Goal: Task Accomplishment & Management: Manage account settings

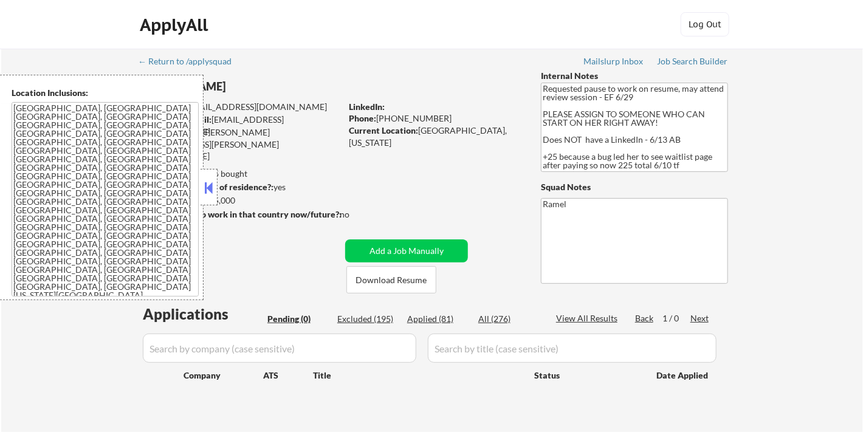
click at [437, 315] on div "Applied (81)" at bounding box center [437, 319] width 61 height 12
click at [210, 188] on button at bounding box center [208, 188] width 13 height 18
select select ""applied""
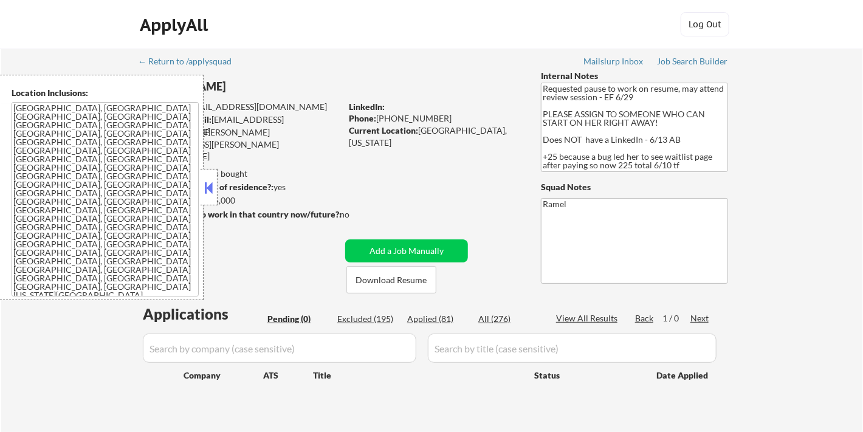
select select ""applied""
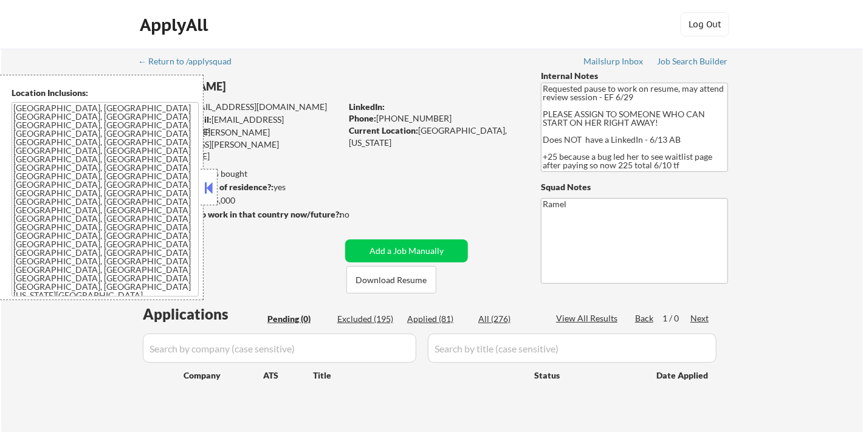
select select ""applied""
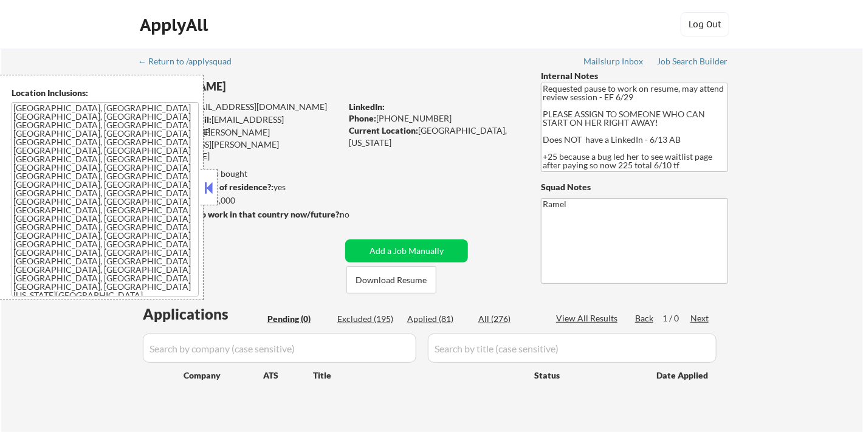
select select ""applied""
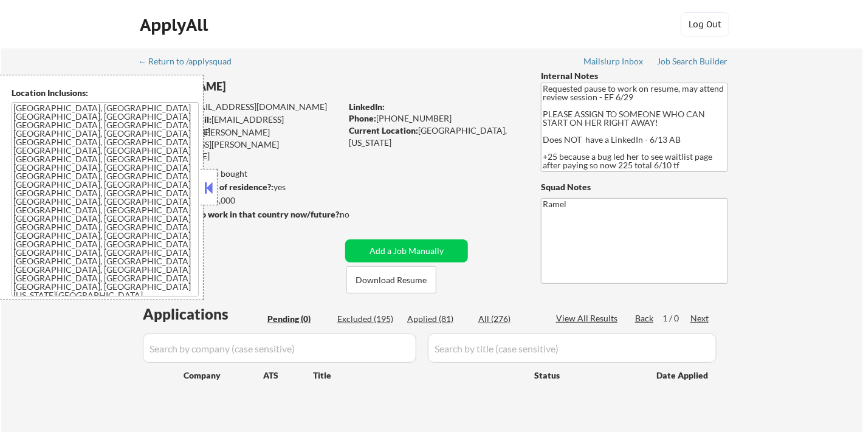
select select ""applied""
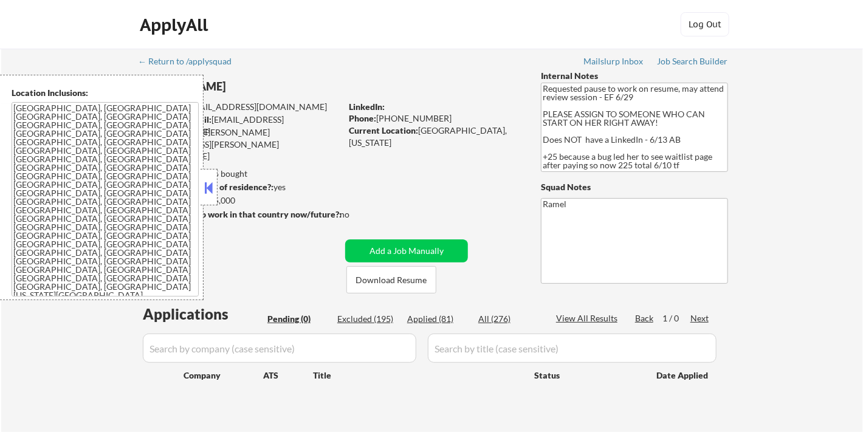
select select ""applied""
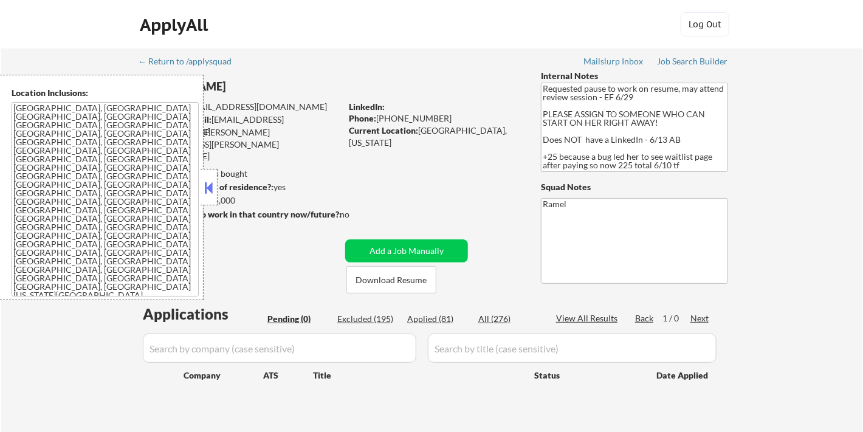
select select ""applied""
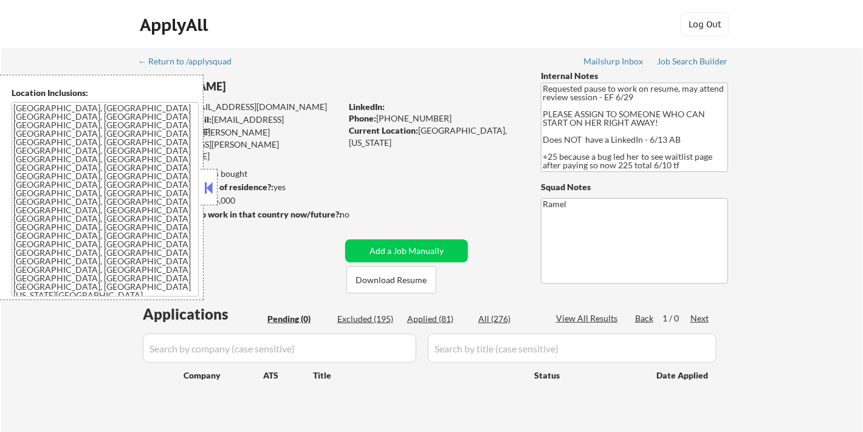
select select ""applied""
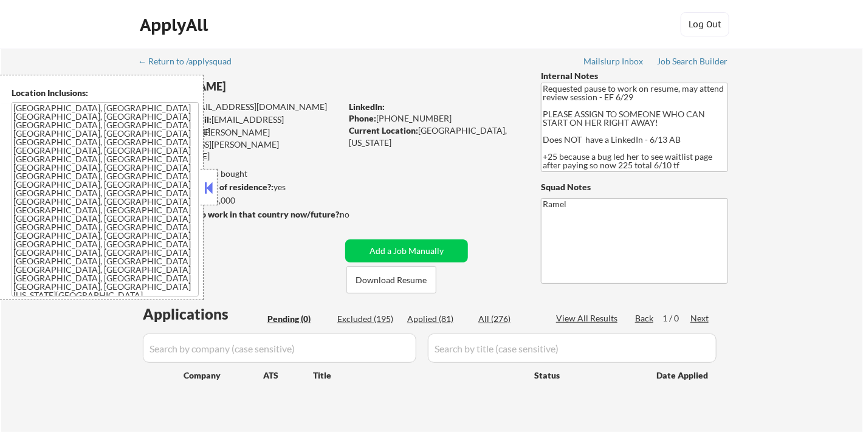
select select ""applied""
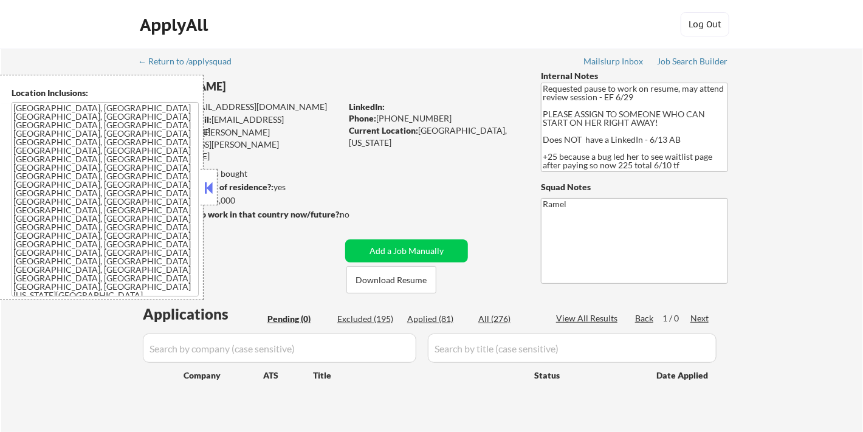
select select ""applied""
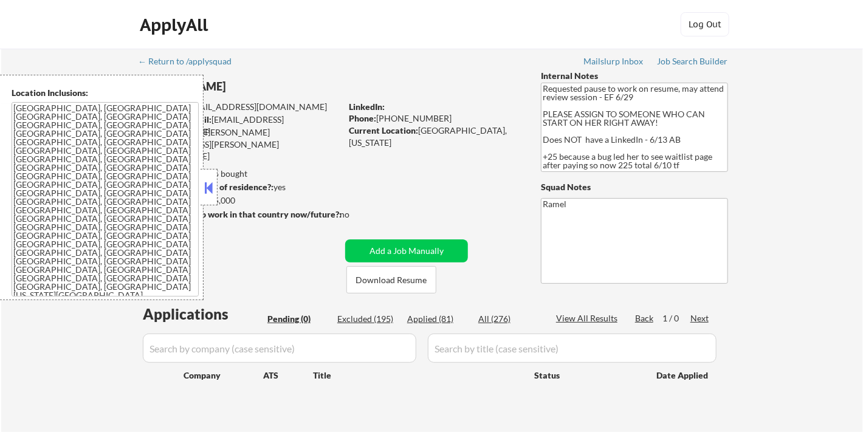
select select ""applied""
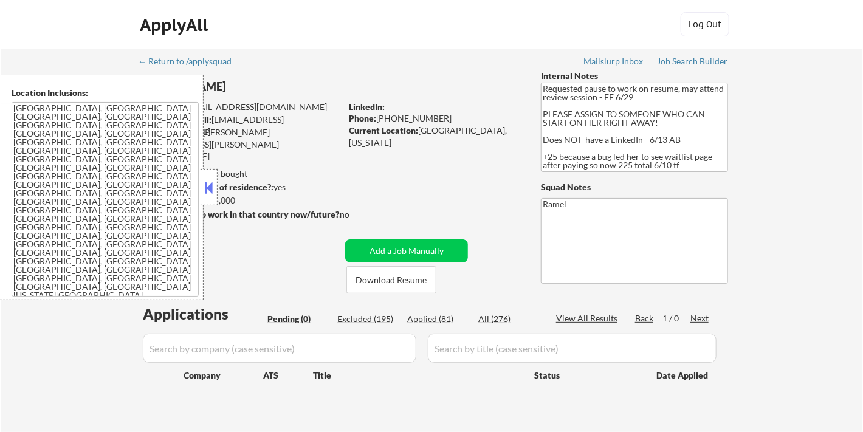
select select ""applied""
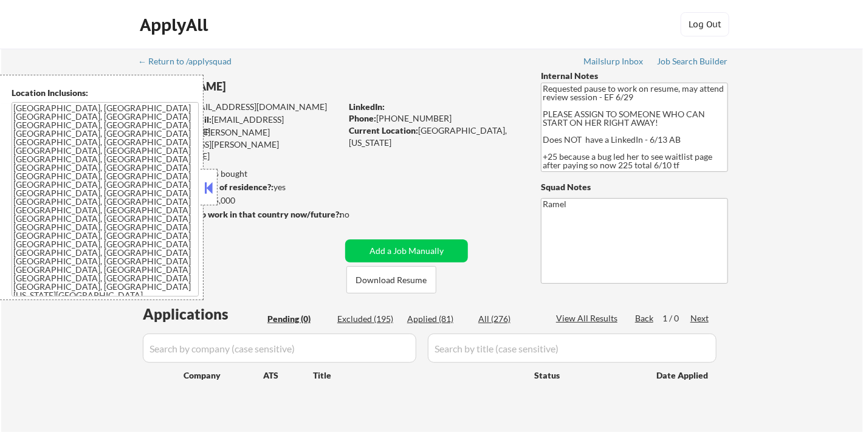
select select ""applied""
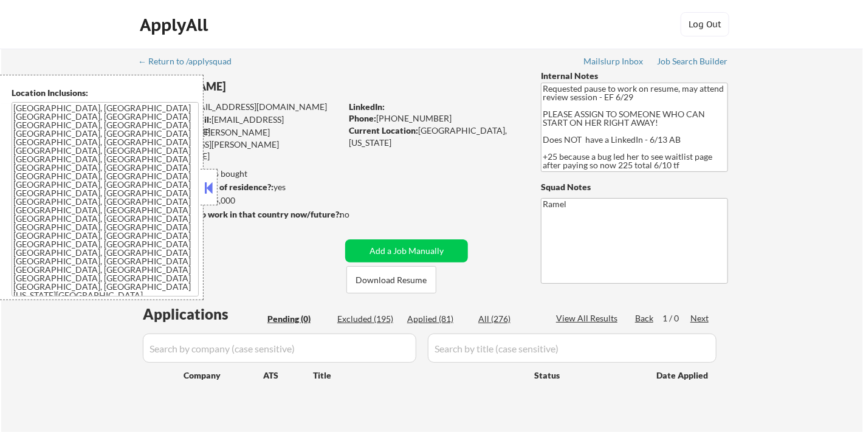
select select ""applied""
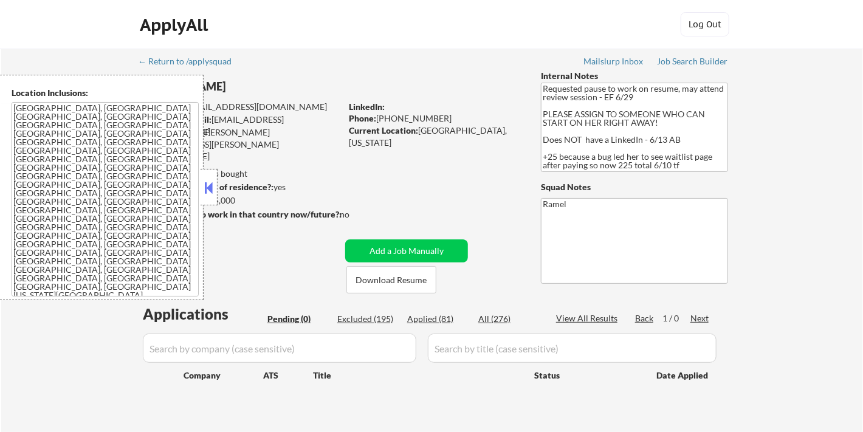
select select ""applied""
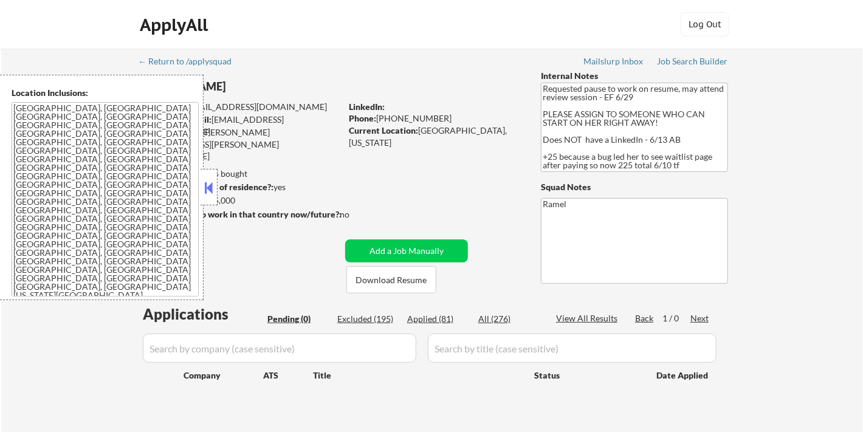
select select ""applied""
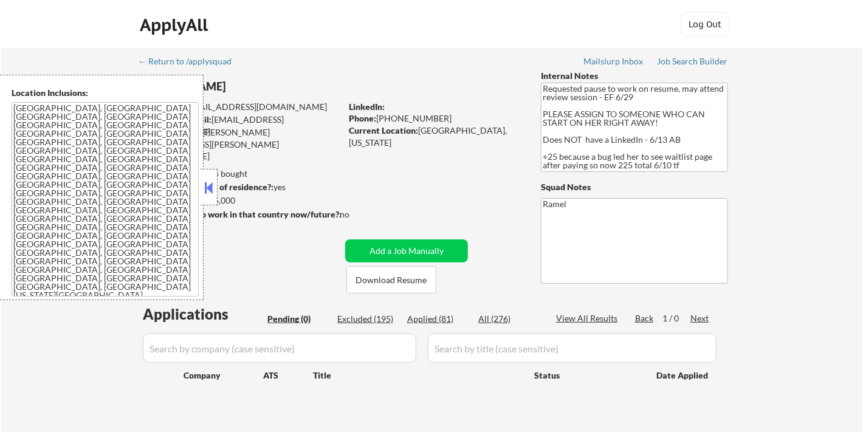
select select ""applied""
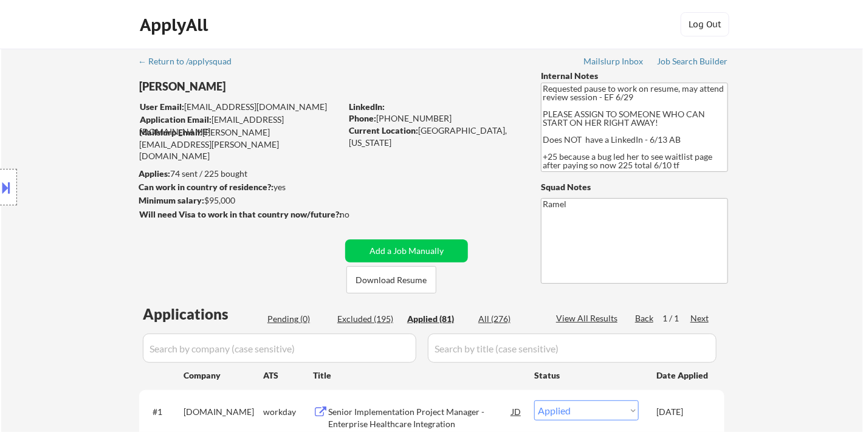
click at [408, 119] on div "Phone: +17139036468" at bounding box center [435, 118] width 172 height 12
copy div "17139036468"
select select ""applied""
click at [416, 106] on div "LinkedIn:" at bounding box center [436, 107] width 174 height 12
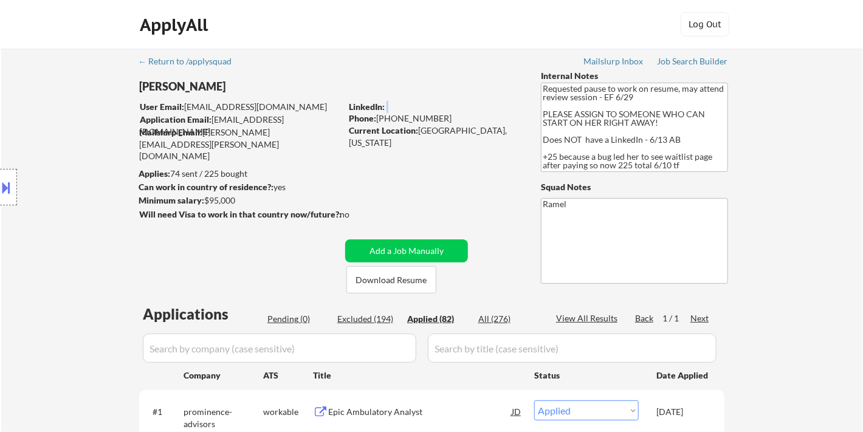
click at [416, 106] on div "LinkedIn:" at bounding box center [436, 107] width 174 height 12
click at [416, 114] on div "Phone: +17139036468" at bounding box center [435, 118] width 172 height 12
copy div "17139036468"
select select ""applied""
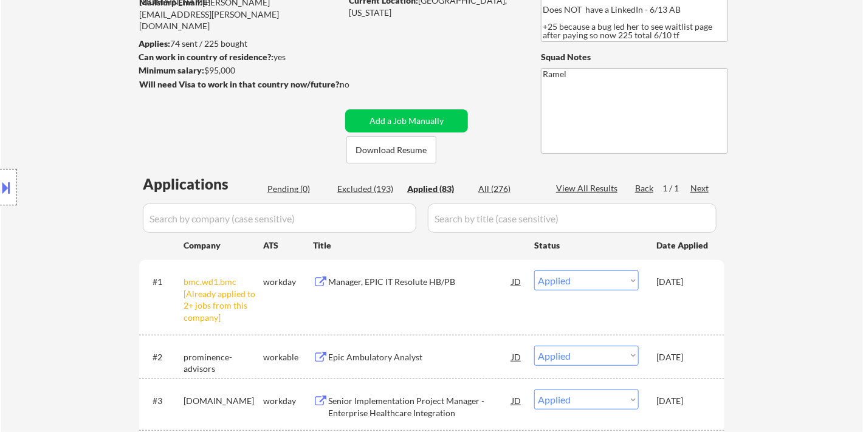
scroll to position [58, 0]
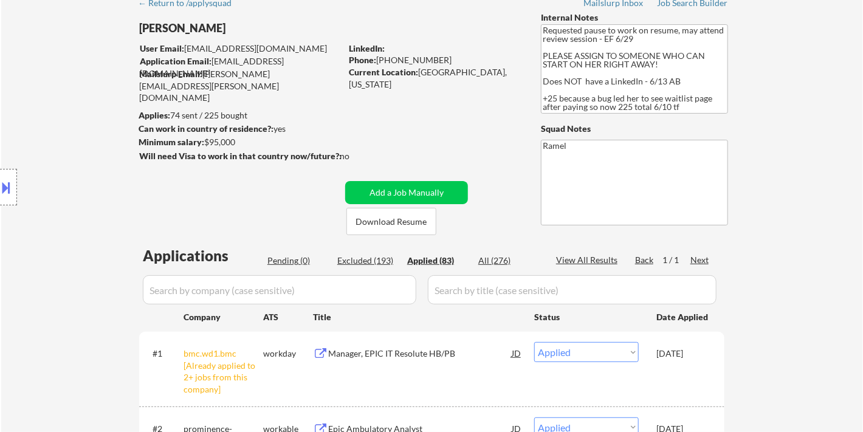
click at [408, 61] on div "Phone: +17139036468" at bounding box center [435, 60] width 172 height 12
copy div "17139036468"
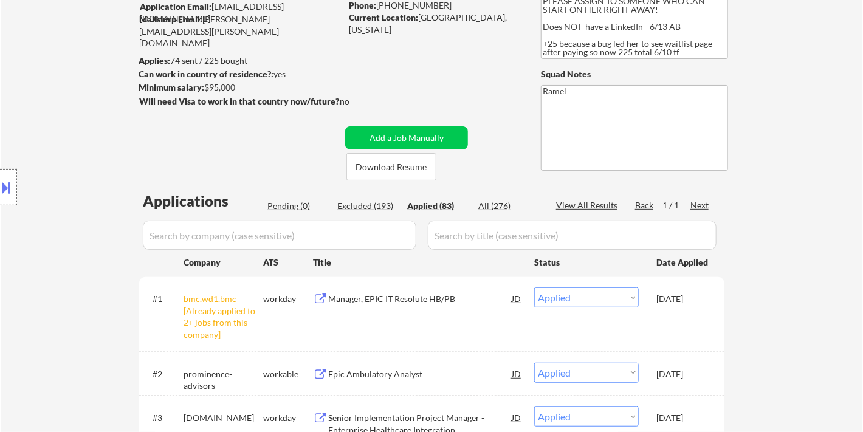
scroll to position [193, 0]
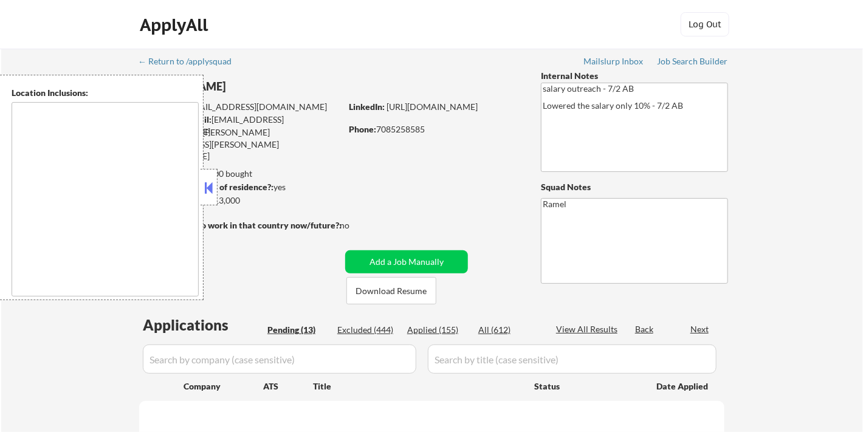
type textarea "[GEOGRAPHIC_DATA], [GEOGRAPHIC_DATA], [GEOGRAPHIC_DATA] [GEOGRAPHIC_DATA], [GEO…"
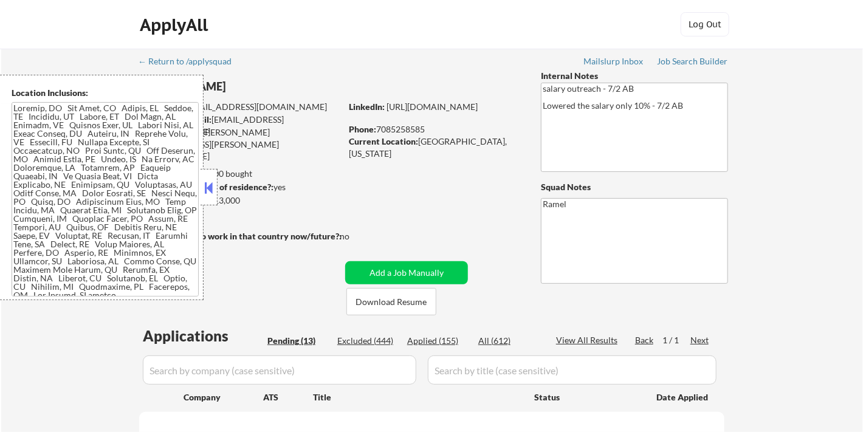
select select ""pending""
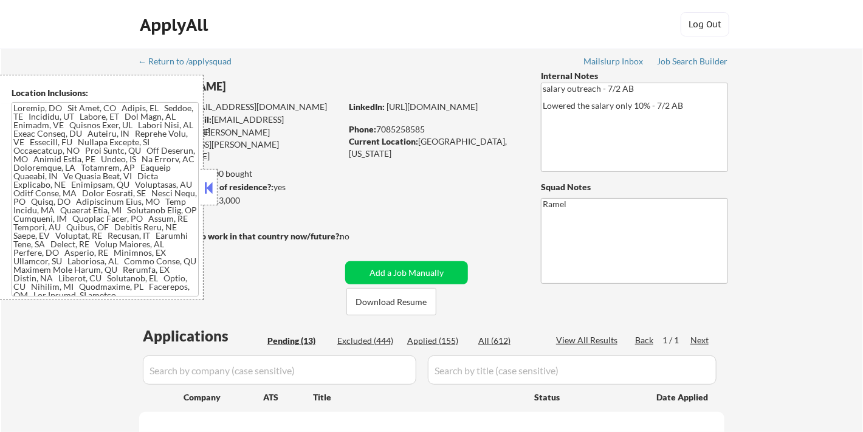
select select ""pending""
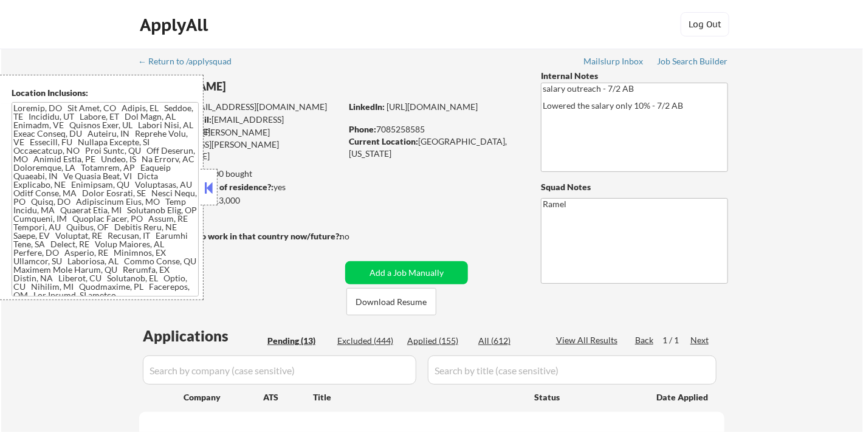
select select ""pending""
click at [209, 190] on button at bounding box center [208, 188] width 13 height 18
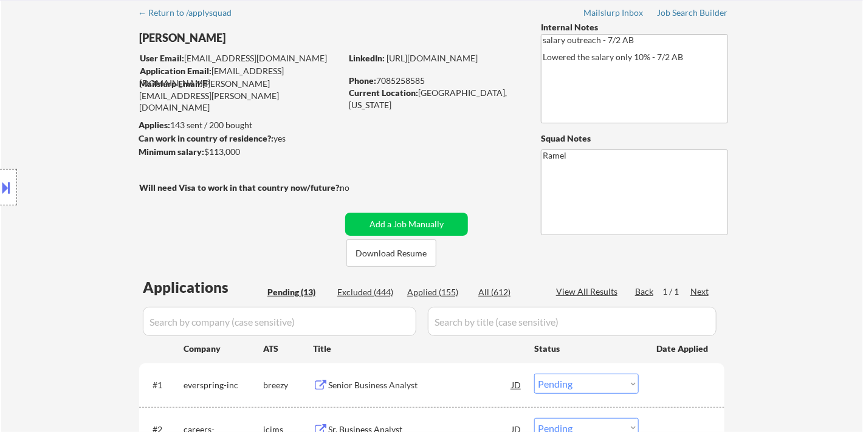
scroll to position [202, 0]
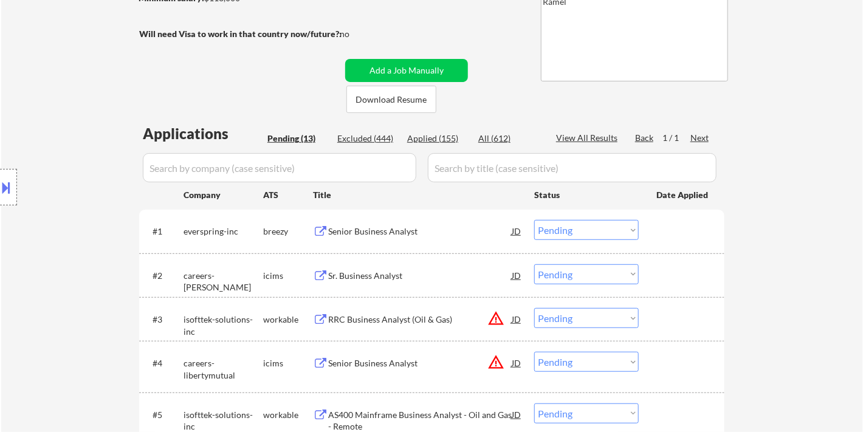
click at [360, 233] on div "Senior Business Analyst" at bounding box center [420, 231] width 184 height 12
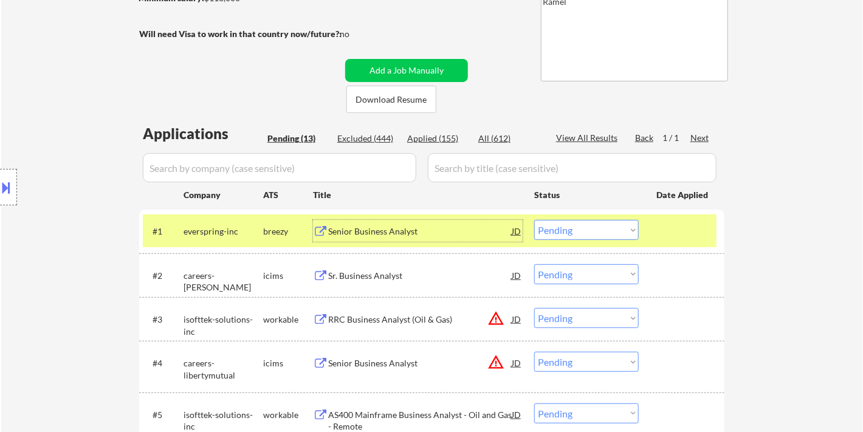
click at [367, 225] on div "Senior Business Analyst" at bounding box center [420, 231] width 184 height 12
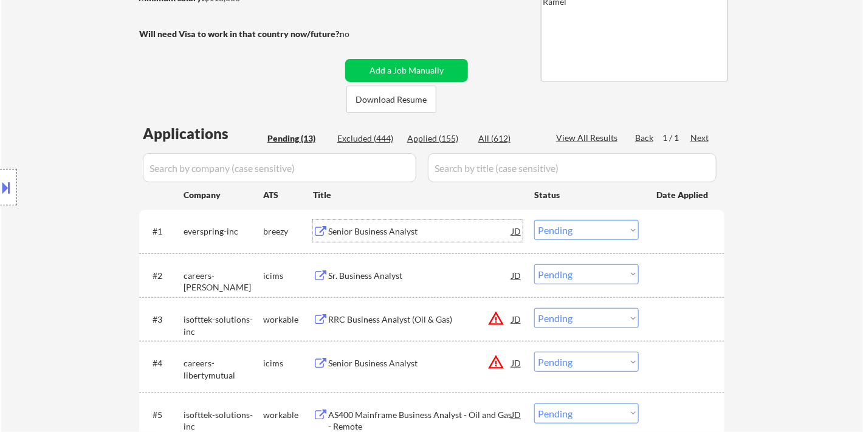
click at [564, 235] on select "Choose an option... Pending Applied Excluded (Questions) Excluded (Expired) Exc…" at bounding box center [586, 230] width 105 height 20
click at [534, 220] on select "Choose an option... Pending Applied Excluded (Questions) Excluded (Expired) Exc…" at bounding box center [586, 230] width 105 height 20
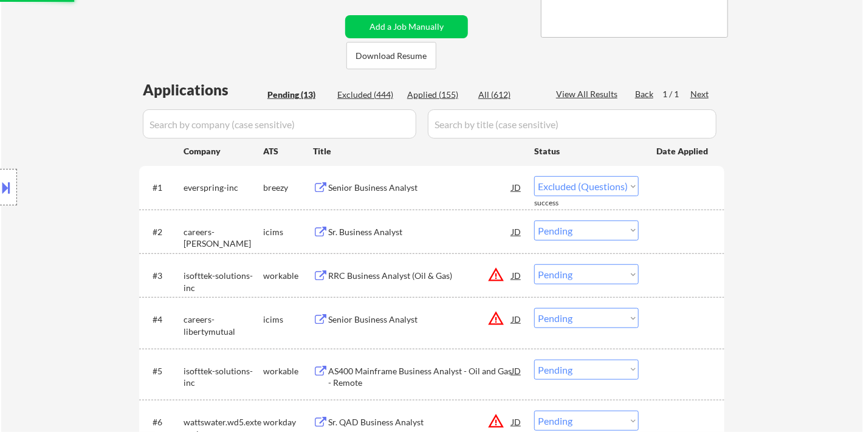
select select ""pending""
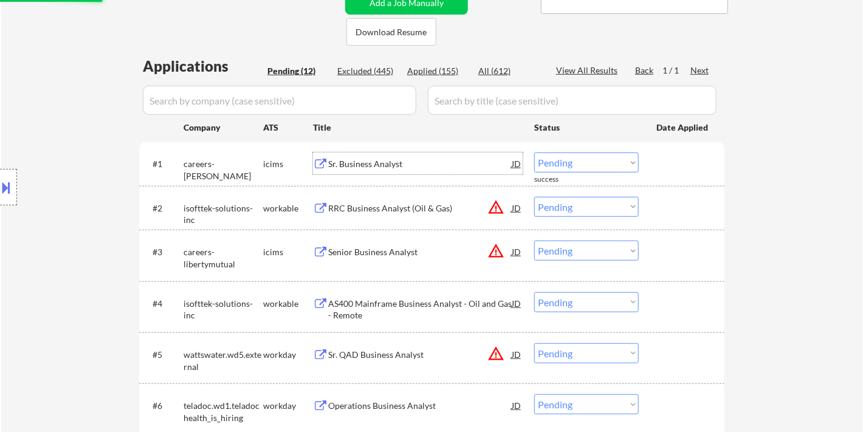
click at [370, 165] on div "Sr. Business Analyst" at bounding box center [420, 164] width 184 height 12
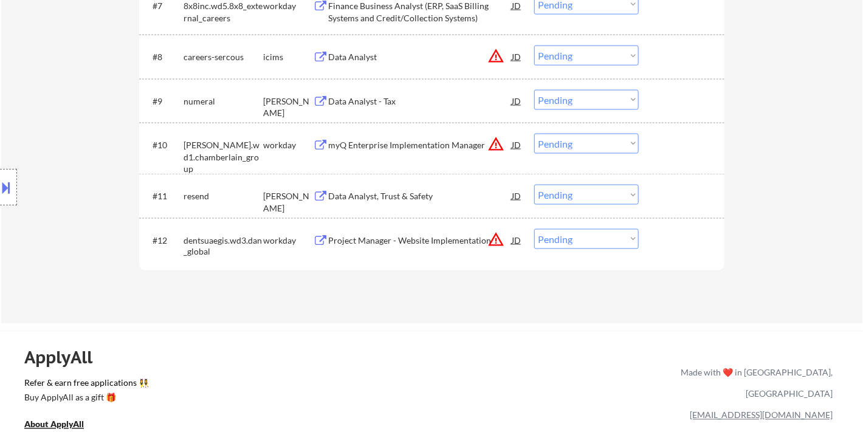
scroll to position [743, 0]
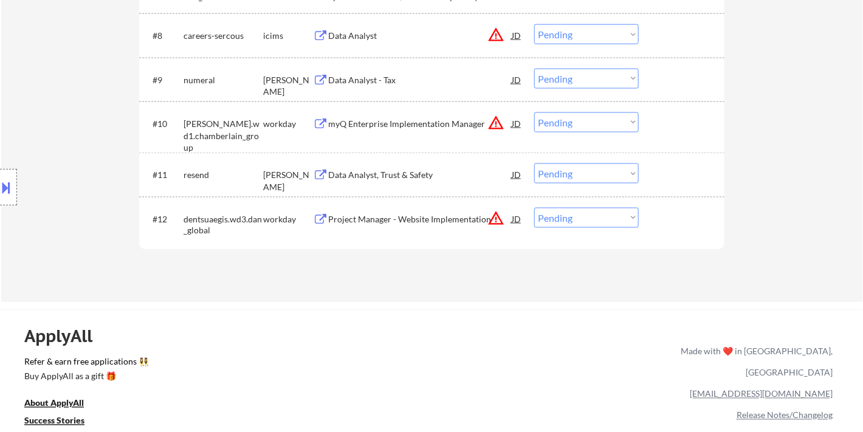
click at [383, 172] on div "Data Analyst, Trust & Safety" at bounding box center [420, 175] width 184 height 12
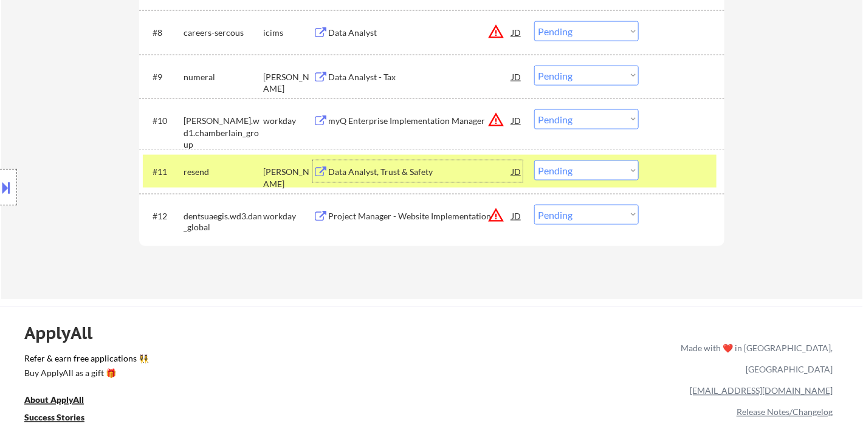
scroll to position [754, 0]
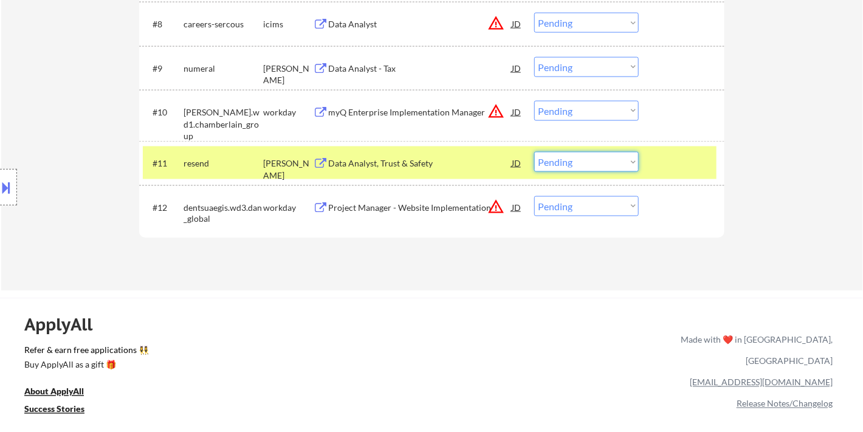
click at [557, 158] on select "Choose an option... Pending Applied Excluded (Questions) Excluded (Expired) Exc…" at bounding box center [586, 162] width 105 height 20
click at [534, 152] on select "Choose an option... Pending Applied Excluded (Questions) Excluded (Expired) Exc…" at bounding box center [586, 162] width 105 height 20
select select ""pending""
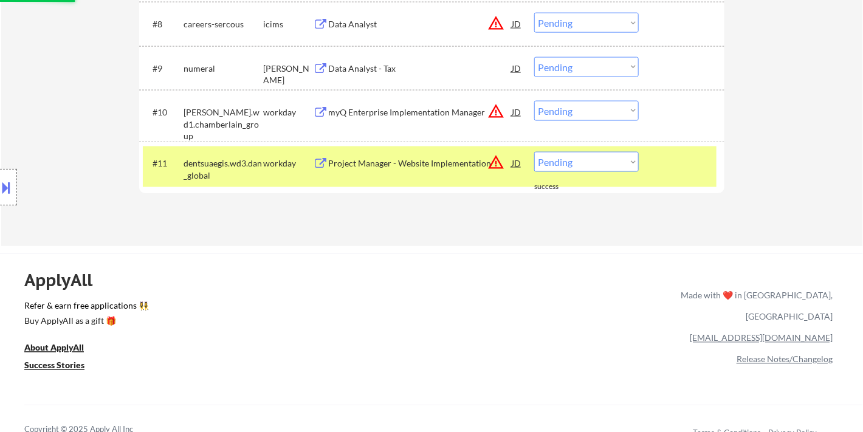
click at [39, 184] on div "Location Inclusions:" at bounding box center [109, 187] width 218 height 225
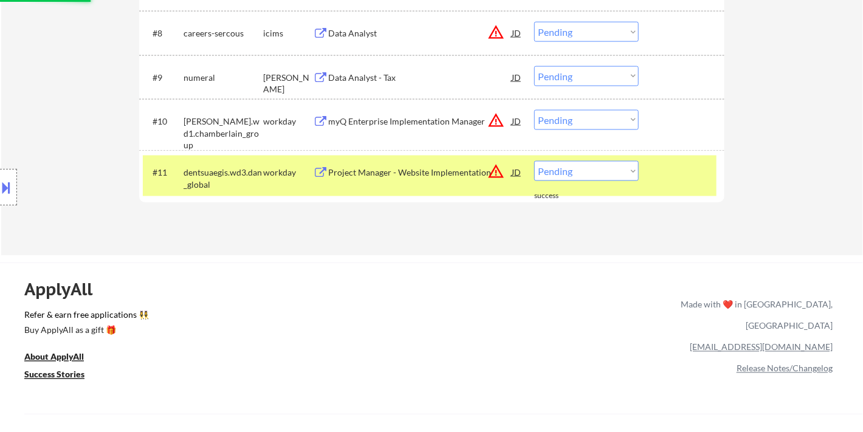
scroll to position [619, 0]
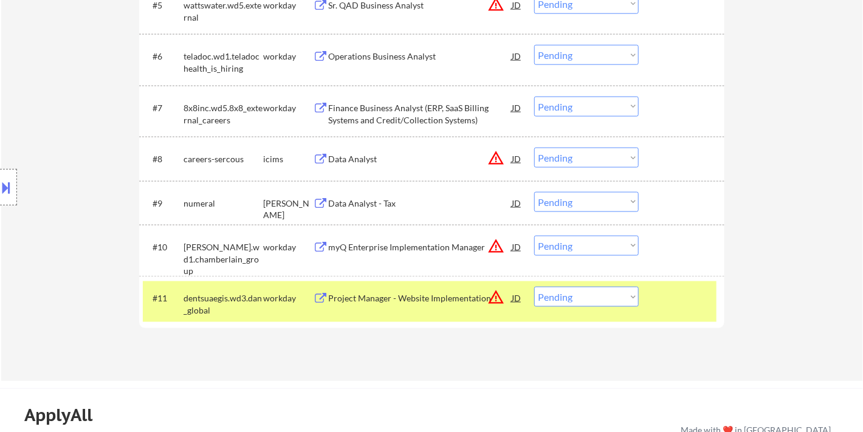
click at [378, 205] on div "Data Analyst - Tax" at bounding box center [420, 204] width 184 height 12
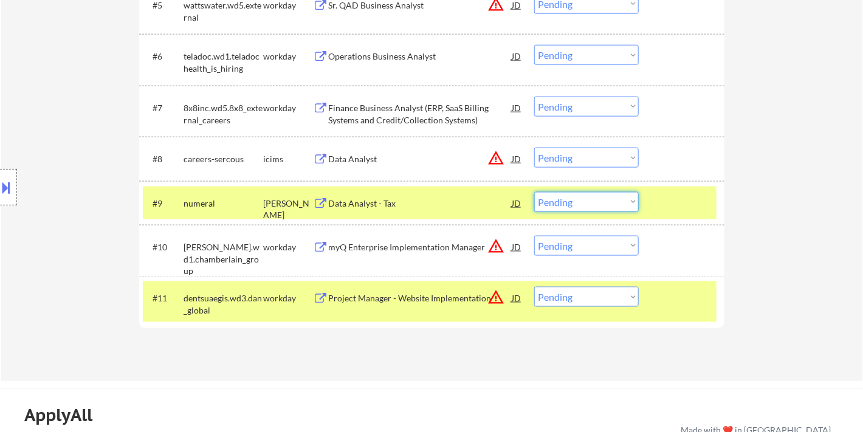
click at [562, 210] on select "Choose an option... Pending Applied Excluded (Questions) Excluded (Expired) Exc…" at bounding box center [586, 202] width 105 height 20
click at [534, 192] on select "Choose an option... Pending Applied Excluded (Questions) Excluded (Expired) Exc…" at bounding box center [586, 202] width 105 height 20
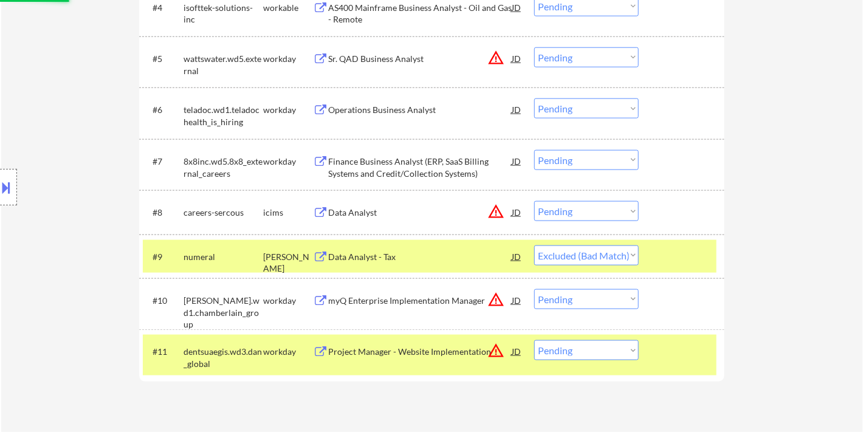
scroll to position [484, 0]
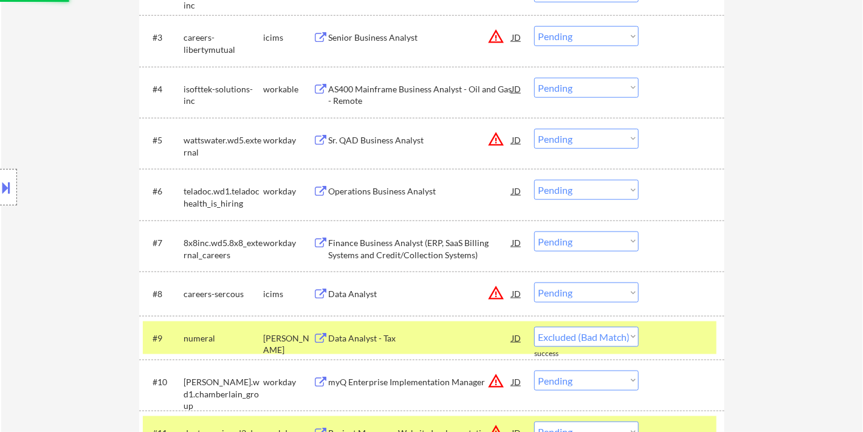
select select ""pending""
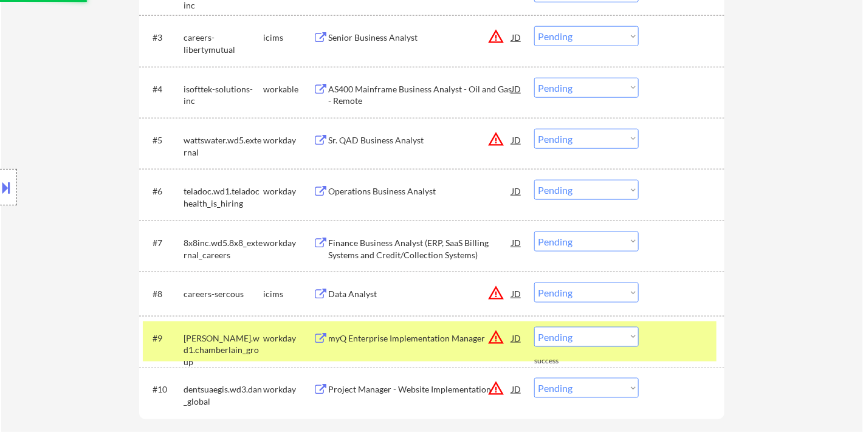
click at [379, 194] on div "Operations Business Analyst" at bounding box center [420, 191] width 184 height 12
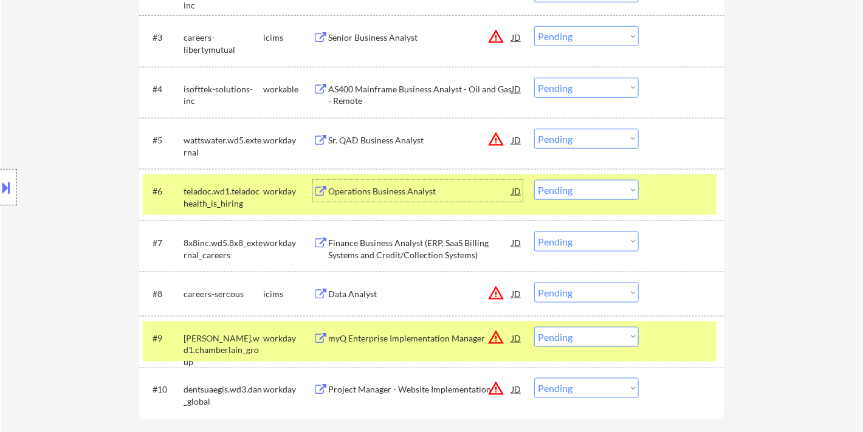
drag, startPoint x: 560, startPoint y: 188, endPoint x: 580, endPoint y: 198, distance: 22.0
click at [560, 188] on select "Choose an option... Pending Applied Excluded (Questions) Excluded (Expired) Exc…" at bounding box center [586, 190] width 105 height 20
click at [534, 180] on select "Choose an option... Pending Applied Excluded (Questions) Excluded (Expired) Exc…" at bounding box center [586, 190] width 105 height 20
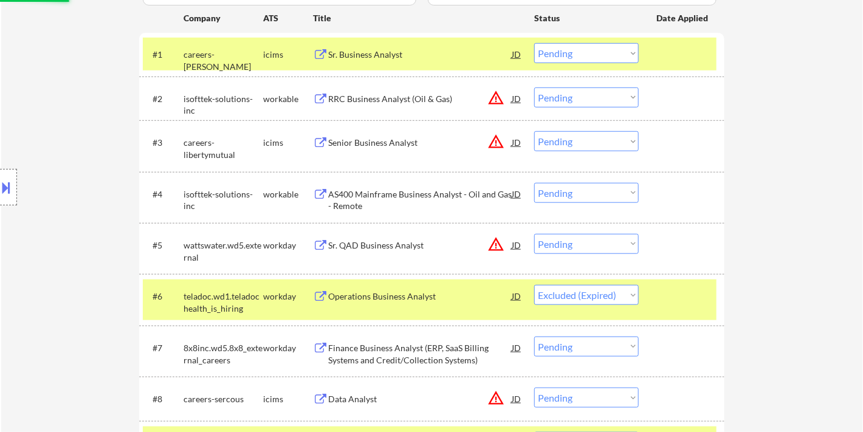
scroll to position [349, 0]
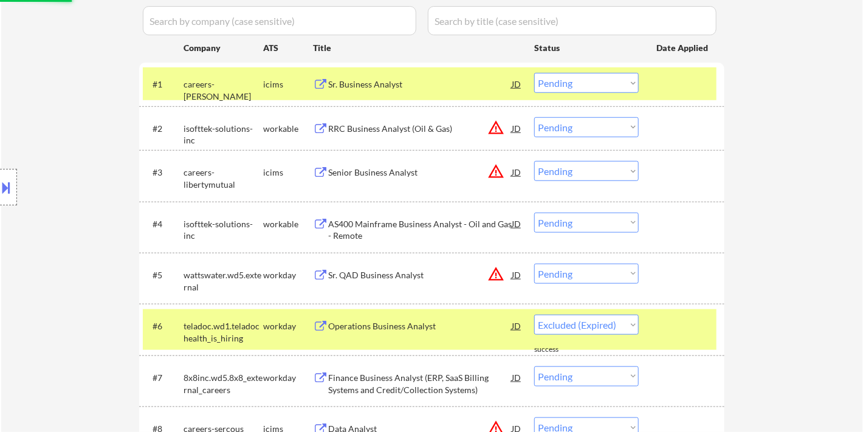
select select ""pending""
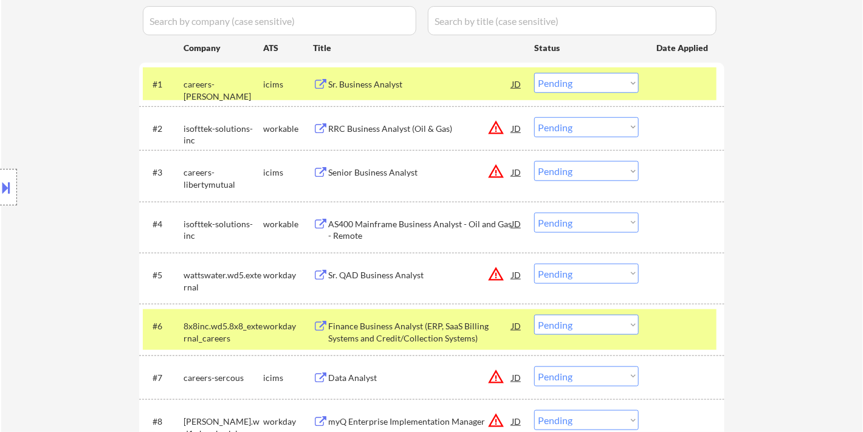
click at [394, 224] on div "AS400 Mainframe Business Analyst - Oil and Gas - Remote" at bounding box center [420, 230] width 184 height 24
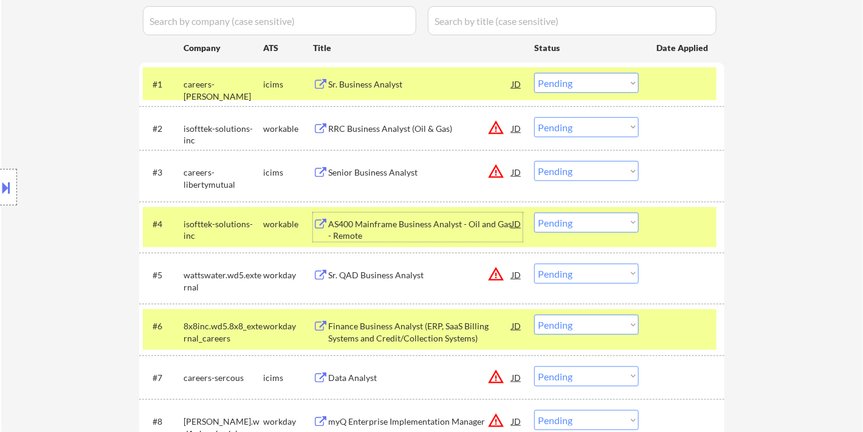
click at [562, 222] on select "Choose an option... Pending Applied Excluded (Questions) Excluded (Expired) Exc…" at bounding box center [586, 223] width 105 height 20
click at [534, 213] on select "Choose an option... Pending Applied Excluded (Questions) Excluded (Expired) Exc…" at bounding box center [586, 223] width 105 height 20
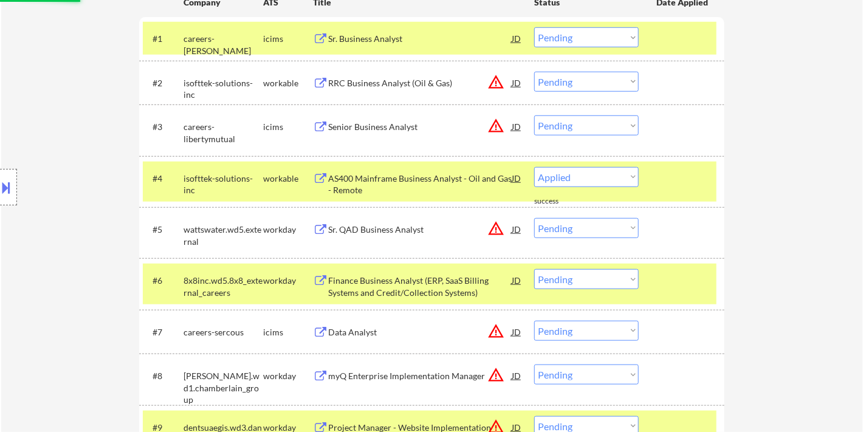
select select ""pending""
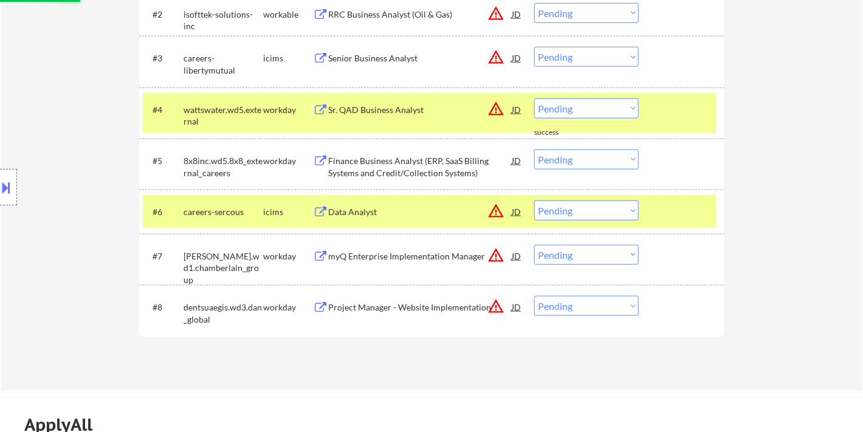
scroll to position [484, 0]
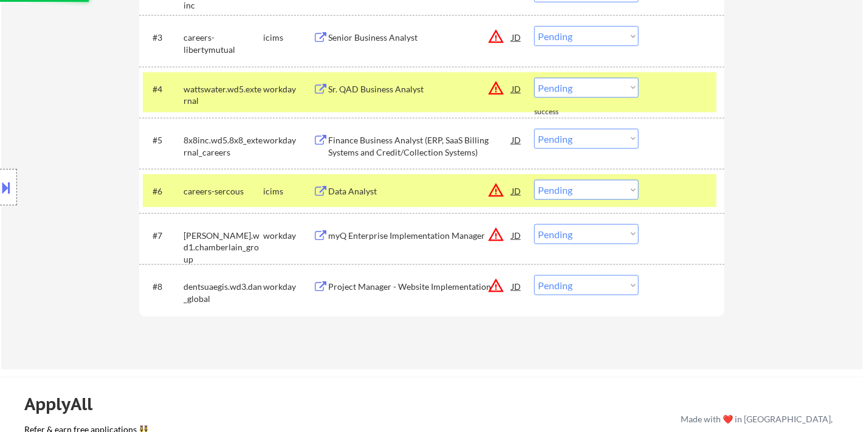
click at [374, 144] on div "Finance Business Analyst (ERP, SaaS Billing Systems and Credit/Collection Syste…" at bounding box center [420, 146] width 184 height 24
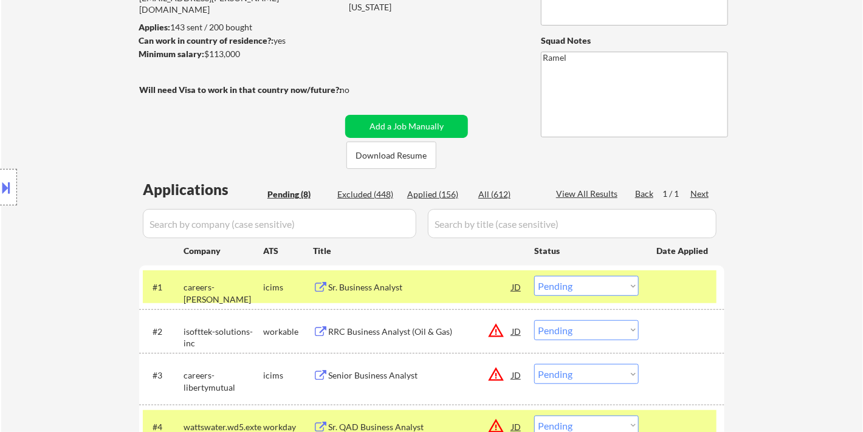
scroll to position [408, 0]
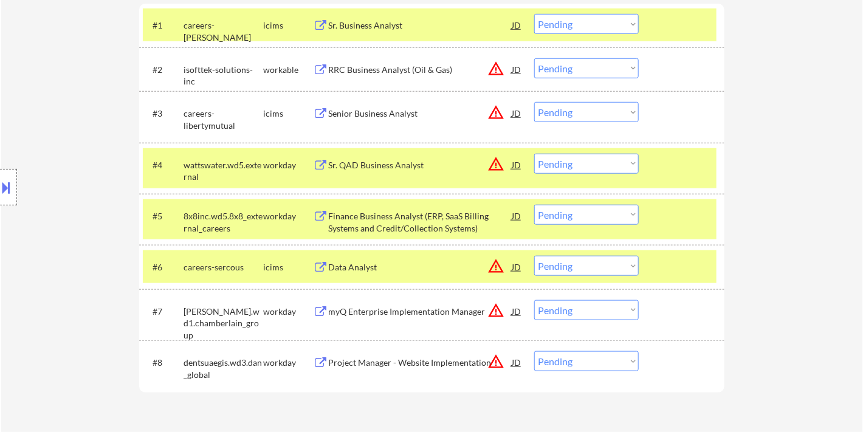
click at [582, 217] on select "Choose an option... Pending Applied Excluded (Questions) Excluded (Expired) Exc…" at bounding box center [586, 215] width 105 height 20
click at [534, 205] on select "Choose an option... Pending Applied Excluded (Questions) Excluded (Expired) Exc…" at bounding box center [586, 215] width 105 height 20
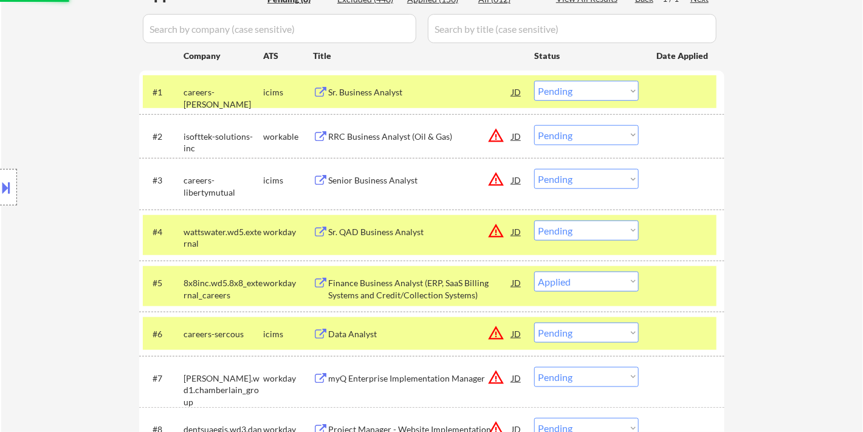
scroll to position [273, 0]
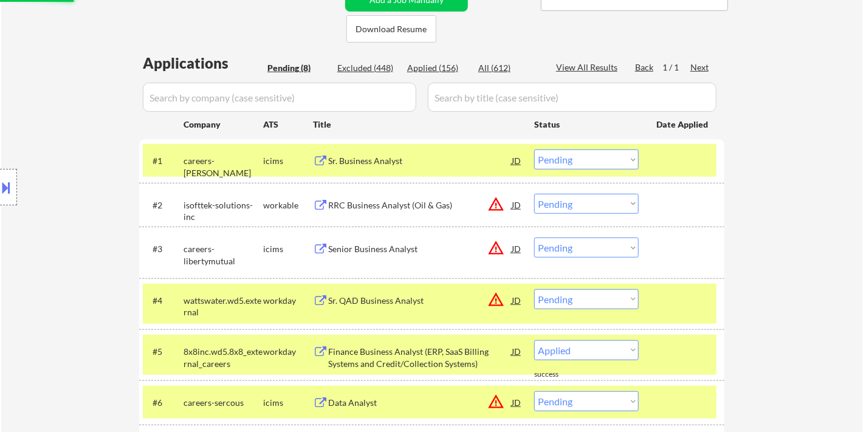
select select ""pending""
click at [366, 167] on div "Sr. Business Analyst" at bounding box center [420, 161] width 184 height 22
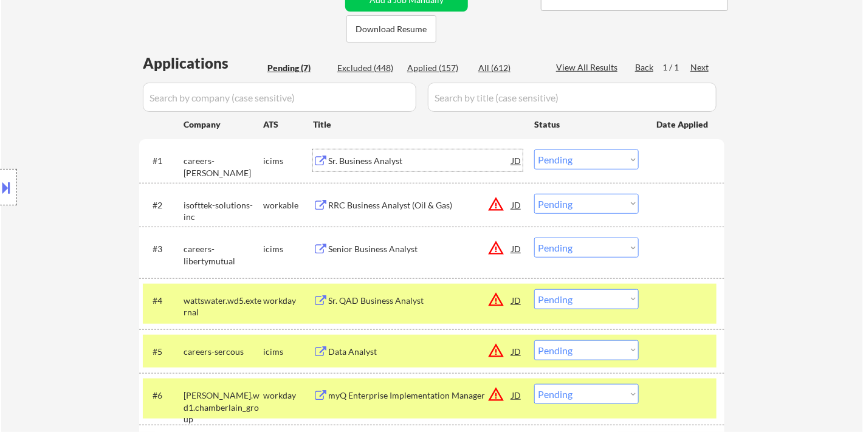
click at [585, 155] on select "Choose an option... Pending Applied Excluded (Questions) Excluded (Expired) Exc…" at bounding box center [586, 160] width 105 height 20
click at [534, 150] on select "Choose an option... Pending Applied Excluded (Questions) Excluded (Expired) Exc…" at bounding box center [586, 160] width 105 height 20
select select ""pending""
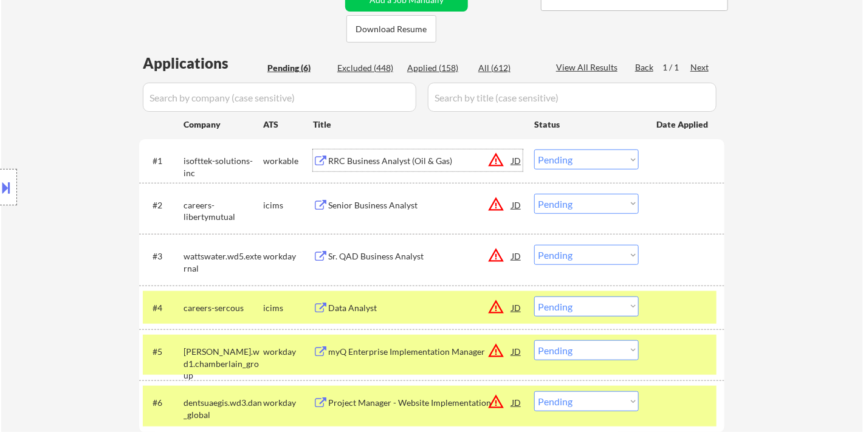
click at [386, 160] on div "RRC Business Analyst (Oil & Gas)" at bounding box center [420, 161] width 184 height 12
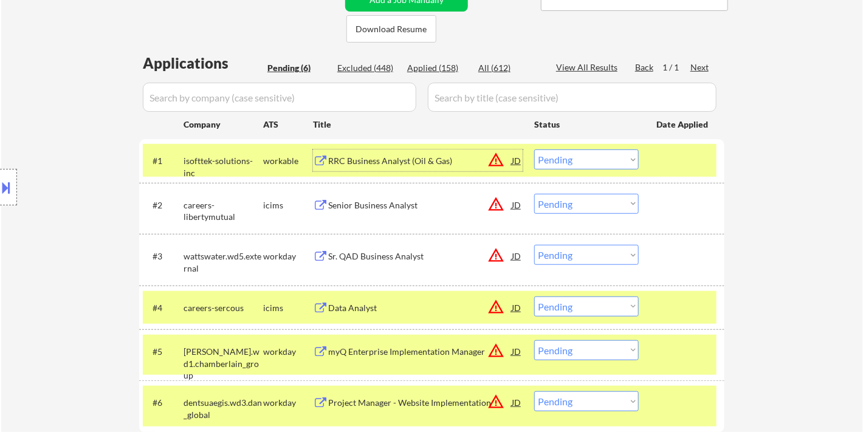
click at [387, 261] on div "Sr. QAD Business Analyst" at bounding box center [420, 256] width 184 height 12
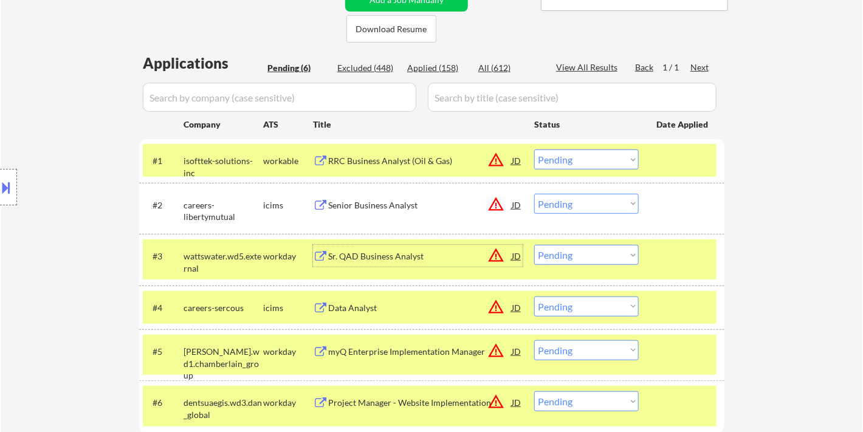
click at [518, 258] on div "JD" at bounding box center [517, 256] width 12 height 22
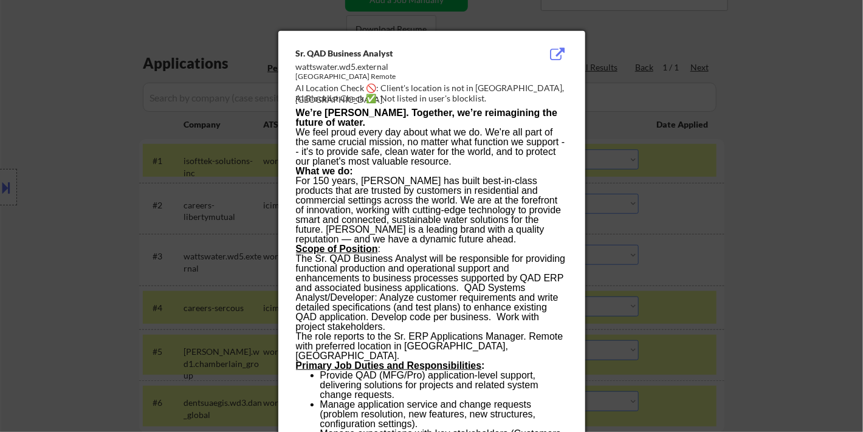
click at [478, 85] on div "AI Location Check 🚫: Client's location is not in Andover, MA." at bounding box center [434, 94] width 277 height 24
copy div "ndover,"
click at [102, 130] on div at bounding box center [431, 216] width 863 height 432
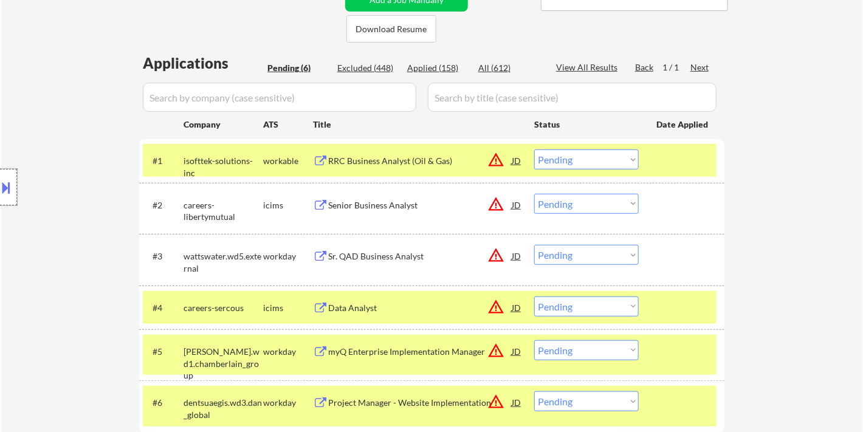
drag, startPoint x: 15, startPoint y: 183, endPoint x: 50, endPoint y: 188, distance: 35.0
click at [15, 184] on div at bounding box center [8, 187] width 17 height 36
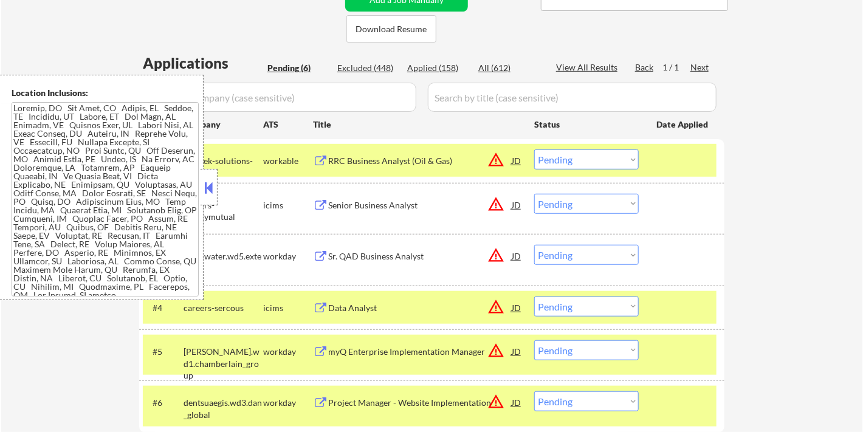
click at [213, 193] on button at bounding box center [208, 188] width 13 height 18
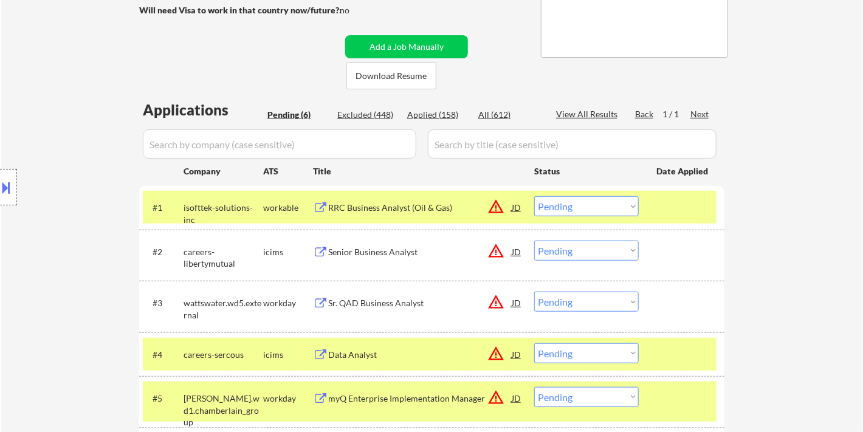
scroll to position [205, 0]
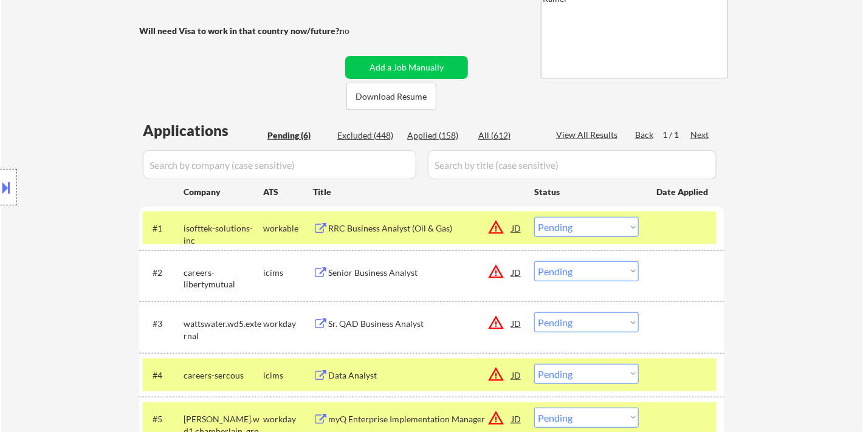
click at [335, 318] on div "Sr. QAD Business Analyst" at bounding box center [420, 324] width 184 height 12
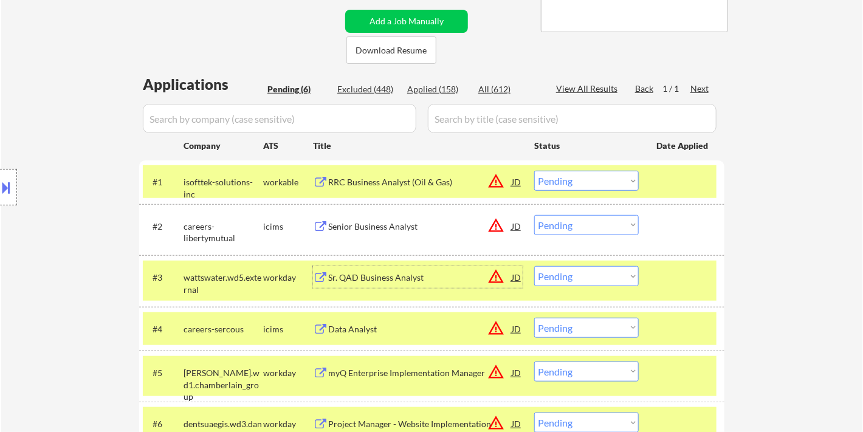
scroll to position [273, 0]
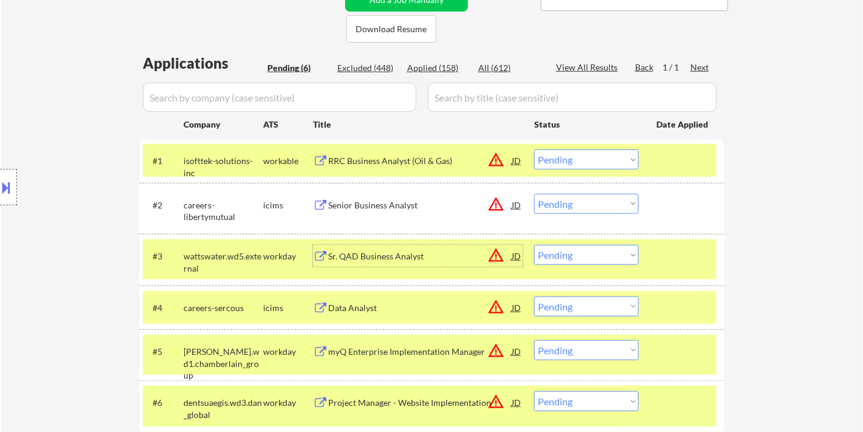
click at [579, 256] on select "Choose an option... Pending Applied Excluded (Questions) Excluded (Expired) Exc…" at bounding box center [586, 255] width 105 height 20
click at [534, 245] on select "Choose an option... Pending Applied Excluded (Questions) Excluded (Expired) Exc…" at bounding box center [586, 255] width 105 height 20
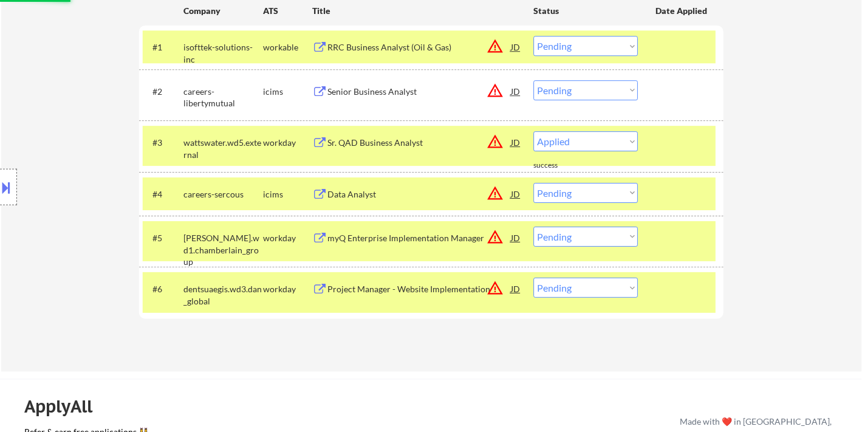
scroll to position [408, 0]
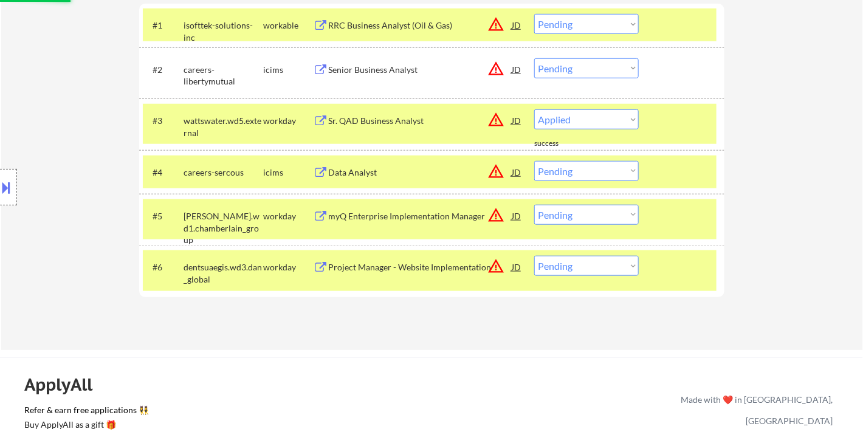
select select ""pending""
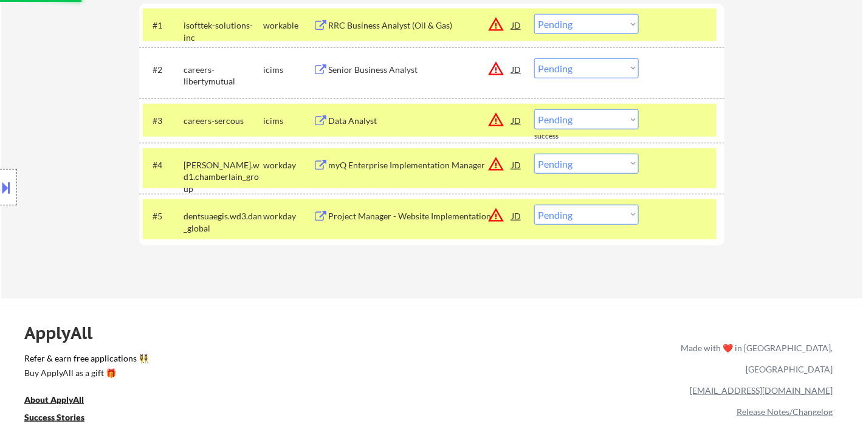
click at [397, 221] on div "Project Manager - Website Implementation" at bounding box center [420, 216] width 184 height 12
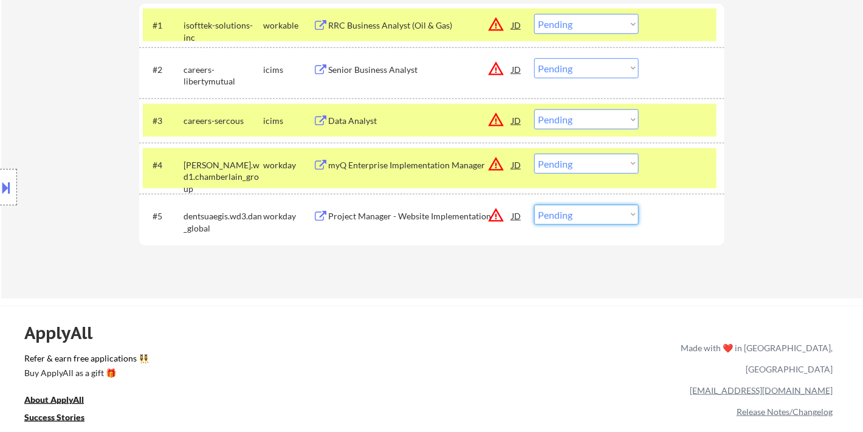
click at [586, 216] on select "Choose an option... Pending Applied Excluded (Questions) Excluded (Expired) Exc…" at bounding box center [586, 215] width 105 height 20
select select ""applied""
click at [534, 205] on select "Choose an option... Pending Applied Excluded (Questions) Excluded (Expired) Exc…" at bounding box center [586, 215] width 105 height 20
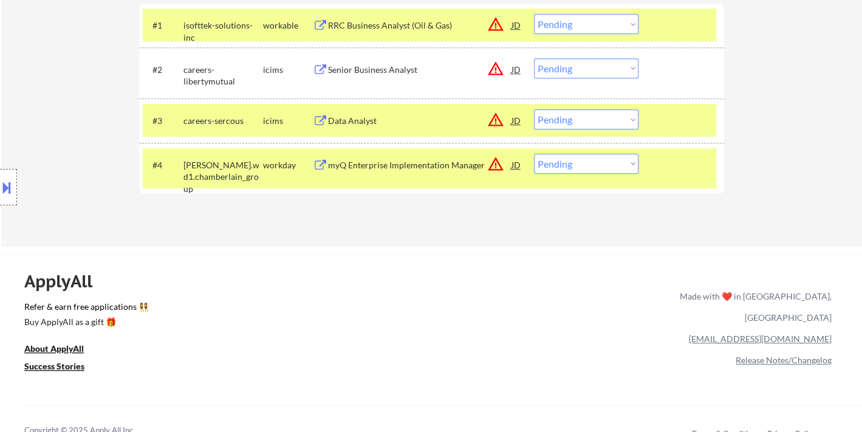
click at [9, 189] on button at bounding box center [6, 187] width 13 height 20
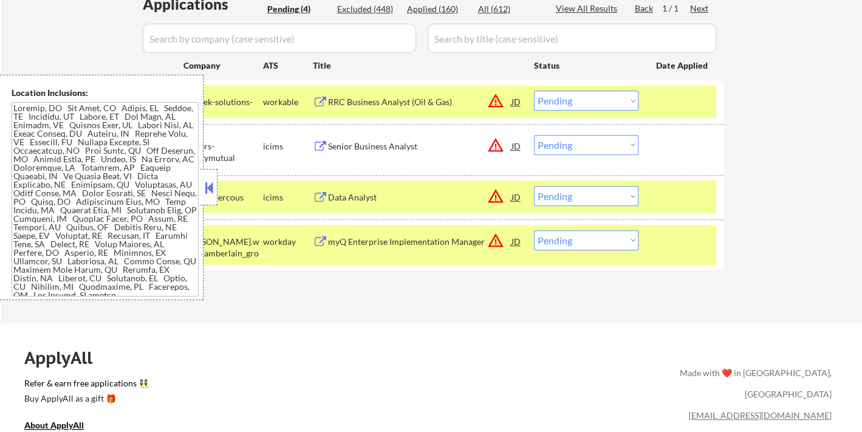
scroll to position [340, 0]
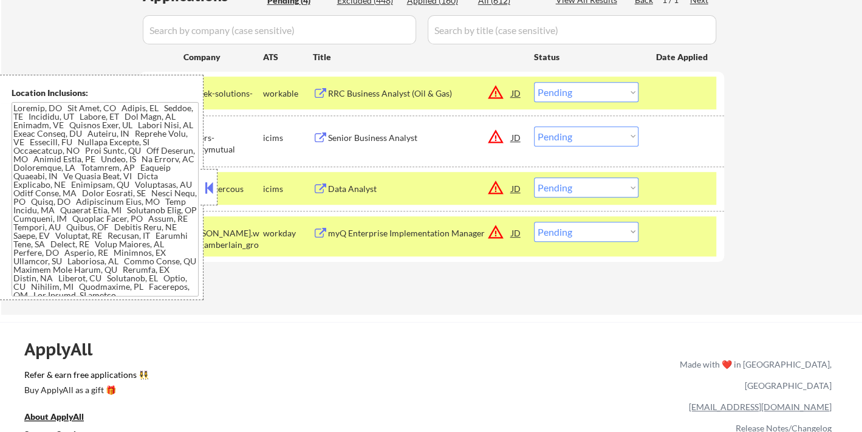
click at [210, 186] on button at bounding box center [208, 188] width 13 height 18
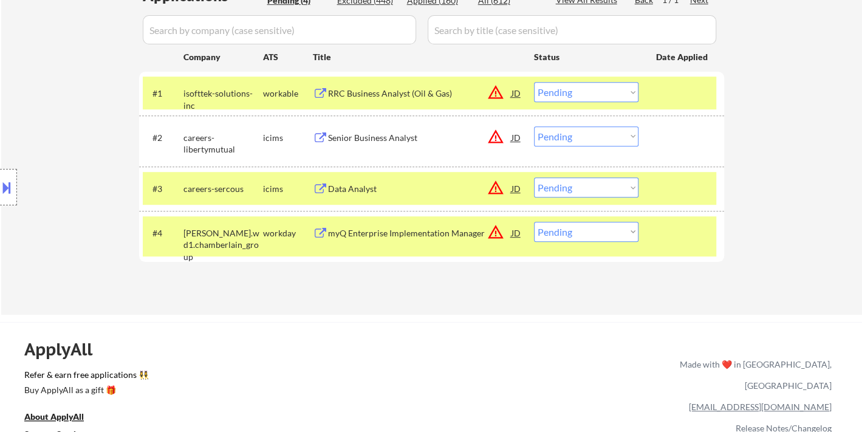
click at [370, 238] on div "myQ Enterprise Implementation Manager" at bounding box center [420, 233] width 184 height 22
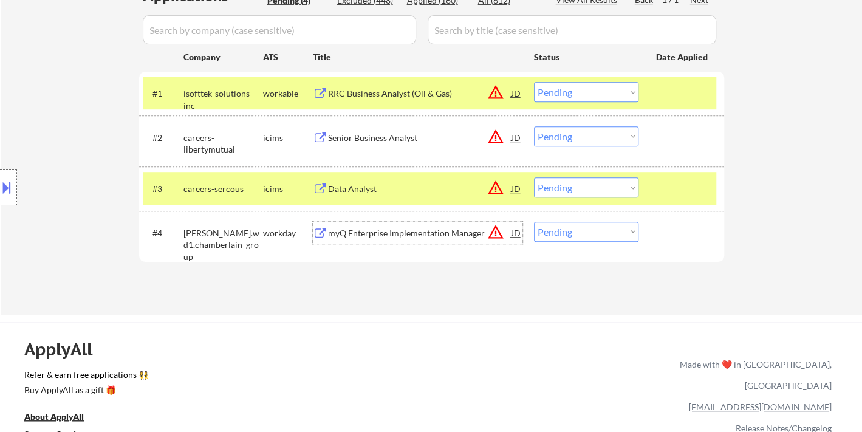
click at [585, 234] on select "Choose an option... Pending Applied Excluded (Questions) Excluded (Expired) Exc…" at bounding box center [586, 232] width 105 height 20
select select ""applied""
click at [534, 222] on select "Choose an option... Pending Applied Excluded (Questions) Excluded (Expired) Exc…" at bounding box center [586, 232] width 105 height 20
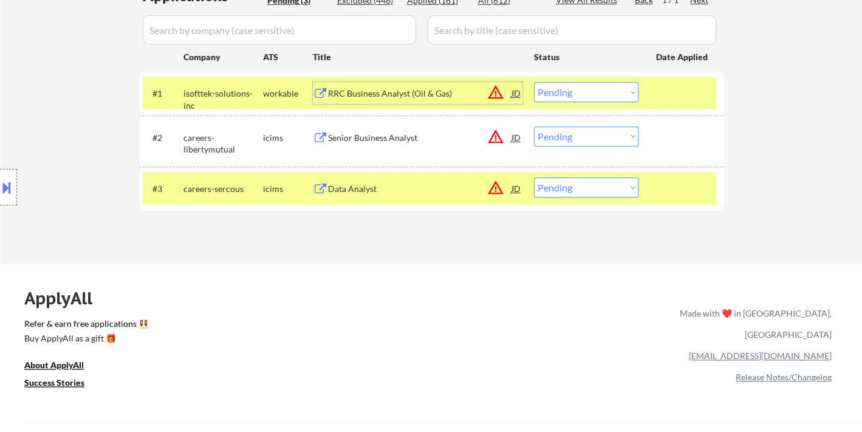
click at [404, 89] on div "RRC Business Analyst (Oil & Gas)" at bounding box center [420, 94] width 184 height 12
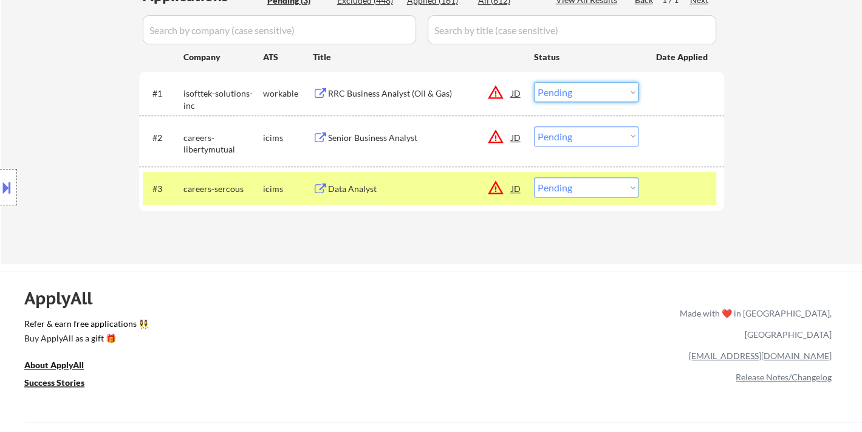
click at [553, 91] on select "Choose an option... Pending Applied Excluded (Questions) Excluded (Expired) Exc…" at bounding box center [586, 92] width 105 height 20
click at [534, 82] on select "Choose an option... Pending Applied Excluded (Questions) Excluded (Expired) Exc…" at bounding box center [586, 92] width 105 height 20
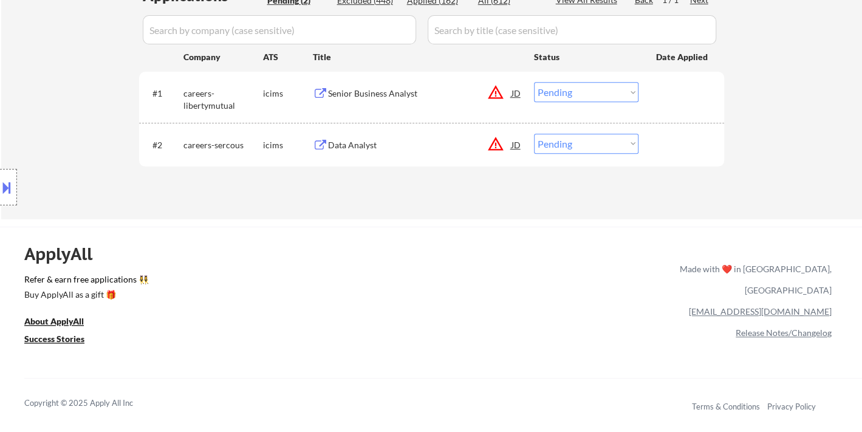
click at [438, 227] on div "ApplyAll Refer & earn free applications 👯‍♀️ Buy ApplyAll as a gift 🎁 About App…" at bounding box center [431, 321] width 862 height 189
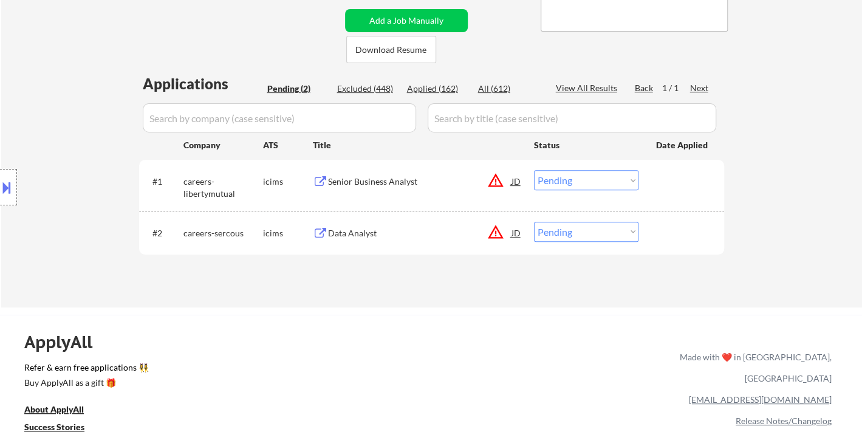
scroll to position [138, 0]
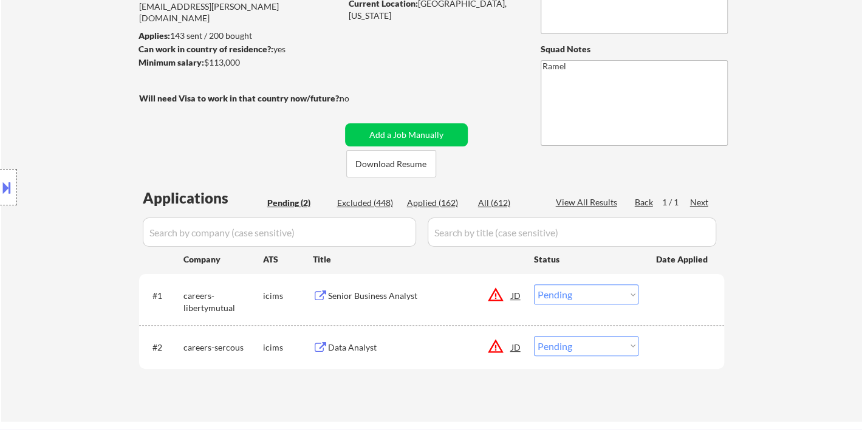
click at [396, 298] on div "Senior Business Analyst" at bounding box center [420, 296] width 184 height 12
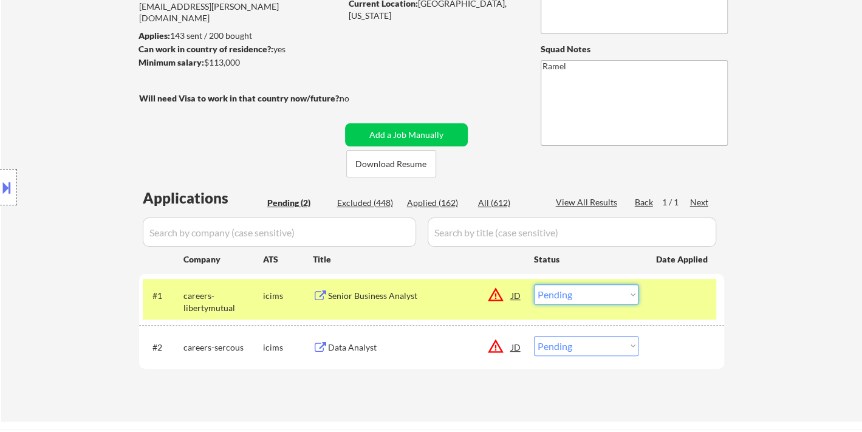
drag, startPoint x: 596, startPoint y: 289, endPoint x: 589, endPoint y: 308, distance: 20.8
click at [595, 290] on select "Choose an option... Pending Applied Excluded (Questions) Excluded (Expired) Exc…" at bounding box center [586, 294] width 105 height 20
click at [534, 284] on select "Choose an option... Pending Applied Excluded (Questions) Excluded (Expired) Exc…" at bounding box center [586, 294] width 105 height 20
click at [391, 346] on div "Data Analyst" at bounding box center [420, 348] width 184 height 12
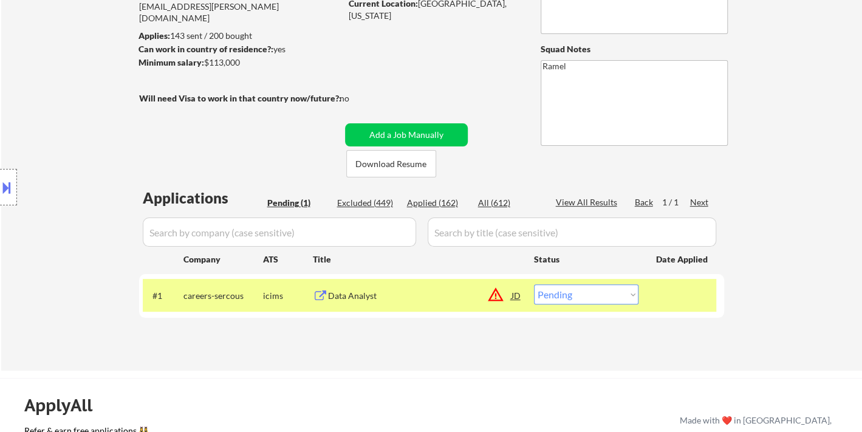
click at [570, 296] on select "Choose an option... Pending Applied Excluded (Questions) Excluded (Expired) Exc…" at bounding box center [586, 294] width 105 height 20
click at [613, 295] on select "Choose an option... Pending Applied Excluded (Questions) Excluded (Expired) Exc…" at bounding box center [586, 294] width 105 height 20
select select ""excluded__location_""
click at [534, 284] on select "Choose an option... Pending Applied Excluded (Questions) Excluded (Expired) Exc…" at bounding box center [586, 294] width 105 height 20
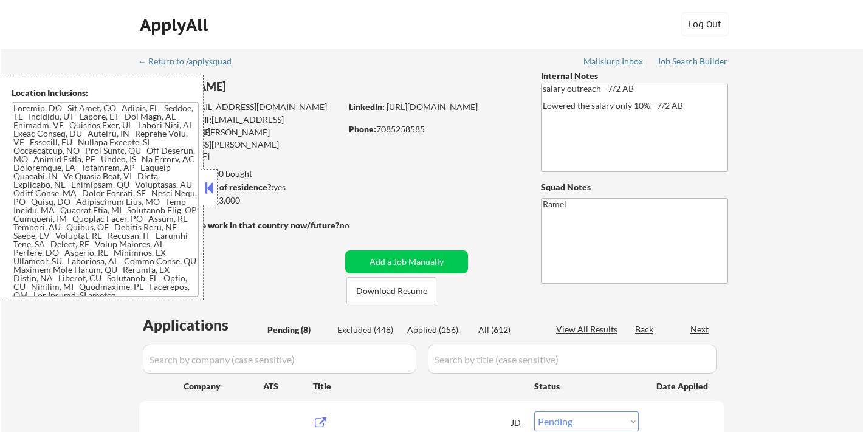
select select ""pending""
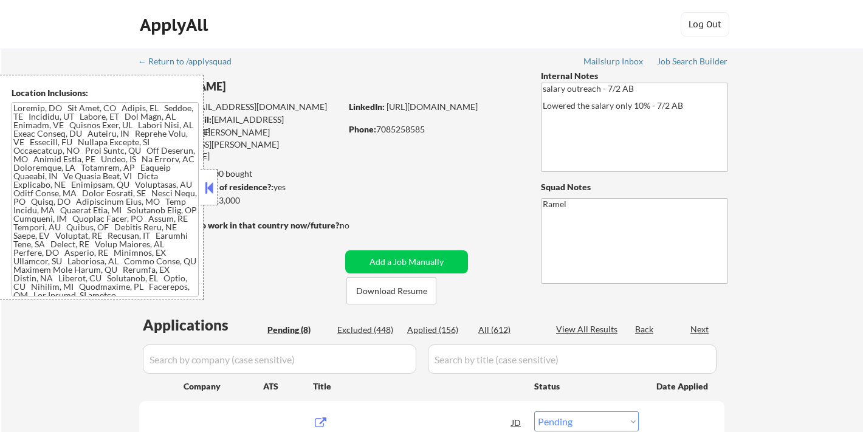
select select ""pending""
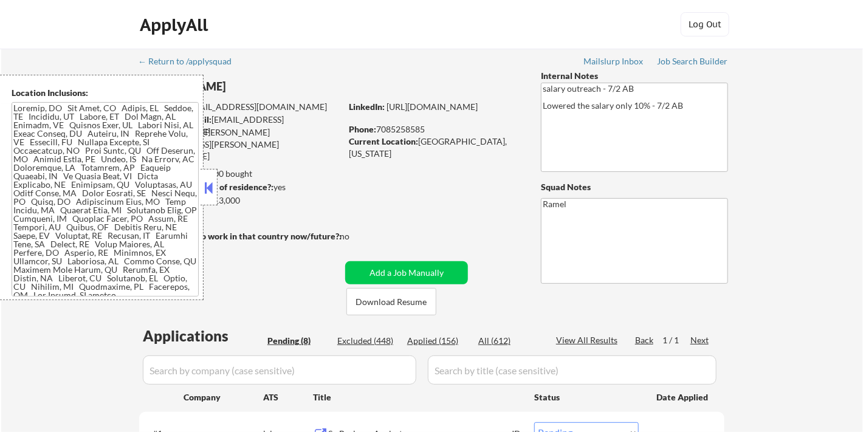
click at [416, 131] on div "Phone: 7085258585" at bounding box center [435, 129] width 172 height 12
copy div "7085258585"
select select ""pending""
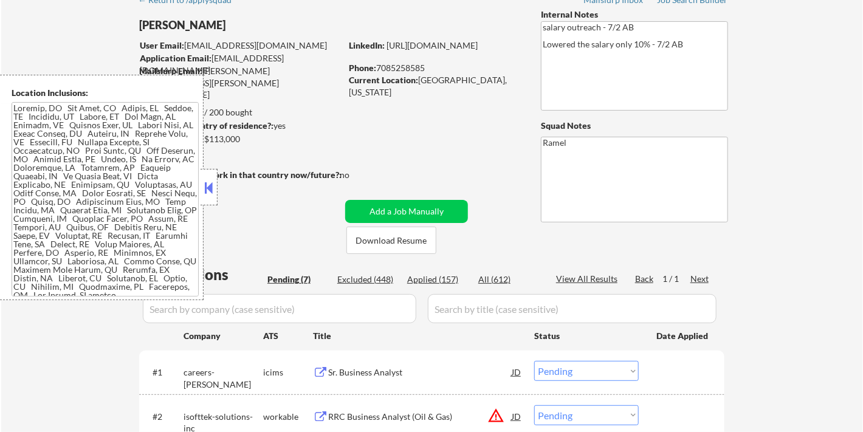
scroll to position [135, 0]
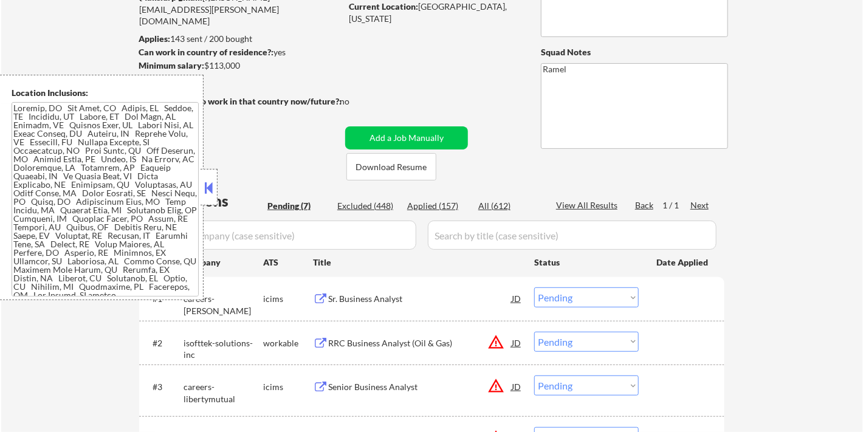
click at [205, 190] on button at bounding box center [208, 188] width 13 height 18
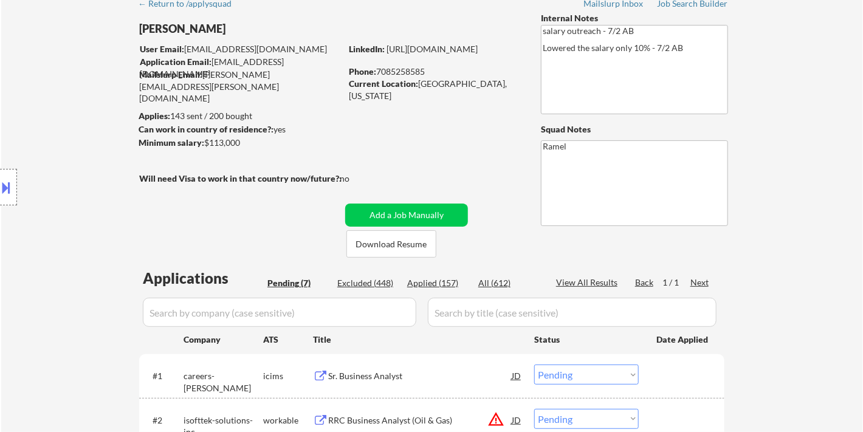
scroll to position [0, 0]
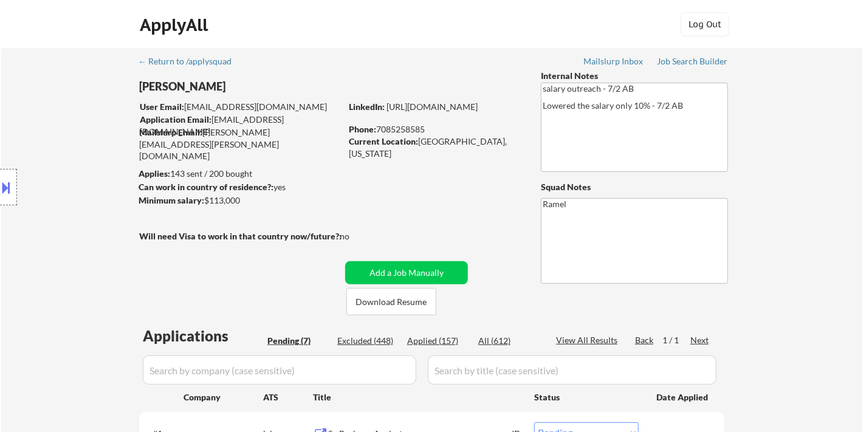
click at [440, 342] on div "Applied (157)" at bounding box center [437, 341] width 61 height 12
click at [17, 236] on div "Location Inclusions:" at bounding box center [109, 187] width 218 height 225
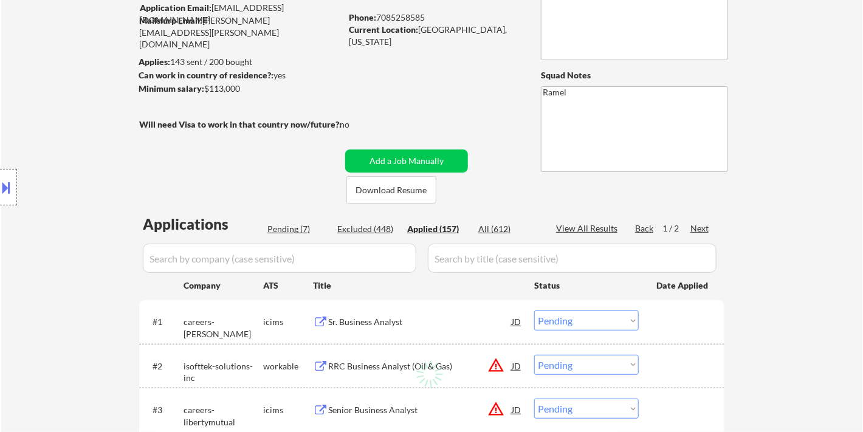
scroll to position [135, 0]
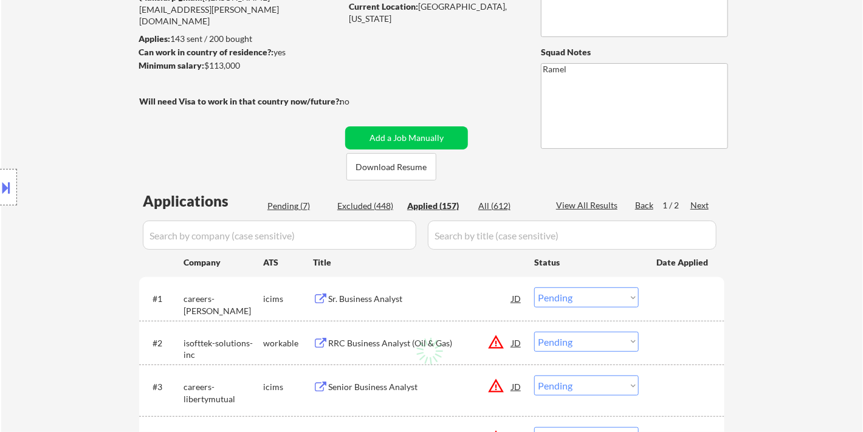
select select ""applied""
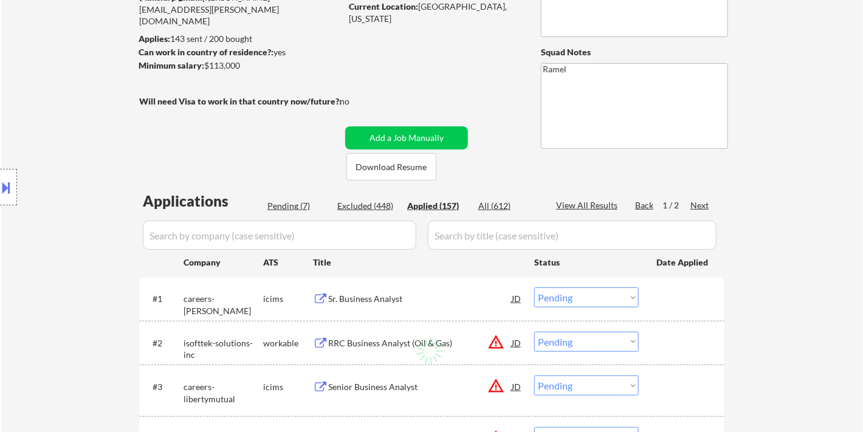
select select ""applied""
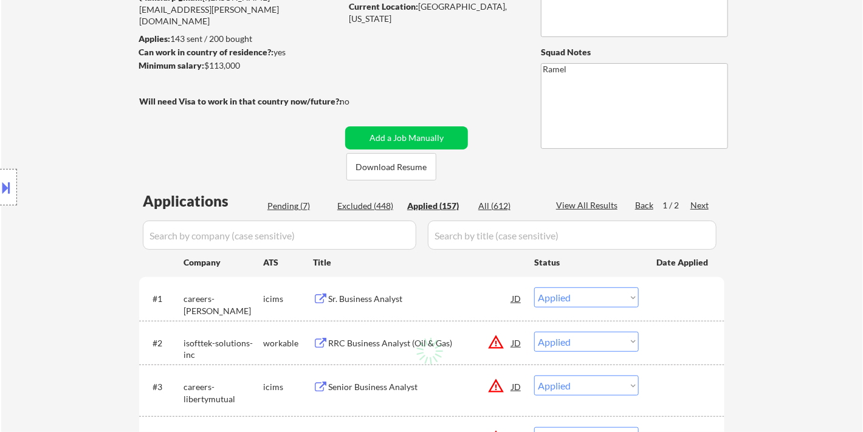
select select ""applied""
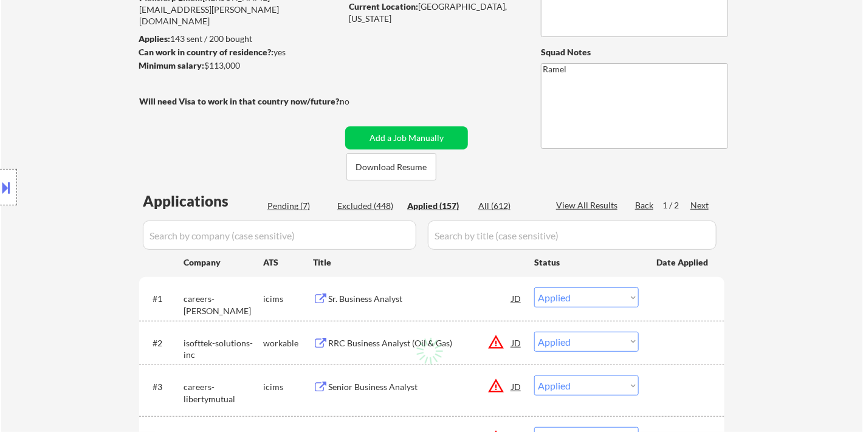
select select ""applied""
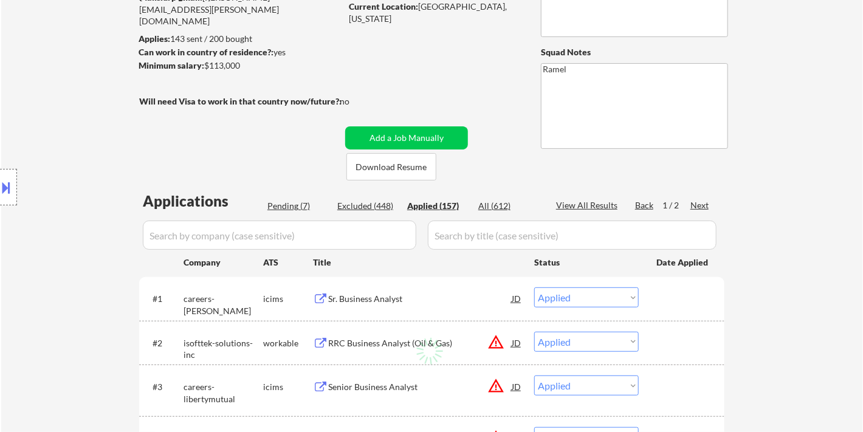
select select ""applied""
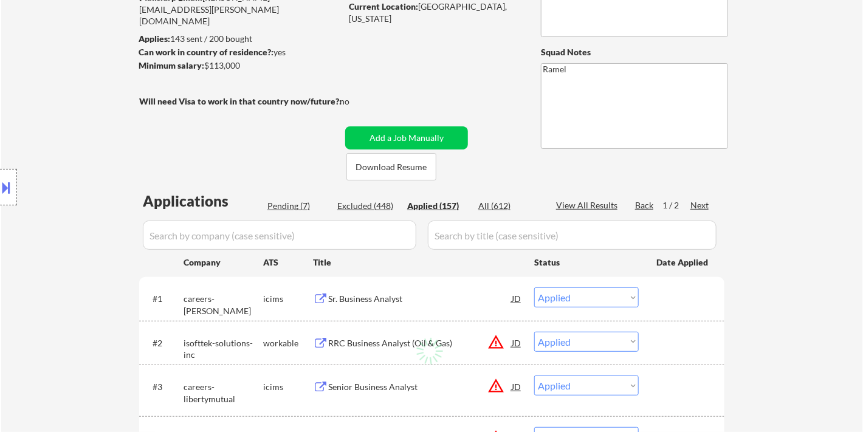
select select ""applied""
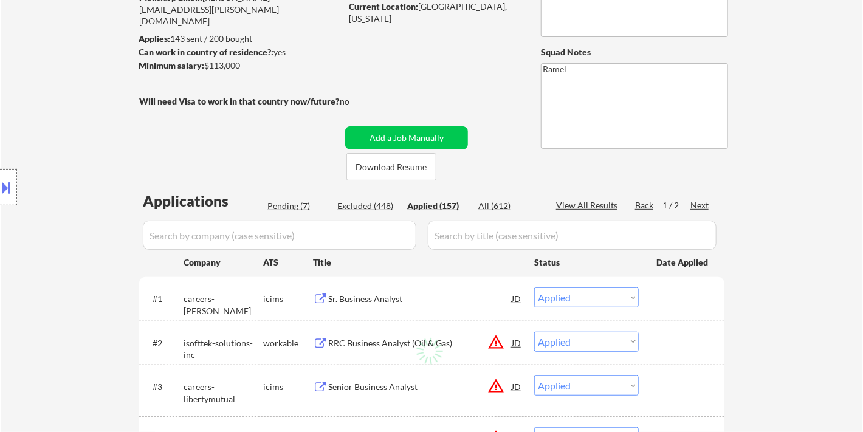
select select ""applied""
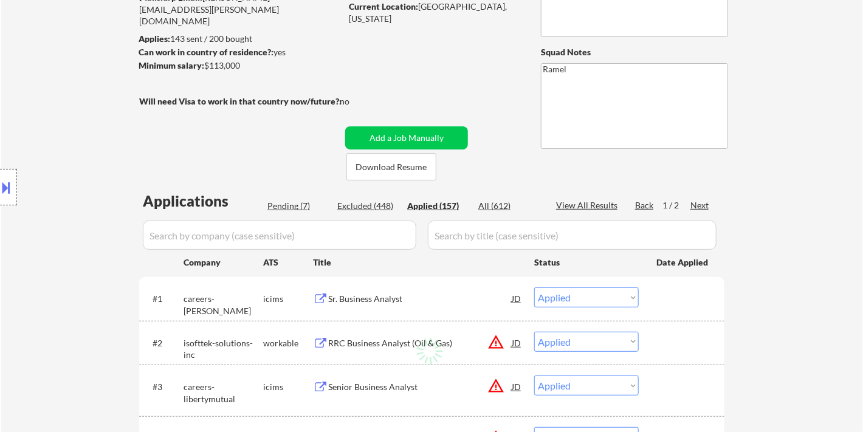
select select ""applied""
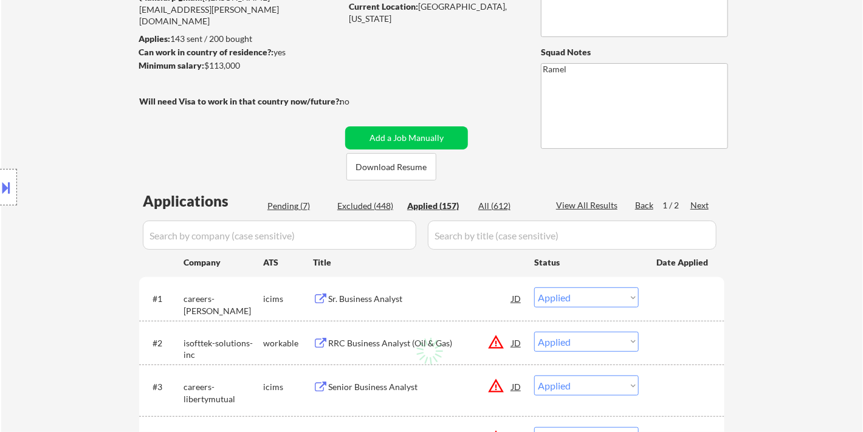
select select ""applied""
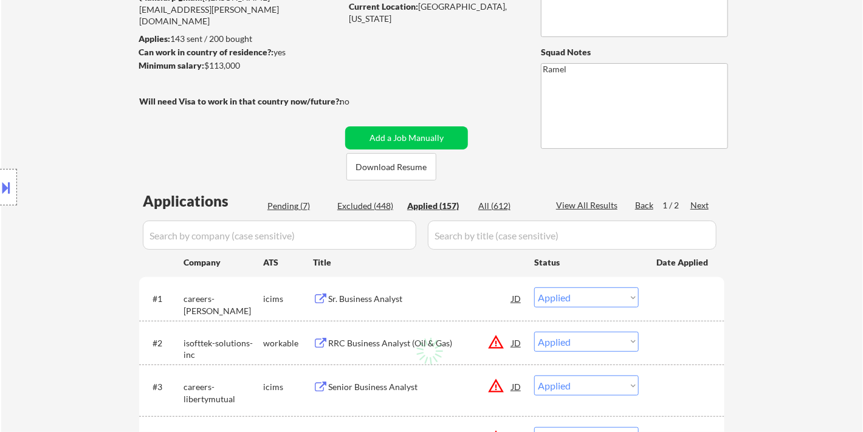
select select ""applied""
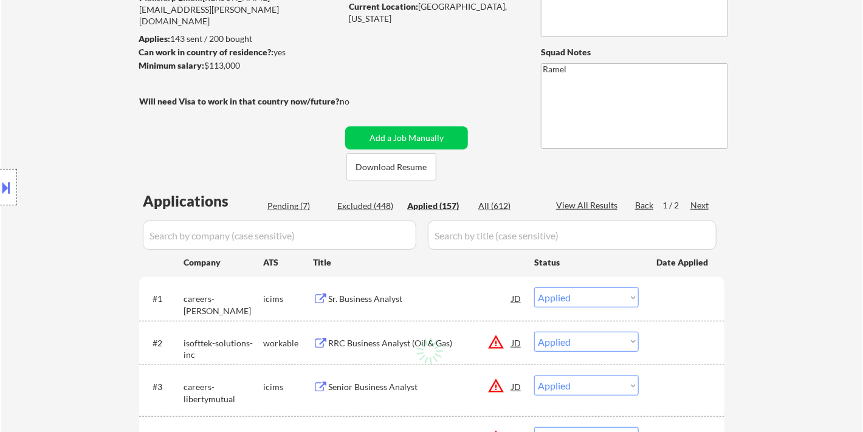
select select ""applied""
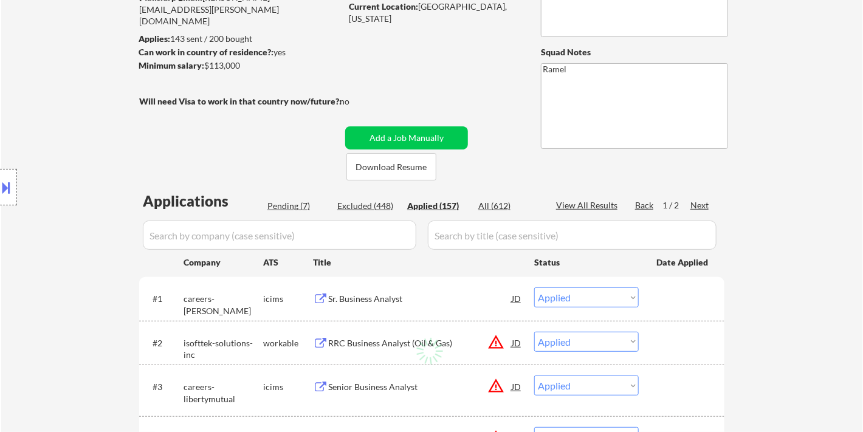
select select ""applied""
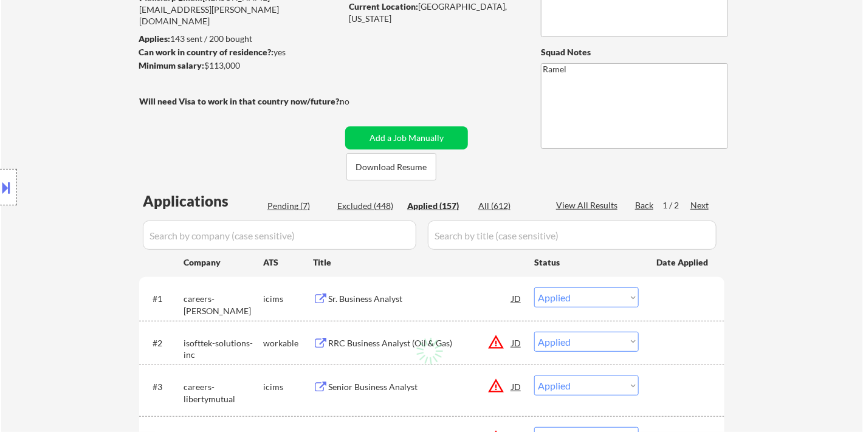
select select ""applied""
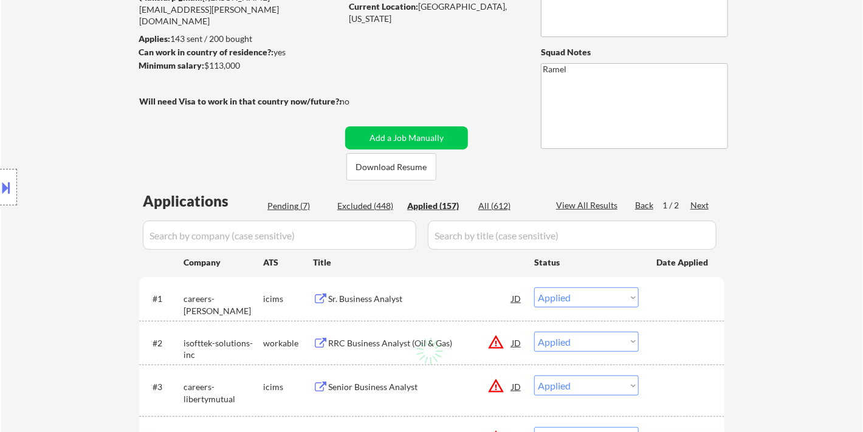
select select ""applied""
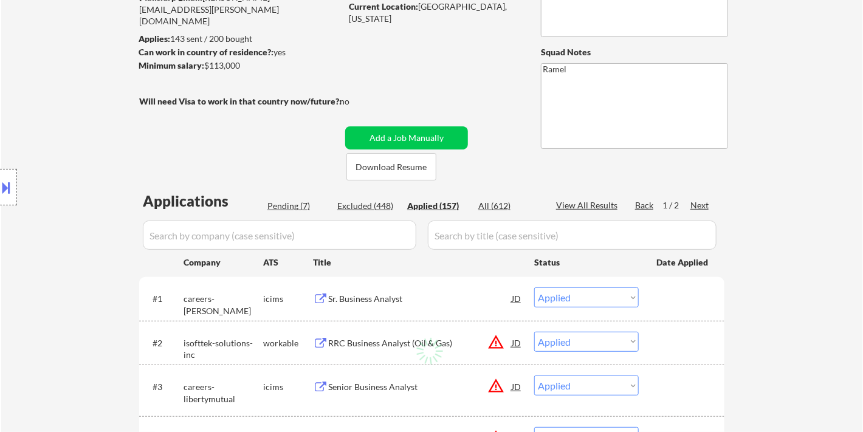
select select ""applied""
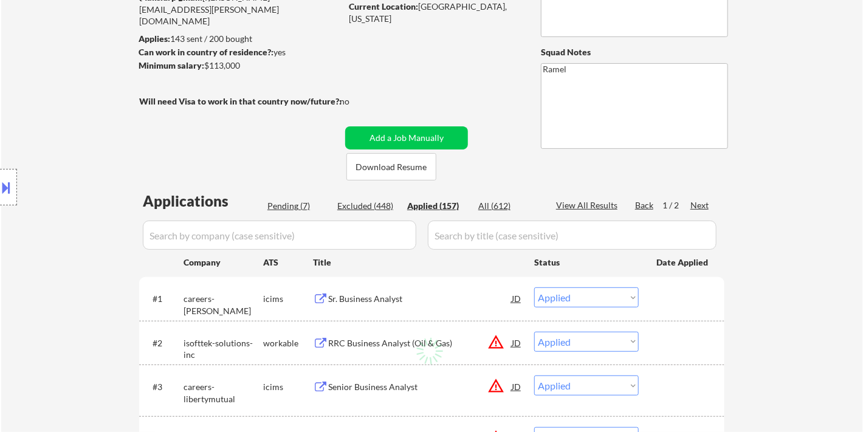
select select ""applied""
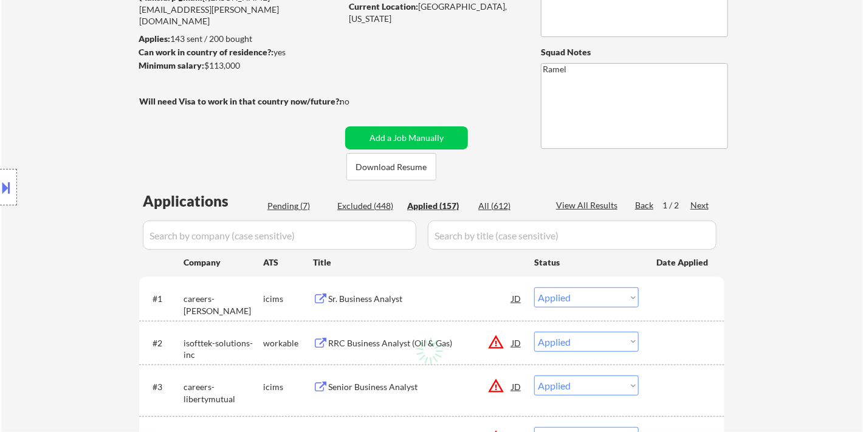
select select ""applied""
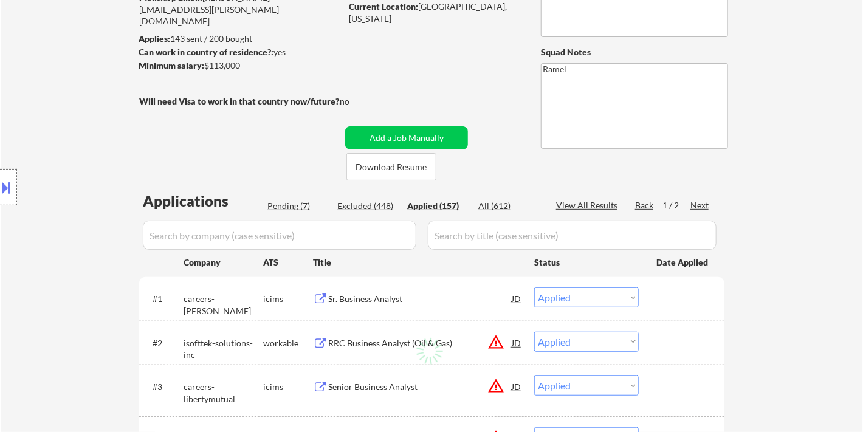
select select ""applied""
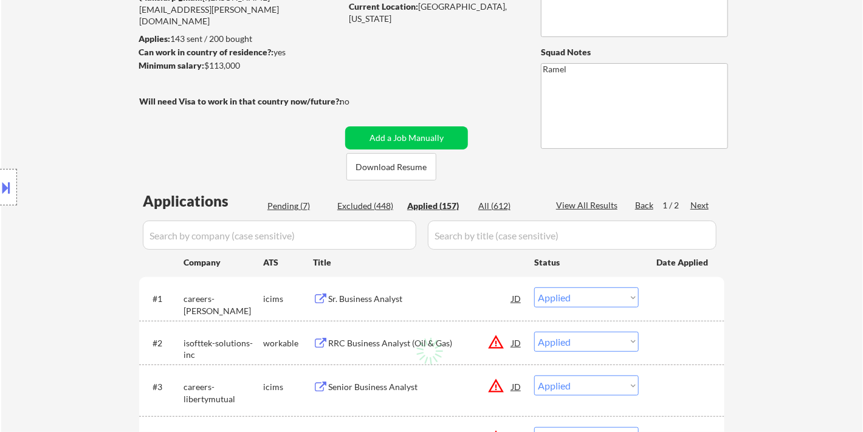
select select ""applied""
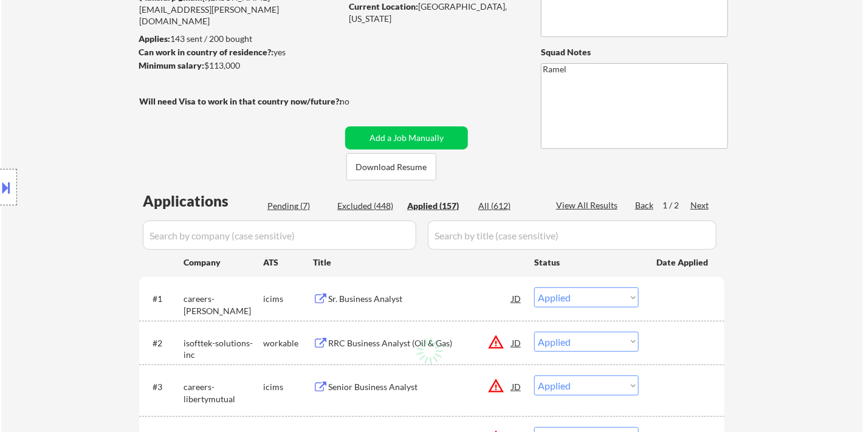
select select ""applied""
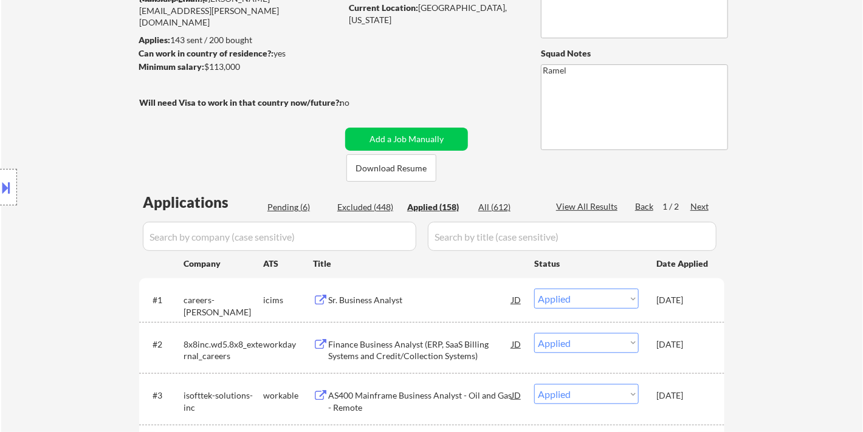
scroll to position [67, 0]
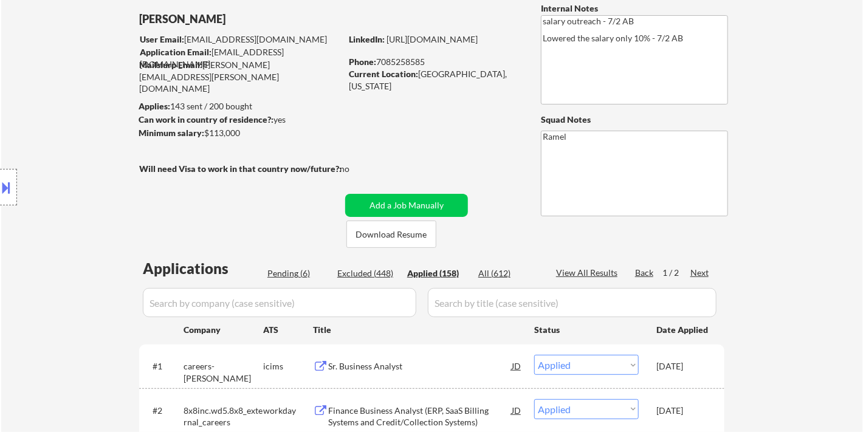
click at [413, 61] on div "Phone: 7085258585" at bounding box center [435, 62] width 172 height 12
copy div "7085258585"
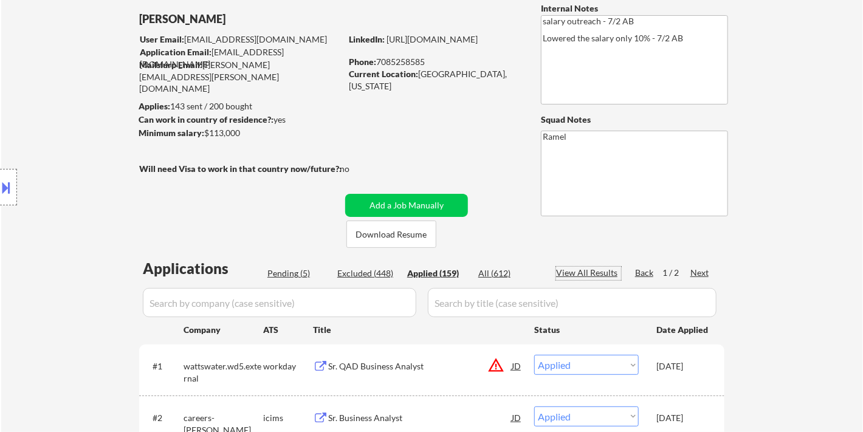
click at [588, 274] on div "View All Results" at bounding box center [588, 273] width 65 height 12
select select ""applied""
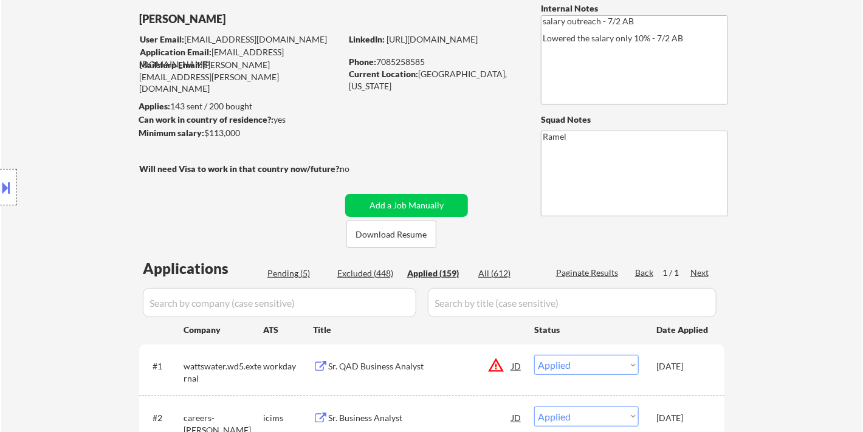
select select ""applied""
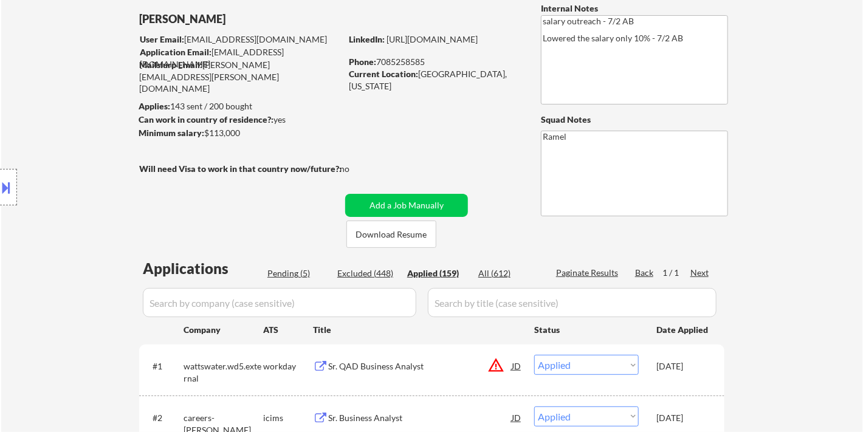
select select ""applied""
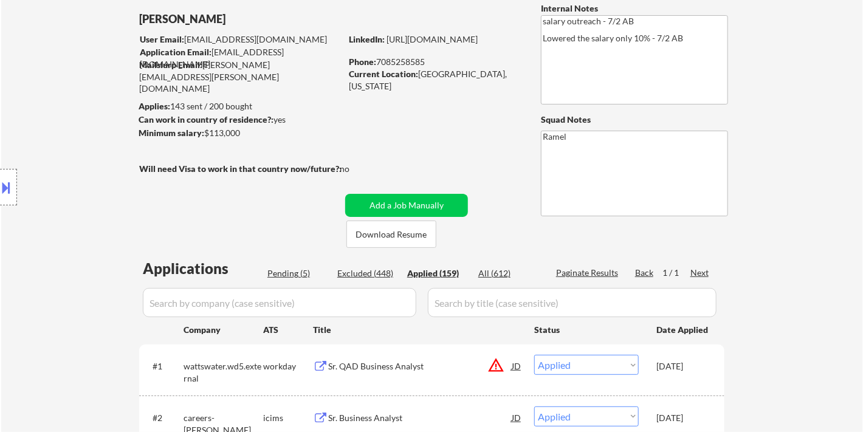
select select ""applied""
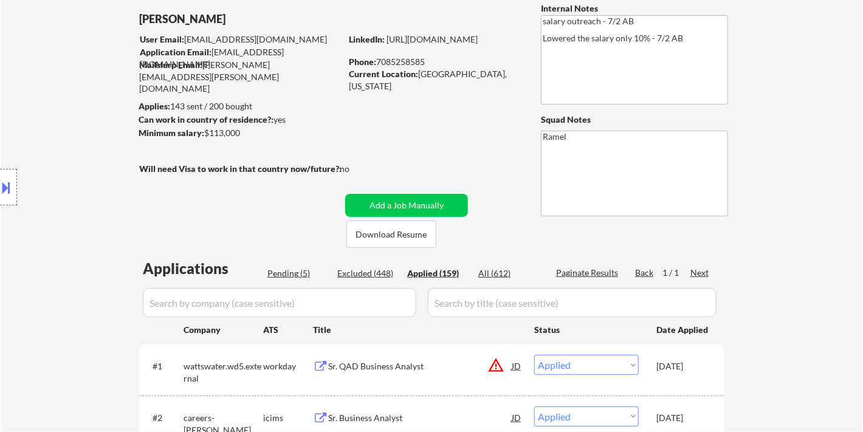
select select ""applied""
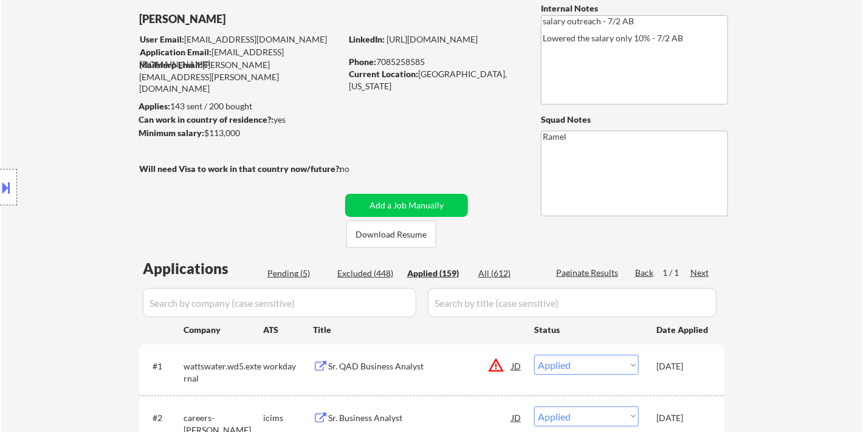
select select ""applied""
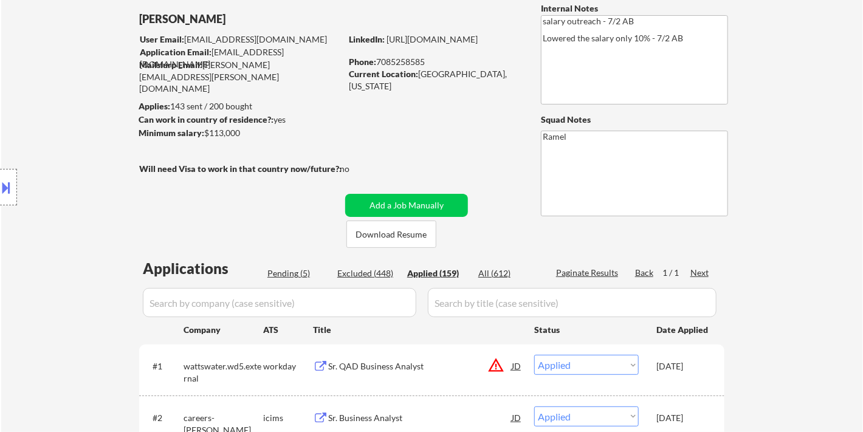
select select ""applied""
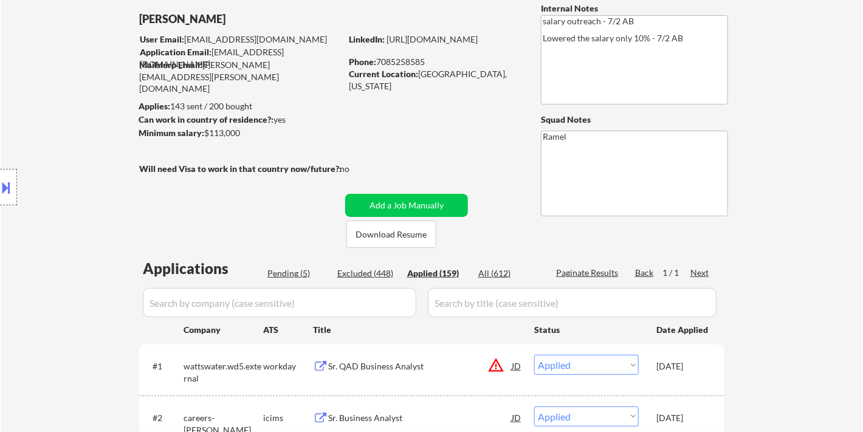
select select ""applied""
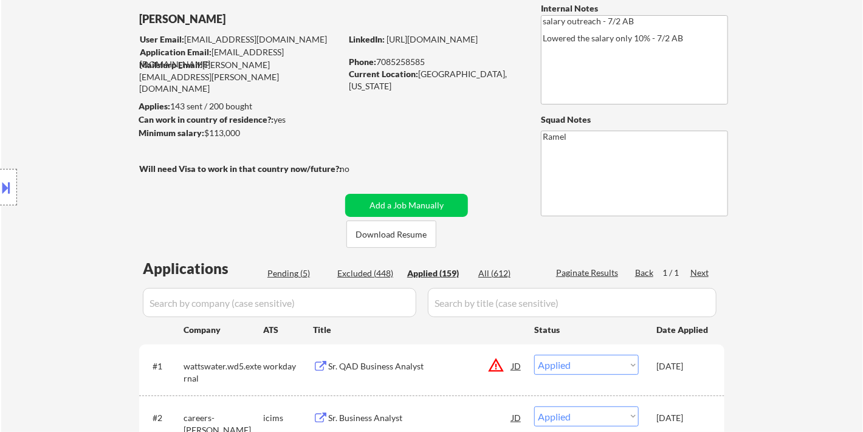
select select ""applied""
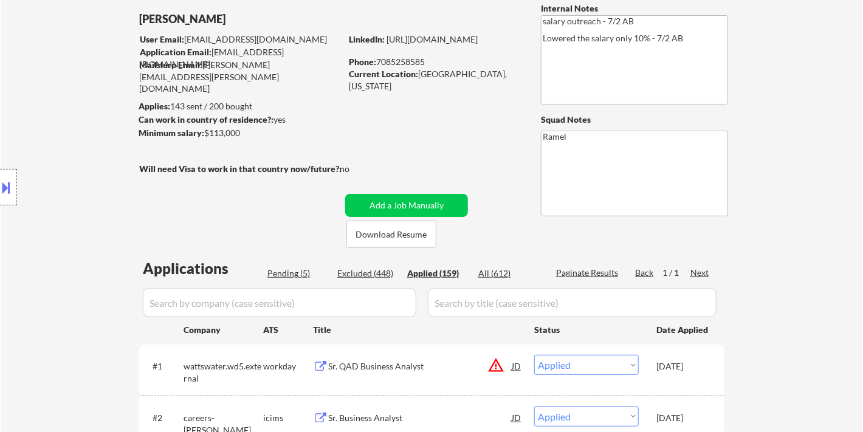
select select ""applied""
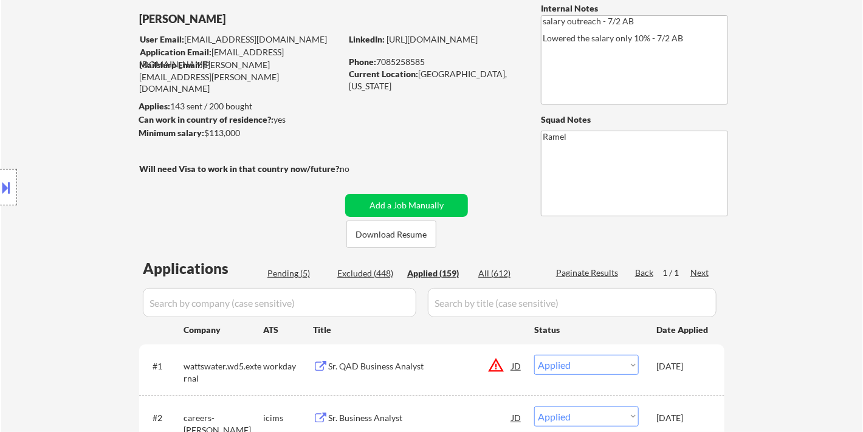
select select ""applied""
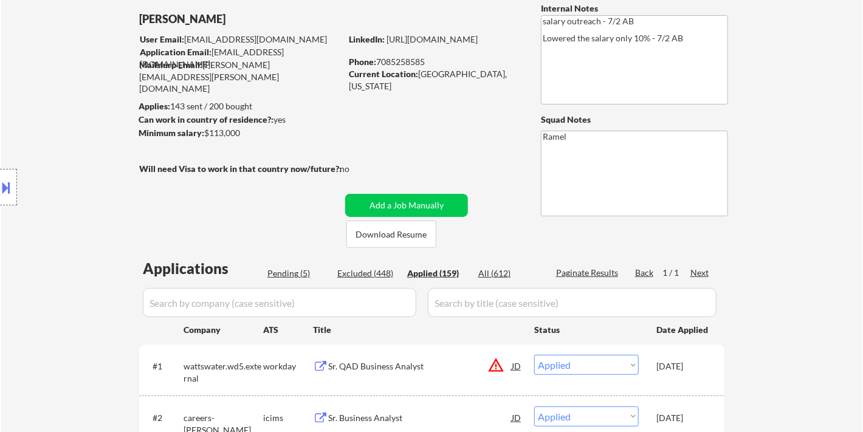
select select ""applied""
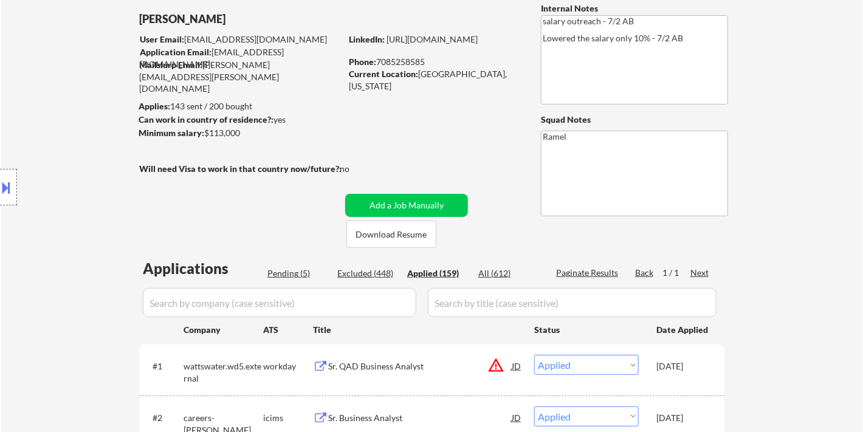
click at [416, 58] on div "Phone: 7085258585" at bounding box center [435, 62] width 172 height 12
copy div "7085258585"
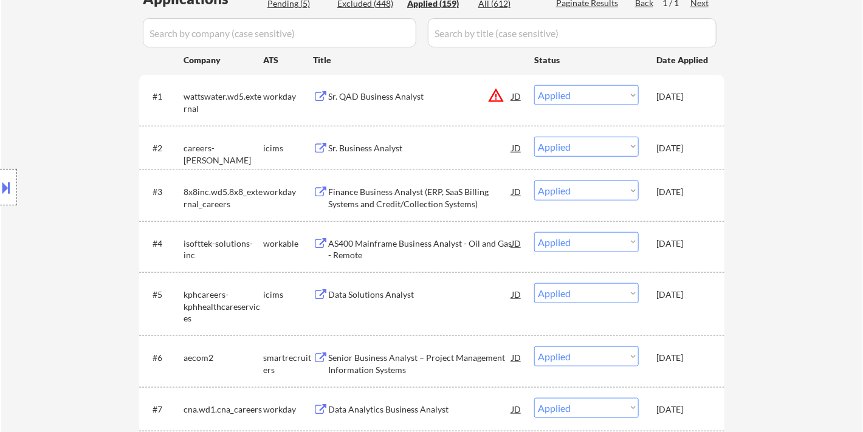
select select ""applied""
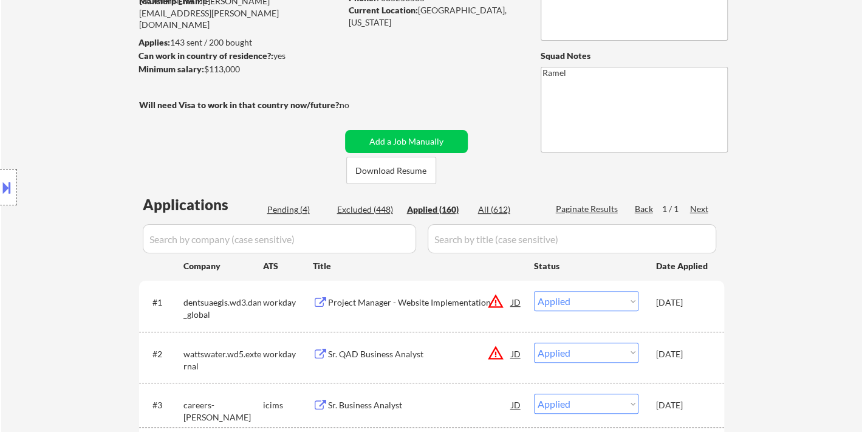
scroll to position [0, 0]
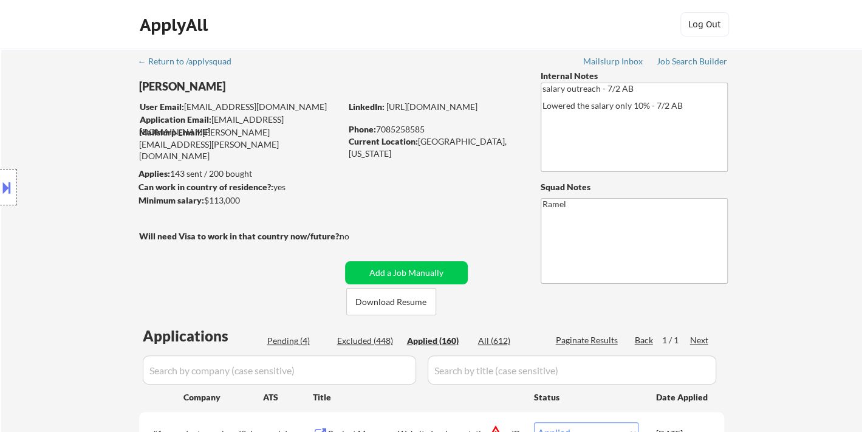
copy div "7085258585"
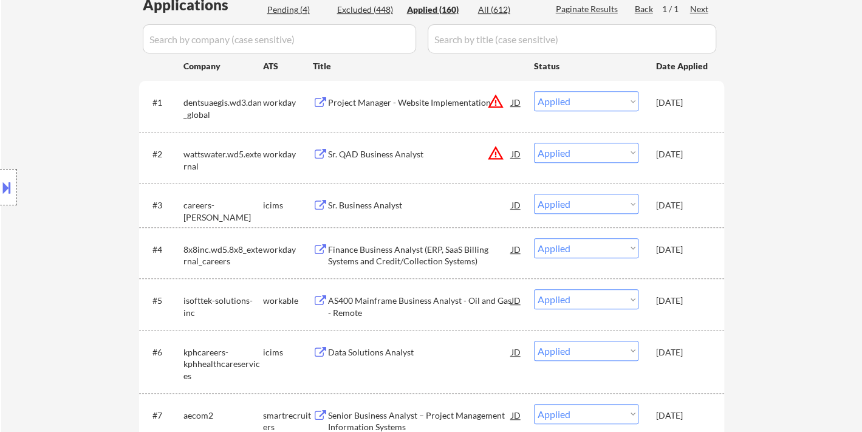
scroll to position [337, 0]
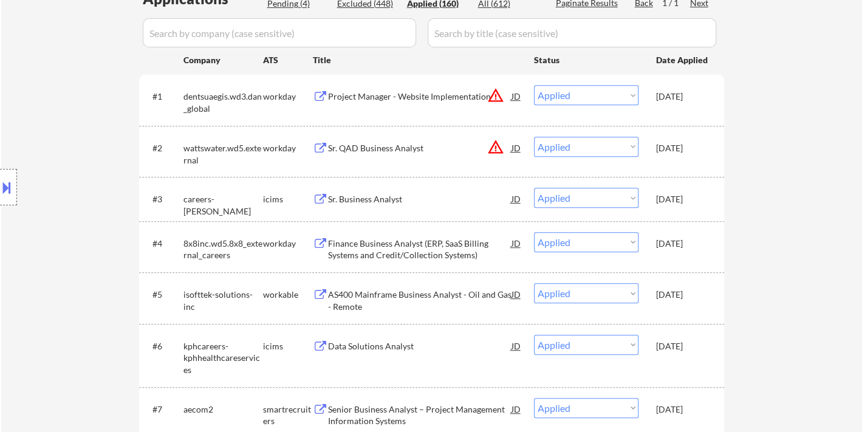
select select ""applied""
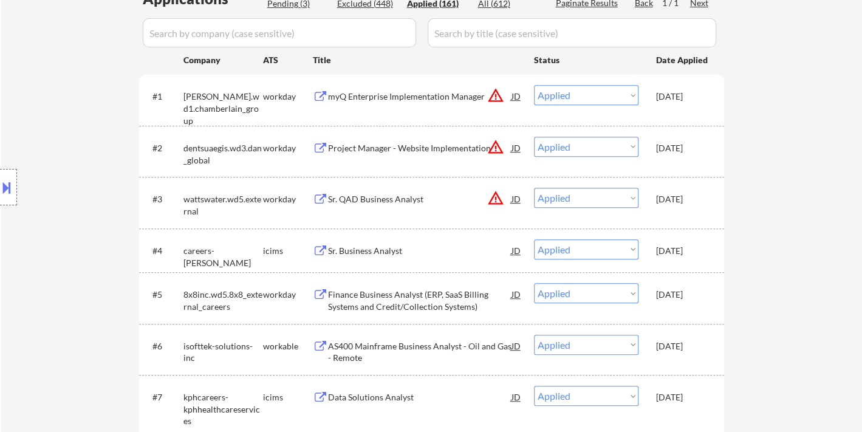
select select ""applied""
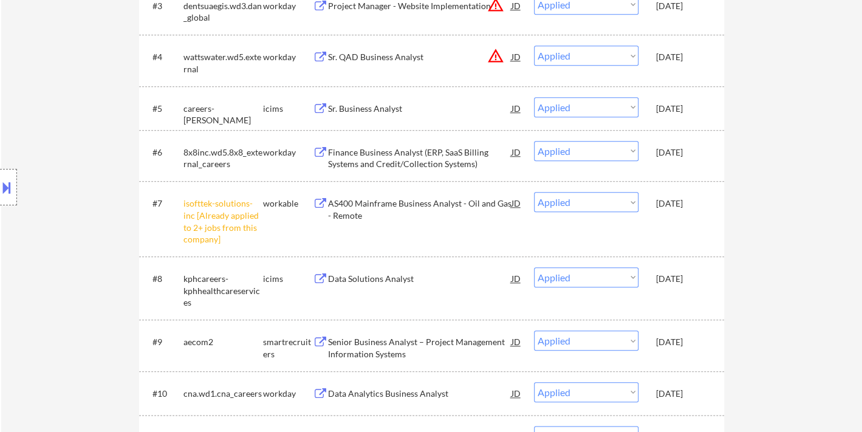
scroll to position [567, 0]
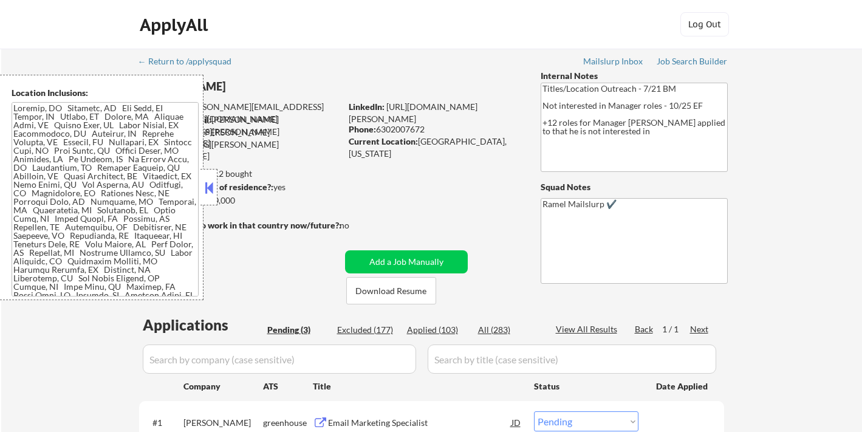
select select ""pending""
click at [210, 190] on button at bounding box center [208, 188] width 13 height 18
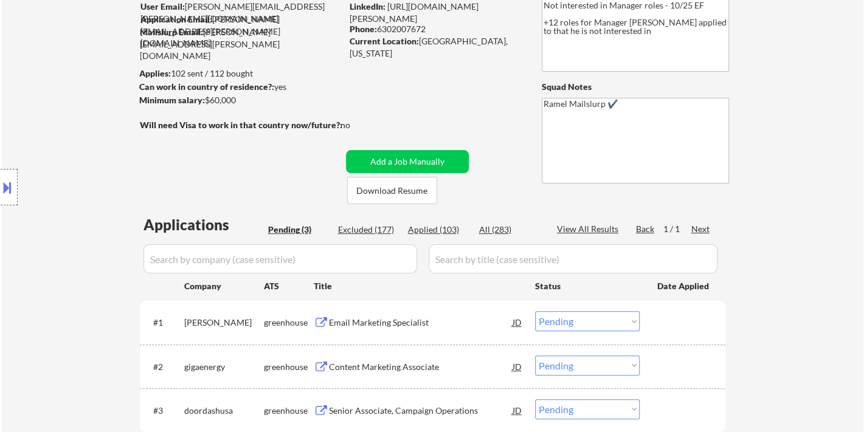
scroll to position [135, 0]
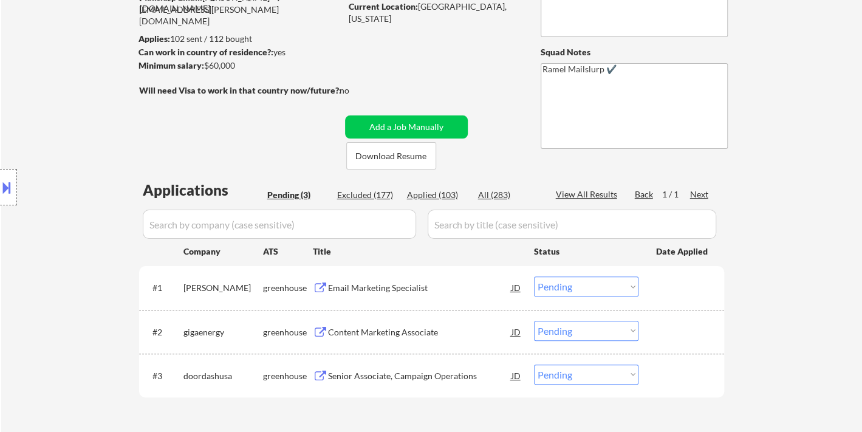
click at [52, 35] on div "← Return to /applysquad Mailslurp Inbox Job Search Builder Adam Baurle User Ema…" at bounding box center [431, 182] width 861 height 537
click at [379, 289] on div "Email Marketing Specialist" at bounding box center [420, 288] width 184 height 12
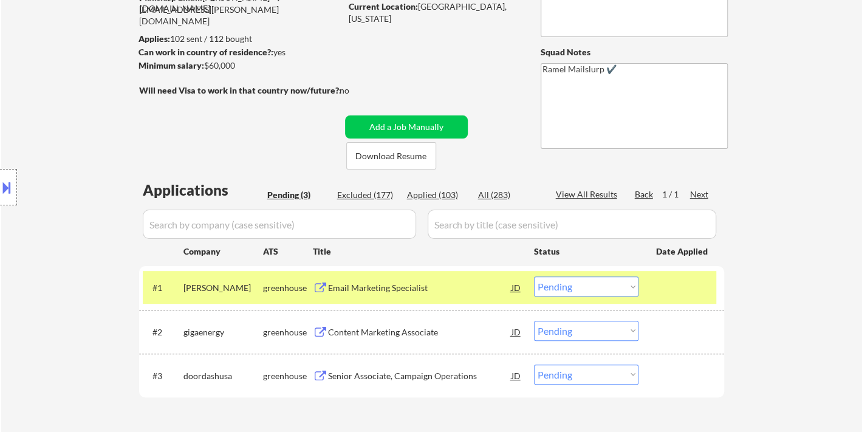
click at [607, 287] on select "Choose an option... Pending Applied Excluded (Questions) Excluded (Expired) Exc…" at bounding box center [586, 287] width 105 height 20
click at [534, 277] on select "Choose an option... Pending Applied Excluded (Questions) Excluded (Expired) Exc…" at bounding box center [586, 287] width 105 height 20
click at [382, 334] on div "Content Marketing Associate" at bounding box center [420, 332] width 184 height 12
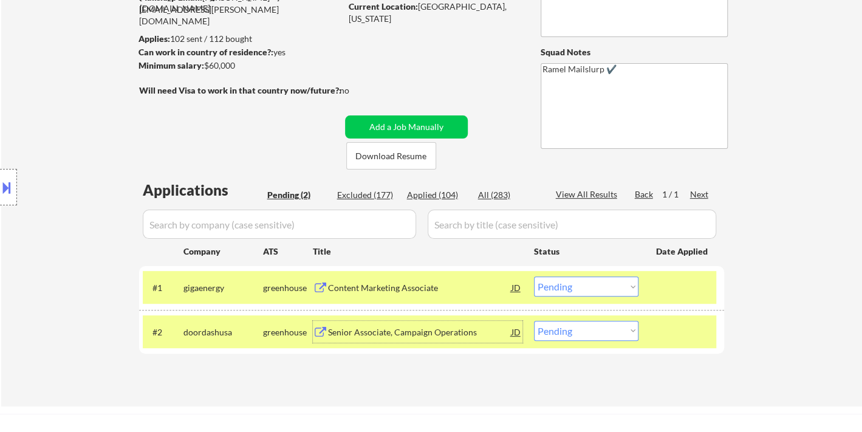
click at [567, 287] on select "Choose an option... Pending Applied Excluded (Questions) Excluded (Expired) Exc…" at bounding box center [586, 287] width 105 height 20
click at [534, 277] on select "Choose an option... Pending Applied Excluded (Questions) Excluded (Expired) Exc…" at bounding box center [586, 287] width 105 height 20
click at [419, 326] on div "Senior Associate, Campaign Operations" at bounding box center [420, 332] width 184 height 12
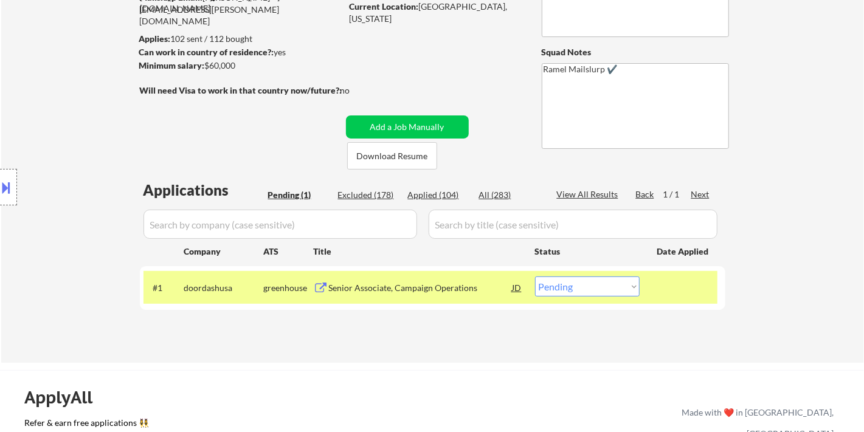
click at [573, 284] on select "Choose an option... Pending Applied Excluded (Questions) Excluded (Expired) Exc…" at bounding box center [587, 287] width 105 height 20
select select ""applied""
click at [535, 277] on select "Choose an option... Pending Applied Excluded (Questions) Excluded (Expired) Exc…" at bounding box center [587, 287] width 105 height 20
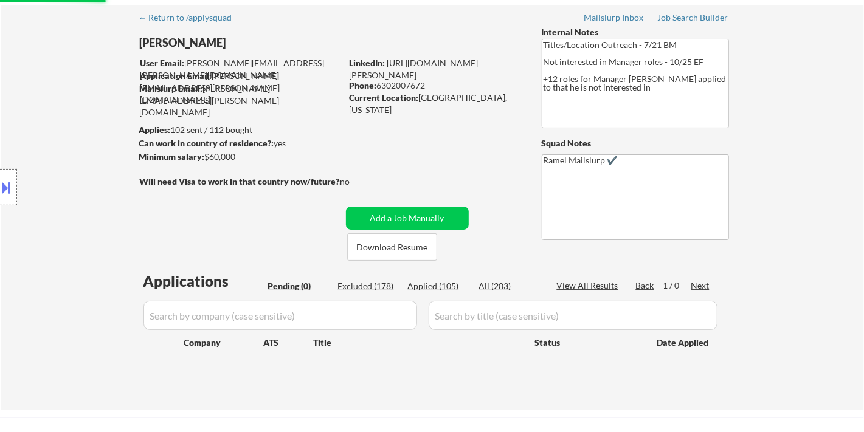
scroll to position [67, 0]
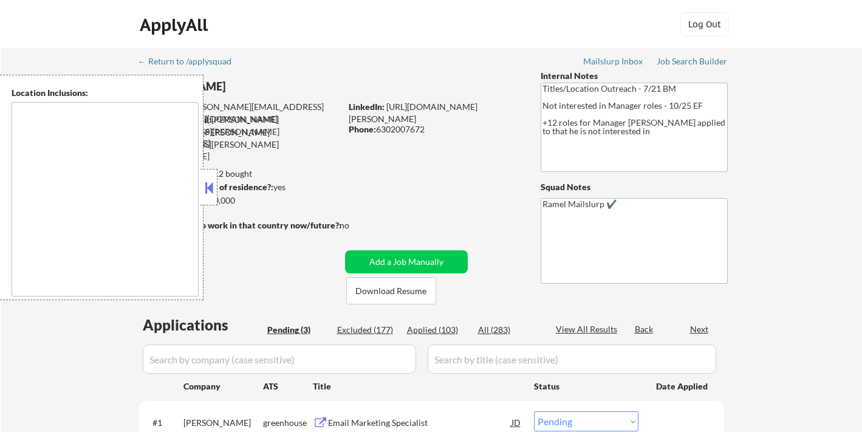
select select ""pending""
type textarea "[GEOGRAPHIC_DATA], [GEOGRAPHIC_DATA] [GEOGRAPHIC_DATA], [GEOGRAPHIC_DATA], [GEO…"
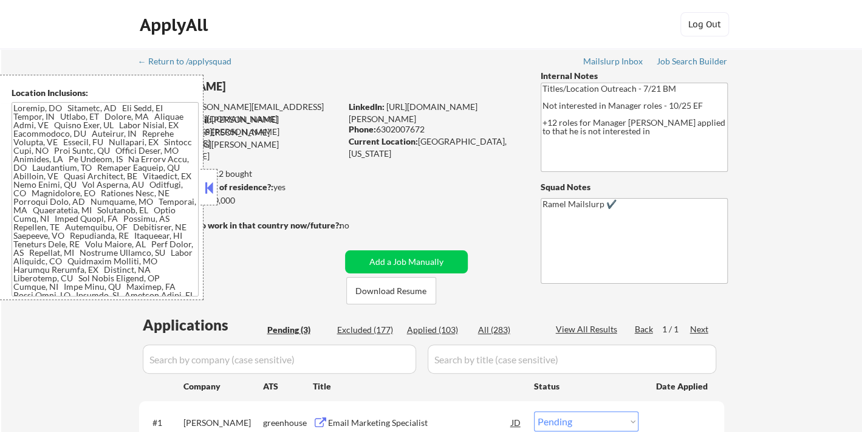
click at [439, 329] on div "Applied (103)" at bounding box center [437, 330] width 61 height 12
select select ""applied""
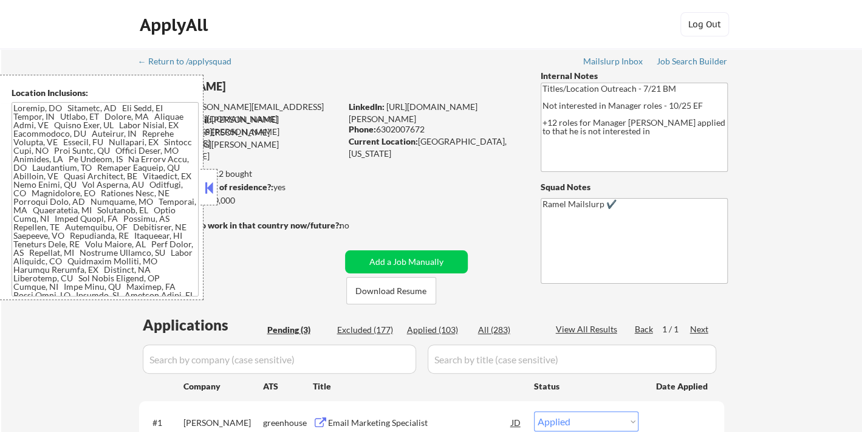
select select ""applied""
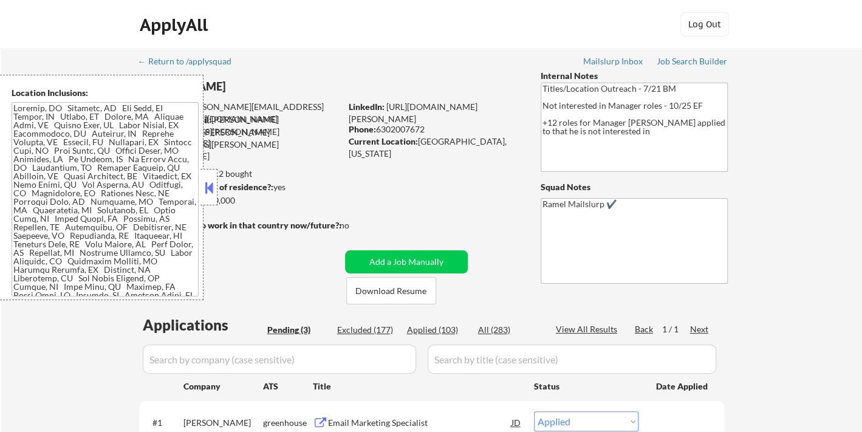
select select ""applied""
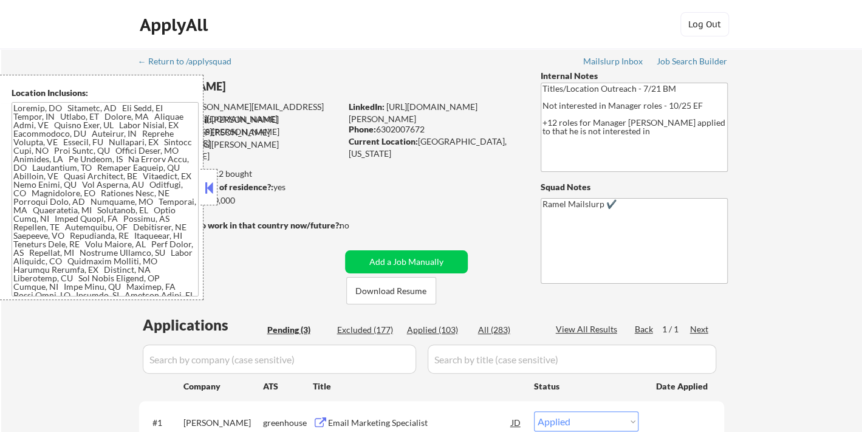
select select ""applied""
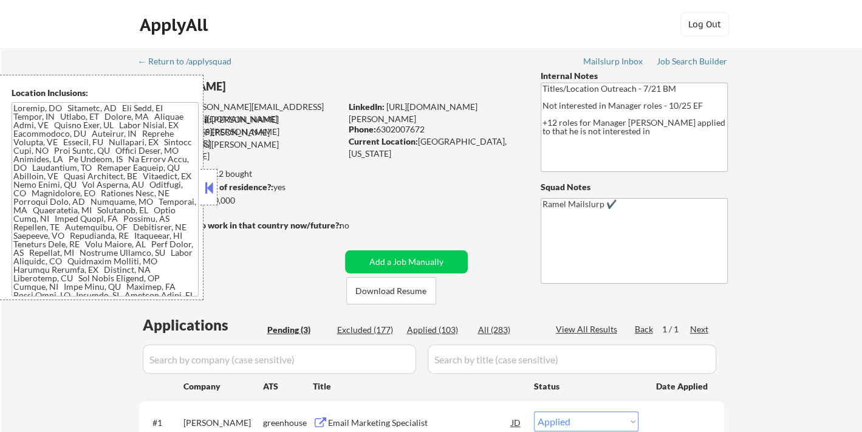
select select ""applied""
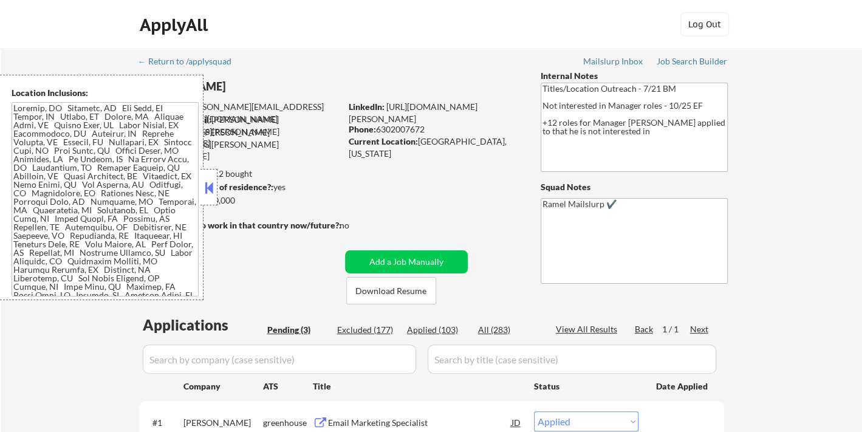
select select ""applied""
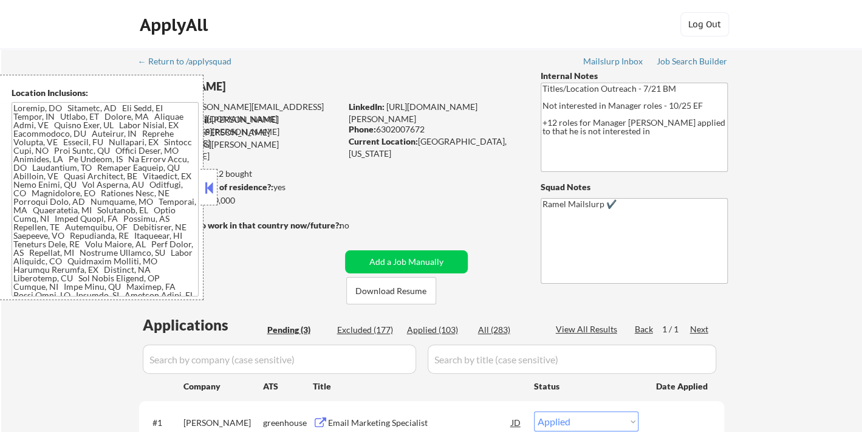
select select ""applied""
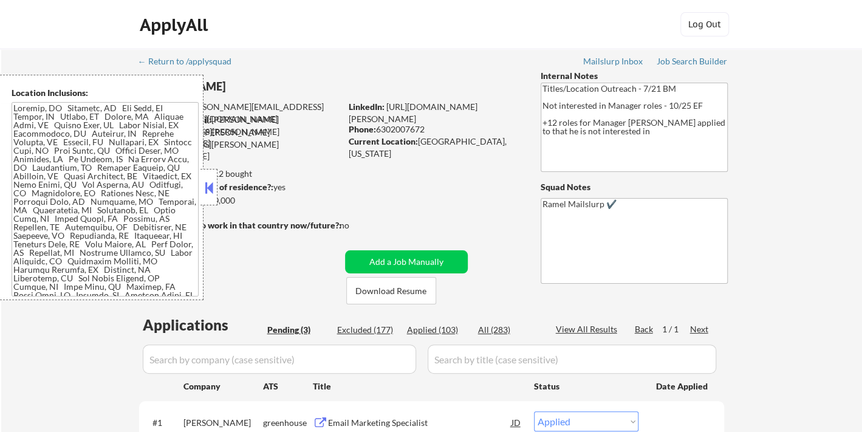
select select ""applied""
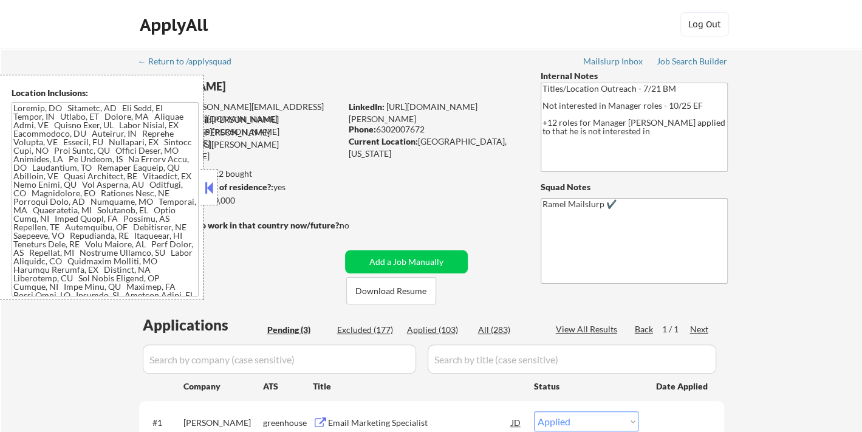
select select ""applied""
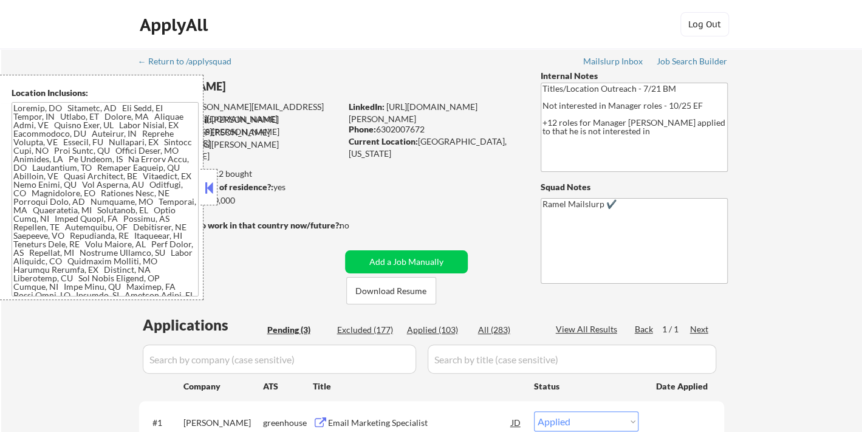
select select ""applied""
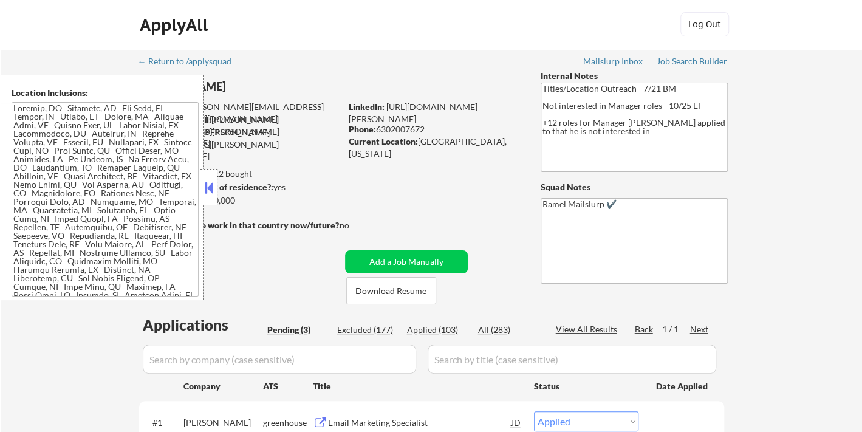
select select ""applied""
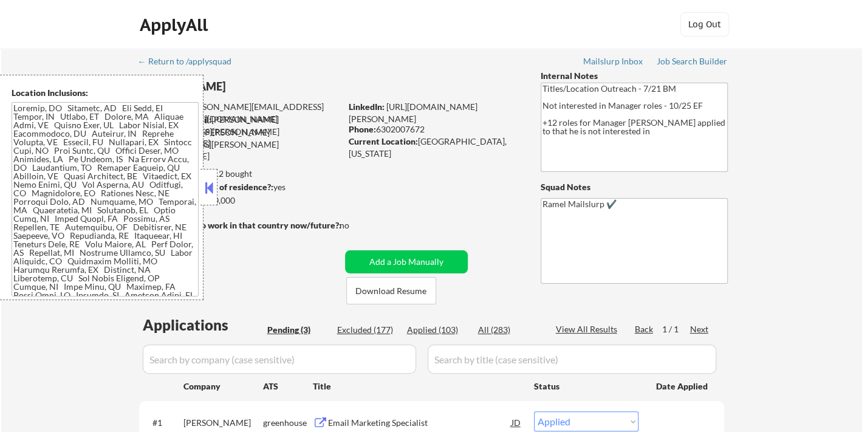
select select ""applied""
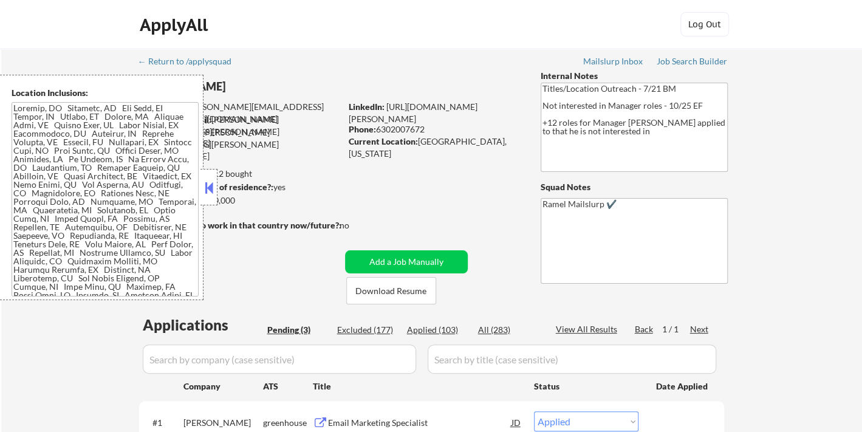
select select ""applied""
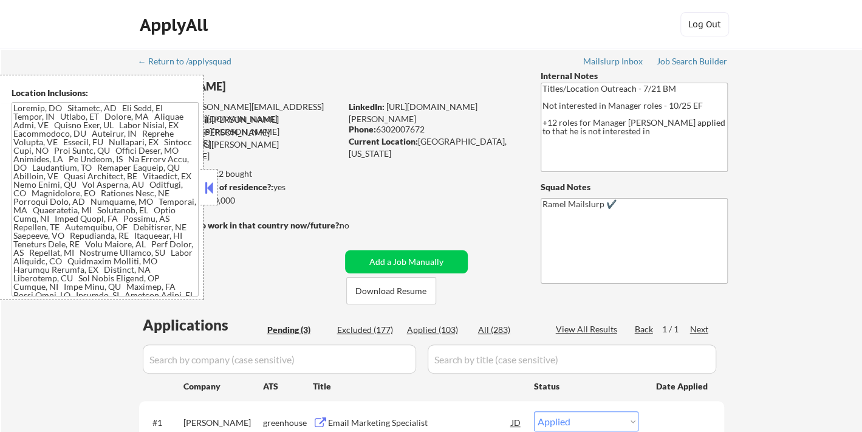
select select ""applied""
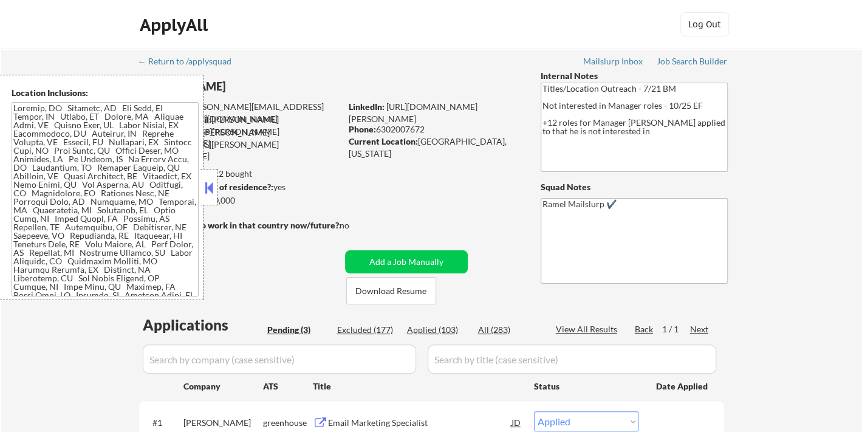
select select ""applied""
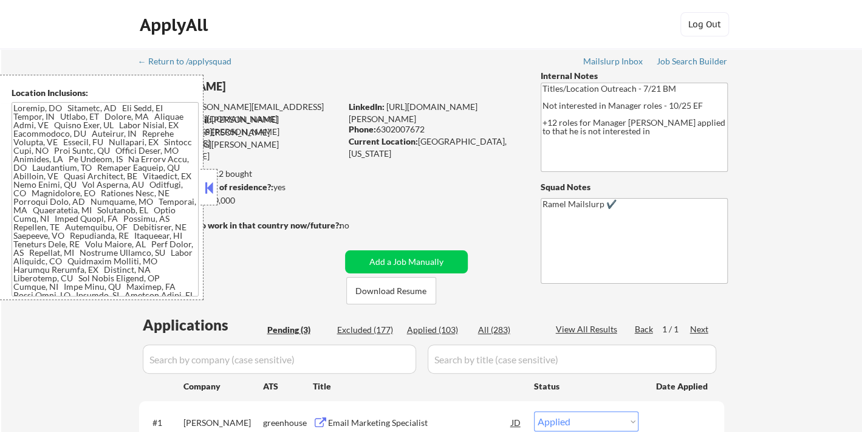
select select ""applied""
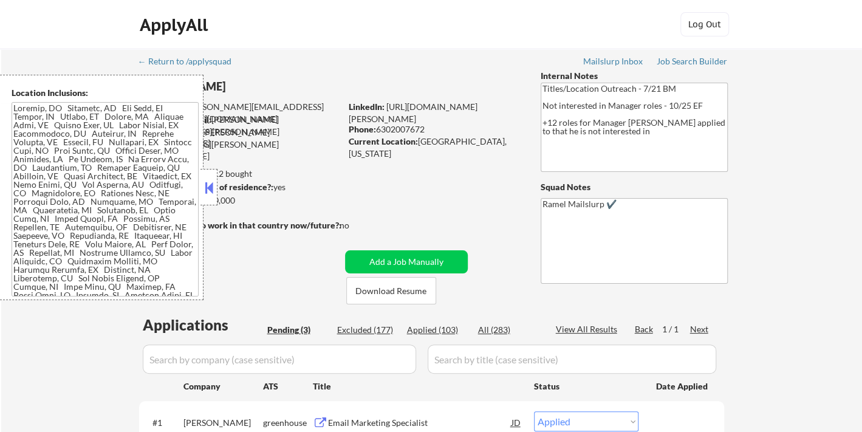
select select ""applied""
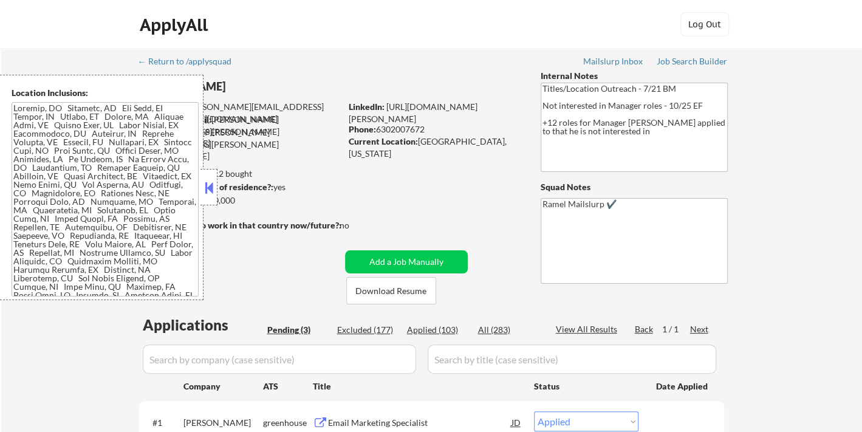
select select ""applied""
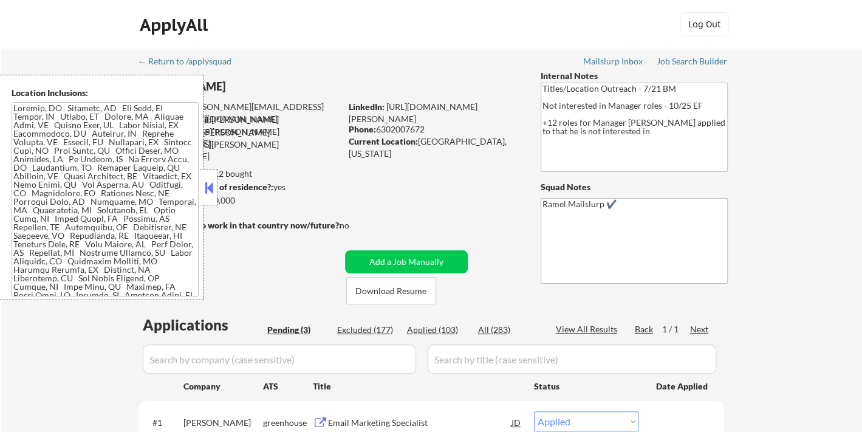
select select ""applied""
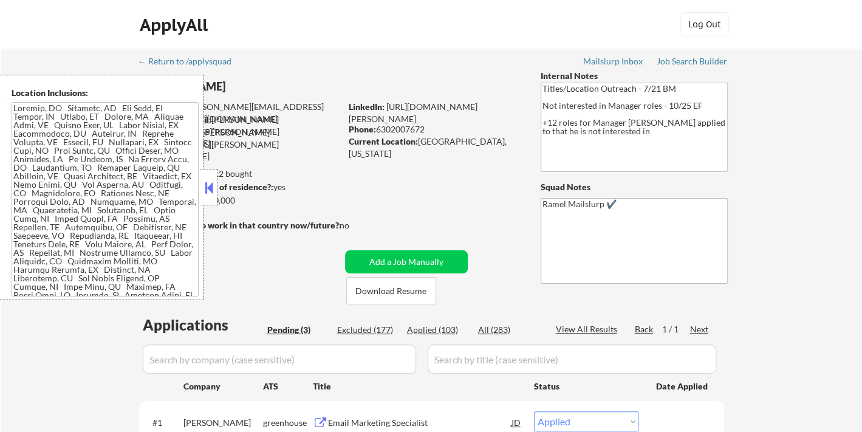
select select ""applied""
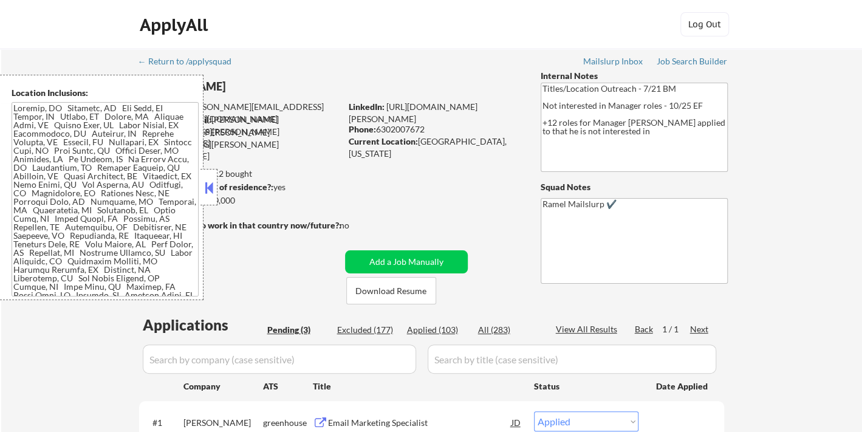
select select ""applied""
click at [212, 185] on button at bounding box center [208, 188] width 13 height 18
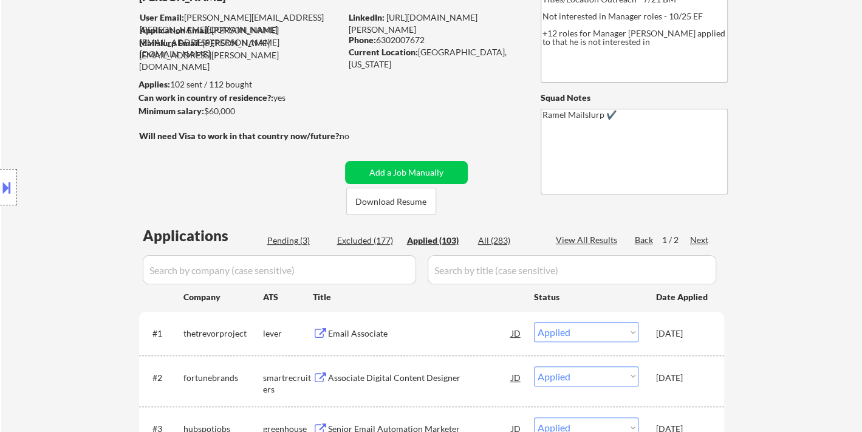
scroll to position [67, 0]
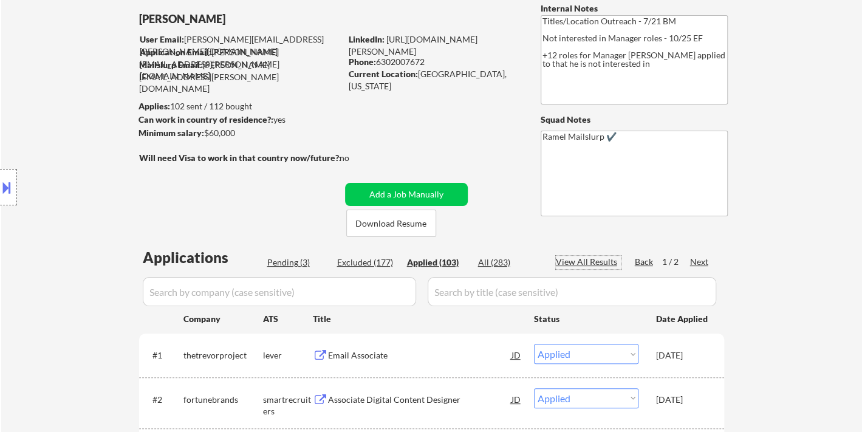
click at [597, 260] on div "View All Results" at bounding box center [588, 262] width 65 height 12
select select ""applied""
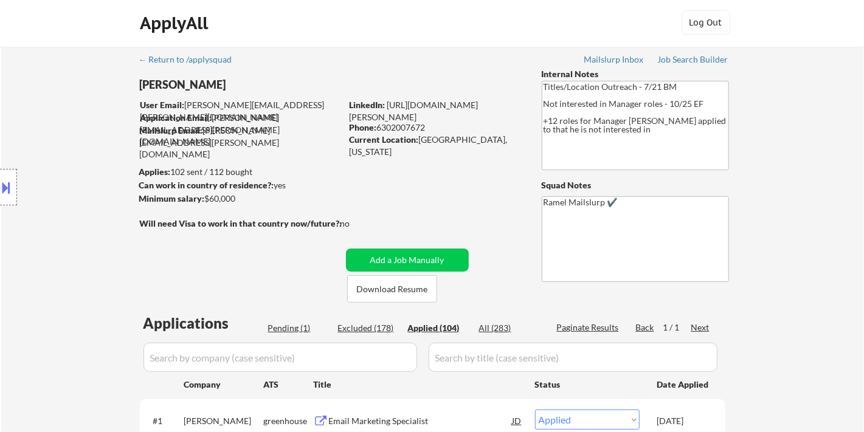
scroll to position [0, 0]
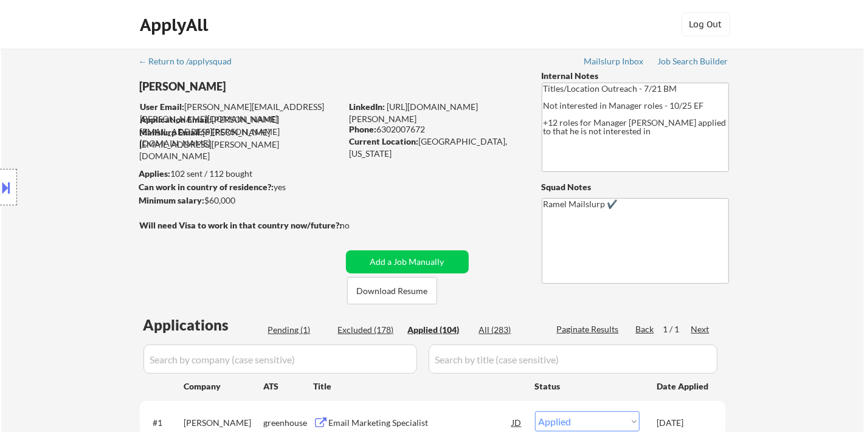
select select ""applied""
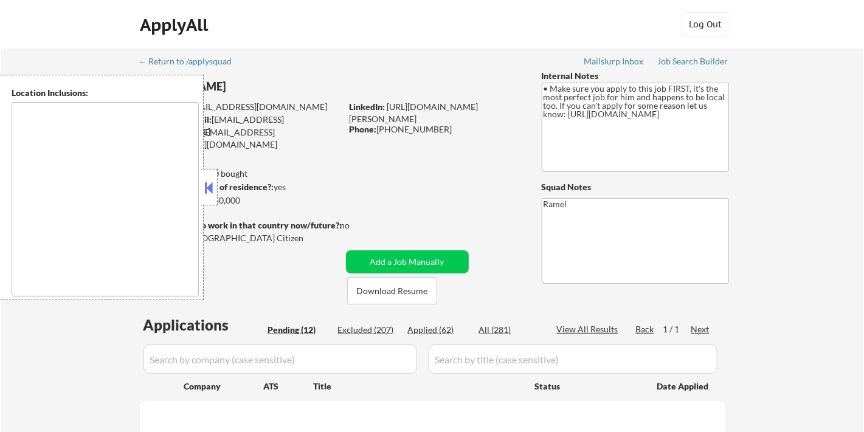
type textarea "[GEOGRAPHIC_DATA], [GEOGRAPHIC_DATA], [GEOGRAPHIC_DATA] [GEOGRAPHIC_DATA], [GEO…"
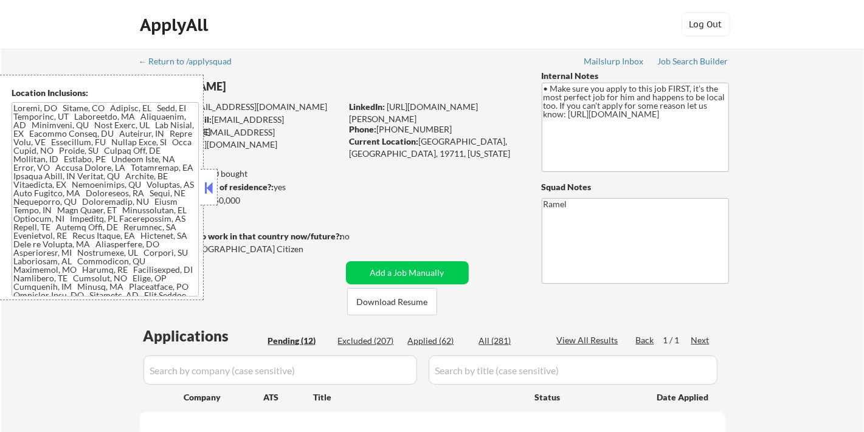
drag, startPoint x: 207, startPoint y: 188, endPoint x: 243, endPoint y: 197, distance: 37.4
click at [207, 188] on button at bounding box center [208, 188] width 13 height 18
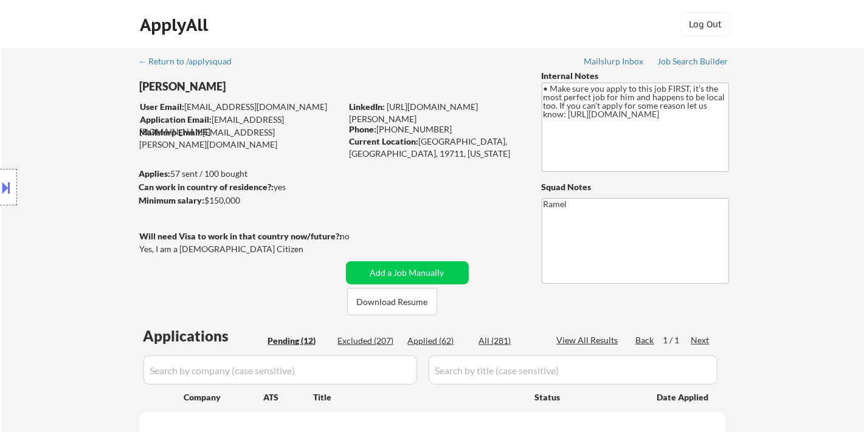
select select ""pending""
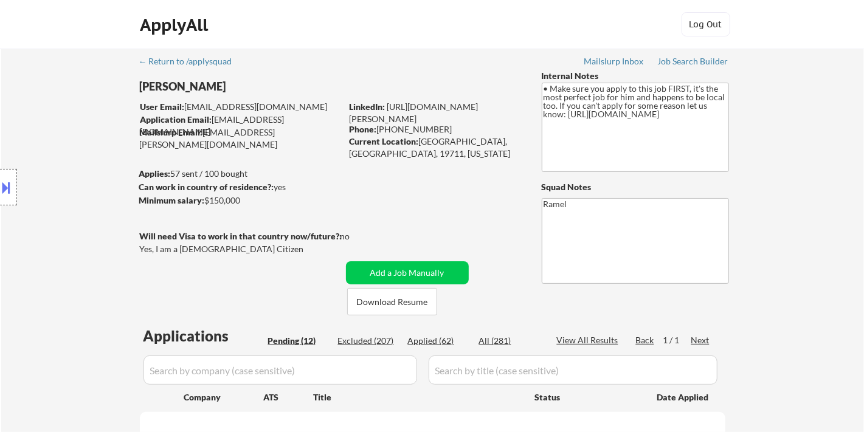
select select ""pending""
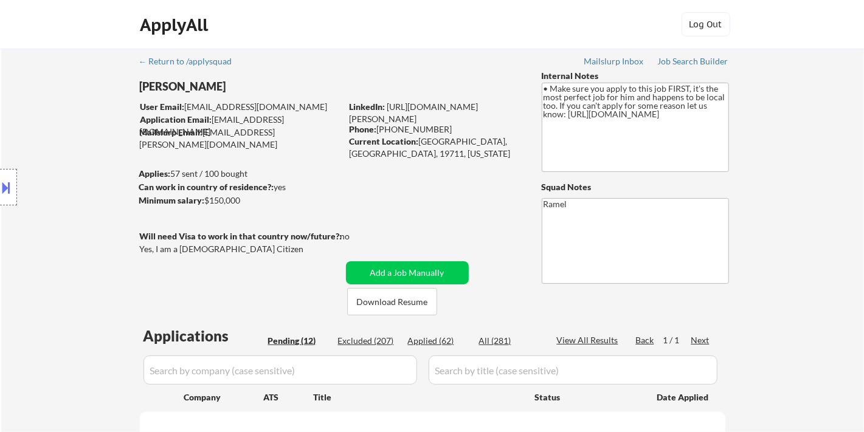
select select ""pending""
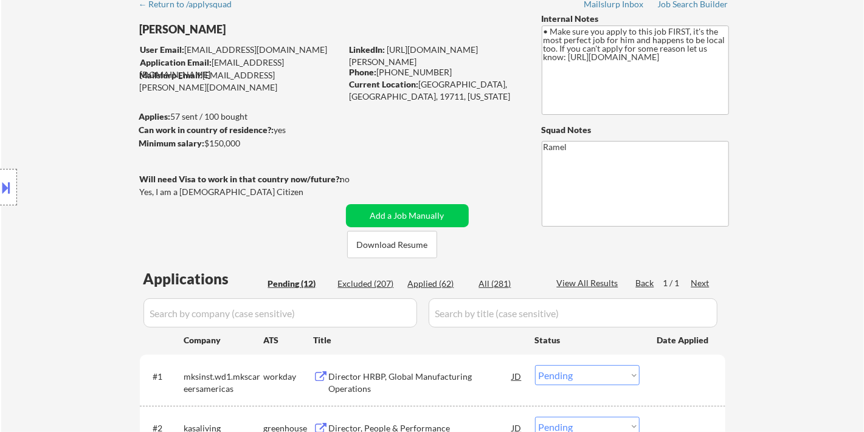
scroll to position [135, 0]
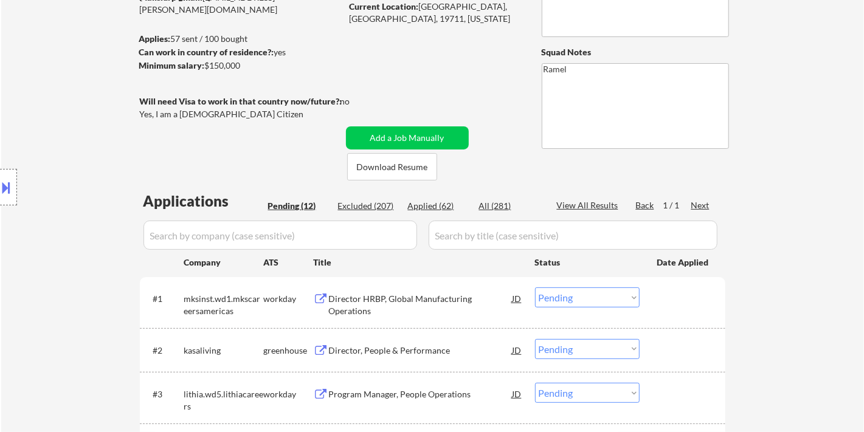
click at [400, 302] on div "Director HRBP, Global Manufacturing Operations" at bounding box center [421, 305] width 184 height 24
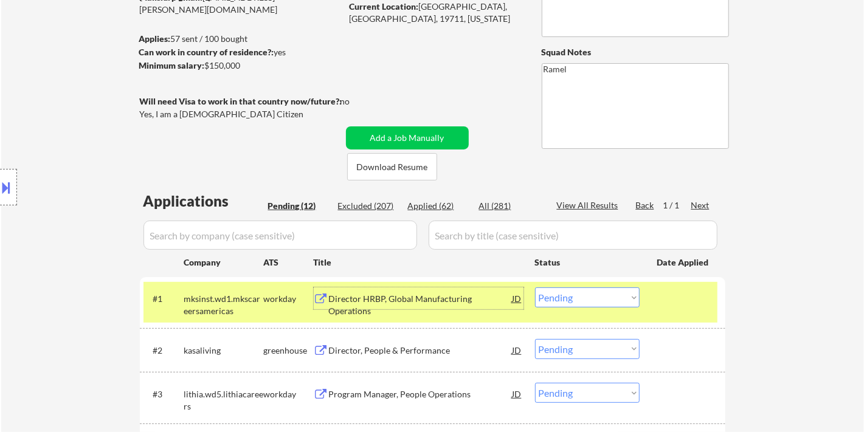
scroll to position [202, 0]
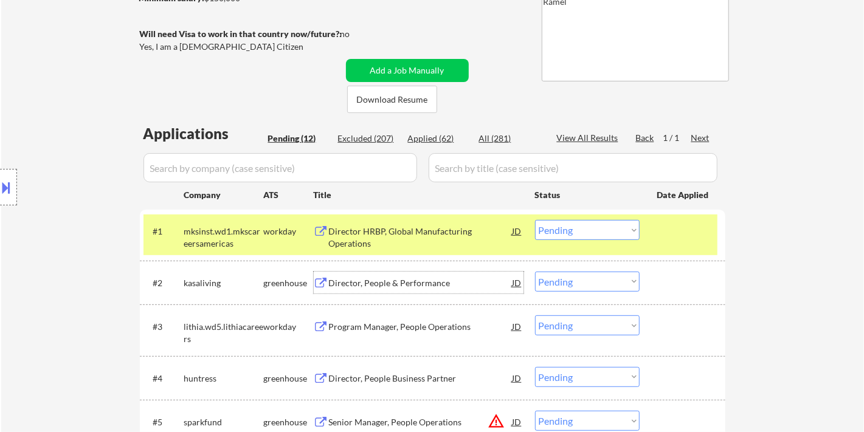
click at [389, 287] on div "Director, People & Performance" at bounding box center [421, 283] width 184 height 12
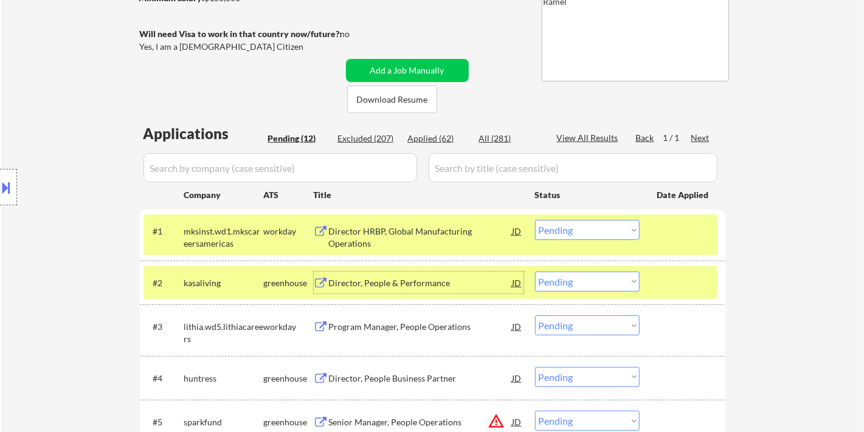
click at [576, 286] on select "Choose an option... Pending Applied Excluded (Questions) Excluded (Expired) Exc…" at bounding box center [587, 282] width 105 height 20
click at [535, 272] on select "Choose an option... Pending Applied Excluded (Questions) Excluded (Expired) Exc…" at bounding box center [587, 282] width 105 height 20
select select ""pending""
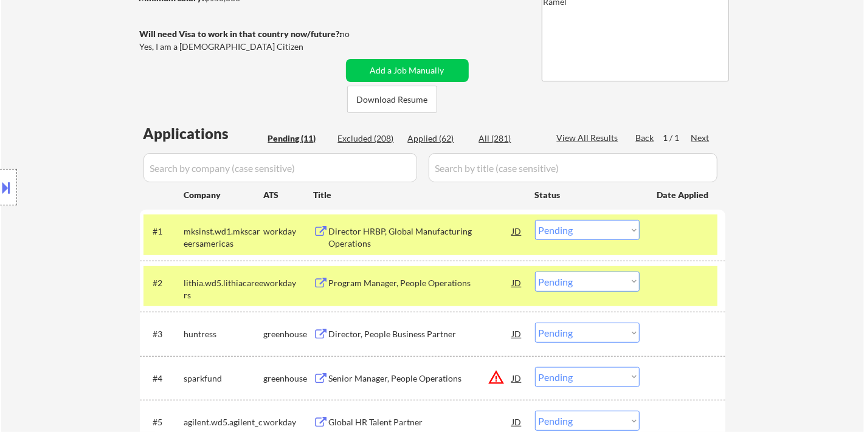
click at [575, 228] on select "Choose an option... Pending Applied Excluded (Questions) Excluded (Expired) Exc…" at bounding box center [587, 230] width 105 height 20
click at [535, 220] on select "Choose an option... Pending Applied Excluded (Questions) Excluded (Expired) Exc…" at bounding box center [587, 230] width 105 height 20
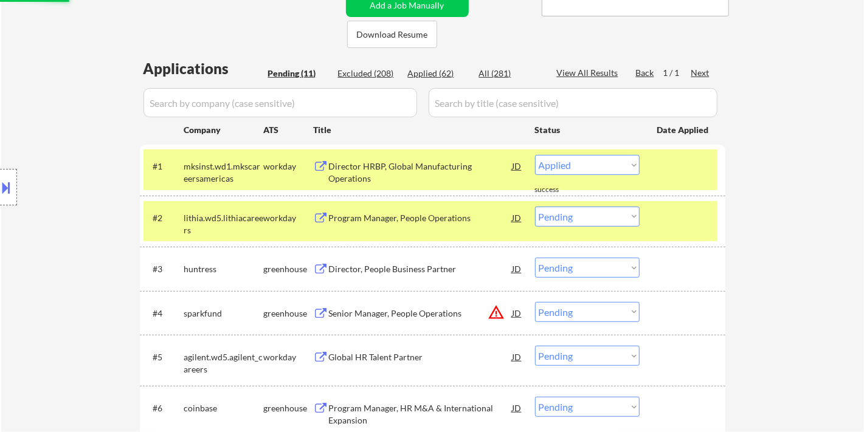
scroll to position [270, 0]
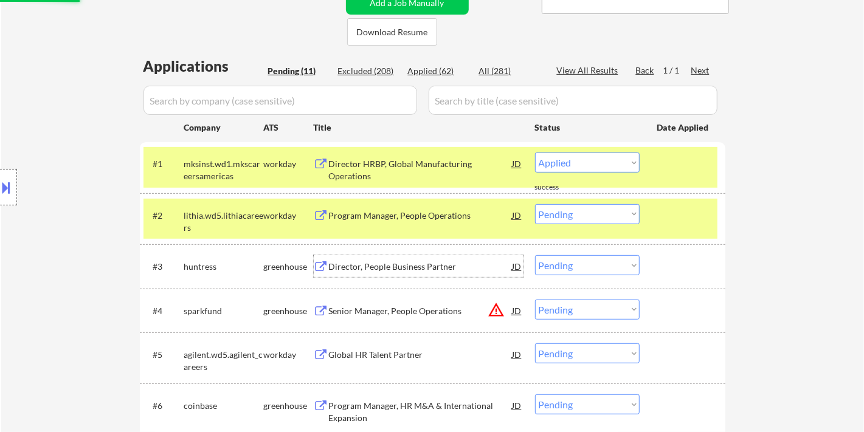
click at [403, 275] on div "Director, People Business Partner" at bounding box center [421, 266] width 184 height 22
select select ""pending""
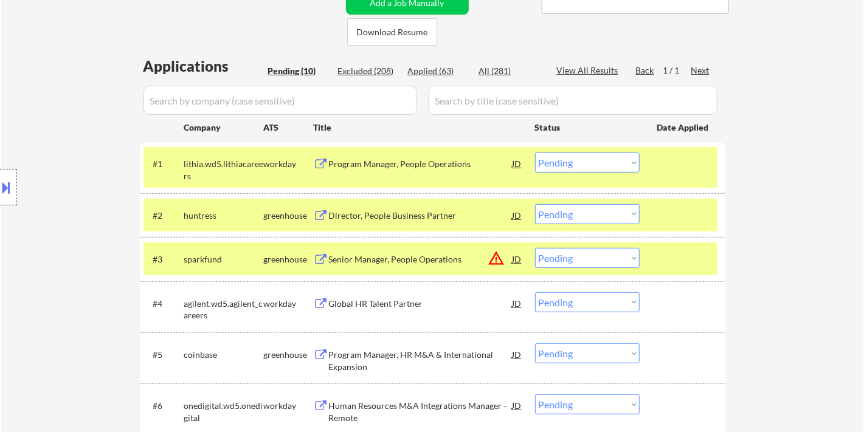
click at [512, 256] on div "JD" at bounding box center [517, 259] width 12 height 22
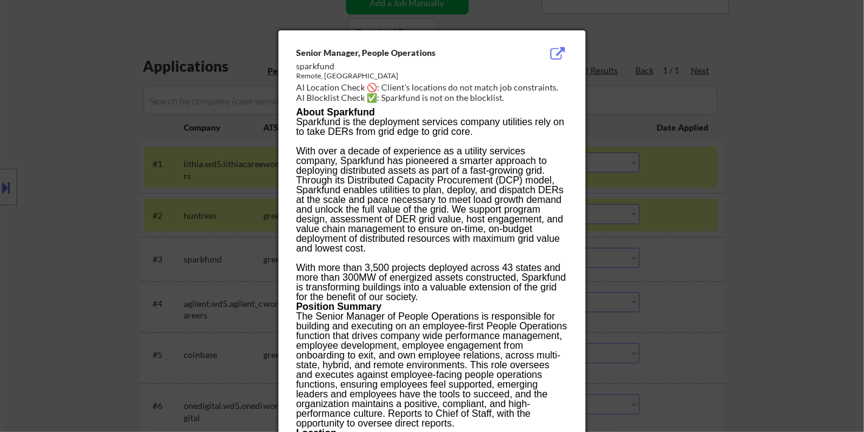
click at [697, 296] on div at bounding box center [432, 216] width 864 height 432
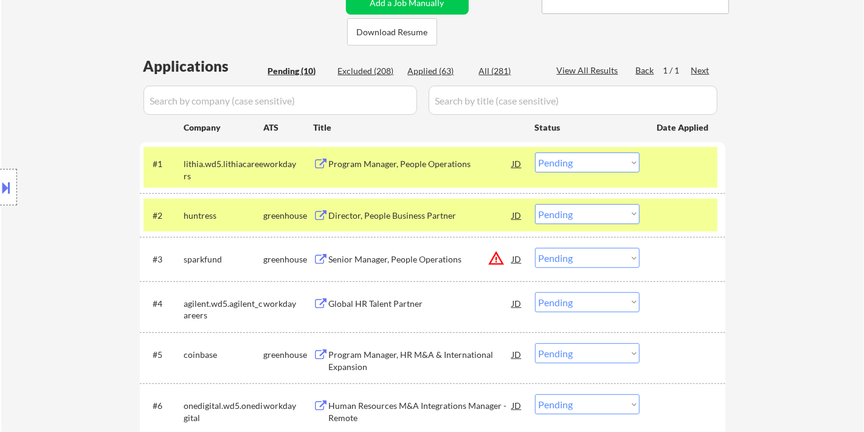
click at [14, 193] on div at bounding box center [8, 187] width 17 height 36
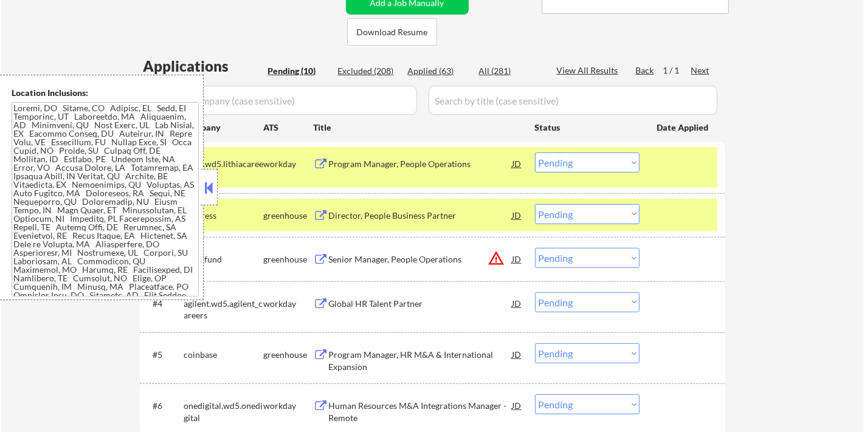
click at [213, 190] on button at bounding box center [208, 188] width 13 height 18
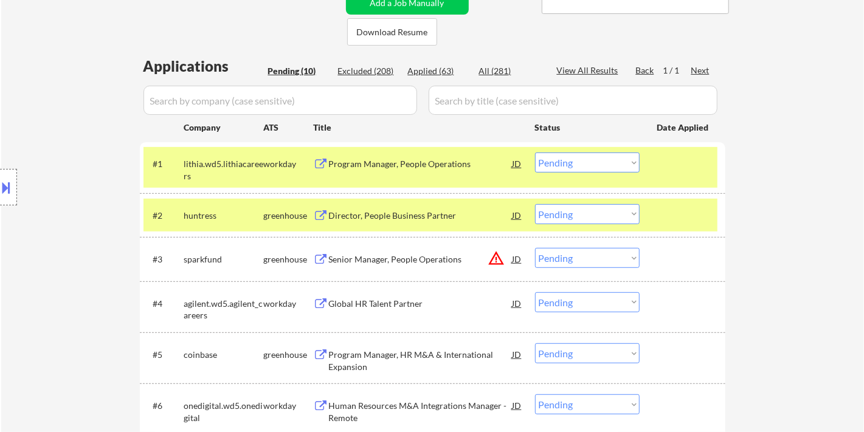
click at [359, 258] on div "Senior Manager, People Operations" at bounding box center [421, 259] width 184 height 12
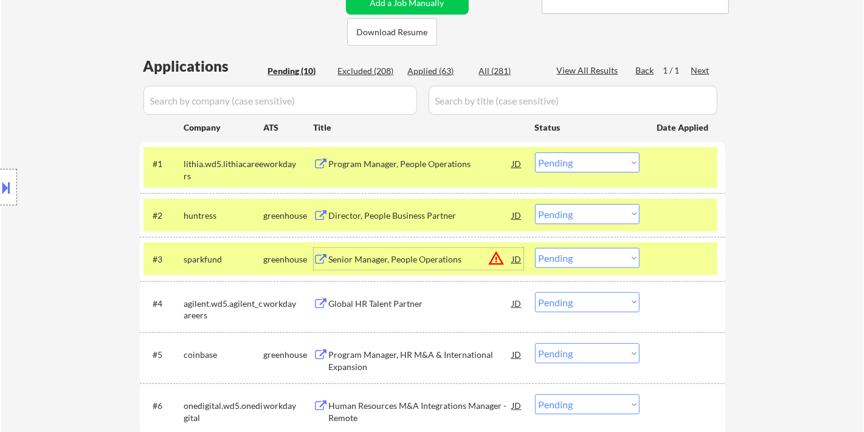
click at [594, 258] on select "Choose an option... Pending Applied Excluded (Questions) Excluded (Expired) Exc…" at bounding box center [587, 258] width 105 height 20
click at [535, 248] on select "Choose an option... Pending Applied Excluded (Questions) Excluded (Expired) Exc…" at bounding box center [587, 258] width 105 height 20
click at [371, 219] on div "Director, People Business Partner" at bounding box center [421, 216] width 184 height 12
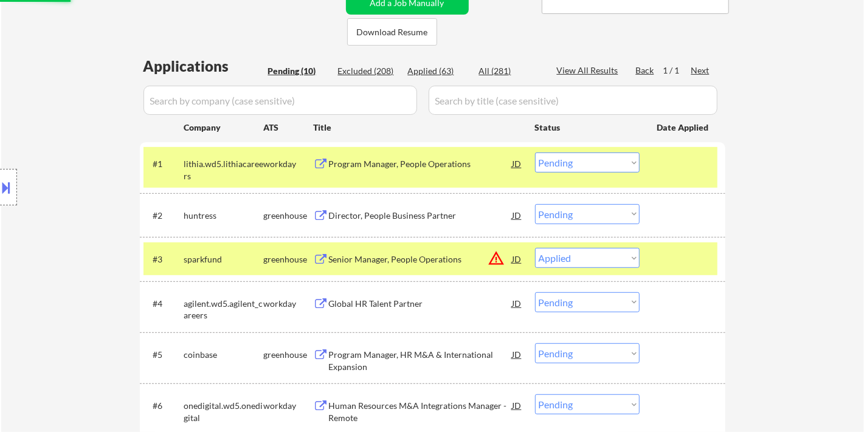
select select ""pending""
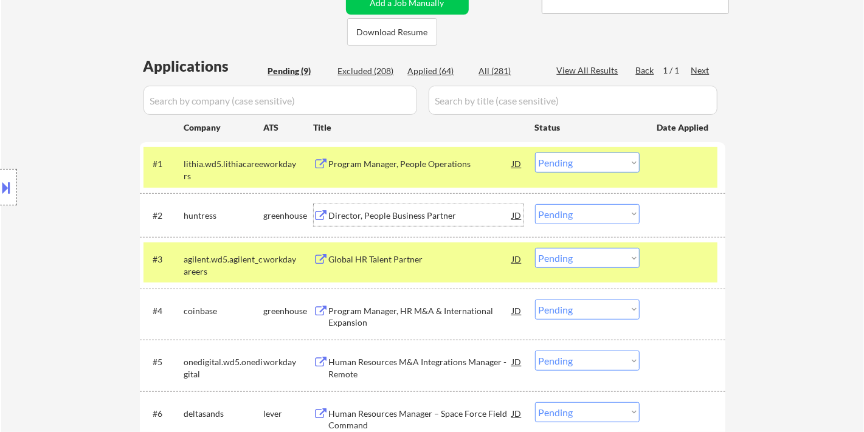
click at [573, 216] on select "Choose an option... Pending Applied Excluded (Questions) Excluded (Expired) Exc…" at bounding box center [587, 214] width 105 height 20
click at [535, 204] on select "Choose an option... Pending Applied Excluded (Questions) Excluded (Expired) Exc…" at bounding box center [587, 214] width 105 height 20
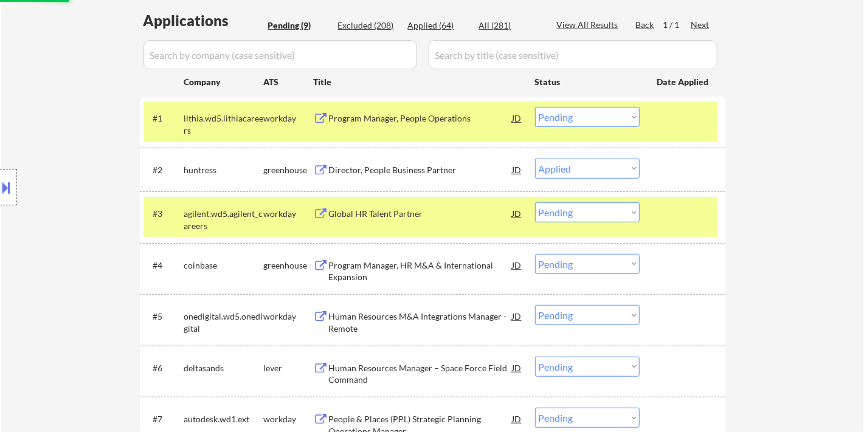
scroll to position [337, 0]
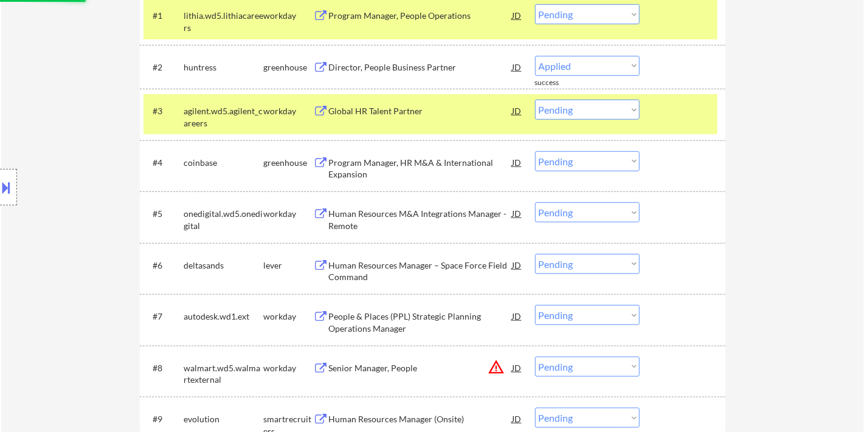
select select ""pending""
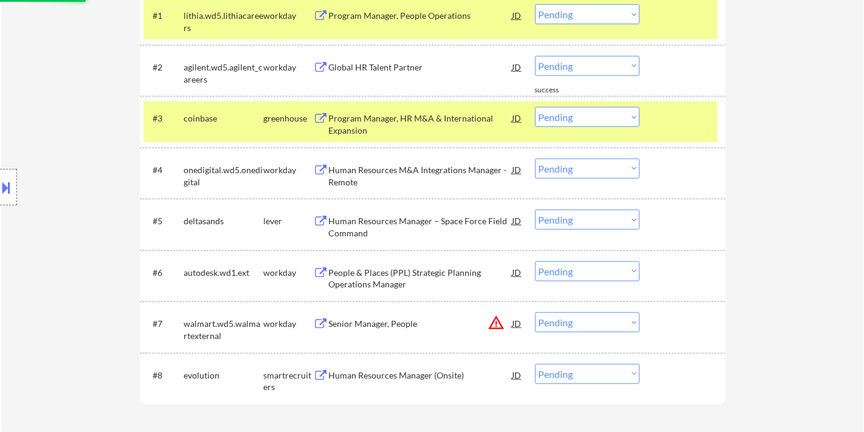
scroll to position [472, 0]
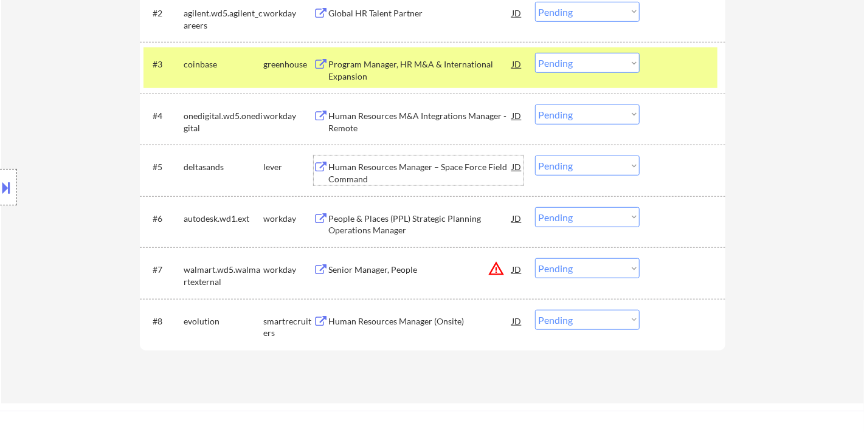
click at [422, 169] on div "Human Resources Manager – Space Force Field Command" at bounding box center [421, 173] width 184 height 24
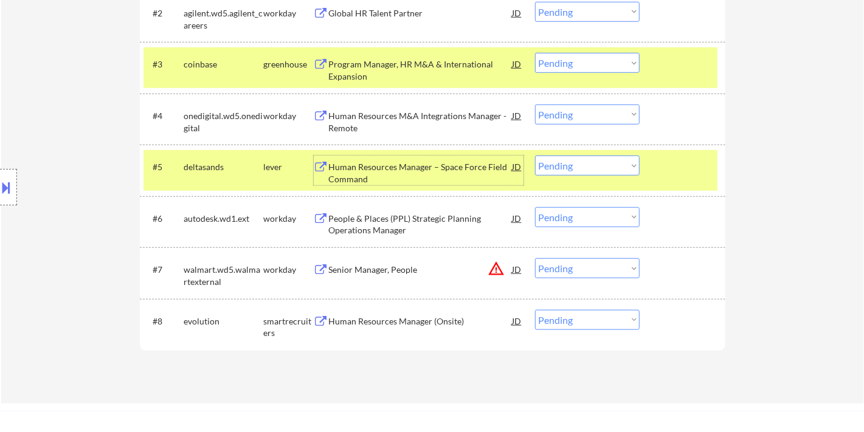
click at [571, 161] on select "Choose an option... Pending Applied Excluded (Questions) Excluded (Expired) Exc…" at bounding box center [587, 166] width 105 height 20
click at [535, 156] on select "Choose an option... Pending Applied Excluded (Questions) Excluded (Expired) Exc…" at bounding box center [587, 166] width 105 height 20
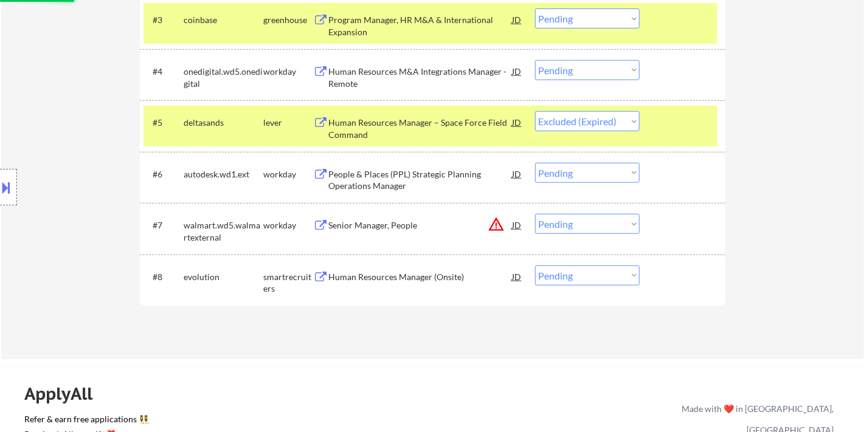
scroll to position [540, 0]
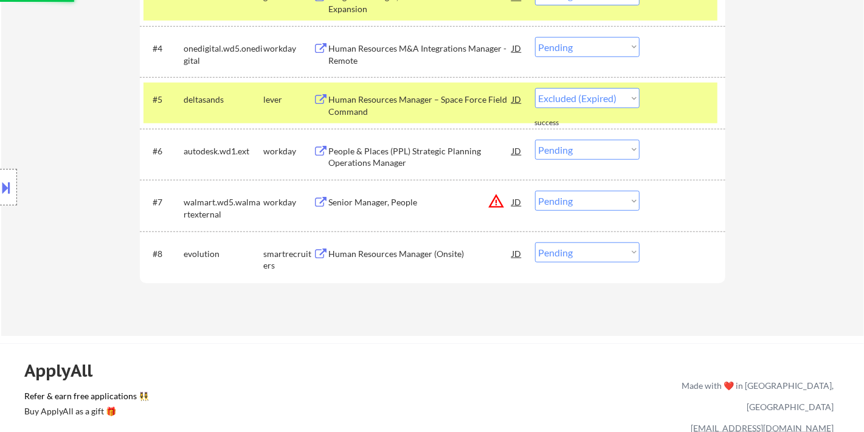
click at [386, 257] on div "Human Resources Manager (Onsite)" at bounding box center [421, 254] width 184 height 12
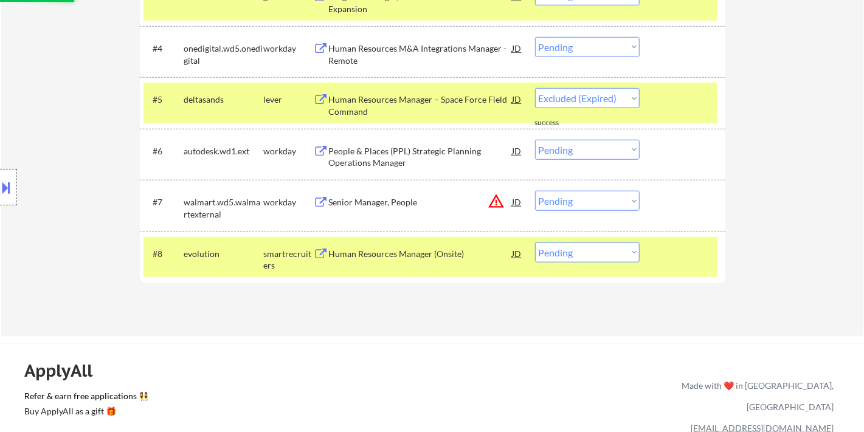
select select ""pending""
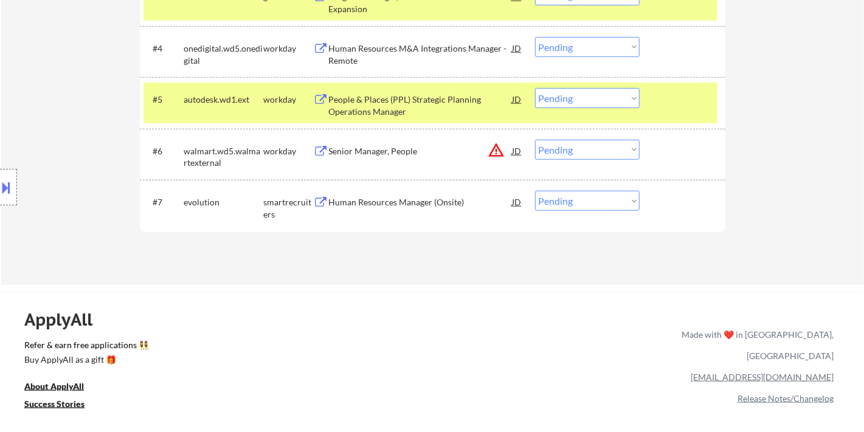
click at [565, 202] on select "Choose an option... Pending Applied Excluded (Questions) Excluded (Expired) Exc…" at bounding box center [587, 201] width 105 height 20
select select ""excluded__salary_""
click at [535, 191] on select "Choose an option... Pending Applied Excluded (Questions) Excluded (Expired) Exc…" at bounding box center [587, 201] width 105 height 20
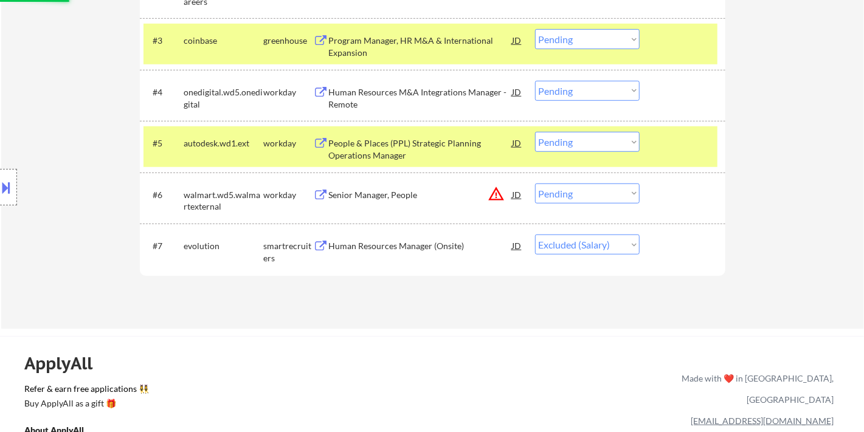
scroll to position [472, 0]
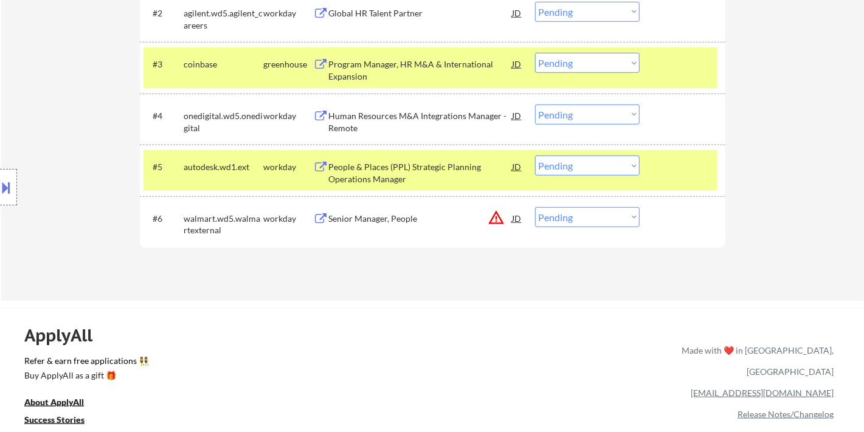
click at [405, 174] on div "People & Places (PPL) Strategic Planning Operations Manager" at bounding box center [421, 173] width 184 height 24
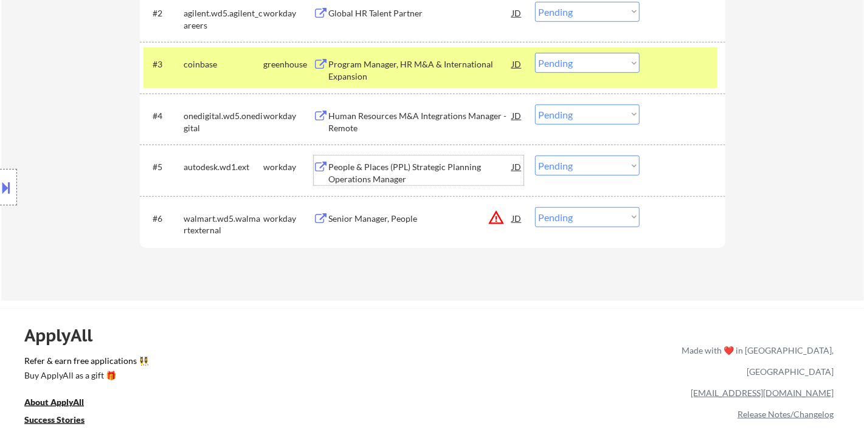
click at [556, 166] on select "Choose an option... Pending Applied Excluded (Questions) Excluded (Expired) Exc…" at bounding box center [587, 166] width 105 height 20
click at [535, 156] on select "Choose an option... Pending Applied Excluded (Questions) Excluded (Expired) Exc…" at bounding box center [587, 166] width 105 height 20
click at [405, 122] on div "Human Resources M&A Integrations Manager - Remote" at bounding box center [421, 122] width 184 height 24
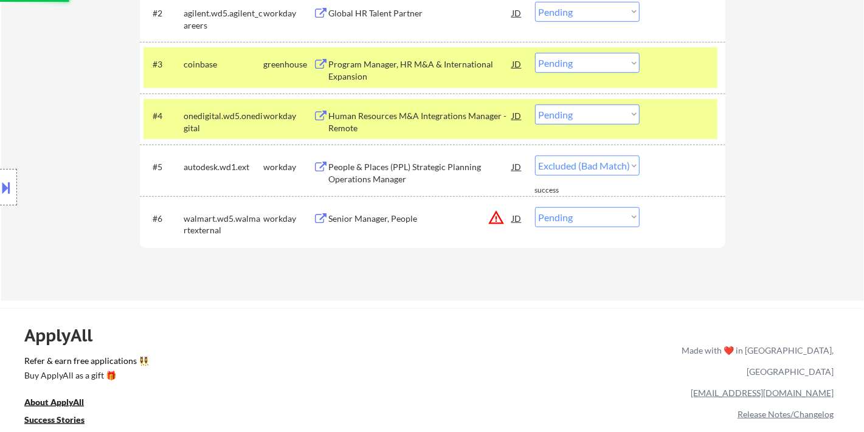
select select ""pending""
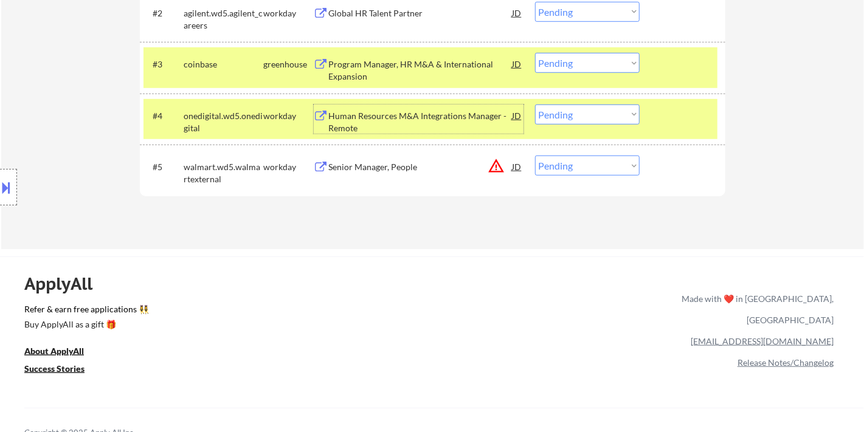
click at [611, 115] on select "Choose an option... Pending Applied Excluded (Questions) Excluded (Expired) Exc…" at bounding box center [587, 115] width 105 height 20
click at [535, 105] on select "Choose an option... Pending Applied Excluded (Questions) Excluded (Expired) Exc…" at bounding box center [587, 115] width 105 height 20
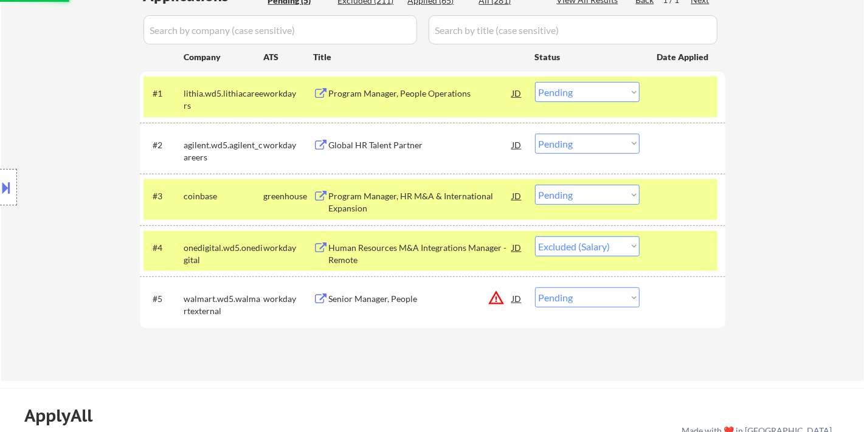
scroll to position [337, 0]
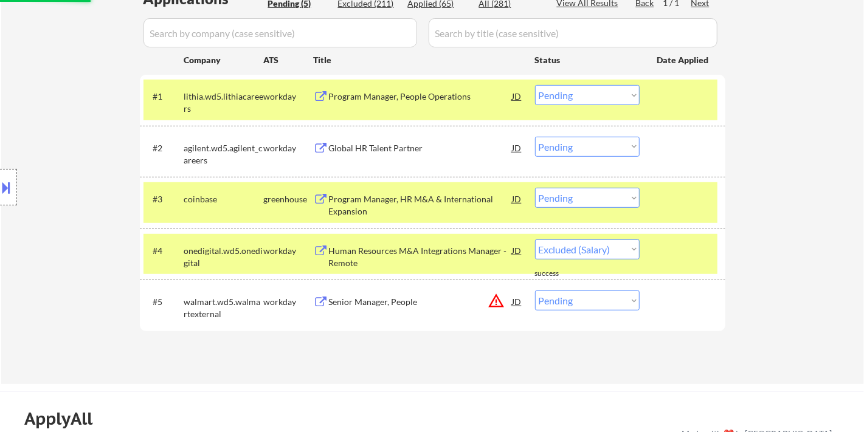
select select ""pending""
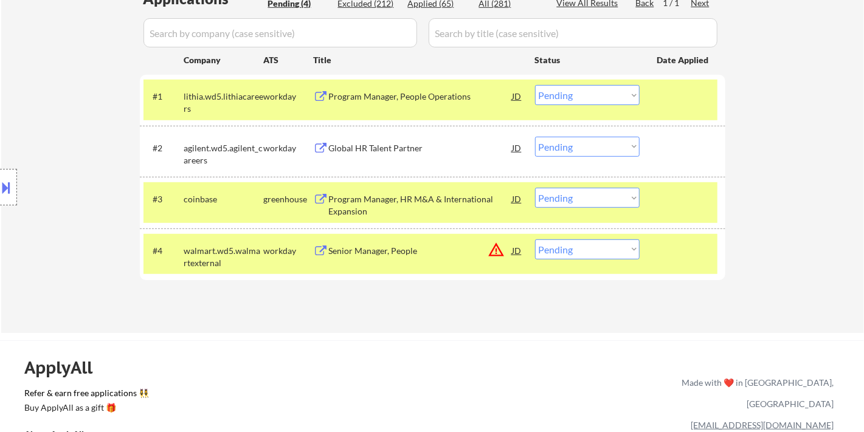
click at [379, 139] on div "Global HR Talent Partner" at bounding box center [421, 148] width 184 height 22
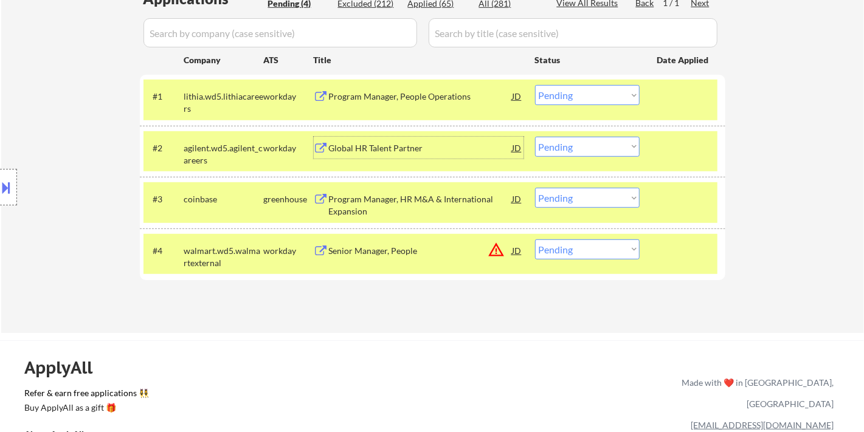
click at [10, 193] on button at bounding box center [6, 187] width 13 height 20
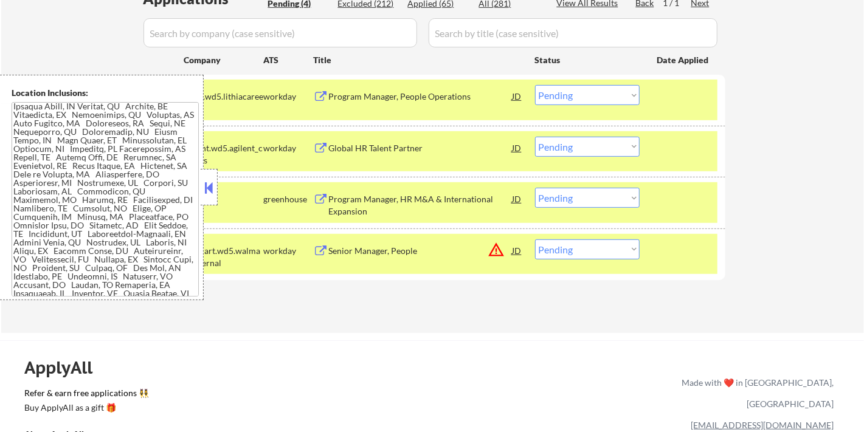
scroll to position [149, 0]
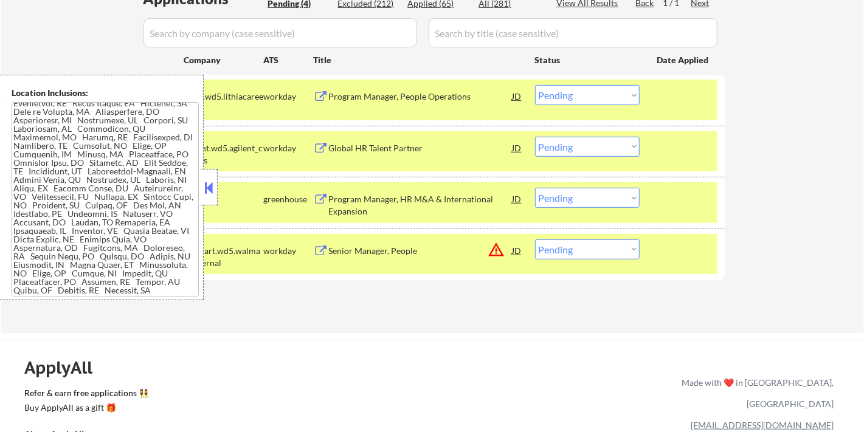
click at [218, 188] on div "coinbase" at bounding box center [224, 199] width 80 height 22
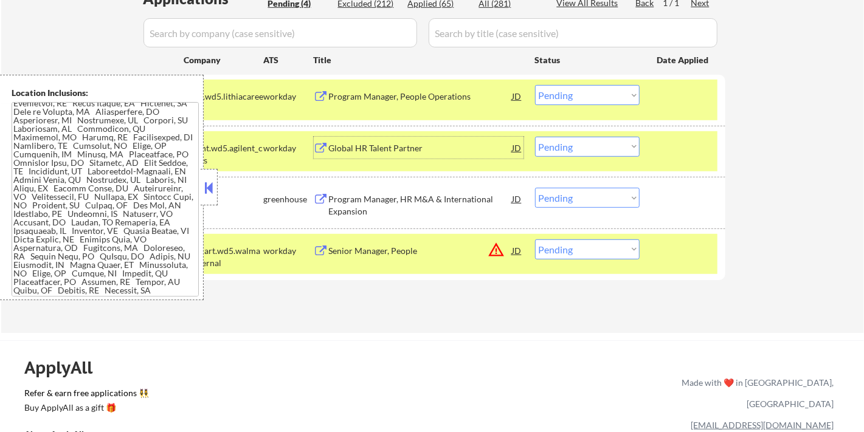
click at [391, 150] on div "Global HR Talent Partner" at bounding box center [421, 148] width 184 height 12
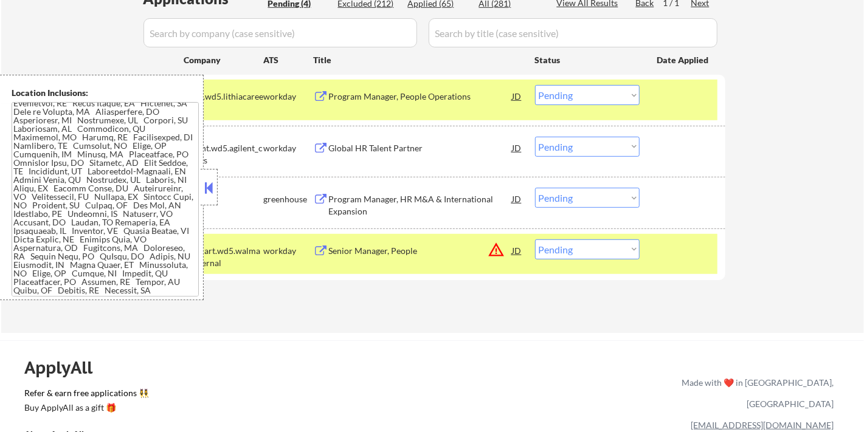
scroll to position [0, 0]
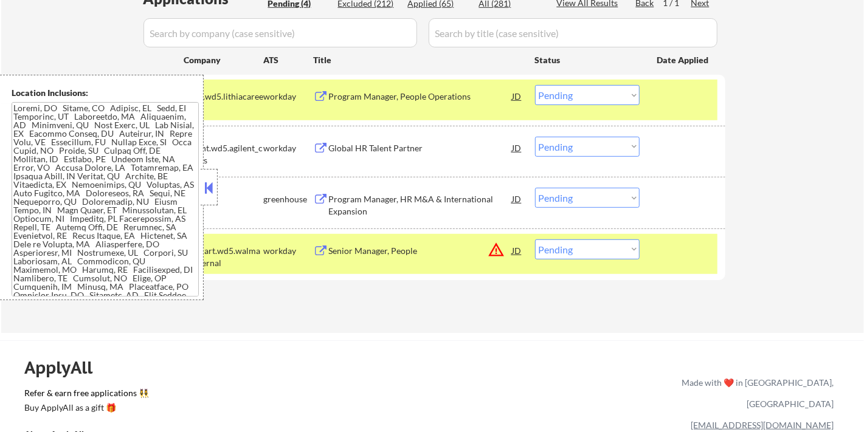
click at [205, 189] on button at bounding box center [208, 188] width 13 height 18
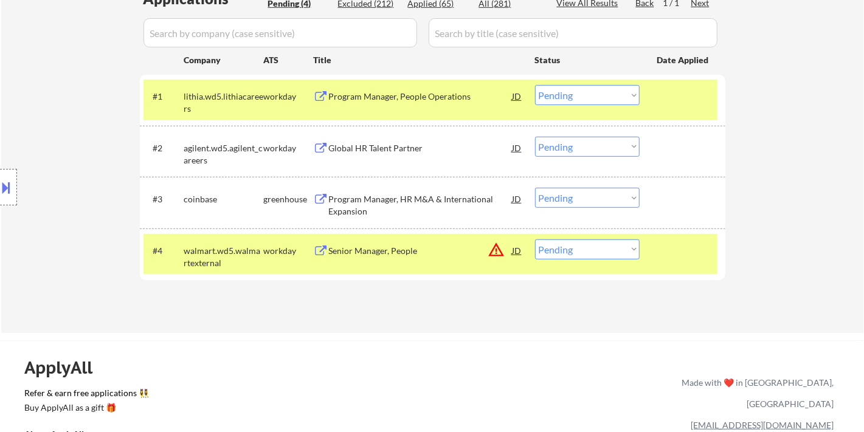
click at [566, 150] on select "Choose an option... Pending Applied Excluded (Questions) Excluded (Expired) Exc…" at bounding box center [587, 147] width 105 height 20
click at [535, 137] on select "Choose an option... Pending Applied Excluded (Questions) Excluded (Expired) Exc…" at bounding box center [587, 147] width 105 height 20
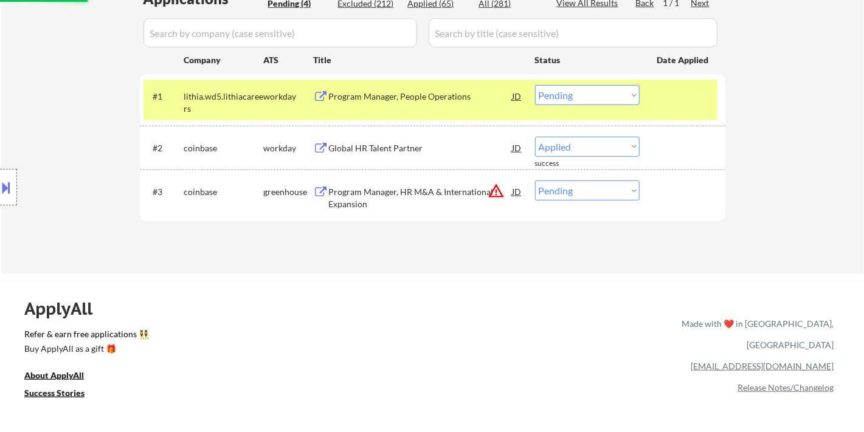
select select ""pending""
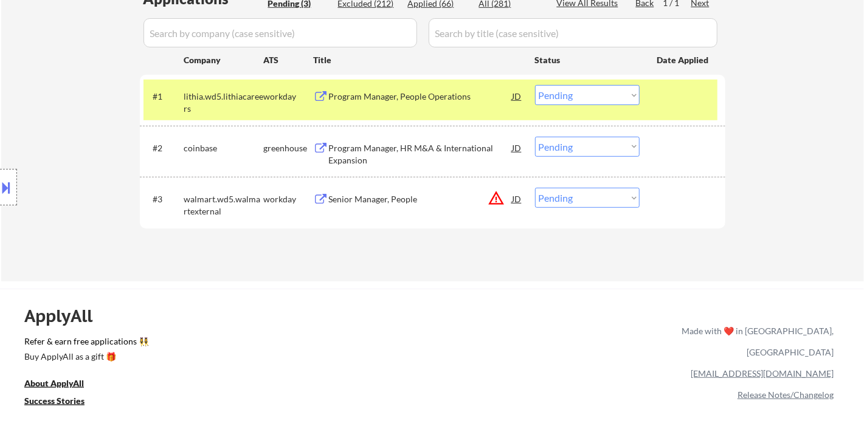
click at [407, 100] on div "Program Manager, People Operations" at bounding box center [421, 97] width 184 height 12
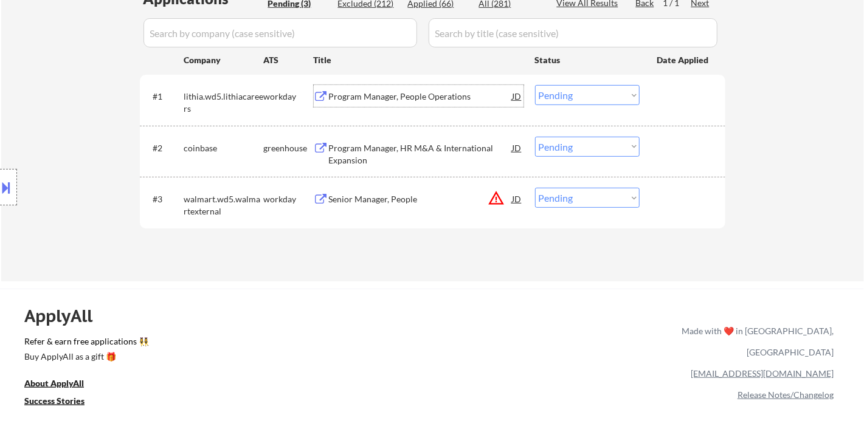
click at [558, 91] on select "Choose an option... Pending Applied Excluded (Questions) Excluded (Expired) Exc…" at bounding box center [587, 95] width 105 height 20
click at [535, 85] on select "Choose an option... Pending Applied Excluded (Questions) Excluded (Expired) Exc…" at bounding box center [587, 95] width 105 height 20
click at [419, 152] on div "Program Manager, HR M&A & International Expansion" at bounding box center [421, 154] width 184 height 24
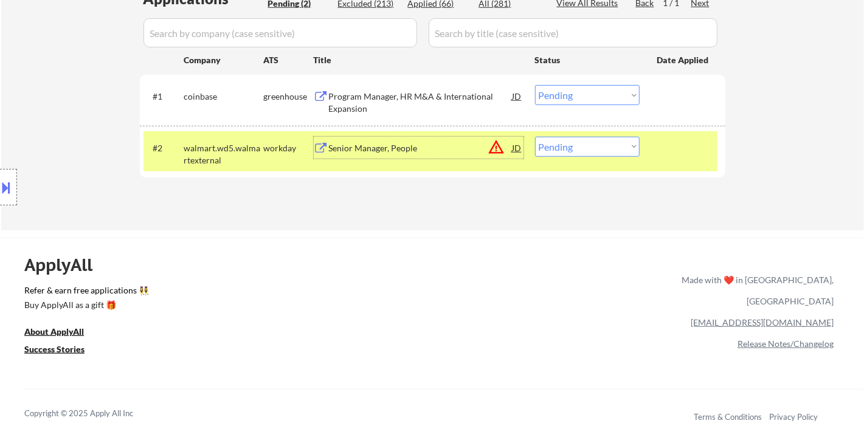
click at [594, 86] on select "Choose an option... Pending Applied Excluded (Questions) Excluded (Expired) Exc…" at bounding box center [587, 95] width 105 height 20
click at [535, 85] on select "Choose an option... Pending Applied Excluded (Questions) Excluded (Expired) Exc…" at bounding box center [587, 95] width 105 height 20
click at [387, 142] on div "Senior Manager, People" at bounding box center [421, 148] width 184 height 12
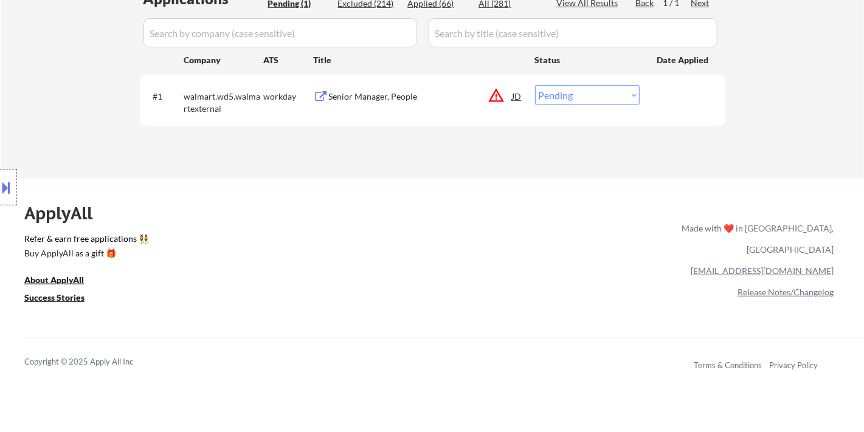
click at [9, 193] on button at bounding box center [6, 187] width 13 height 20
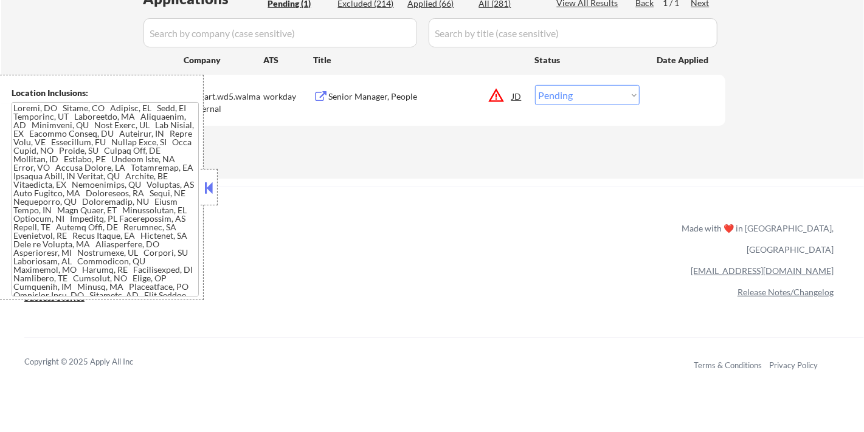
click at [212, 187] on button at bounding box center [208, 188] width 13 height 18
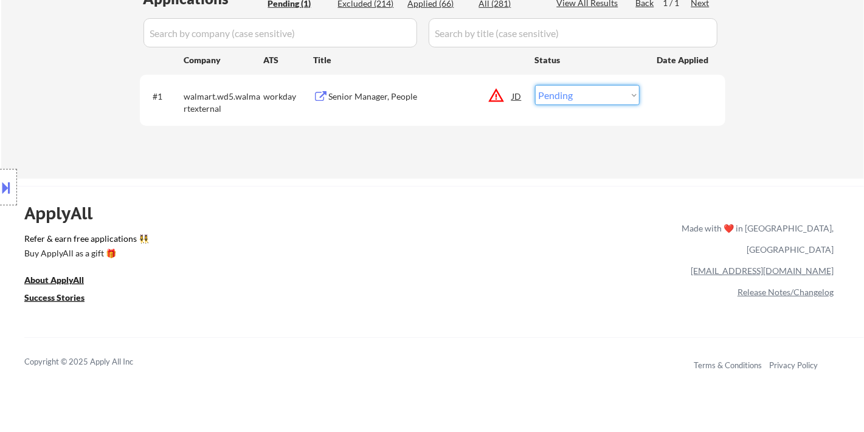
drag, startPoint x: 612, startPoint y: 95, endPoint x: 613, endPoint y: 104, distance: 9.2
click at [612, 95] on select "Choose an option... Pending Applied Excluded (Questions) Excluded (Expired) Exc…" at bounding box center [587, 95] width 105 height 20
select select ""excluded__location_""
click at [535, 85] on select "Choose an option... Pending Applied Excluded (Questions) Excluded (Expired) Exc…" at bounding box center [587, 95] width 105 height 20
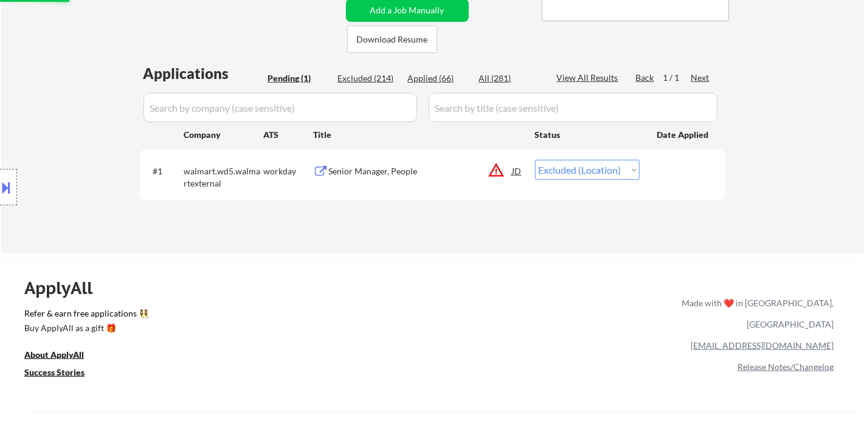
scroll to position [135, 0]
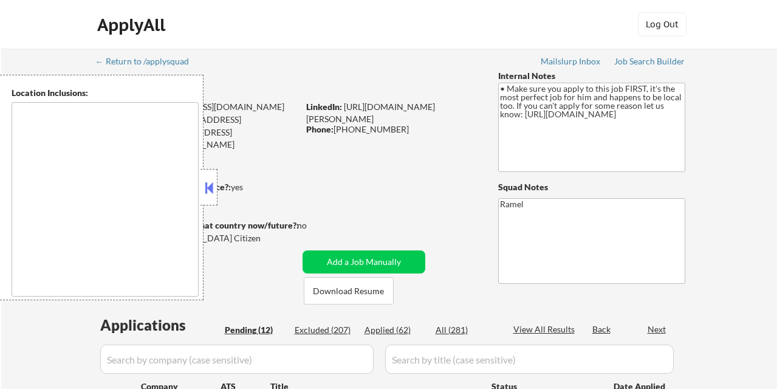
type textarea "[GEOGRAPHIC_DATA], [GEOGRAPHIC_DATA], [GEOGRAPHIC_DATA] [GEOGRAPHIC_DATA], [GEO…"
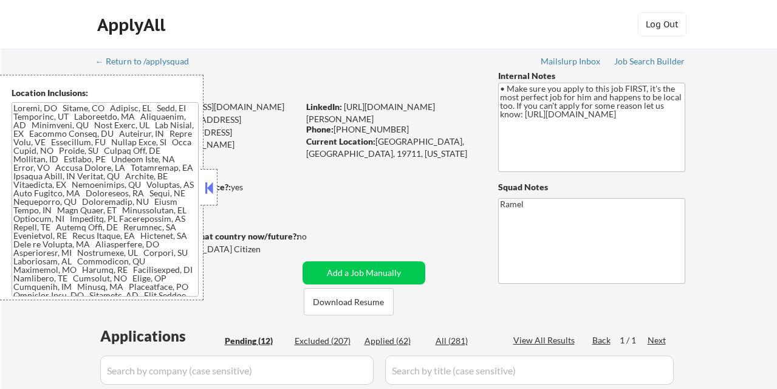
select select ""pending""
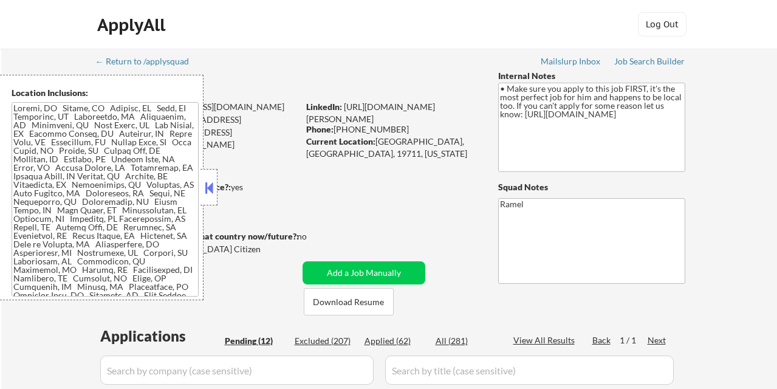
select select ""pending""
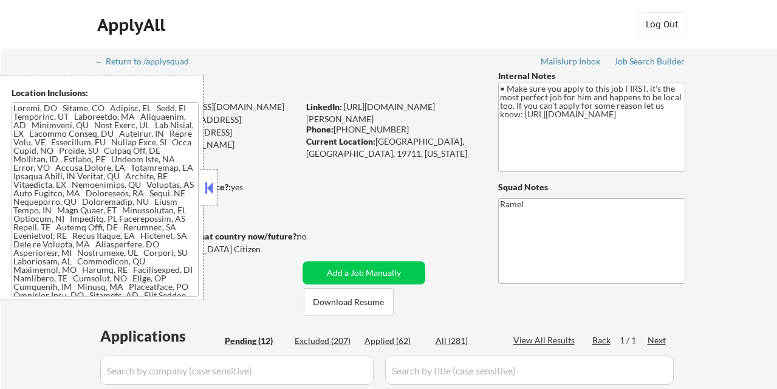
select select ""pending""
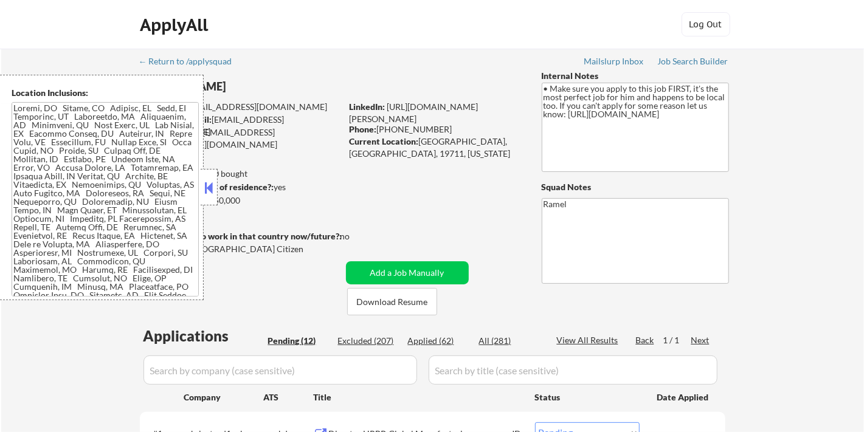
scroll to position [269, 0]
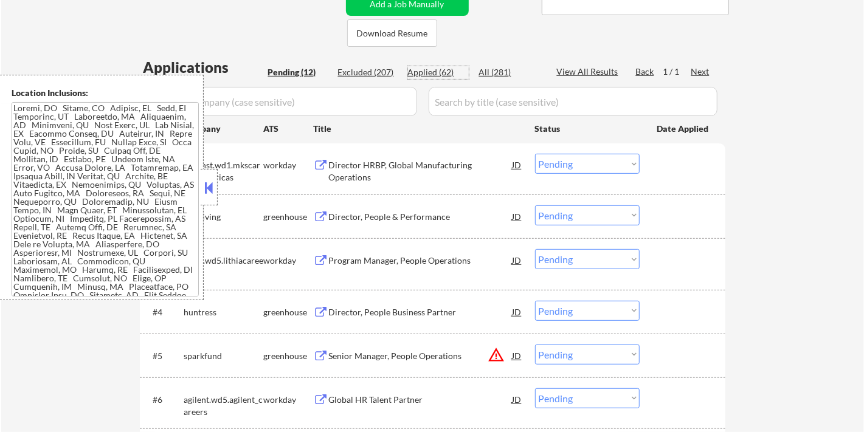
click at [444, 71] on div "Applied (62)" at bounding box center [438, 72] width 61 height 12
select select ""applied""
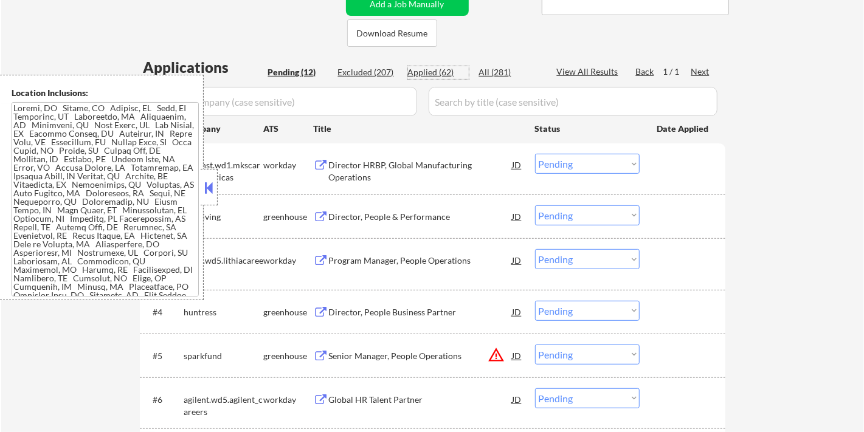
select select ""applied""
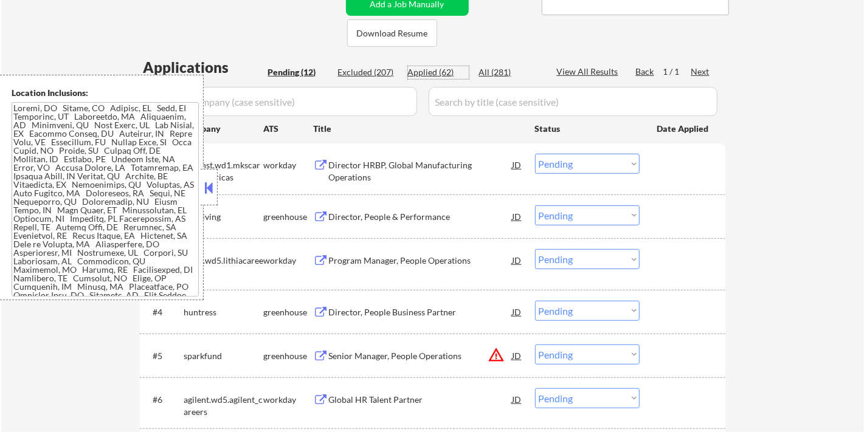
select select ""applied""
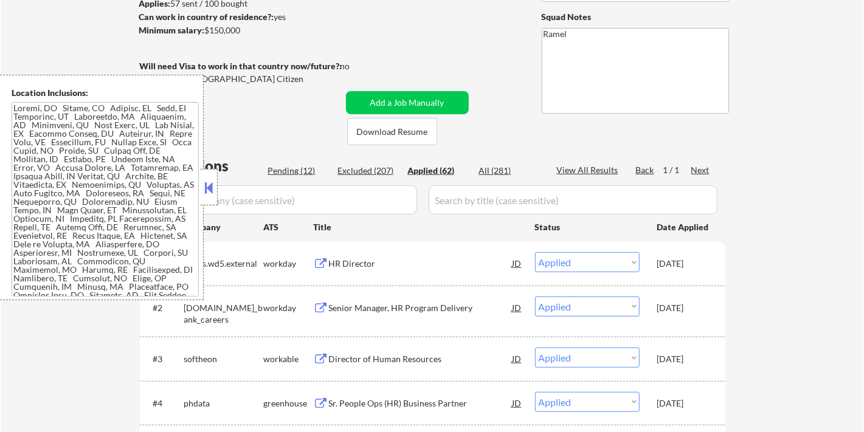
scroll to position [66, 0]
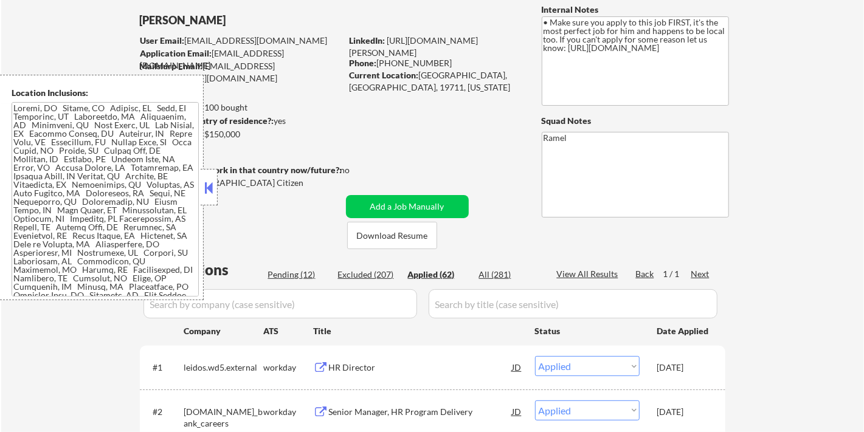
select select ""applied""
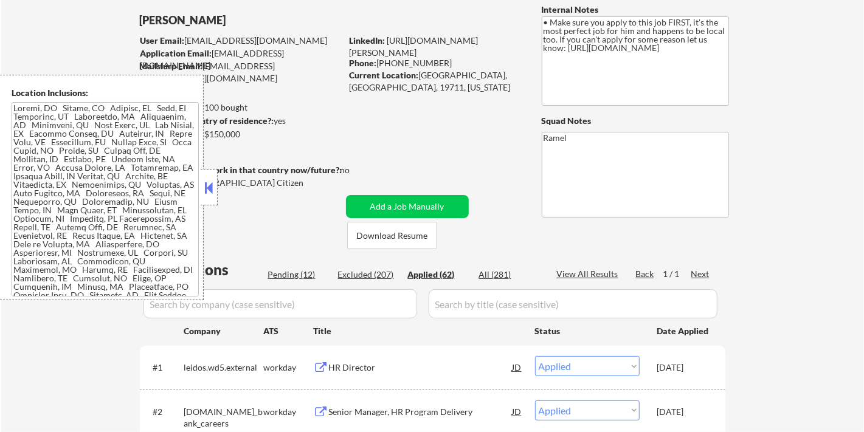
select select ""applied""
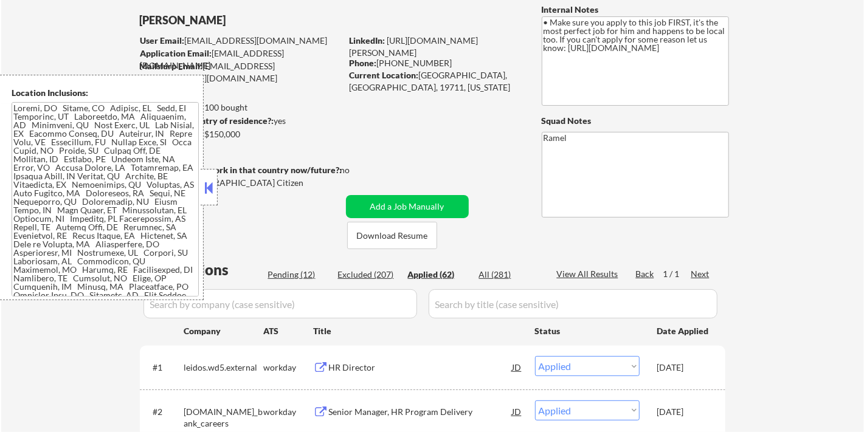
select select ""applied""
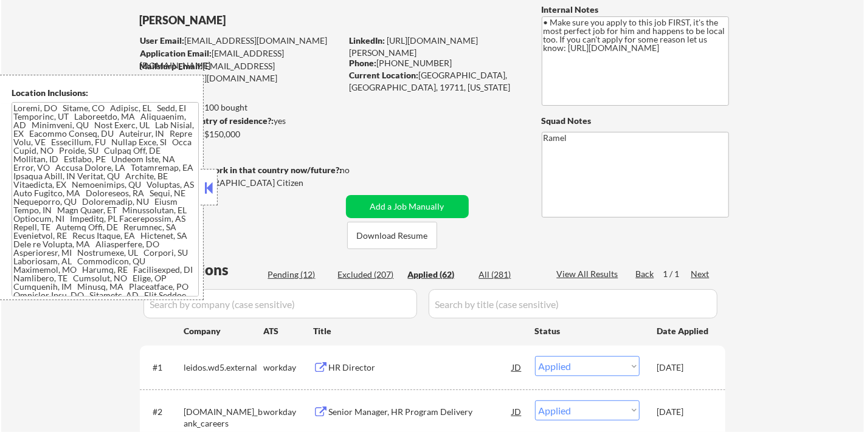
select select ""applied""
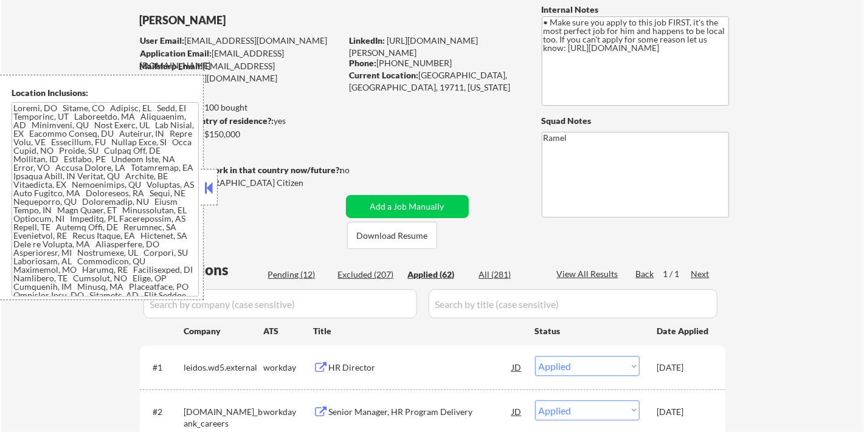
select select ""applied""
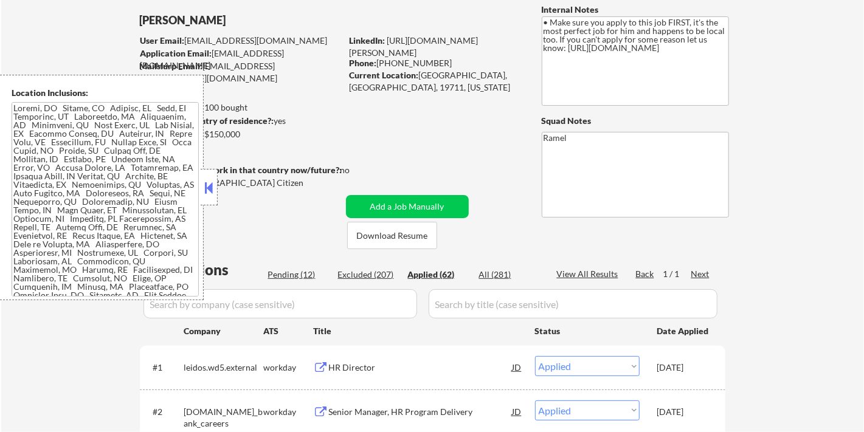
select select ""applied""
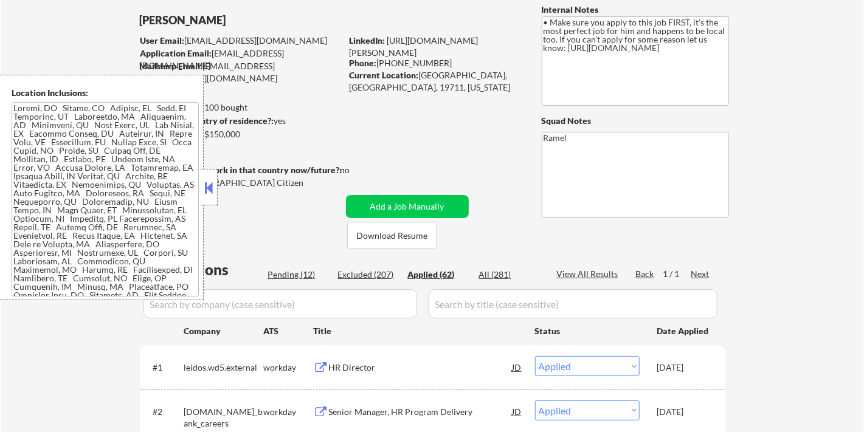
select select ""applied""
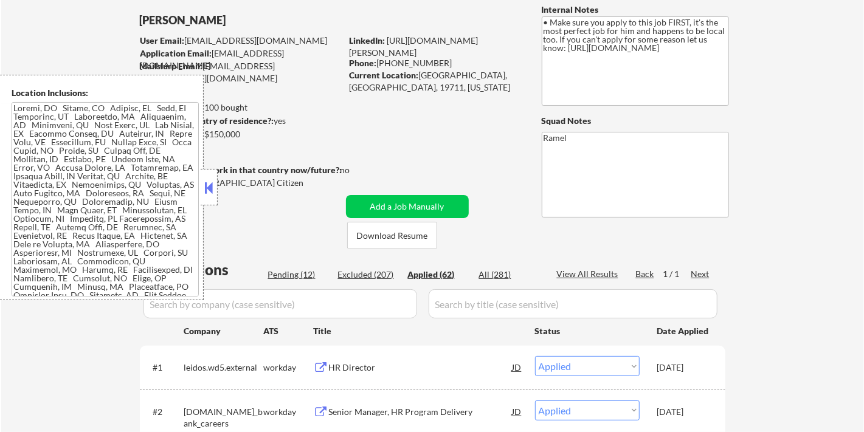
select select ""applied""
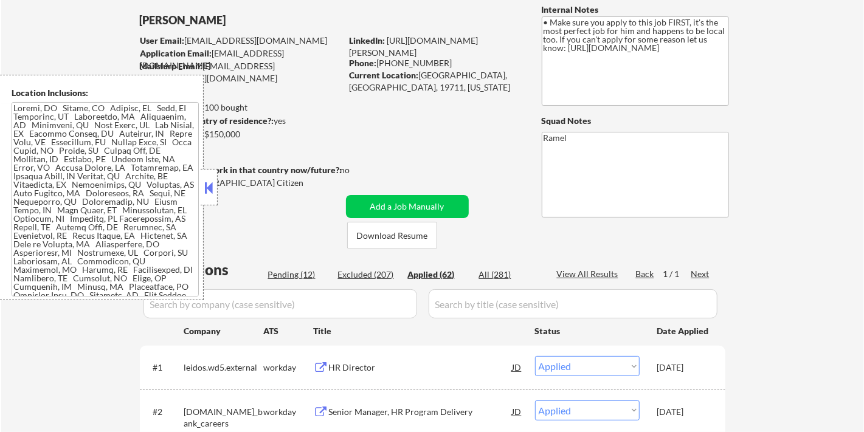
select select ""applied""
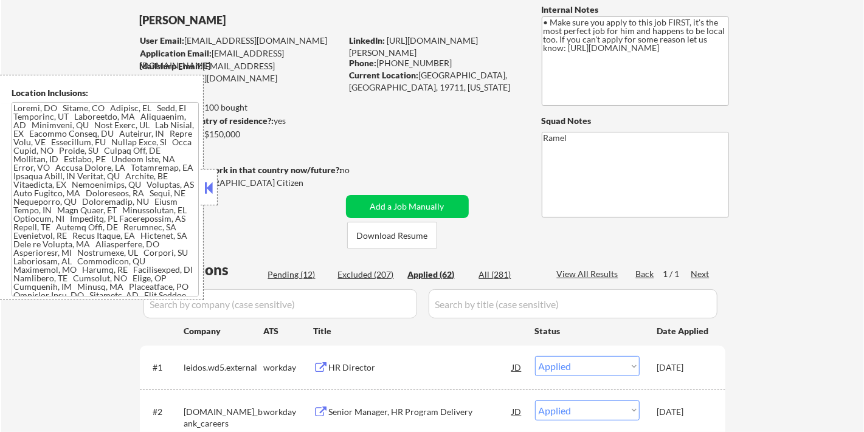
select select ""applied""
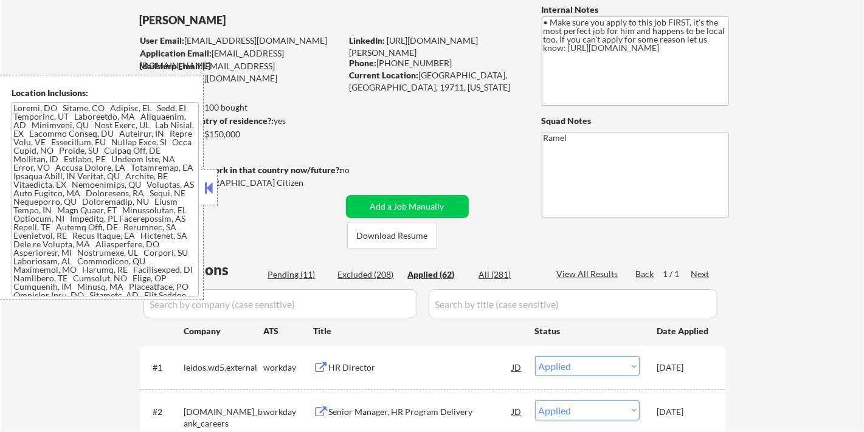
drag, startPoint x: 438, startPoint y: 62, endPoint x: 379, endPoint y: 58, distance: 58.5
click at [379, 58] on div "Phone: (302) 943-8686" at bounding box center [435, 63] width 172 height 12
copy div "(302) 943-8686"
select select ""applied""
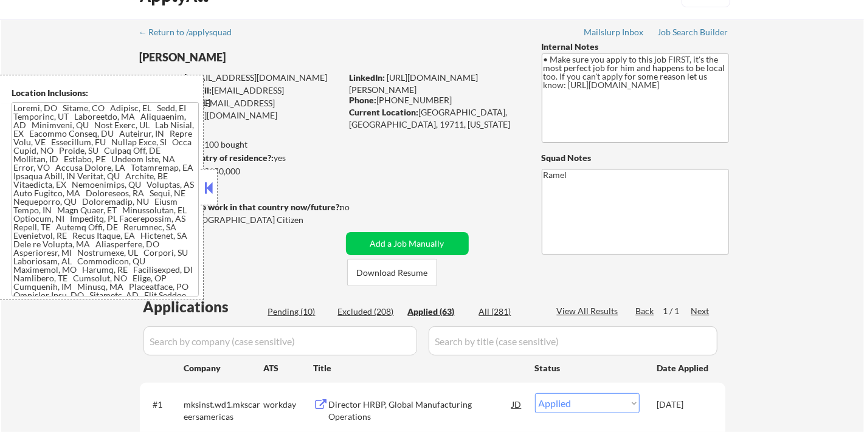
scroll to position [0, 0]
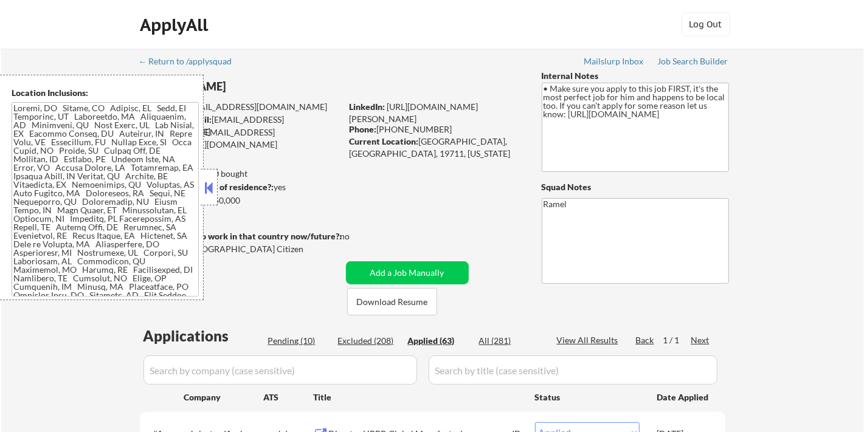
drag, startPoint x: 441, startPoint y: 126, endPoint x: 376, endPoint y: 129, distance: 64.5
click at [376, 129] on div "Phone: (302) 943-8686" at bounding box center [435, 129] width 172 height 12
copy div "(302) 943-8686"
select select ""applied""
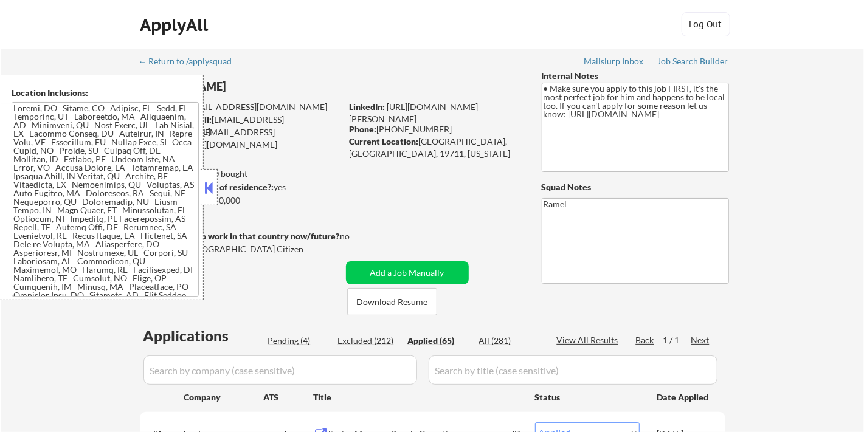
scroll to position [2220, 0]
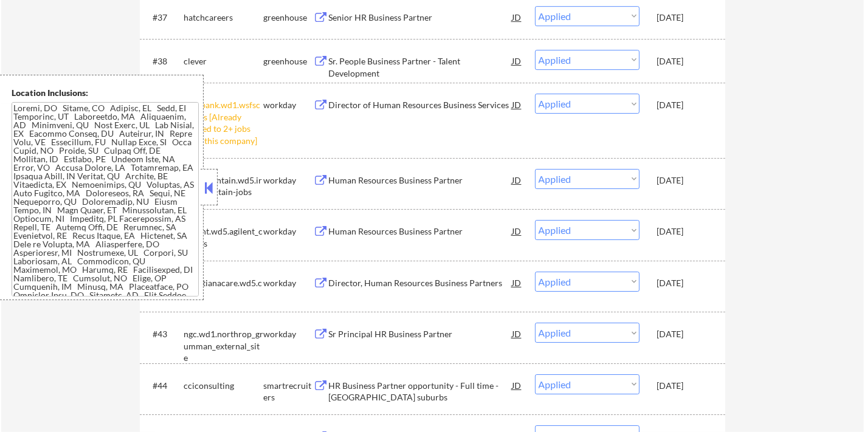
click at [211, 193] on button at bounding box center [208, 188] width 13 height 18
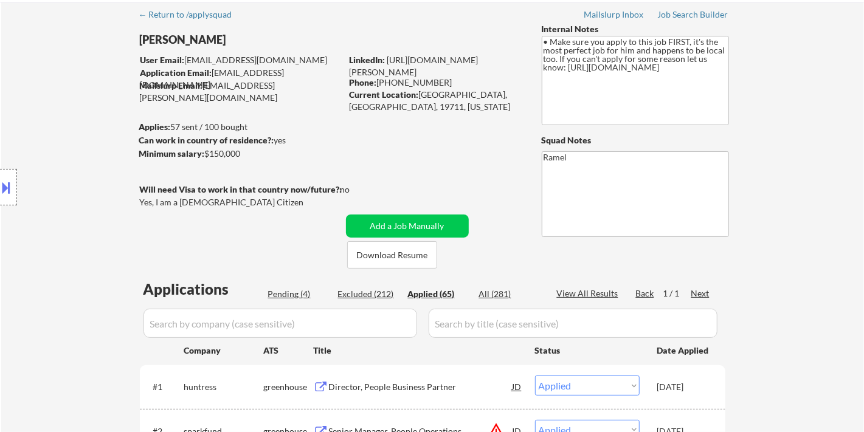
scroll to position [0, 0]
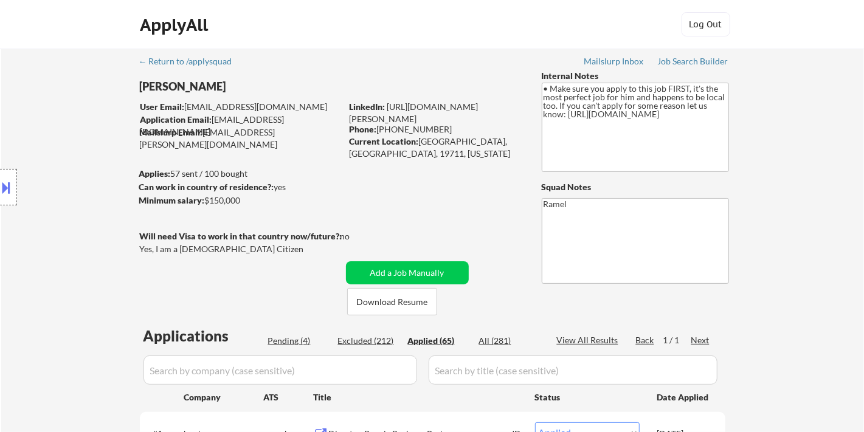
drag, startPoint x: 441, startPoint y: 130, endPoint x: 377, endPoint y: 127, distance: 63.9
click at [377, 127] on div "Phone: (302) 943-8686" at bounding box center [435, 129] width 172 height 12
copy div "(302) 943-8686"
select select ""applied""
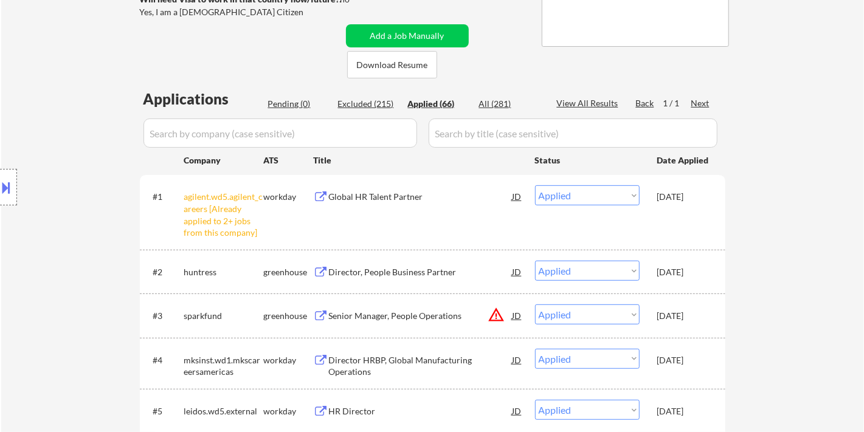
scroll to position [270, 0]
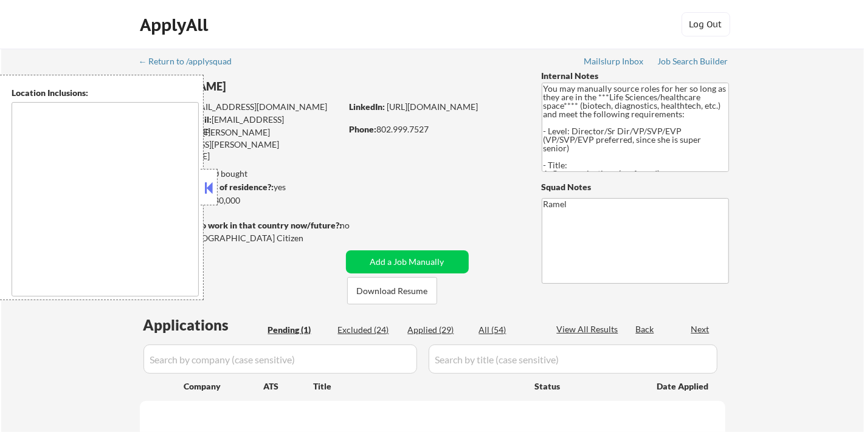
type textarea "[GEOGRAPHIC_DATA], [GEOGRAPHIC_DATA] [GEOGRAPHIC_DATA], [GEOGRAPHIC_DATA] [GEOG…"
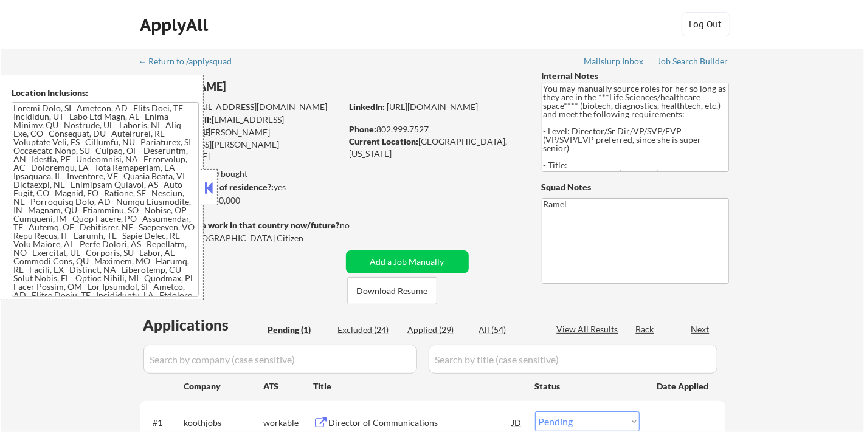
click at [209, 188] on button at bounding box center [208, 188] width 13 height 18
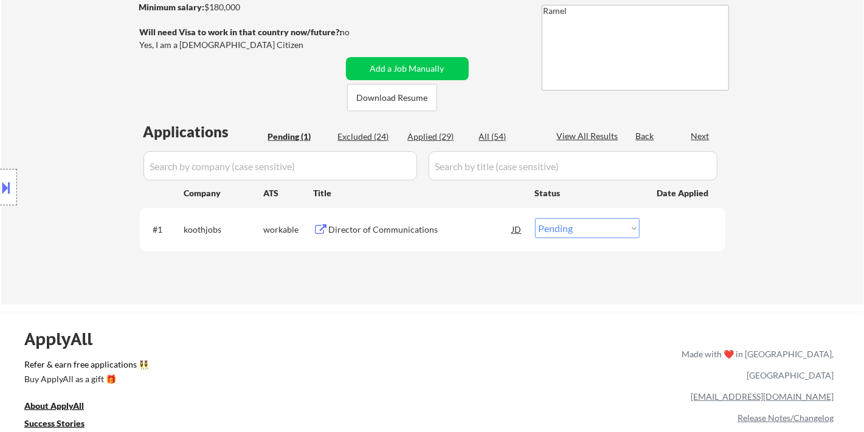
scroll to position [202, 0]
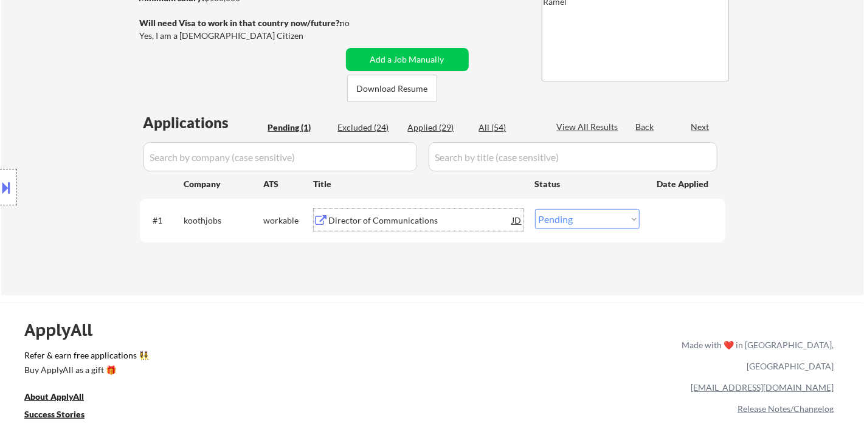
click at [399, 216] on div "Director of Communications" at bounding box center [421, 221] width 184 height 12
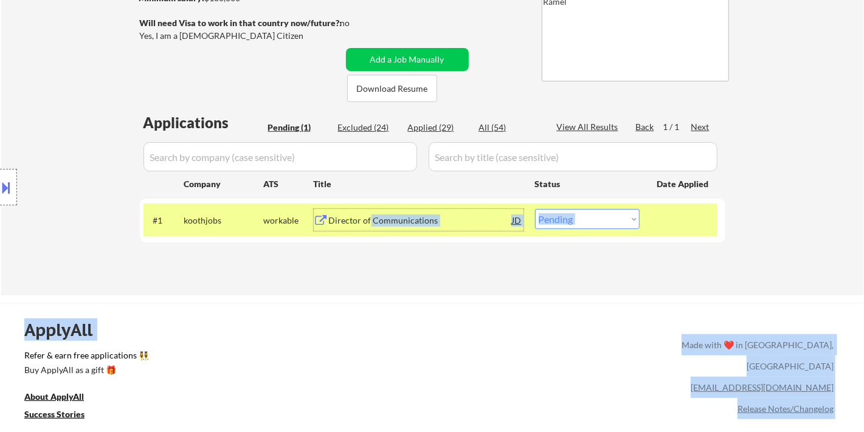
drag, startPoint x: 369, startPoint y: 225, endPoint x: 384, endPoint y: 303, distance: 78.7
click at [384, 303] on div "← Return to /applysquad Mailslurp Inbox Job Search Builder [PERSON_NAME] User E…" at bounding box center [432, 358] width 864 height 1121
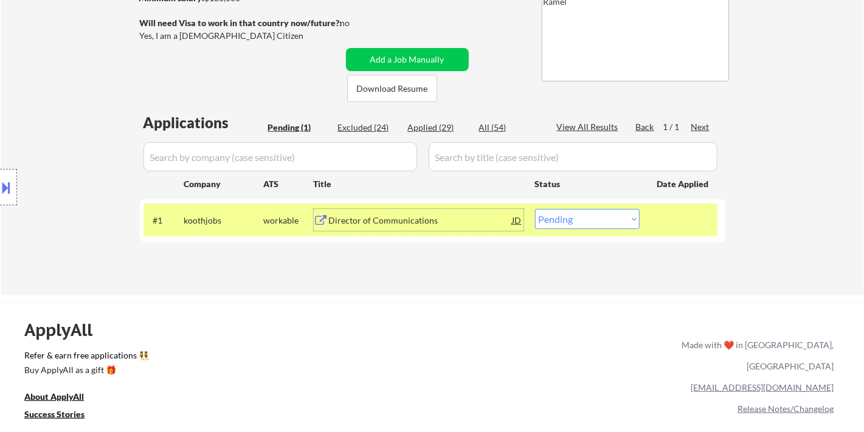
click at [419, 283] on div "← Return to /applysquad Mailslurp Inbox Job Search Builder [PERSON_NAME] User E…" at bounding box center [432, 65] width 607 height 439
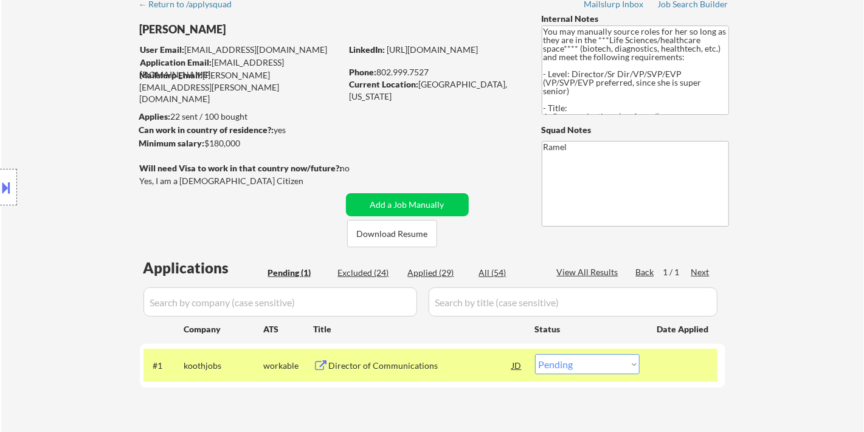
scroll to position [135, 0]
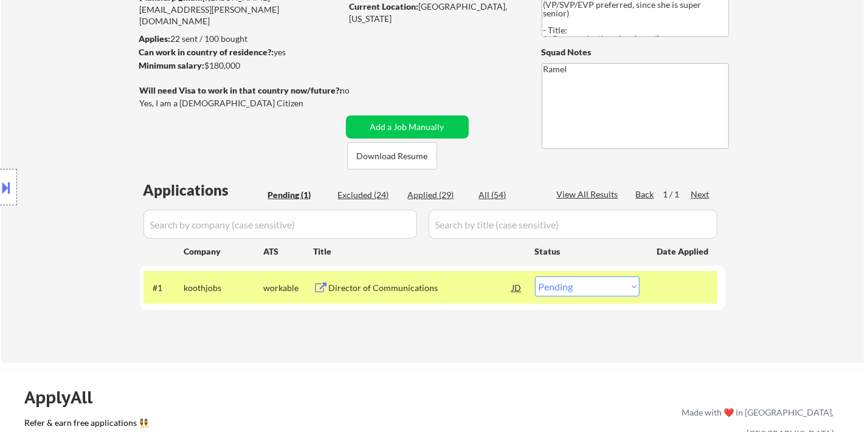
drag, startPoint x: 616, startPoint y: 279, endPoint x: 618, endPoint y: 287, distance: 8.6
click at [616, 279] on select "Choose an option... Pending Applied Excluded (Questions) Excluded (Expired) Exc…" at bounding box center [587, 287] width 105 height 20
click at [598, 284] on select "Choose an option... Pending Applied Excluded (Questions) Excluded (Expired) Exc…" at bounding box center [587, 287] width 105 height 20
select select ""excluded__salary_""
click at [535, 277] on select "Choose an option... Pending Applied Excluded (Questions) Excluded (Expired) Exc…" at bounding box center [587, 287] width 105 height 20
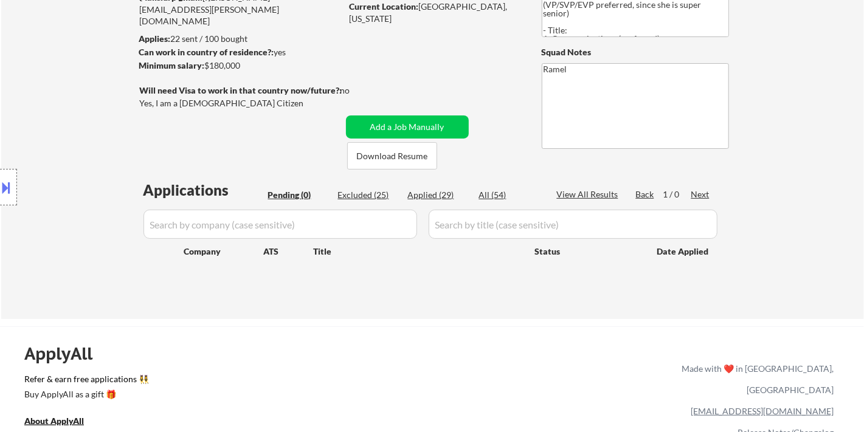
scroll to position [67, 0]
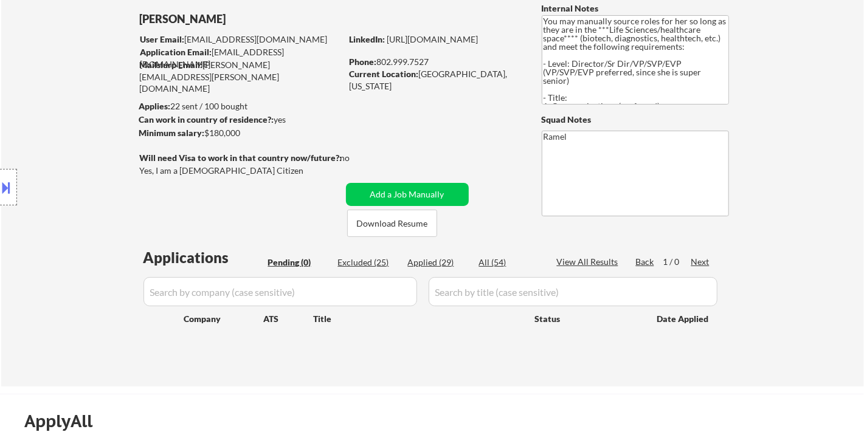
click at [14, 190] on div at bounding box center [8, 187] width 17 height 36
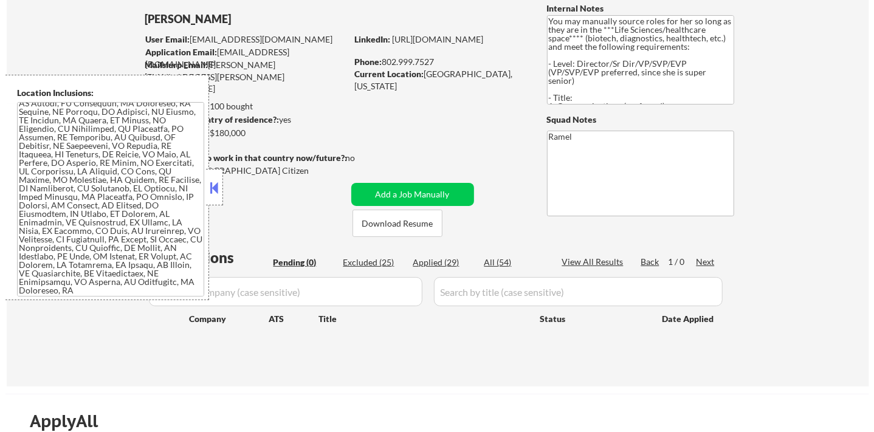
scroll to position [163, 0]
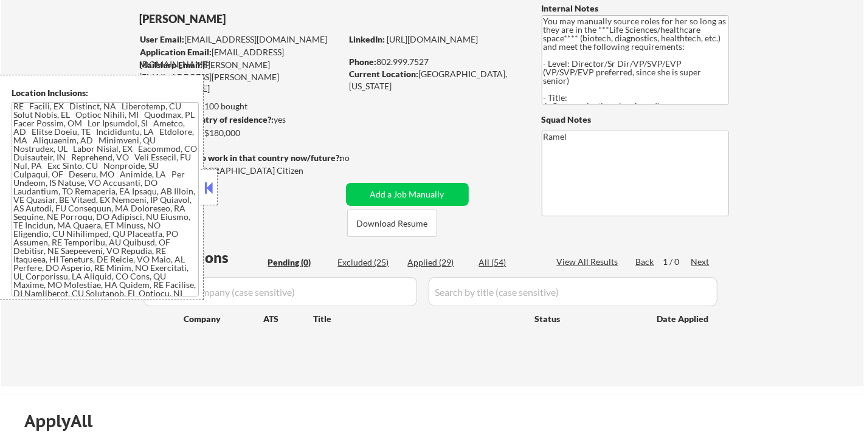
click at [207, 180] on button at bounding box center [208, 188] width 13 height 18
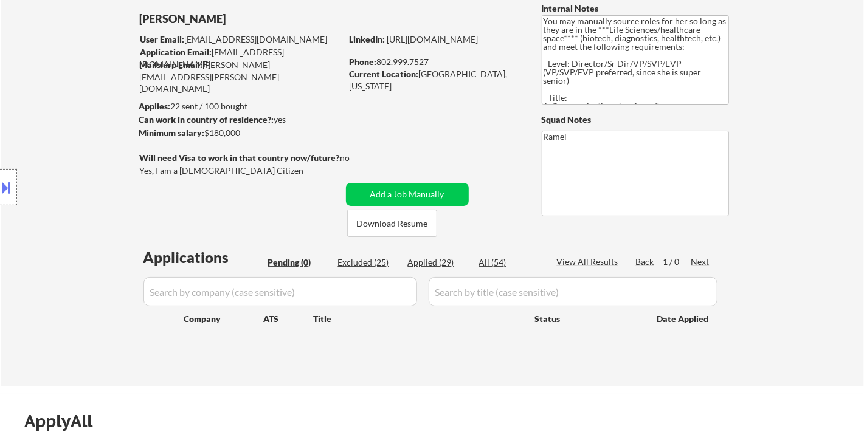
click at [433, 265] on div "Applied (29)" at bounding box center [438, 262] width 61 height 12
select select ""applied""
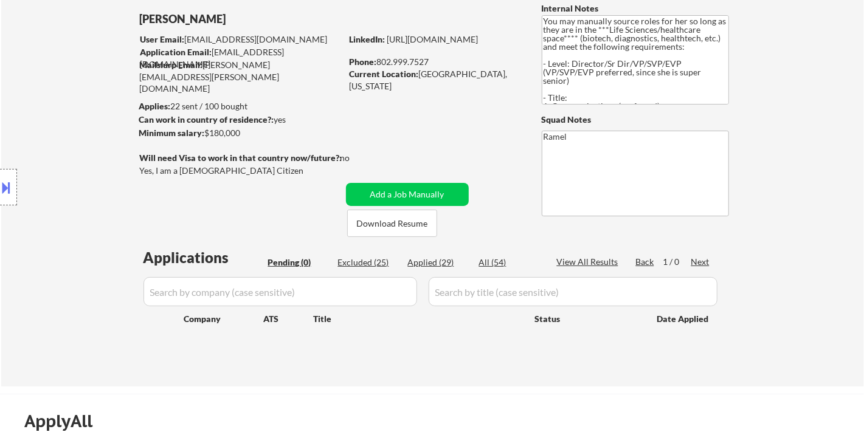
select select ""applied""
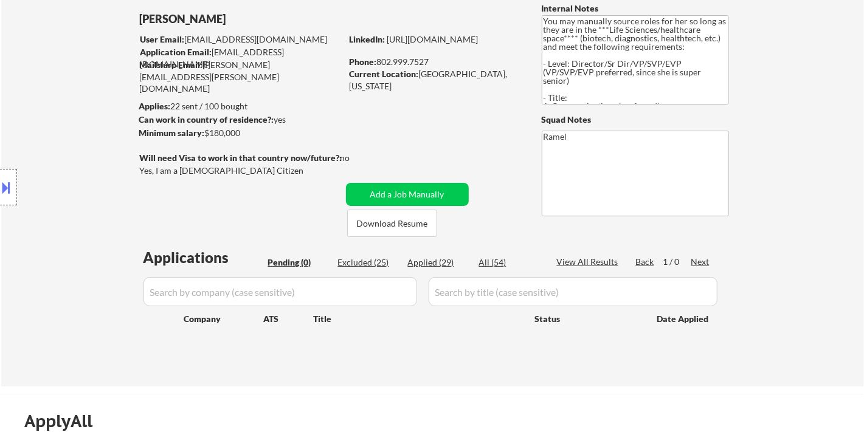
select select ""applied""
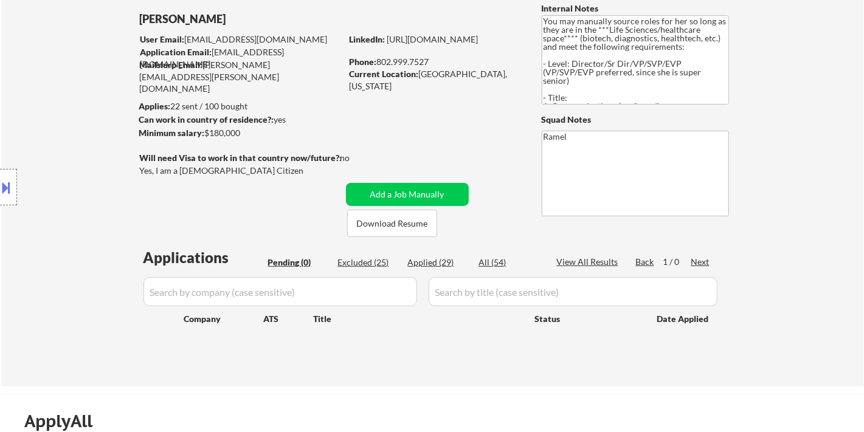
select select ""applied""
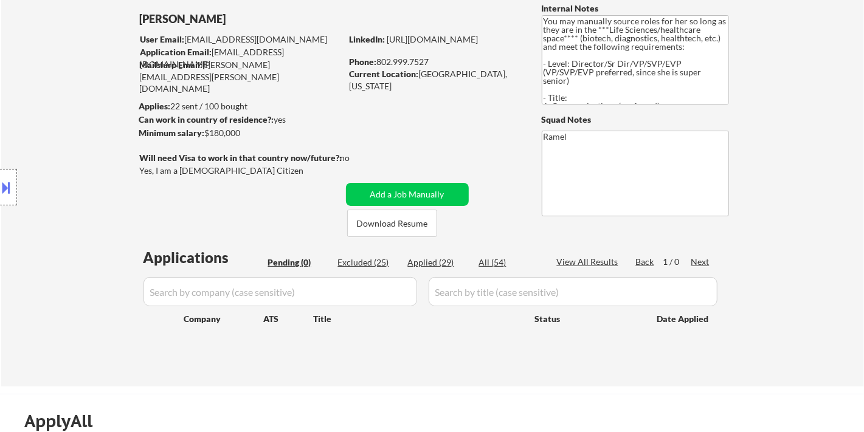
select select ""applied""
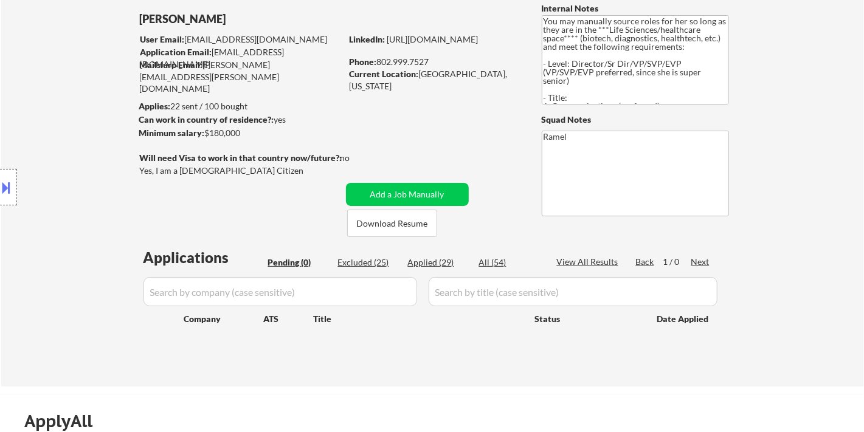
select select ""applied""
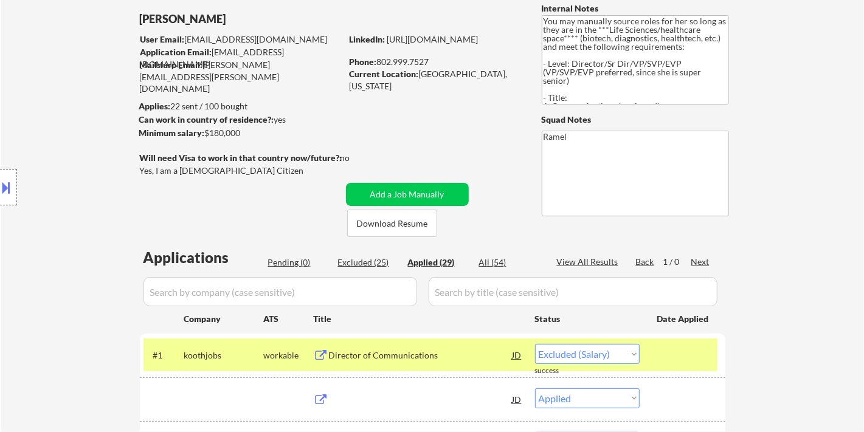
select select ""applied""
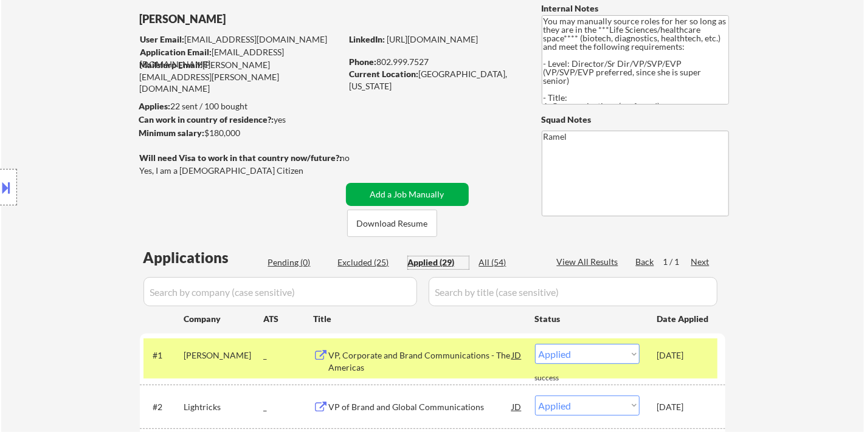
click at [428, 187] on button "Add a Job Manually" at bounding box center [407, 194] width 123 height 23
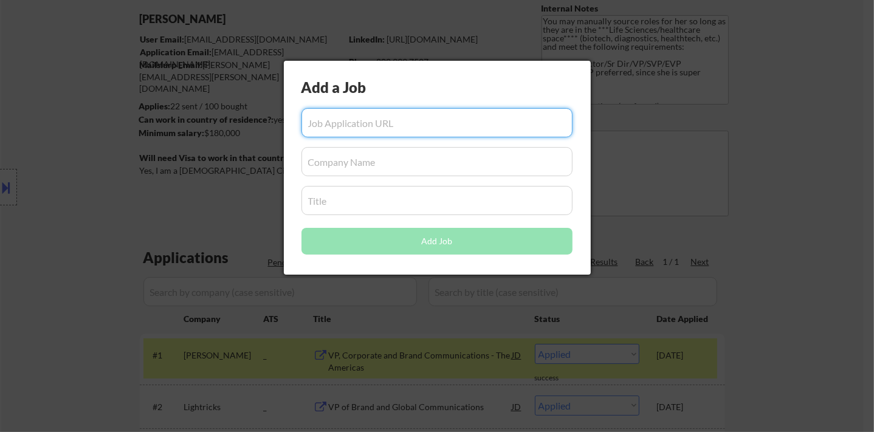
paste input "[URL][DOMAIN_NAME]"
type input "[URL][DOMAIN_NAME]"
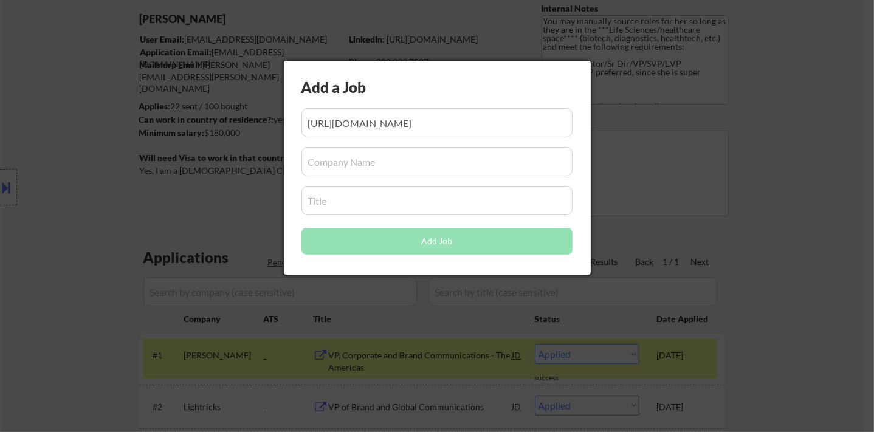
scroll to position [0, 0]
click at [366, 159] on input "input" at bounding box center [436, 161] width 271 height 29
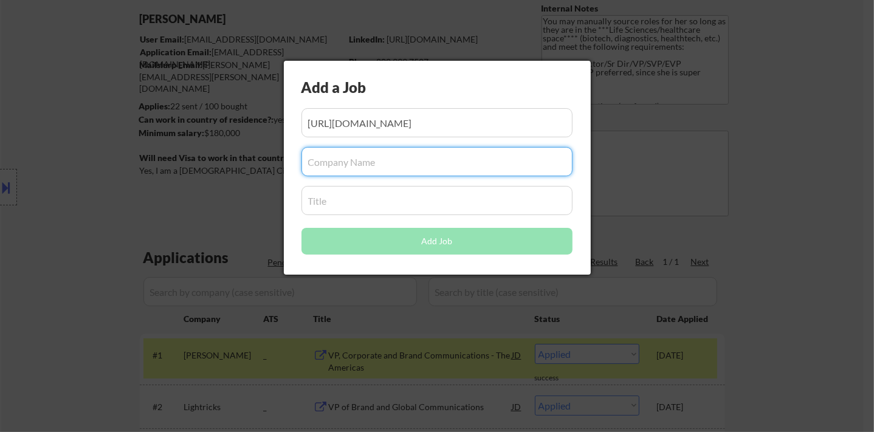
paste input "Ascensus"
type input "Ascensus"
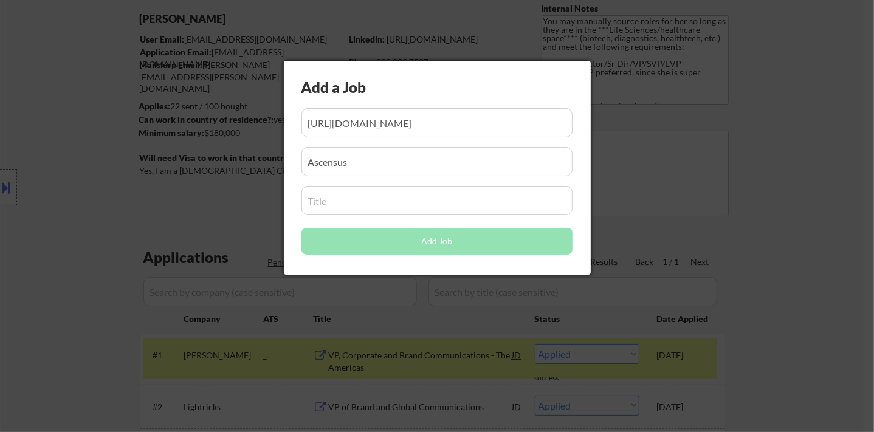
click at [374, 203] on input "input" at bounding box center [436, 200] width 271 height 29
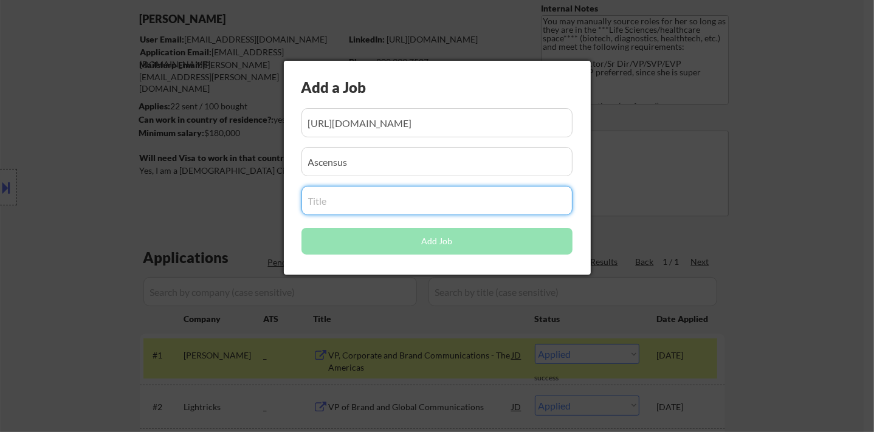
paste input "Senior Vice President, Corporate Communications"
type input "Senior Vice President, Corporate Communications"
click at [352, 247] on button "Add Job" at bounding box center [436, 241] width 271 height 27
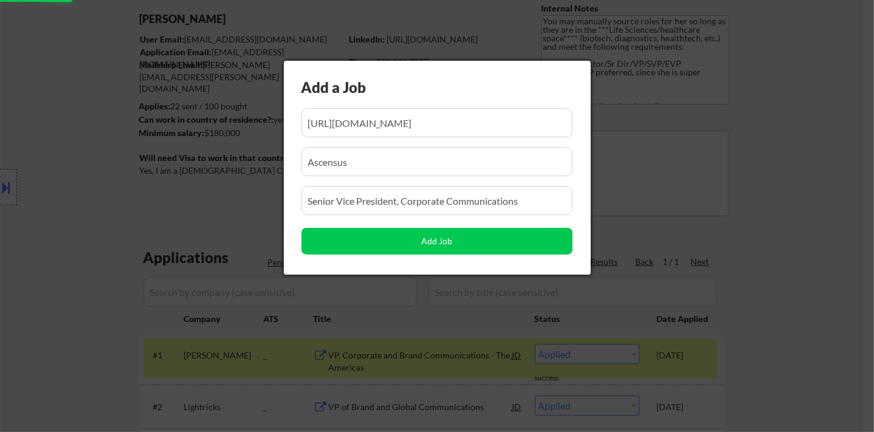
click at [800, 233] on div at bounding box center [437, 216] width 874 height 432
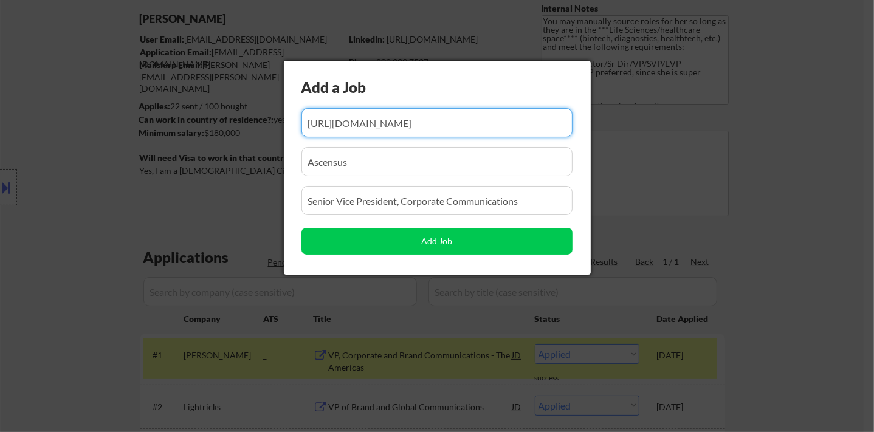
drag, startPoint x: 772, startPoint y: 268, endPoint x: 765, endPoint y: 268, distance: 7.9
click at [774, 267] on div at bounding box center [437, 216] width 874 height 432
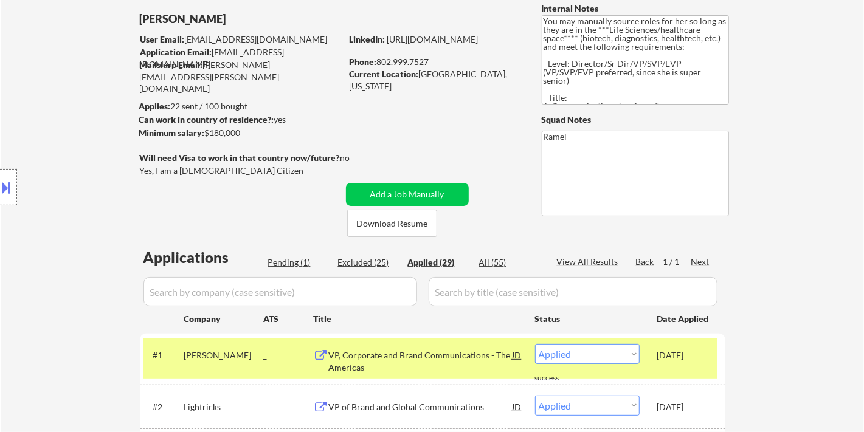
click at [297, 256] on div "Pending (1)" at bounding box center [298, 262] width 61 height 12
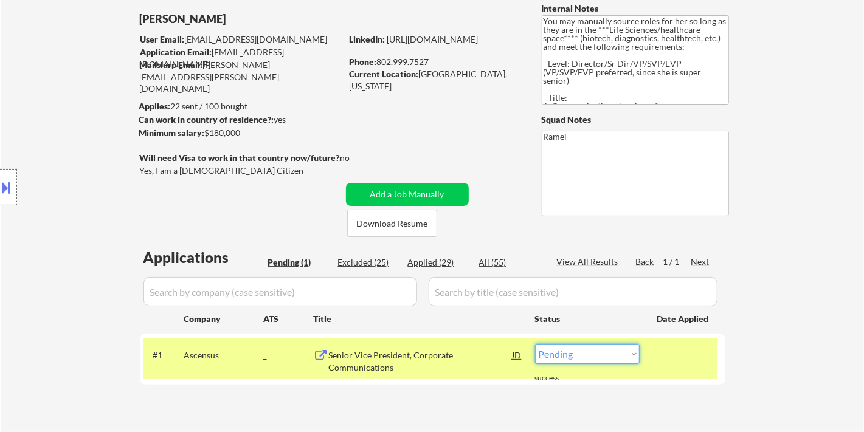
drag, startPoint x: 566, startPoint y: 349, endPoint x: 577, endPoint y: 362, distance: 16.9
click at [568, 349] on select "Choose an option... Pending Applied Excluded (Questions) Excluded (Expired) Exc…" at bounding box center [587, 354] width 105 height 20
select select ""applied""
click at [535, 344] on select "Choose an option... Pending Applied Excluded (Questions) Excluded (Expired) Exc…" at bounding box center [587, 354] width 105 height 20
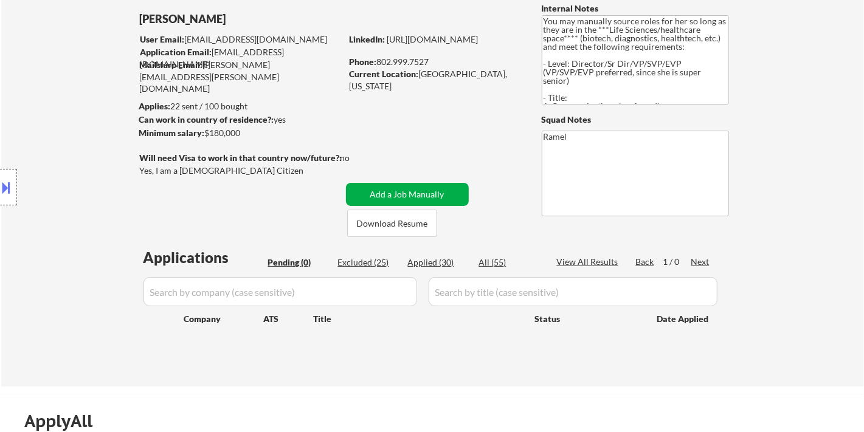
click at [399, 191] on button "Add a Job Manually" at bounding box center [407, 194] width 123 height 23
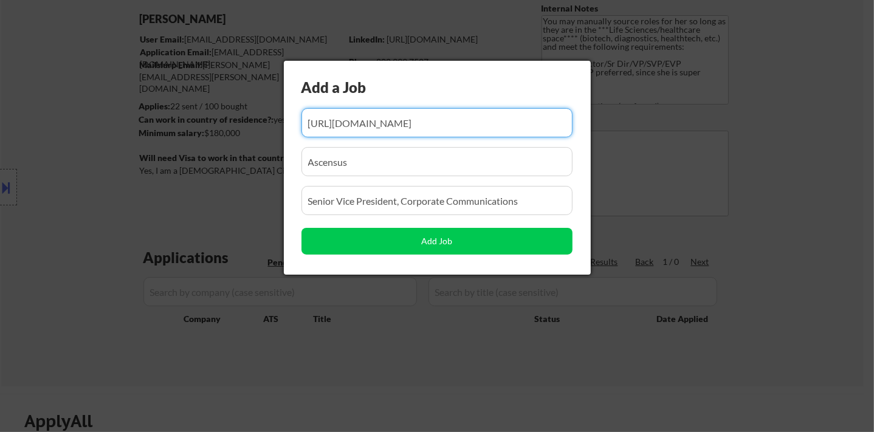
scroll to position [0, 187]
click at [377, 122] on input "input" at bounding box center [436, 122] width 271 height 29
paste input "[URL][DOMAIN_NAME]"
type input "[URL][DOMAIN_NAME]"
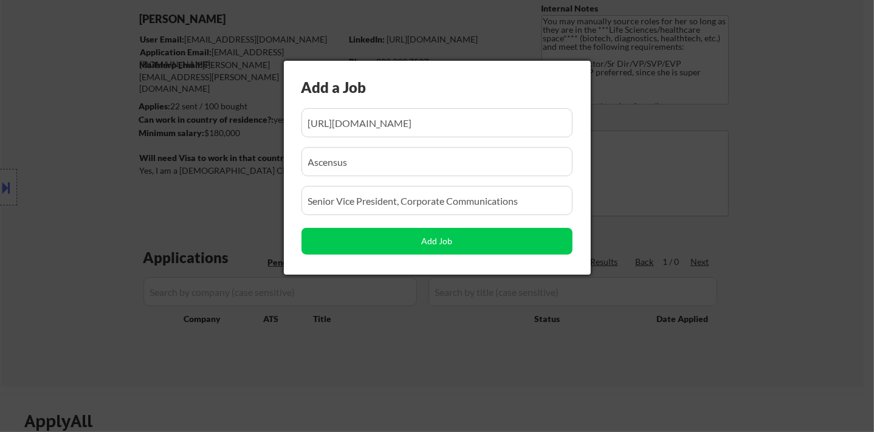
scroll to position [0, 0]
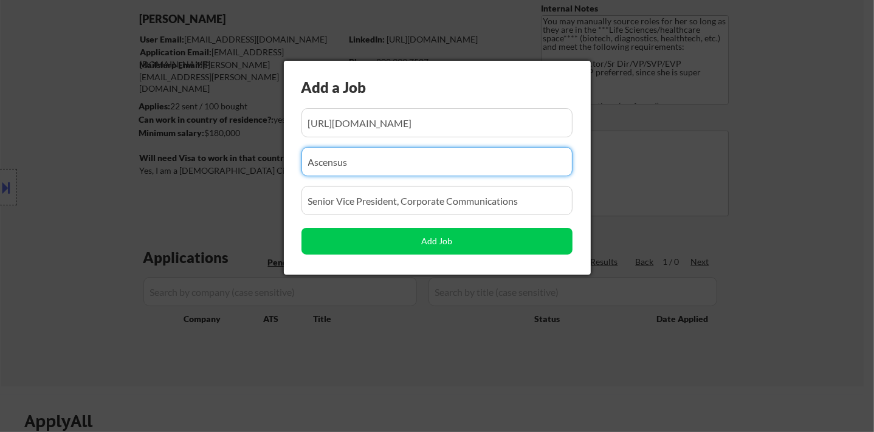
click at [364, 157] on input "input" at bounding box center [436, 161] width 271 height 29
click at [383, 205] on input "input" at bounding box center [436, 200] width 271 height 29
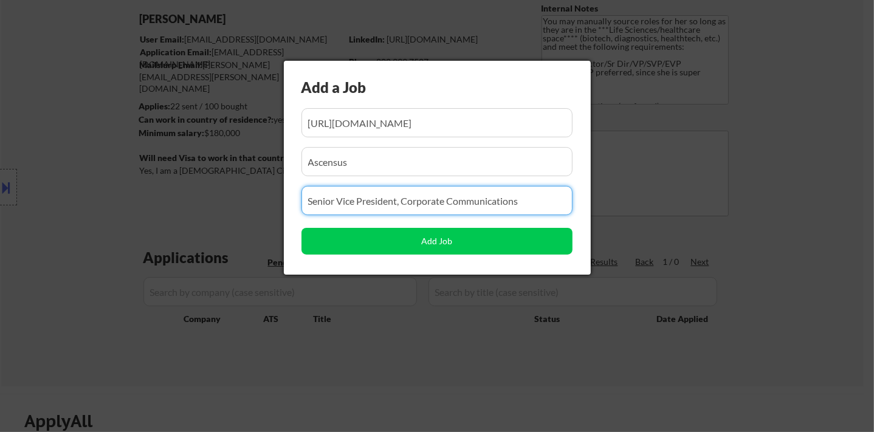
paste input "VP, Engagement Strategy"
type input "VP, Engagement Strategy"
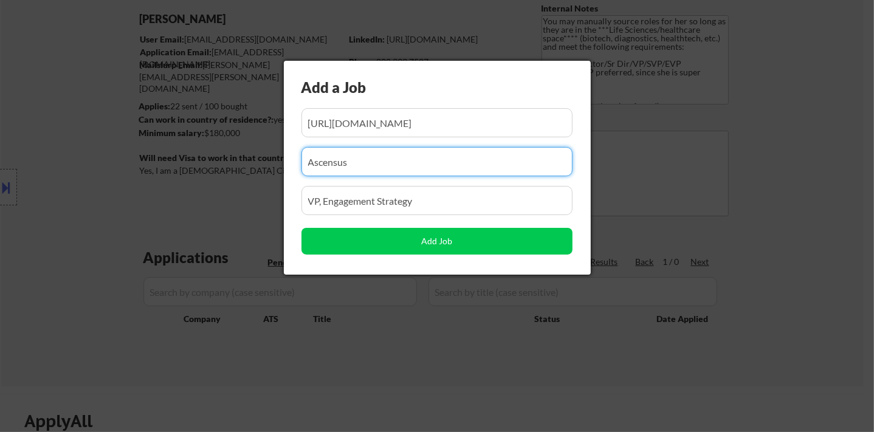
drag, startPoint x: 379, startPoint y: 159, endPoint x: 282, endPoint y: 159, distance: 97.2
click at [282, 159] on body "← Return to /applysquad Mailslurp Inbox Job Search Builder [PERSON_NAME] User E…" at bounding box center [437, 149] width 874 height 432
paste input "BGB Group"
type input "BGB Group"
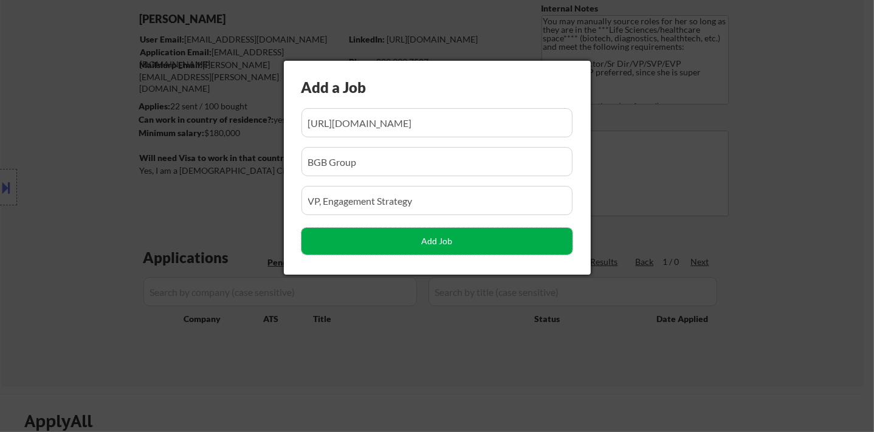
click at [444, 241] on button "Add Job" at bounding box center [436, 241] width 271 height 27
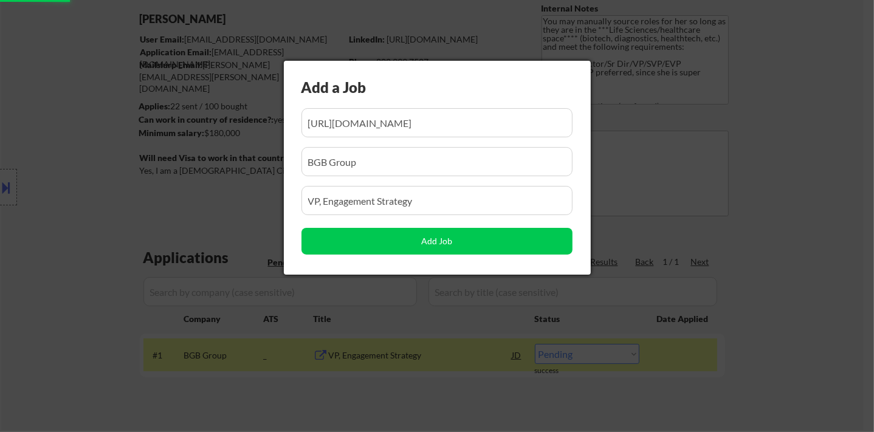
click at [442, 396] on div at bounding box center [437, 216] width 874 height 432
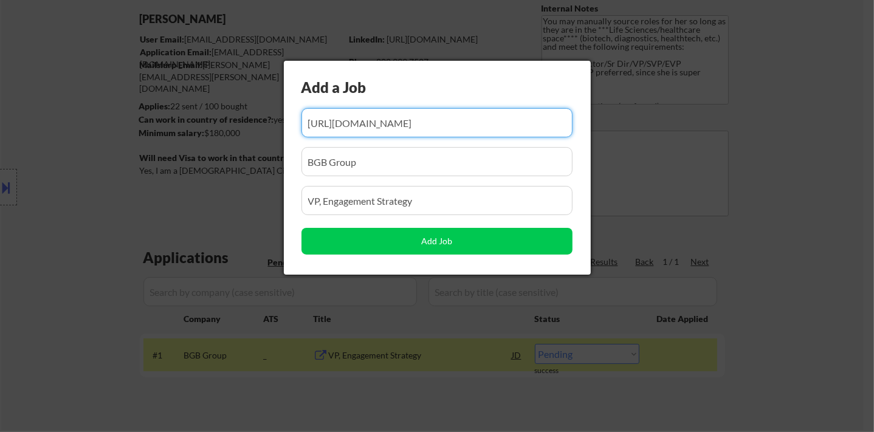
scroll to position [0, 687]
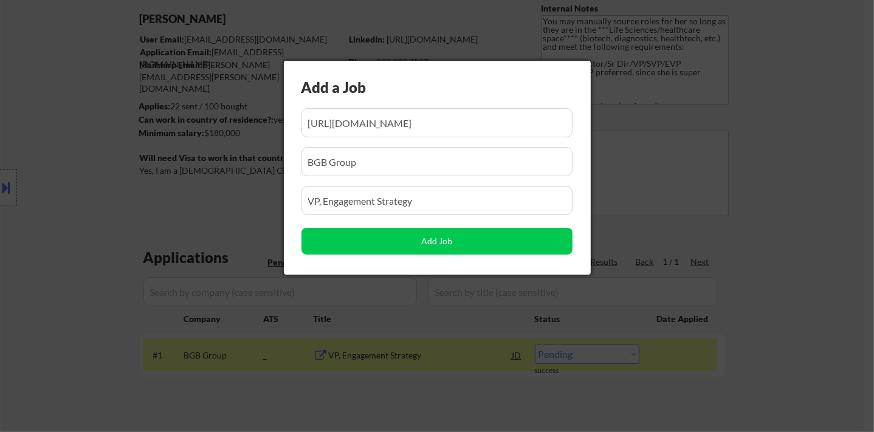
click at [785, 261] on div at bounding box center [437, 216] width 874 height 432
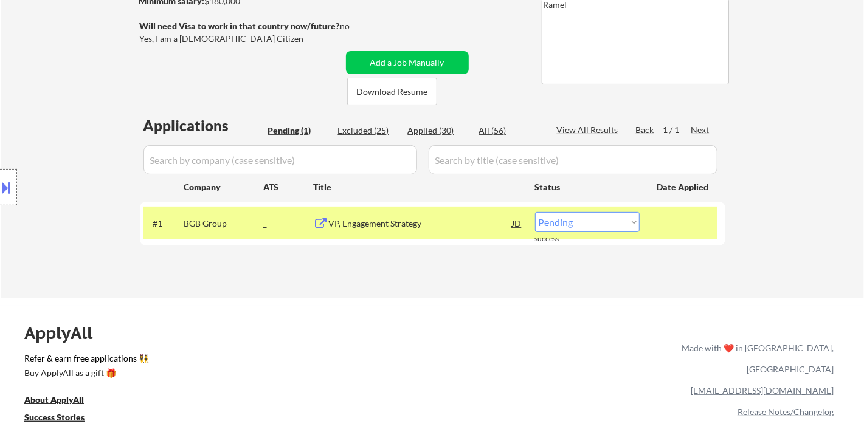
scroll to position [202, 0]
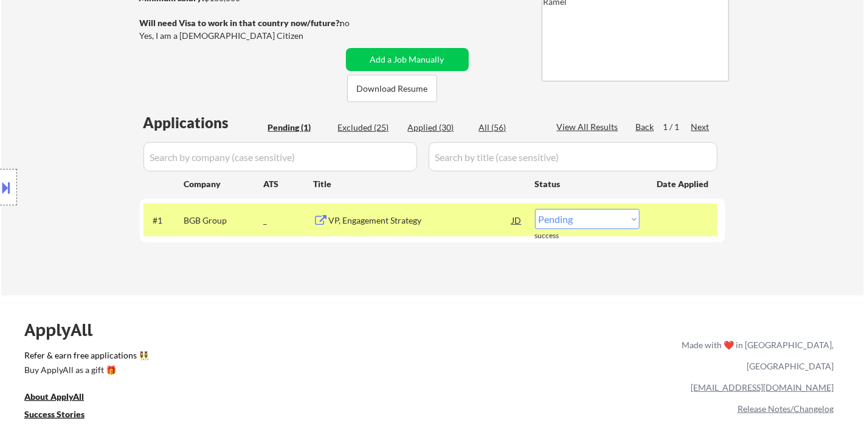
click at [574, 222] on select "Choose an option... Pending Applied Excluded (Questions) Excluded (Expired) Exc…" at bounding box center [587, 219] width 105 height 20
click at [535, 209] on select "Choose an option... Pending Applied Excluded (Questions) Excluded (Expired) Exc…" at bounding box center [587, 219] width 105 height 20
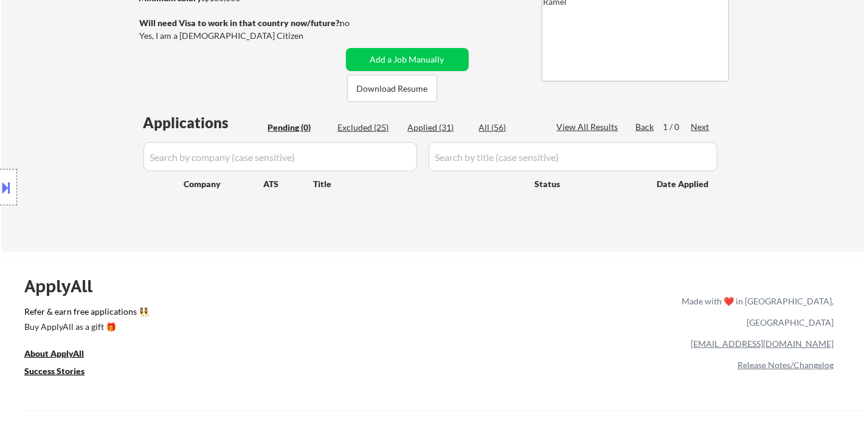
select select ""pending""
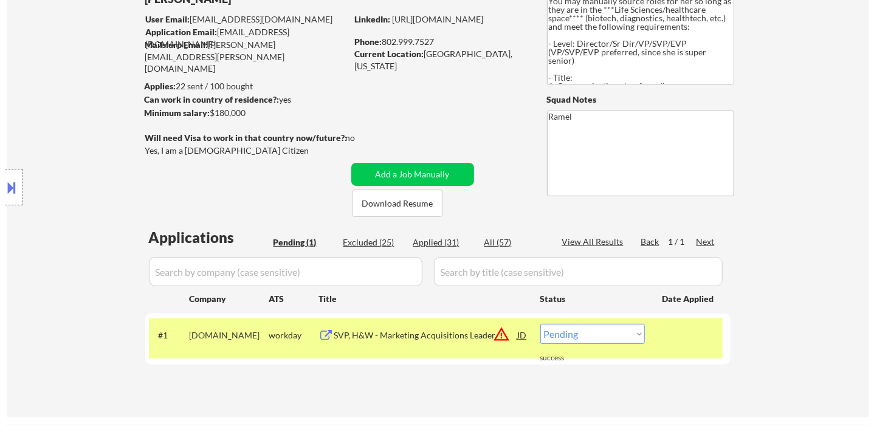
scroll to position [67, 0]
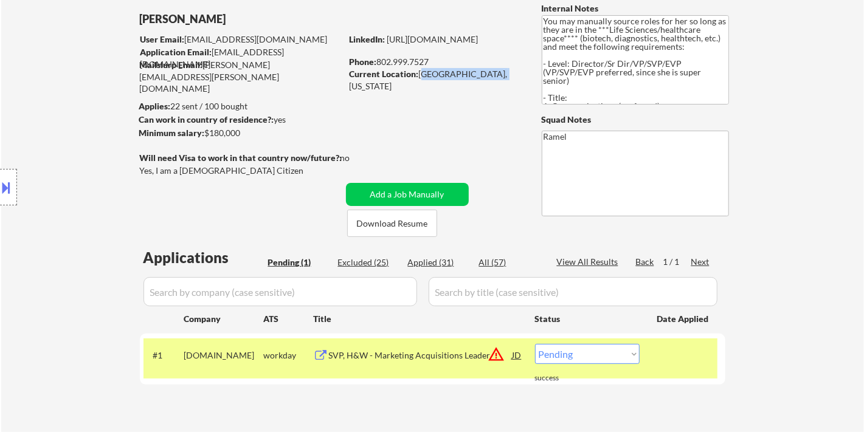
drag, startPoint x: 422, startPoint y: 73, endPoint x: 509, endPoint y: 80, distance: 87.8
click at [509, 80] on div "Current Location: [GEOGRAPHIC_DATA], [US_STATE]" at bounding box center [435, 80] width 172 height 24
copy div "[GEOGRAPHIC_DATA], [US_STATE]"
click at [381, 196] on button "Add a Job Manually" at bounding box center [407, 194] width 123 height 23
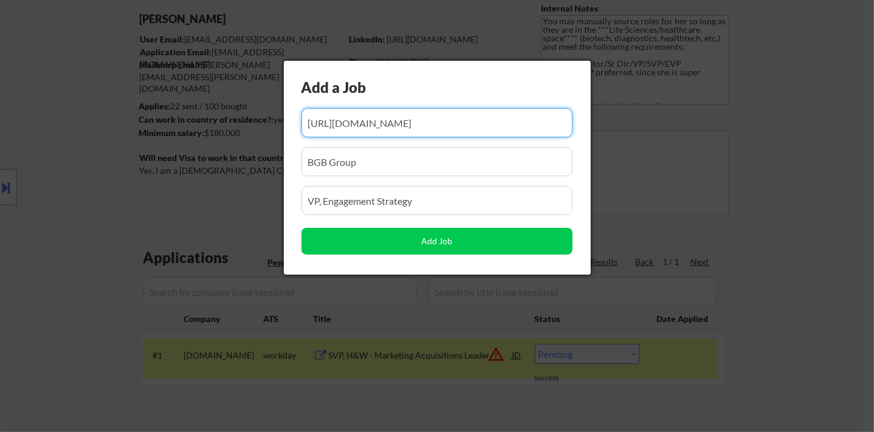
scroll to position [0, 687]
click at [371, 125] on input "input" at bounding box center [436, 122] width 271 height 29
paste input "https://www.simplyhired.com/job/nqZyA6OEva9n2d96Jq5RFKcAgSriJc7-BakWRWCIDG9R6RY…"
type input "https://www.simplyhired.com/job/nqZyA6OEva9n2d96Jq5RFKcAgSriJc7-BakWRWCIDG9R6RY…"
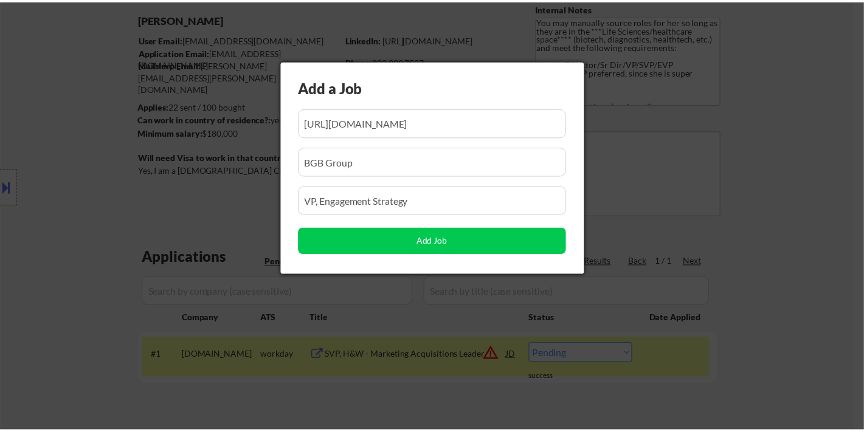
scroll to position [0, 0]
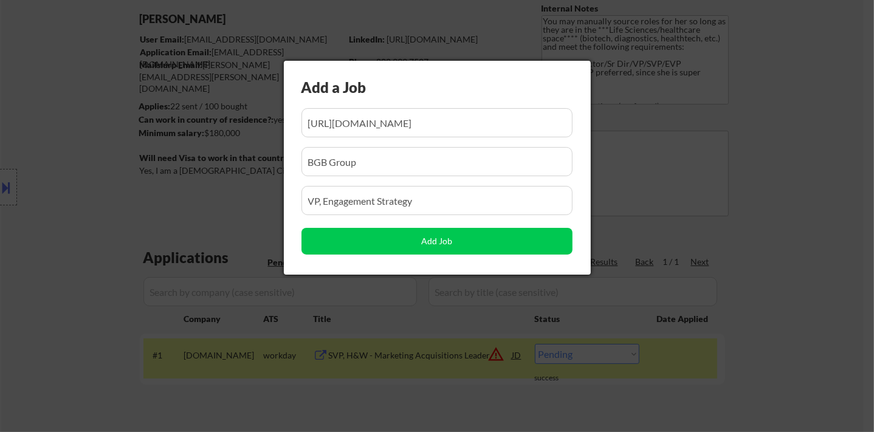
drag, startPoint x: 366, startPoint y: 162, endPoint x: 284, endPoint y: 158, distance: 81.5
click at [285, 158] on div "Add a Job Add Job" at bounding box center [437, 168] width 307 height 214
paste input "Precision AQ"
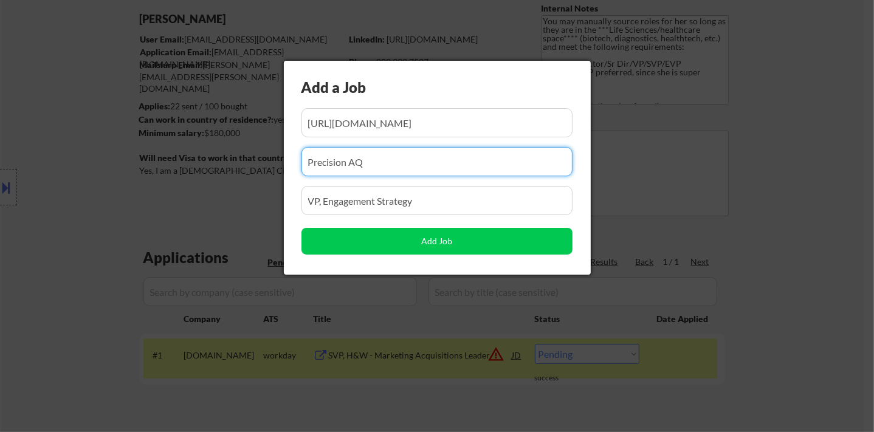
type input "Precision AQ"
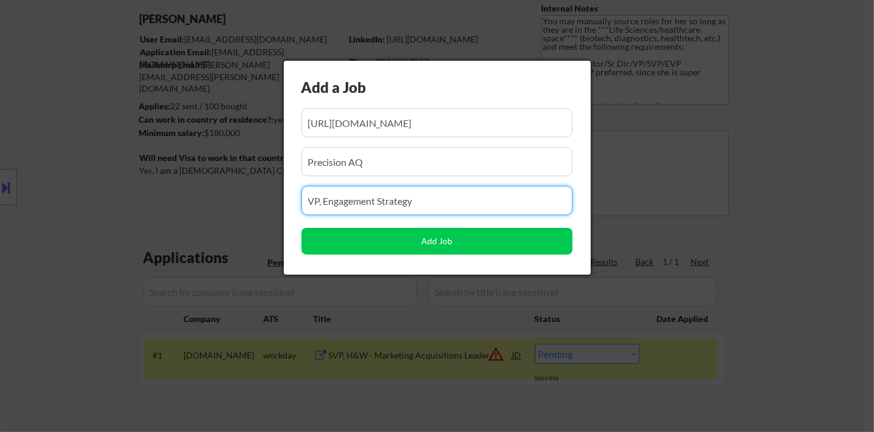
drag, startPoint x: 203, startPoint y: 194, endPoint x: 174, endPoint y: 194, distance: 28.6
click at [174, 194] on body "← Return to /applysquad Mailslurp Inbox Job Search Builder Sarah Haviland User …" at bounding box center [437, 149] width 874 height 432
paste input "Senior Vice President, Digital"
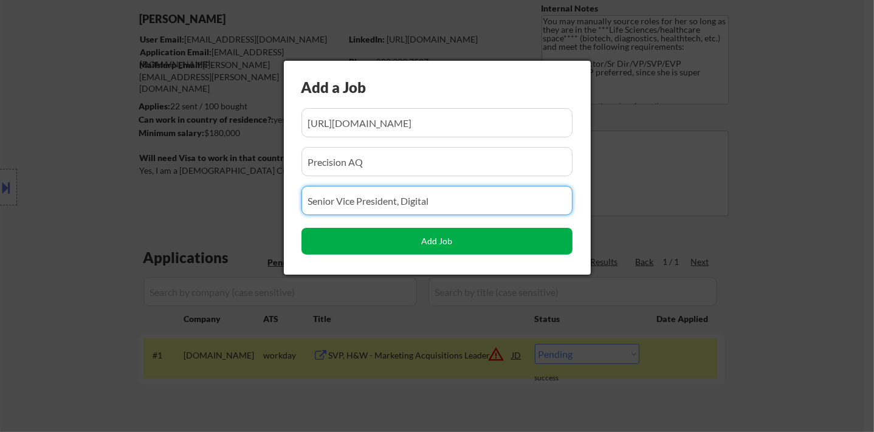
type input "Senior Vice President, Digital"
click at [348, 245] on button "Add Job" at bounding box center [436, 241] width 271 height 27
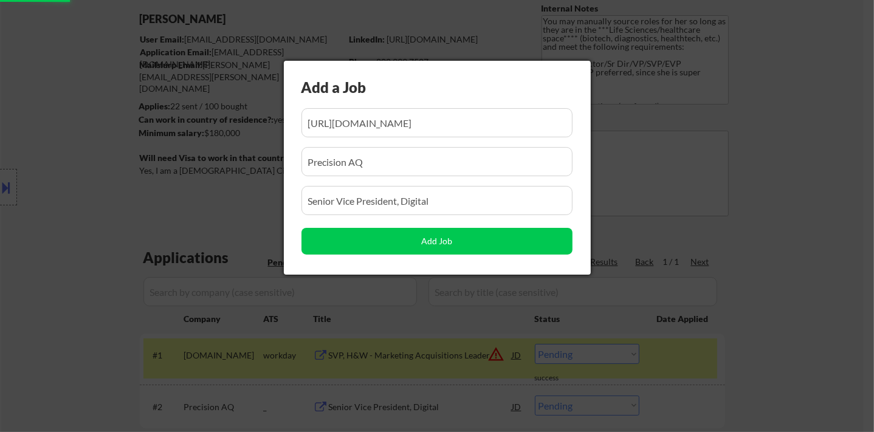
click at [773, 283] on div at bounding box center [437, 216] width 874 height 432
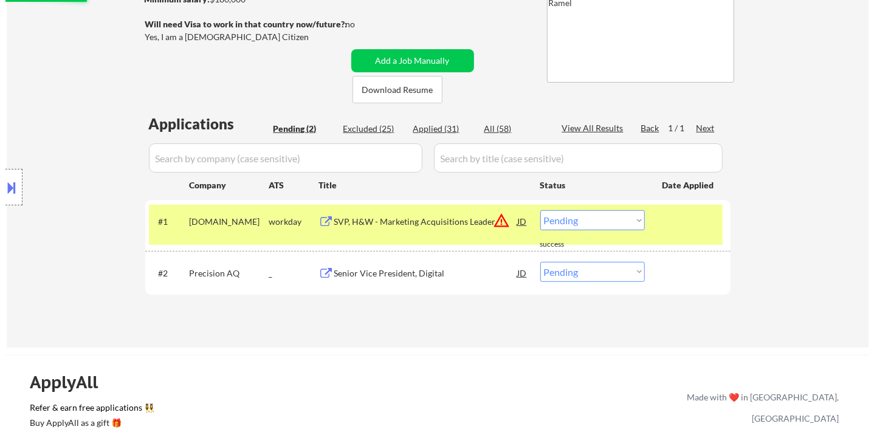
scroll to position [202, 0]
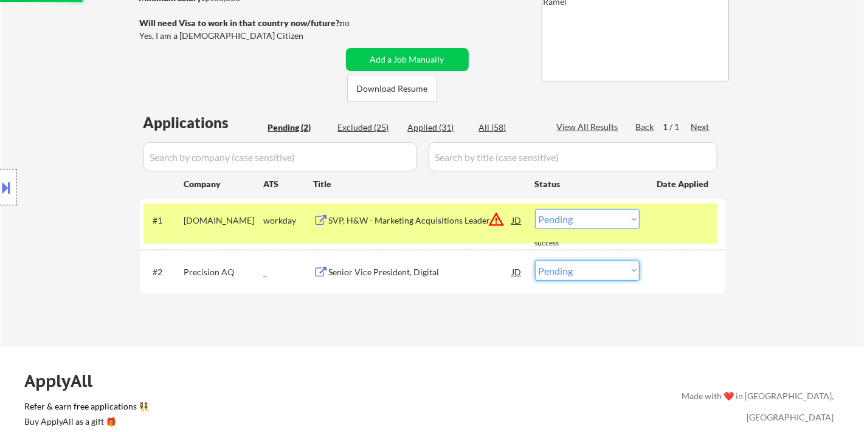
click at [578, 272] on select "Choose an option... Pending Applied Excluded (Questions) Excluded (Expired) Exc…" at bounding box center [587, 271] width 105 height 20
select select ""applied""
click at [535, 261] on select "Choose an option... Pending Applied Excluded (Questions) Excluded (Expired) Exc…" at bounding box center [587, 271] width 105 height 20
click at [411, 225] on div "SVP, H&W - Marketing Acquisitions Leader" at bounding box center [421, 221] width 184 height 12
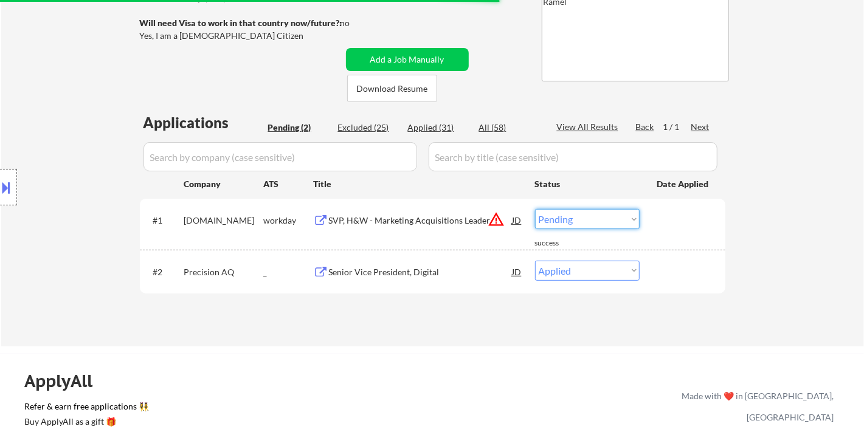
click at [574, 217] on select "Choose an option... Pending Applied Excluded (Questions) Excluded (Expired) Exc…" at bounding box center [587, 219] width 105 height 20
select select ""excluded__expired_""
click at [535, 209] on select "Choose an option... Pending Applied Excluded (Questions) Excluded (Expired) Exc…" at bounding box center [587, 219] width 105 height 20
drag, startPoint x: 540, startPoint y: 268, endPoint x: 546, endPoint y: 272, distance: 7.9
click at [543, 270] on select "Choose an option... Pending Applied Excluded (Questions) Excluded (Expired) Exc…" at bounding box center [587, 271] width 105 height 20
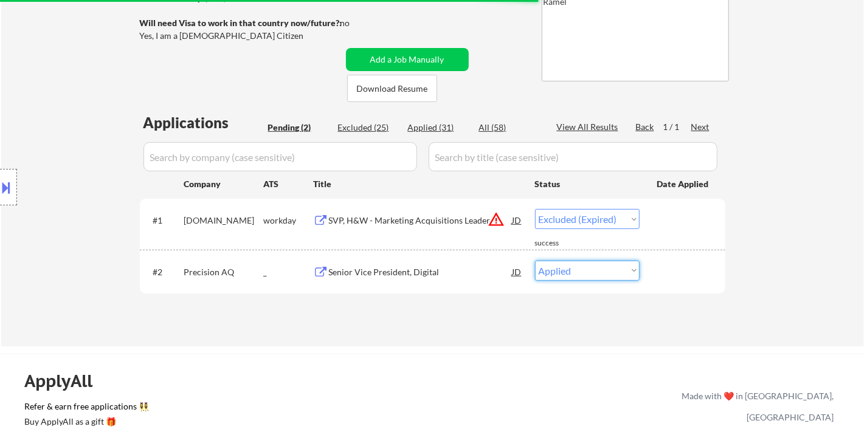
click at [481, 345] on div "← Return to /applysquad Mailslurp Inbox Job Search Builder Sarah Haviland User …" at bounding box center [432, 96] width 862 height 500
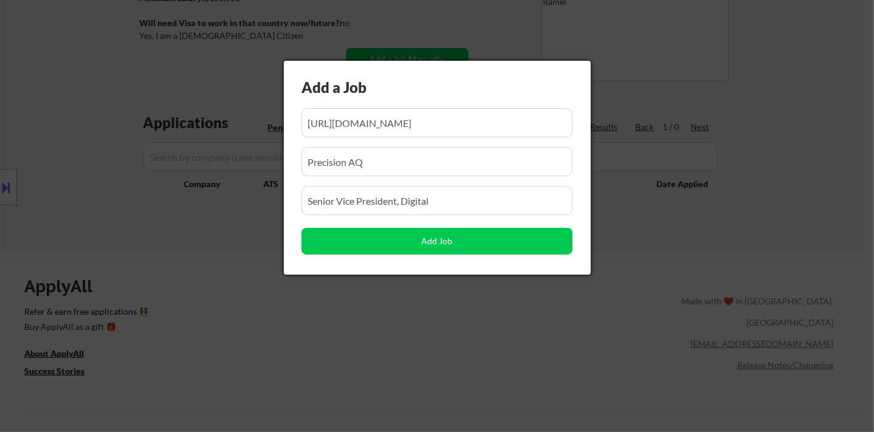
scroll to position [0, 191]
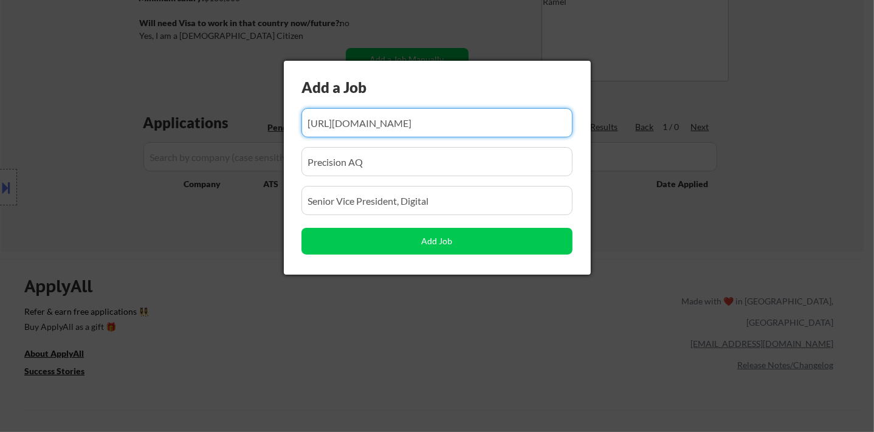
click at [411, 136] on input "input" at bounding box center [436, 122] width 271 height 29
paste input "http://simplyhired.com/job/bN1cbkjBKnNFEg3AONhI4tdSDxrhKVfAcyA5rT91fOms6VA158aR…"
type input "http://simplyhired.com/job/bN1cbkjBKnNFEg3AONhI4tdSDxrhKVfAcyA5rT91fOms6VA158aR…"
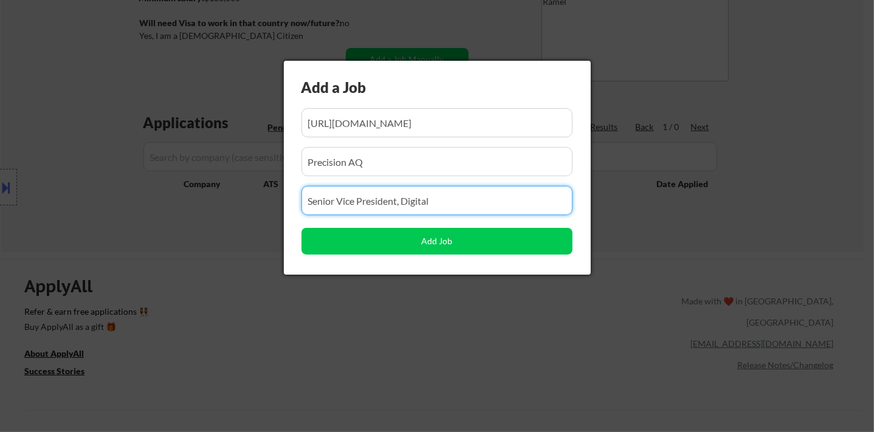
drag, startPoint x: 455, startPoint y: 198, endPoint x: 303, endPoint y: 194, distance: 151.4
click at [303, 194] on input "input" at bounding box center [436, 200] width 271 height 29
paste input "VP Client Partnership and Growth Strategy - Patient Communications/Marketing"
type input "VP Client Partnership and Growth Strategy - Patient Communications/Marketing"
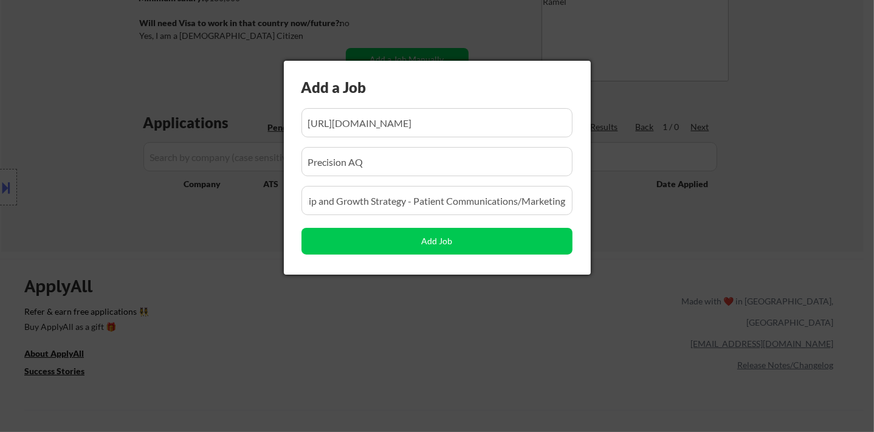
scroll to position [0, 0]
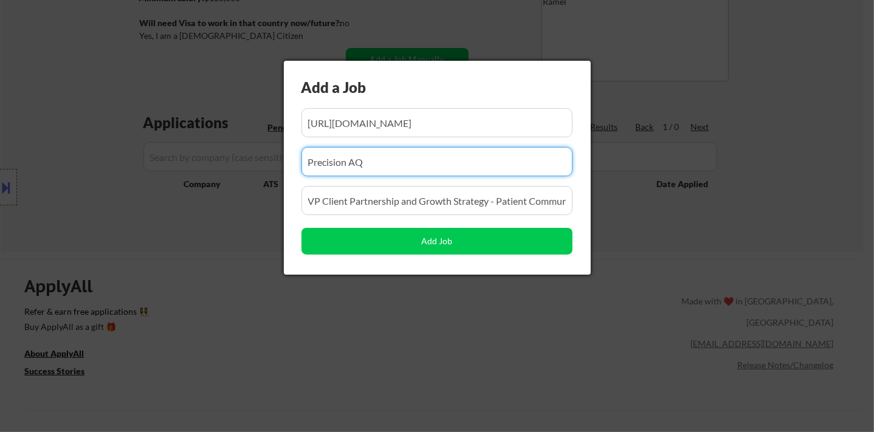
drag, startPoint x: 379, startPoint y: 167, endPoint x: 291, endPoint y: 169, distance: 88.8
click at [278, 163] on body "← Return to /applysquad Mailslurp Inbox Job Search Builder Sarah Haviland User …" at bounding box center [437, 14] width 874 height 432
paste input "Lumanity"
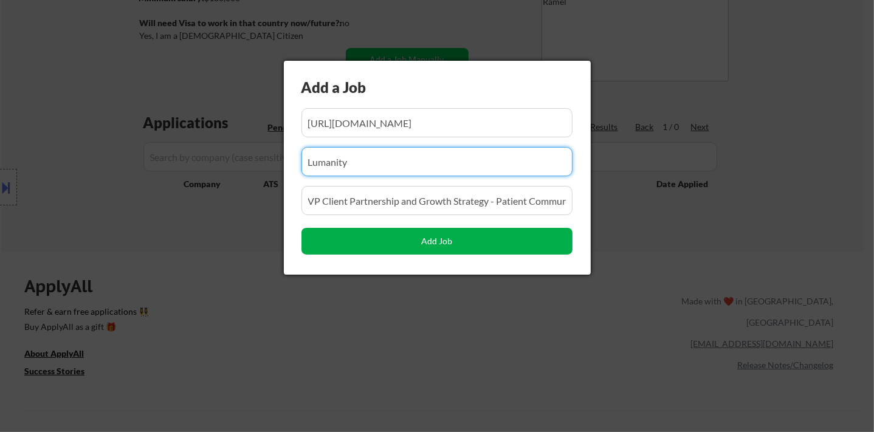
type input "Lumanity"
click at [342, 242] on button "Add Job" at bounding box center [436, 241] width 271 height 27
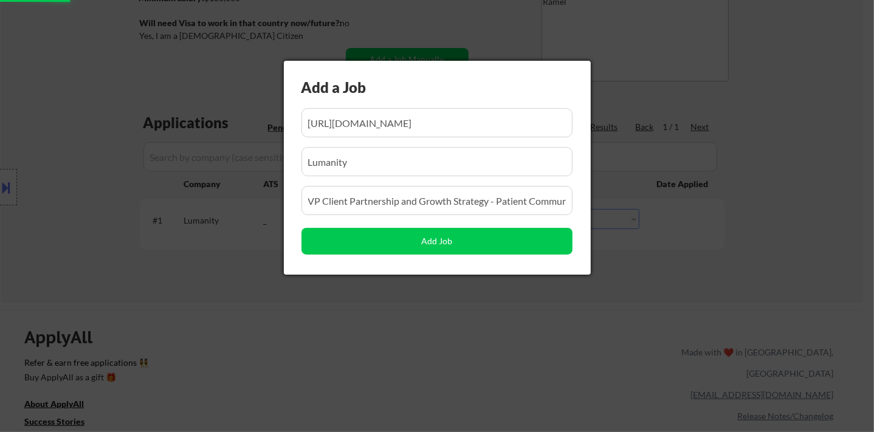
drag, startPoint x: 214, startPoint y: 317, endPoint x: 287, endPoint y: 329, distance: 74.0
click at [214, 317] on div at bounding box center [437, 216] width 874 height 432
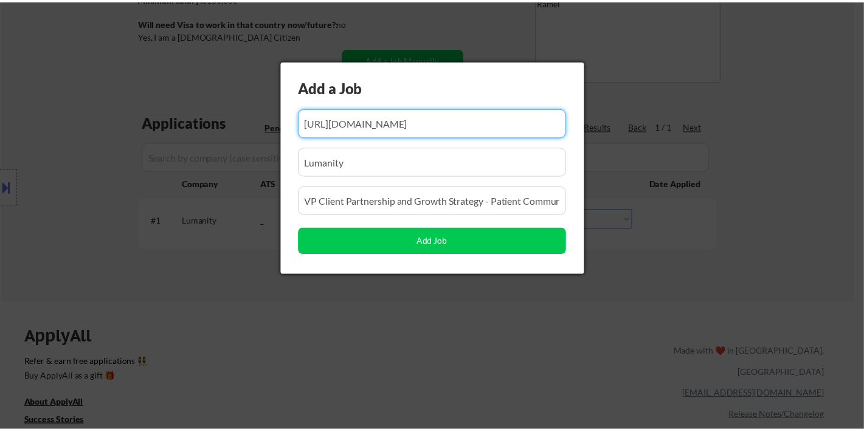
scroll to position [0, 163]
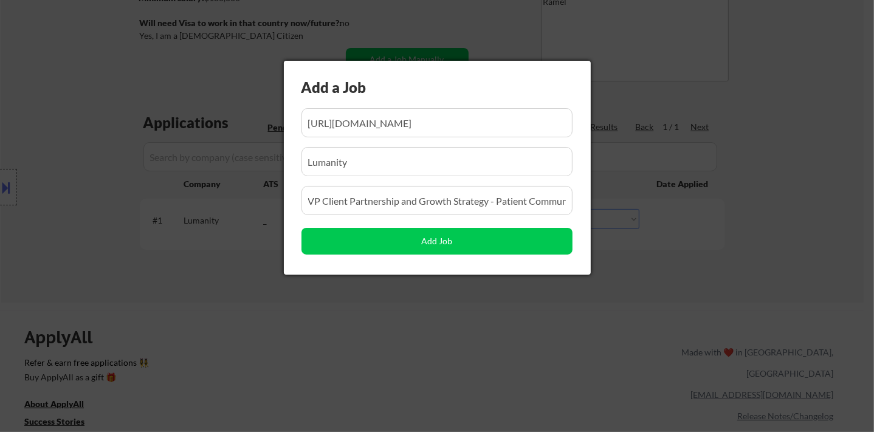
click at [650, 299] on div at bounding box center [437, 216] width 874 height 432
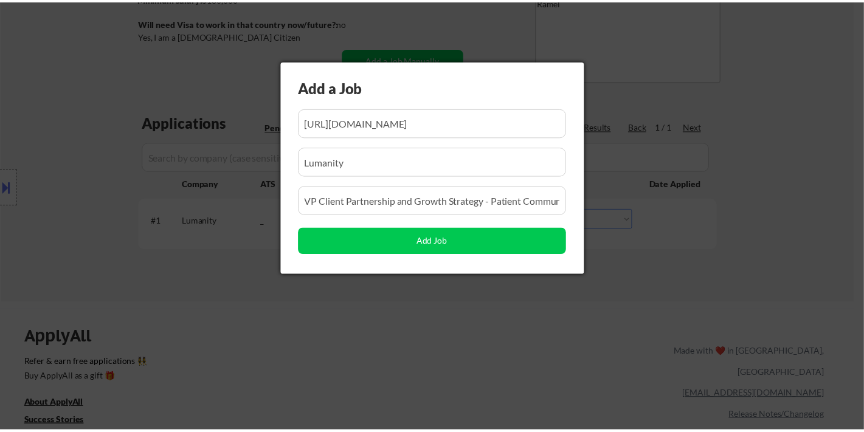
scroll to position [0, 0]
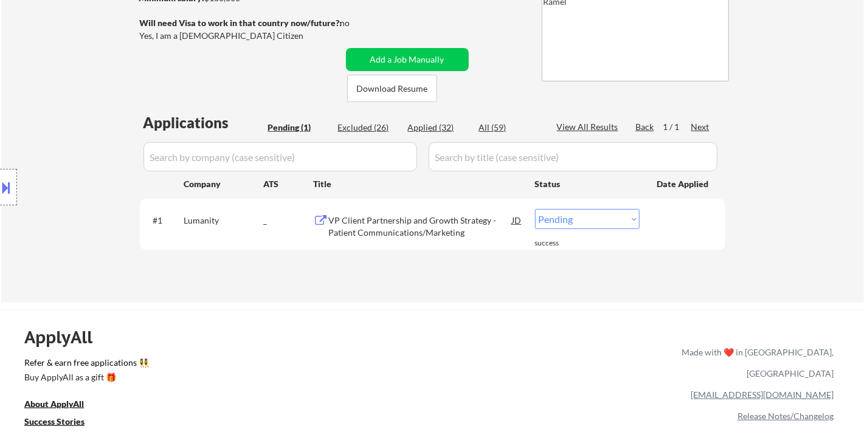
click at [592, 221] on select "Choose an option... Pending Applied Excluded (Questions) Excluded (Expired) Exc…" at bounding box center [587, 219] width 105 height 20
select select ""applied""
click at [535, 209] on select "Choose an option... Pending Applied Excluded (Questions) Excluded (Expired) Exc…" at bounding box center [587, 219] width 105 height 20
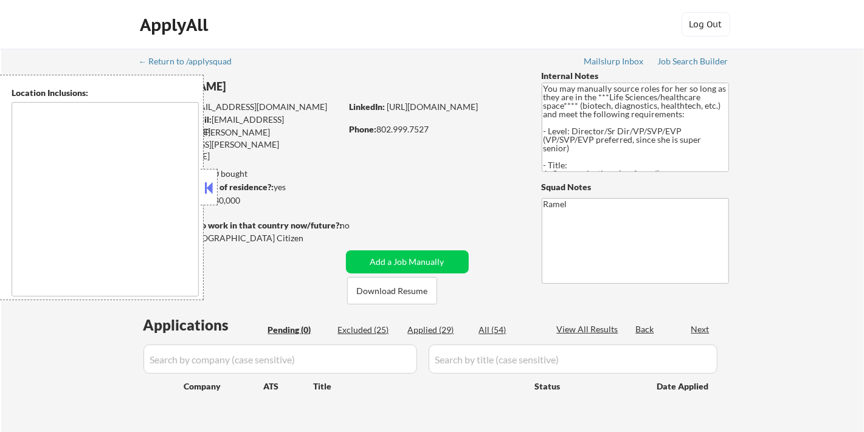
type textarea "[GEOGRAPHIC_DATA], [GEOGRAPHIC_DATA] [GEOGRAPHIC_DATA], [GEOGRAPHIC_DATA] [GEOG…"
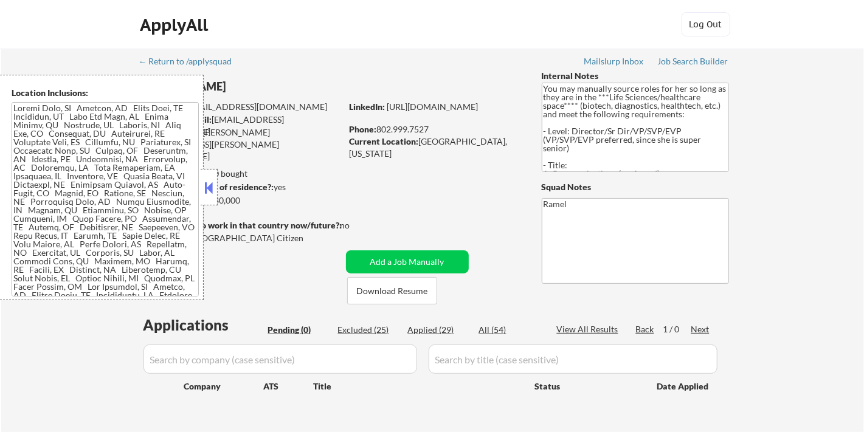
click at [47, 338] on div "← Return to /applysquad Mailslurp Inbox Job Search Builder [PERSON_NAME] User E…" at bounding box center [432, 251] width 862 height 405
drag, startPoint x: 447, startPoint y: 327, endPoint x: 590, endPoint y: 329, distance: 142.8
click at [447, 328] on div "Applied (29)" at bounding box center [438, 330] width 61 height 12
click at [590, 329] on div "View All Results" at bounding box center [589, 329] width 65 height 12
select select ""applied""
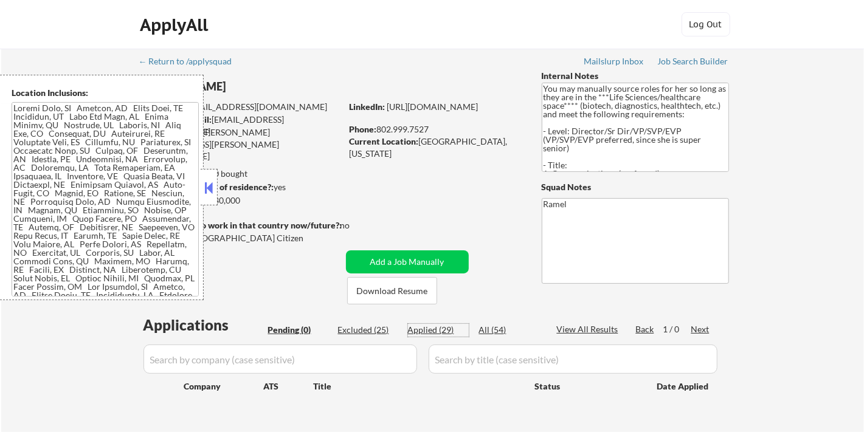
select select ""applied""
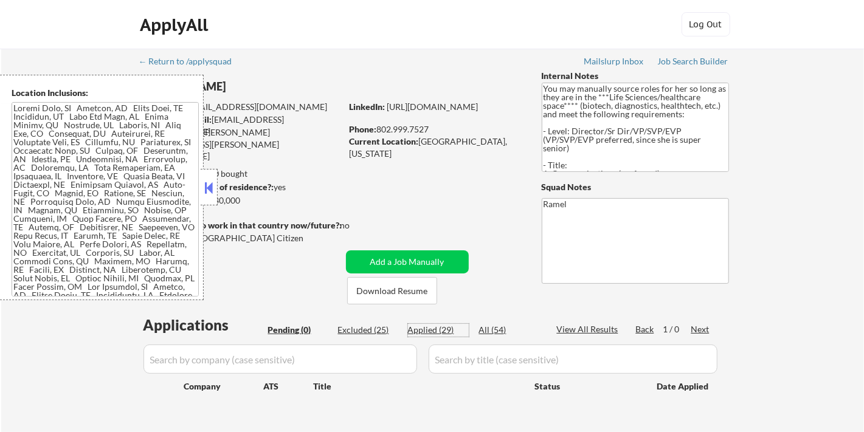
select select ""applied""
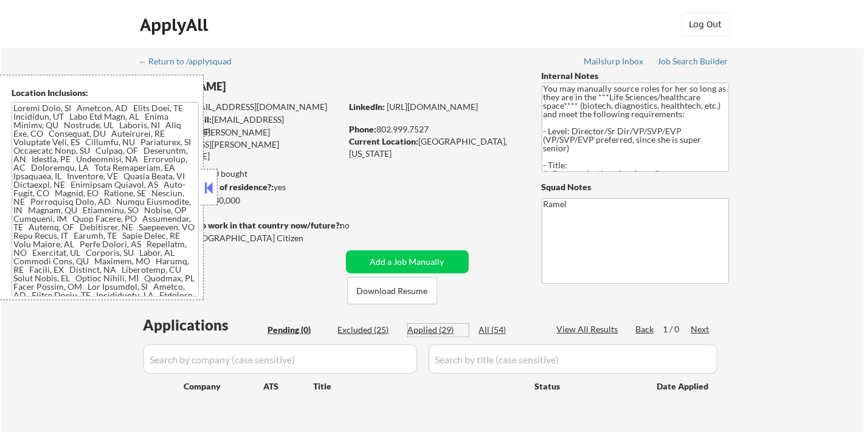
select select ""applied""
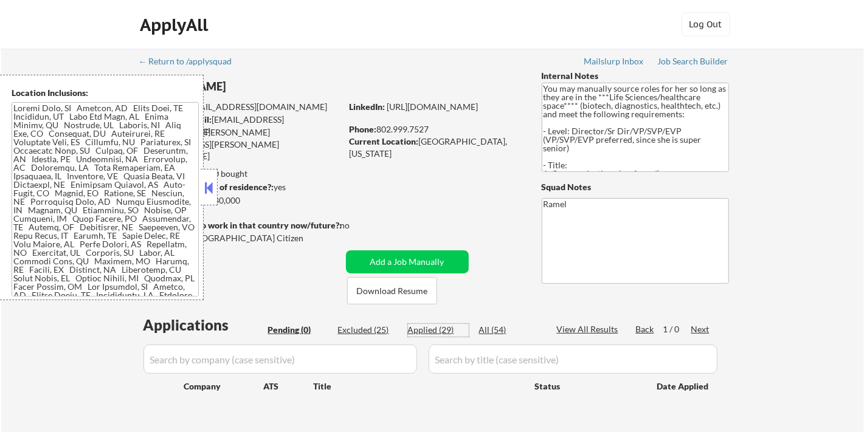
select select ""applied""
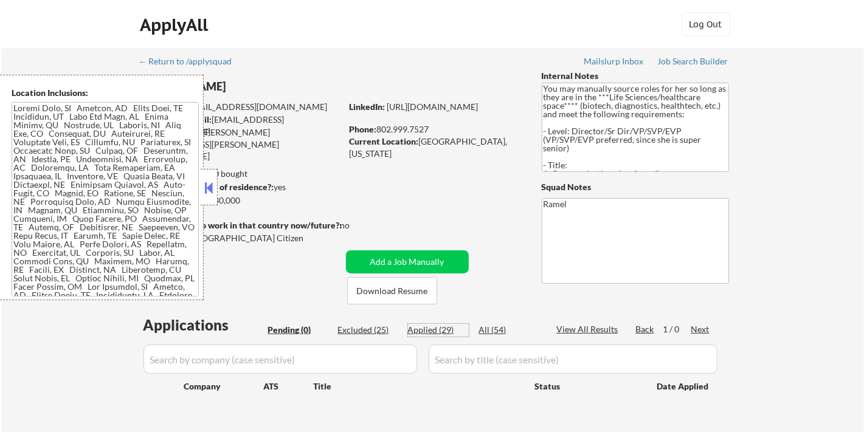
select select ""applied""
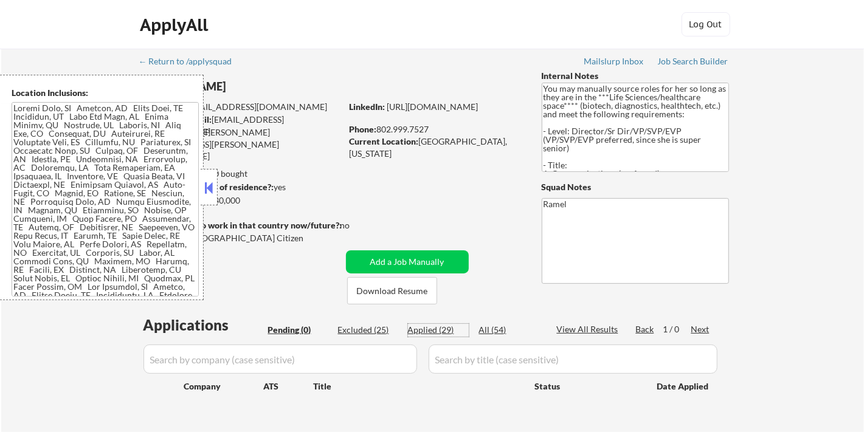
select select ""applied""
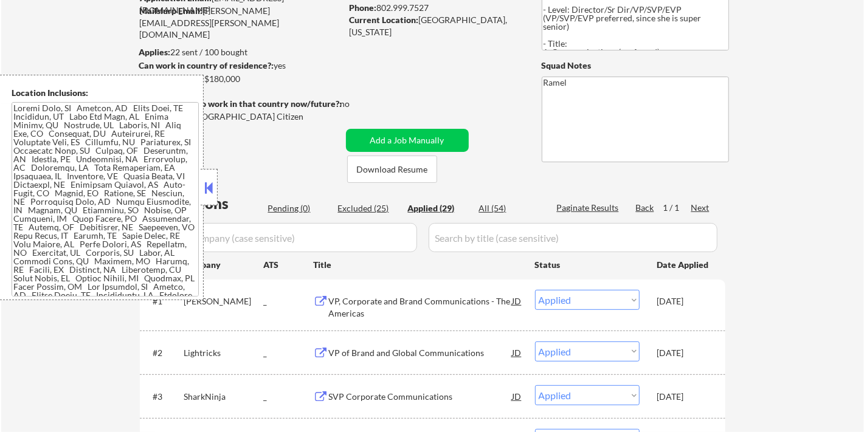
scroll to position [135, 0]
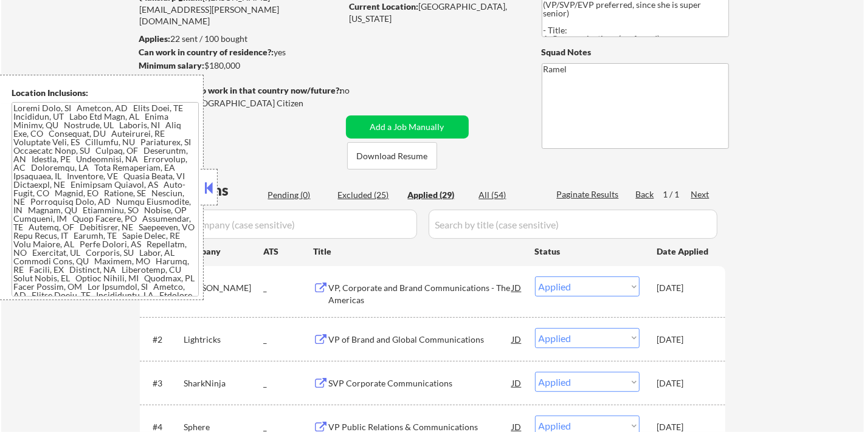
click at [208, 185] on button at bounding box center [208, 188] width 13 height 18
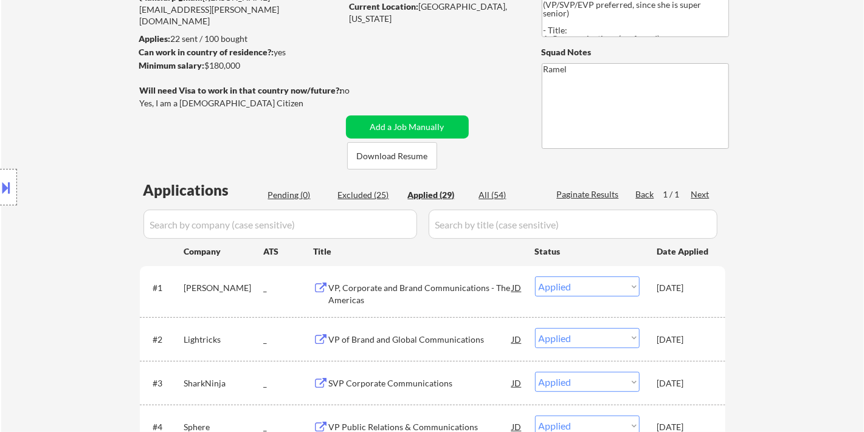
click at [68, 128] on div "Location Inclusions:" at bounding box center [109, 187] width 218 height 225
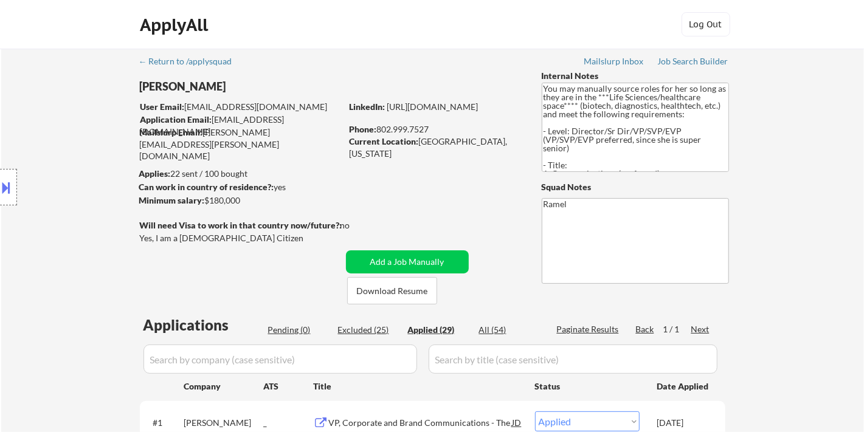
drag, startPoint x: 436, startPoint y: 126, endPoint x: 343, endPoint y: 91, distance: 99.4
click at [379, 125] on div "Phone: 802.999.7527" at bounding box center [435, 129] width 172 height 12
copy div "802.999.7527"
select select ""applied""
drag, startPoint x: 419, startPoint y: 139, endPoint x: 496, endPoint y: 128, distance: 77.3
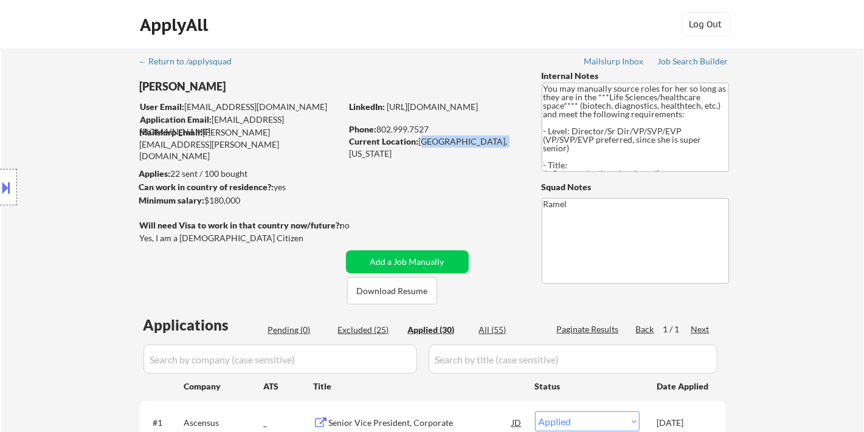
click at [499, 136] on div "Current Location: Hinesburg, Vermont" at bounding box center [435, 148] width 172 height 24
copy div "Hinesburg, Vermont"
select select ""applied""
drag, startPoint x: 431, startPoint y: 129, endPoint x: 379, endPoint y: 128, distance: 51.7
click at [379, 128] on div "Phone: 802.999.7527" at bounding box center [435, 129] width 172 height 12
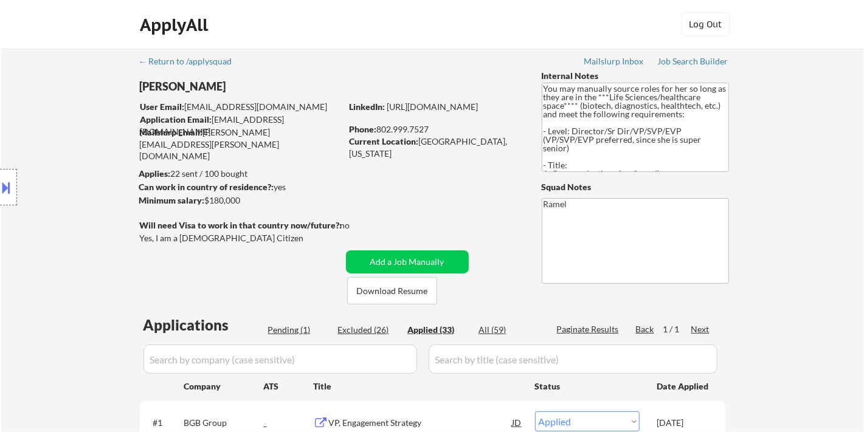
copy div "802.999.7527"
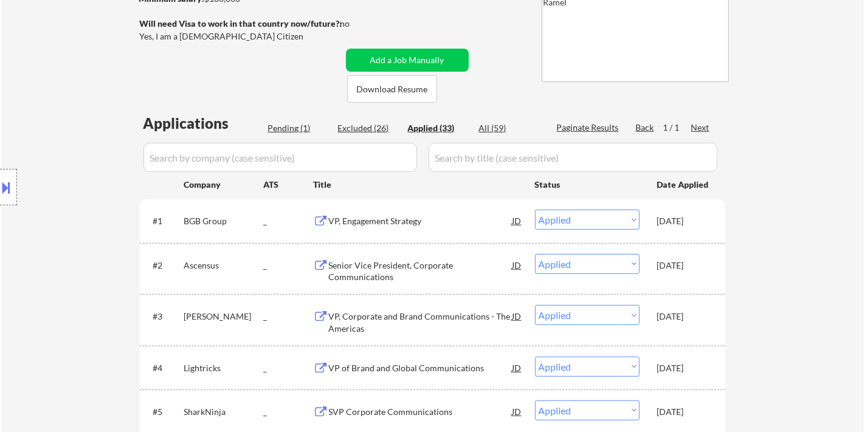
scroll to position [202, 0]
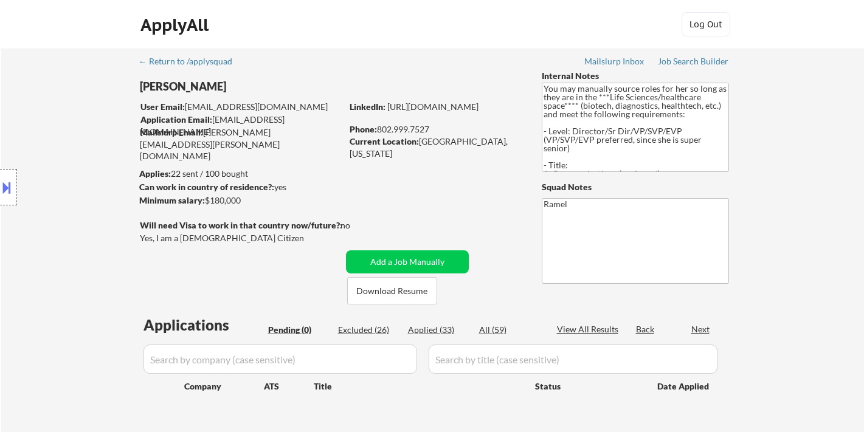
scroll to position [251, 0]
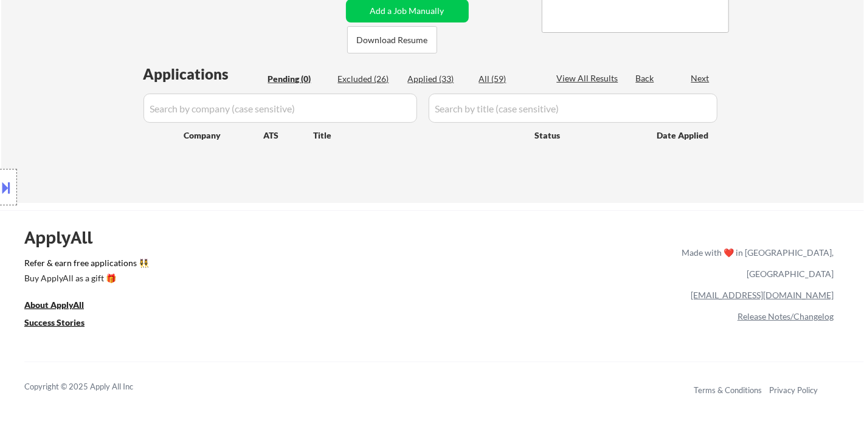
click at [428, 72] on div "Applications Pending (0) Excluded (26) Applied (33) All (59) View All Results B…" at bounding box center [432, 122] width 585 height 116
click at [433, 79] on div "Applied (33)" at bounding box center [438, 79] width 61 height 12
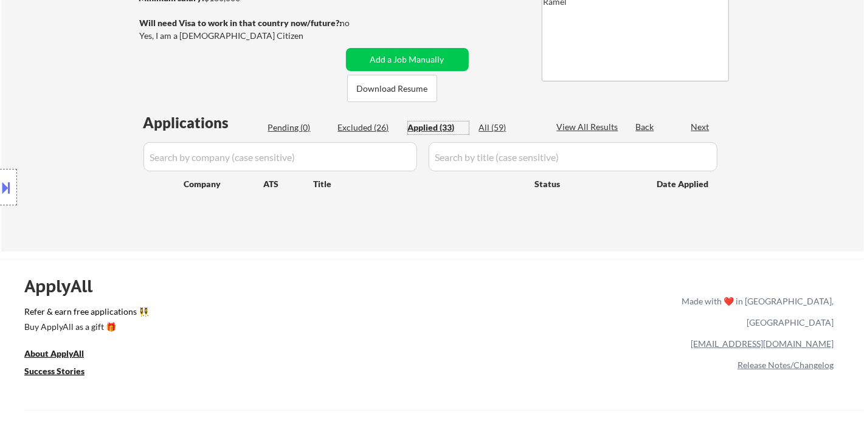
click at [449, 125] on div "Applied (33)" at bounding box center [438, 128] width 61 height 12
select select ""applied""
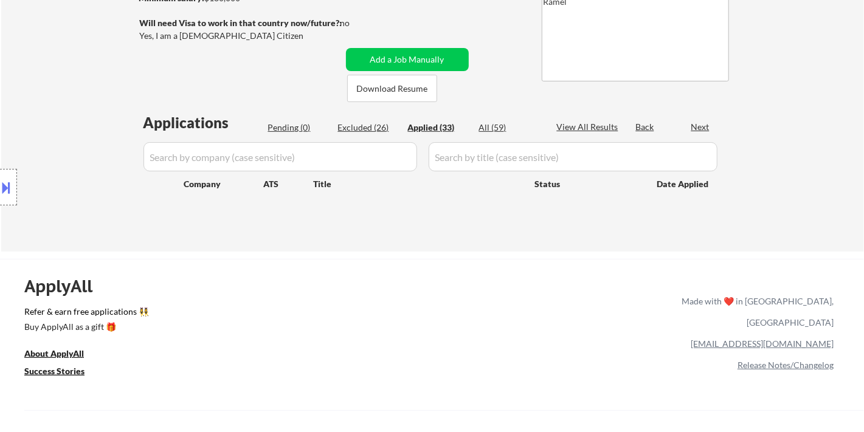
select select ""applied""
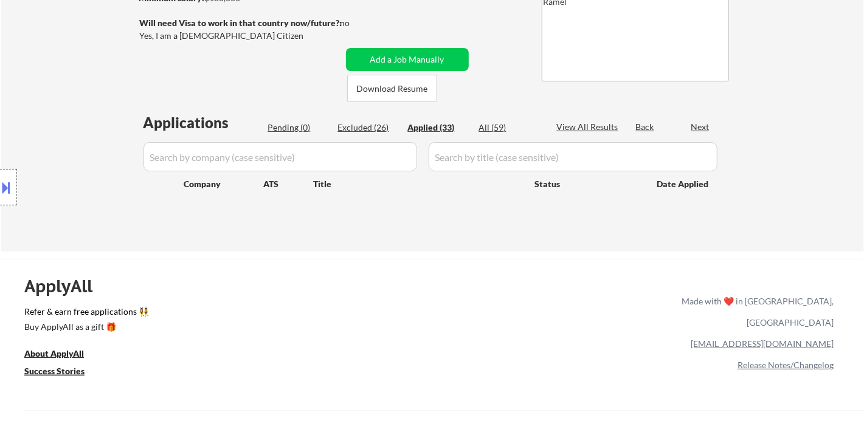
select select ""applied""
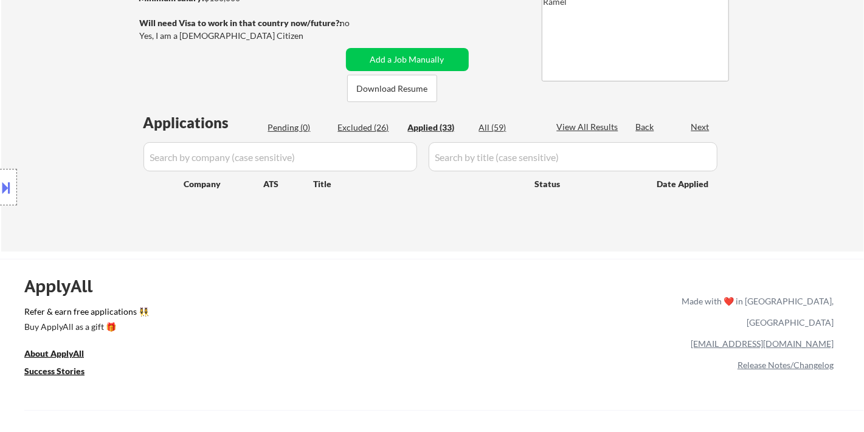
select select ""applied""
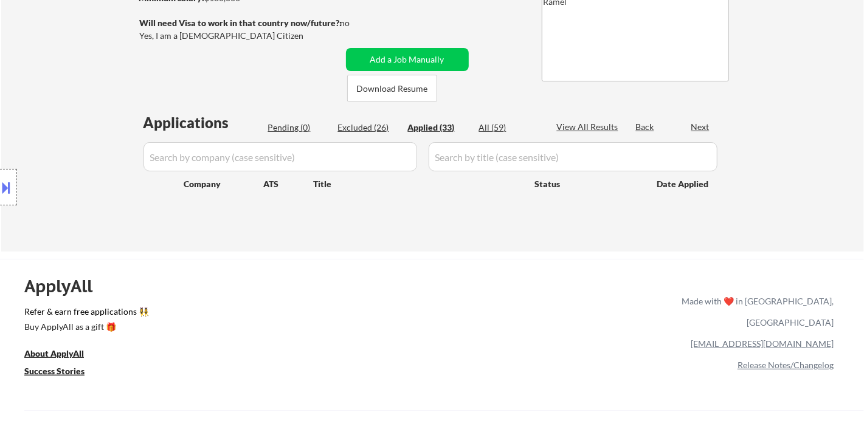
select select ""applied""
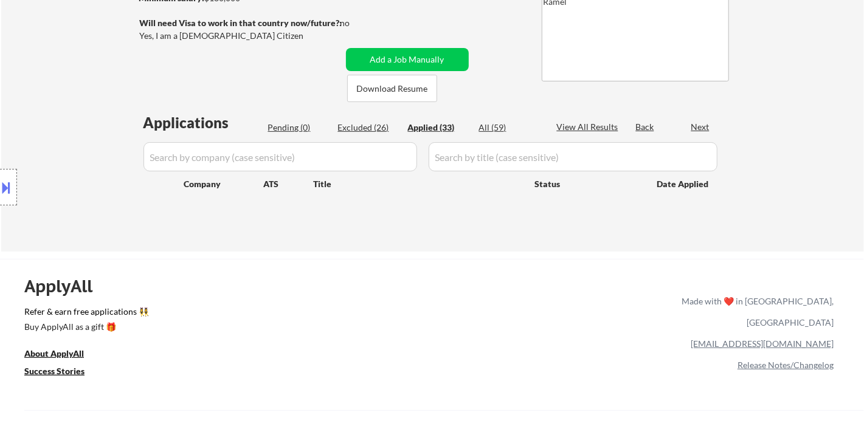
select select ""applied""
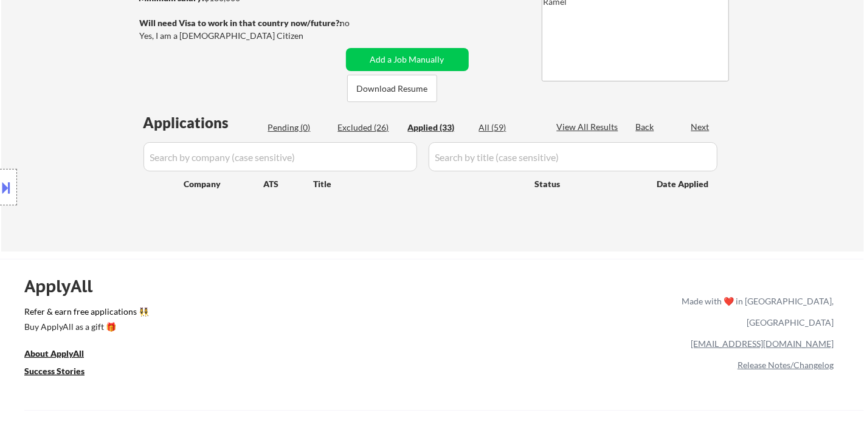
select select ""applied""
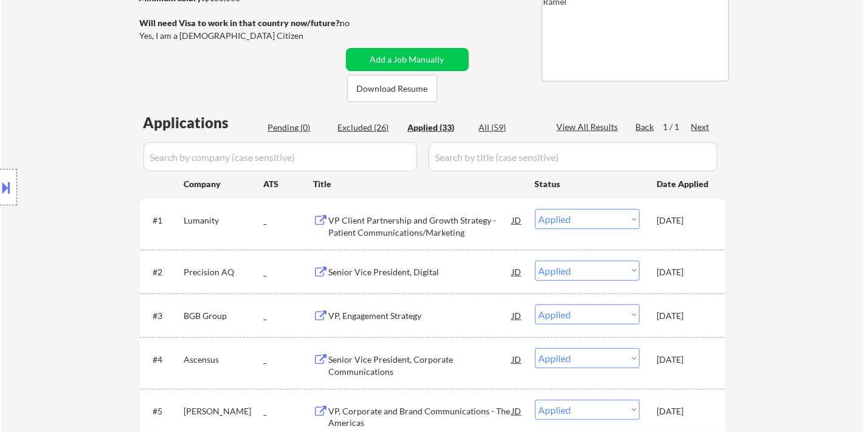
drag, startPoint x: 51, startPoint y: 281, endPoint x: 69, endPoint y: 272, distance: 20.4
click at [52, 282] on div "Location Inclusions:" at bounding box center [109, 187] width 218 height 225
drag, startPoint x: 58, startPoint y: 112, endPoint x: 59, endPoint y: 106, distance: 6.1
click at [58, 112] on div "Location Inclusions:" at bounding box center [109, 187] width 218 height 225
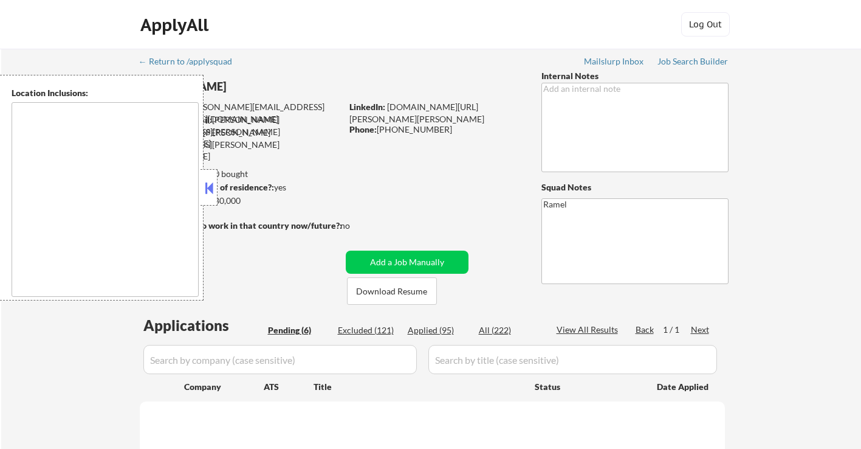
type textarea "[GEOGRAPHIC_DATA], [GEOGRAPHIC_DATA] [GEOGRAPHIC_DATA], [GEOGRAPHIC_DATA], [GEO…"
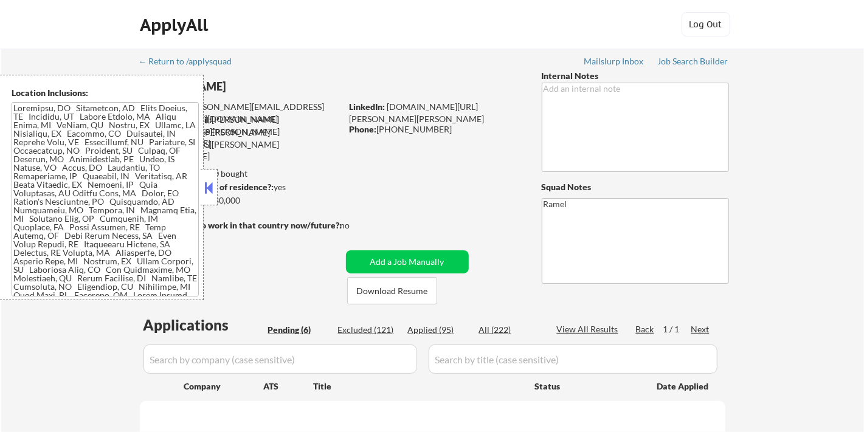
select select ""pending""
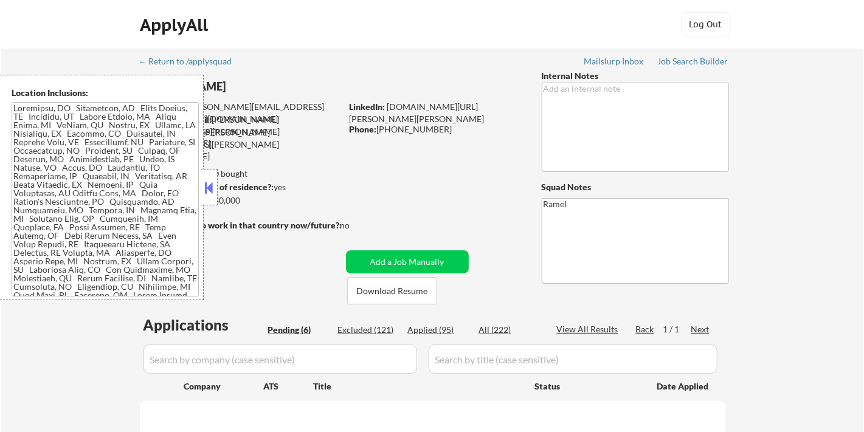
select select ""pending""
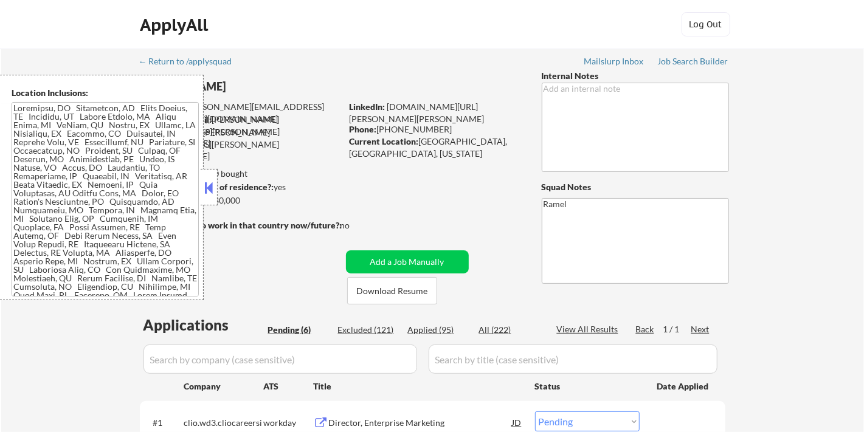
drag, startPoint x: 210, startPoint y: 187, endPoint x: 222, endPoint y: 188, distance: 11.6
click at [210, 188] on button at bounding box center [208, 188] width 13 height 18
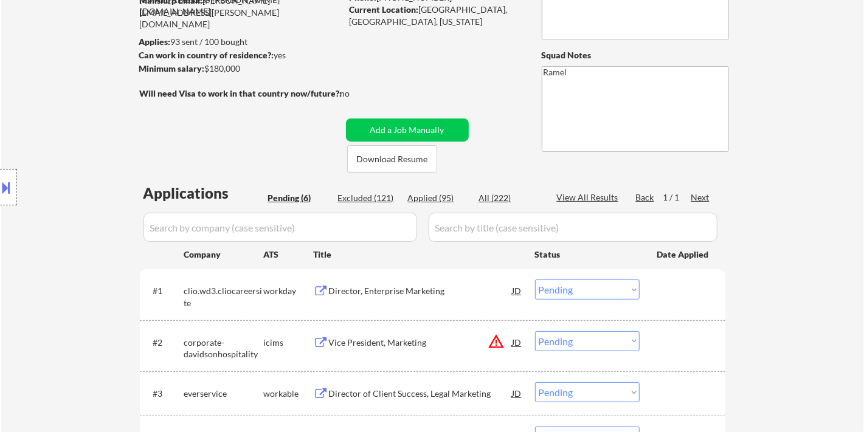
scroll to position [135, 0]
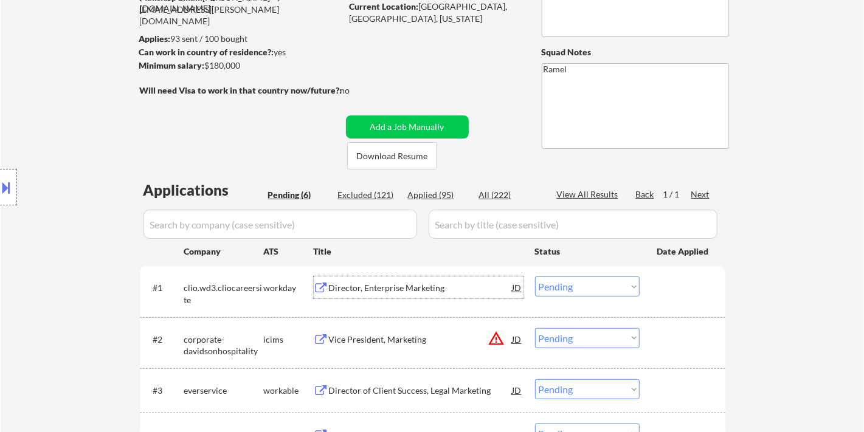
click at [441, 287] on div "Director, Enterprise Marketing" at bounding box center [421, 288] width 184 height 12
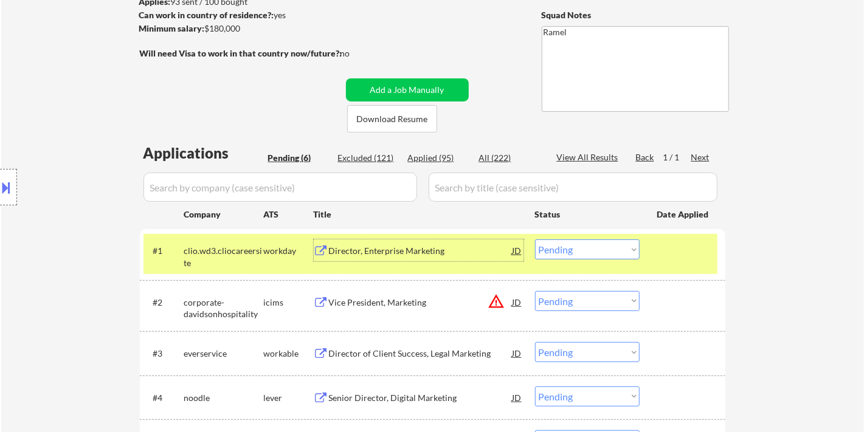
scroll to position [202, 0]
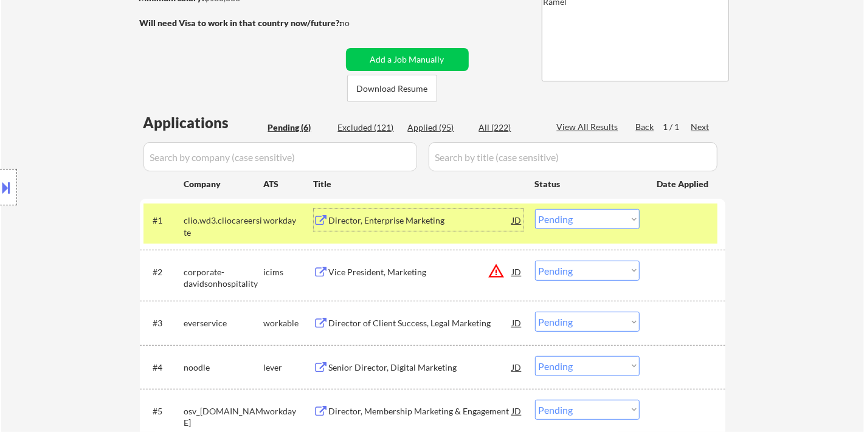
click at [603, 218] on select "Choose an option... Pending Applied Excluded (Questions) Excluded (Expired) Exc…" at bounding box center [587, 219] width 105 height 20
click at [535, 209] on select "Choose an option... Pending Applied Excluded (Questions) Excluded (Expired) Exc…" at bounding box center [587, 219] width 105 height 20
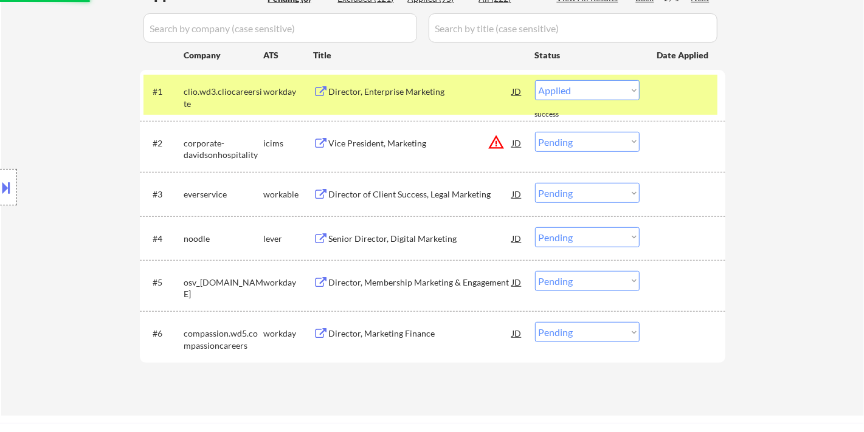
scroll to position [337, 0]
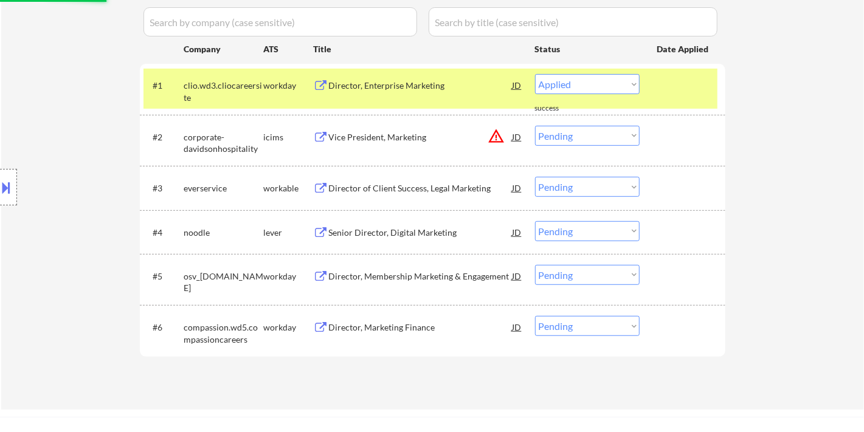
select select ""pending""
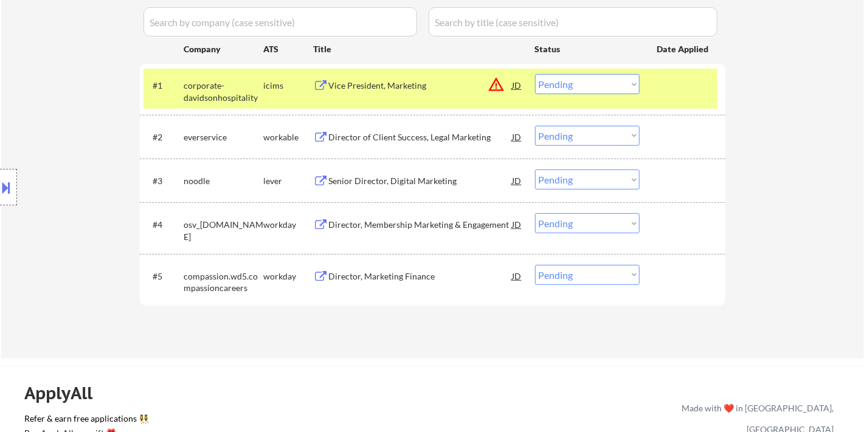
click at [389, 184] on div "Senior Director, Digital Marketing" at bounding box center [421, 181] width 184 height 12
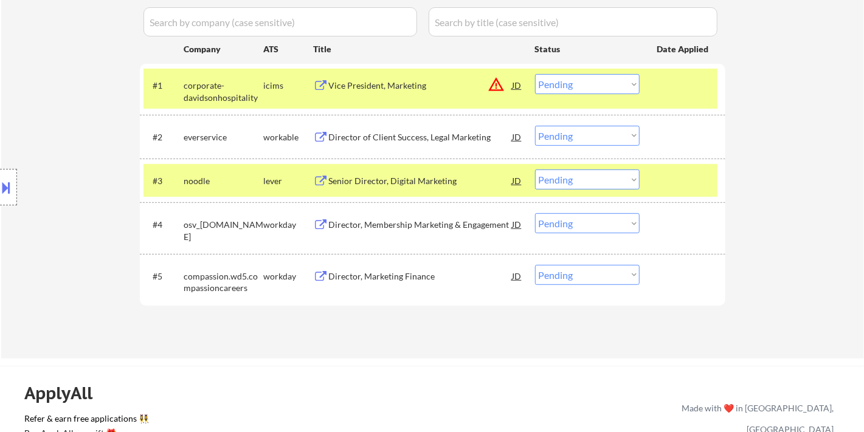
drag, startPoint x: 40, startPoint y: 86, endPoint x: 68, endPoint y: 47, distance: 48.3
click at [40, 86] on div "Location Inclusions:" at bounding box center [109, 187] width 218 height 225
click at [567, 185] on select "Choose an option... Pending Applied Excluded (Questions) Excluded (Expired) Exc…" at bounding box center [587, 180] width 105 height 20
click at [535, 170] on select "Choose an option... Pending Applied Excluded (Questions) Excluded (Expired) Exc…" at bounding box center [587, 180] width 105 height 20
click at [379, 134] on div "Director of Client Success, Legal Marketing" at bounding box center [421, 137] width 184 height 12
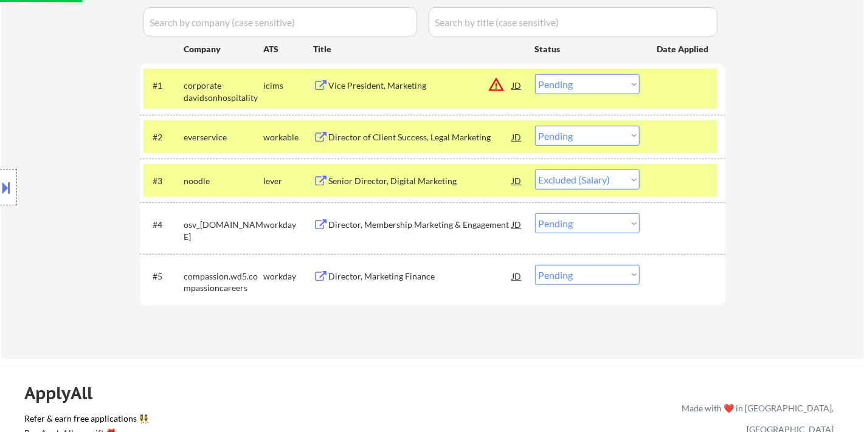
select select ""pending""
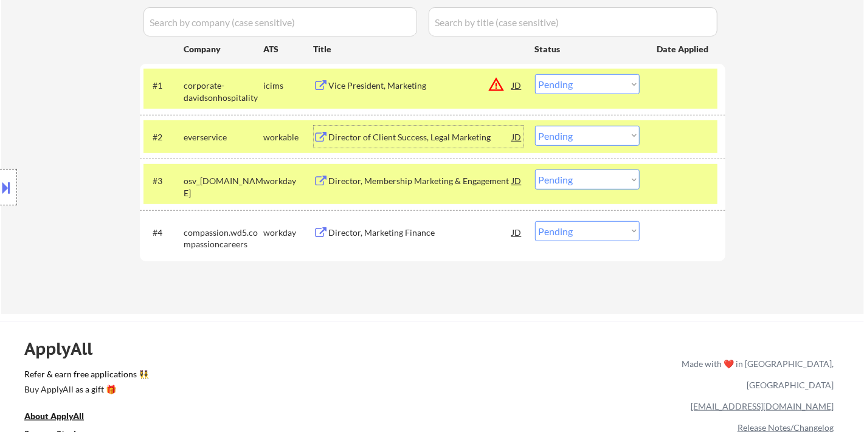
click at [585, 129] on select "Choose an option... Pending Applied Excluded (Questions) Excluded (Expired) Exc…" at bounding box center [587, 136] width 105 height 20
click at [535, 126] on select "Choose an option... Pending Applied Excluded (Questions) Excluded (Expired) Exc…" at bounding box center [587, 136] width 105 height 20
click at [365, 183] on div "Director, Membership Marketing & Engagement" at bounding box center [421, 181] width 184 height 12
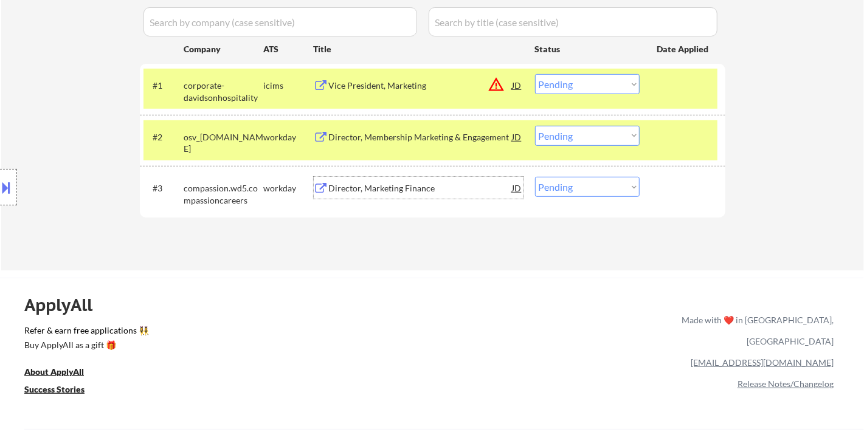
click at [601, 142] on select "Choose an option... Pending Applied Excluded (Questions) Excluded (Expired) Exc…" at bounding box center [587, 136] width 105 height 20
click at [535, 126] on select "Choose an option... Pending Applied Excluded (Questions) Excluded (Expired) Exc…" at bounding box center [587, 136] width 105 height 20
click at [416, 190] on div "Director, Marketing Finance" at bounding box center [421, 188] width 184 height 12
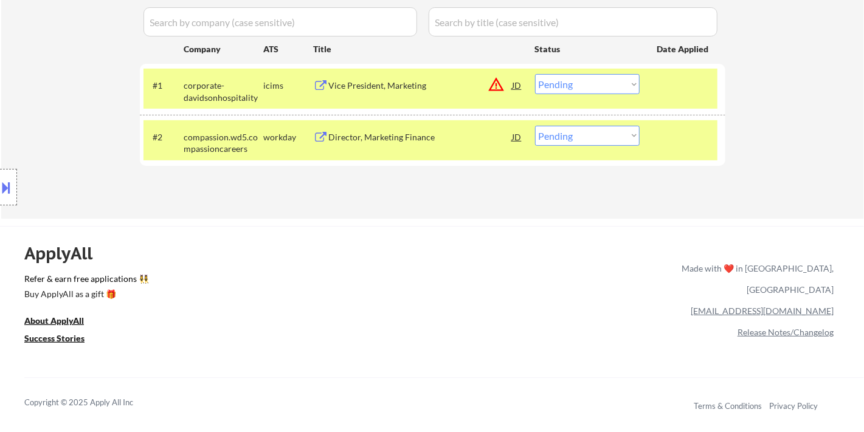
click at [616, 140] on select "Choose an option... Pending Applied Excluded (Questions) Excluded (Expired) Exc…" at bounding box center [587, 136] width 105 height 20
select select ""excluded__bad_match_""
click at [535, 126] on select "Choose an option... Pending Applied Excluded (Questions) Excluded (Expired) Exc…" at bounding box center [587, 136] width 105 height 20
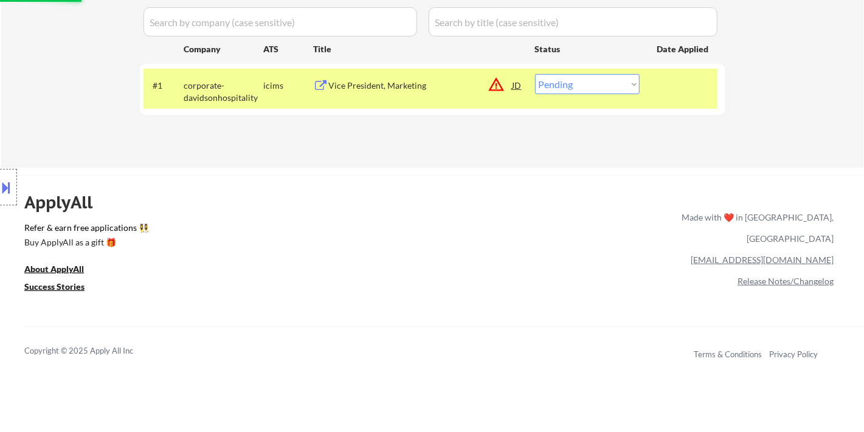
click at [390, 84] on div "Vice President, Marketing" at bounding box center [421, 86] width 184 height 12
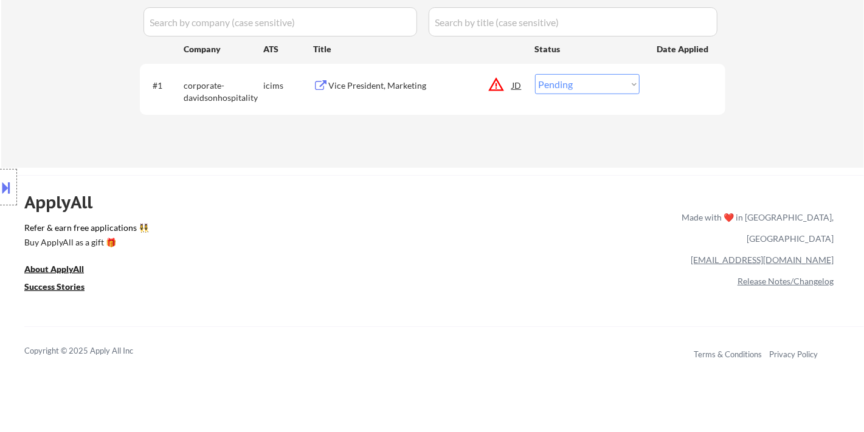
drag, startPoint x: 43, startPoint y: 113, endPoint x: 51, endPoint y: 108, distance: 9.8
click at [43, 112] on div "Location Inclusions:" at bounding box center [109, 187] width 218 height 225
click at [602, 74] on select "Choose an option... Pending Applied Excluded (Questions) Excluded (Expired) Exc…" at bounding box center [587, 84] width 105 height 20
select select ""excluded__bad_match_""
click at [535, 74] on select "Choose an option... Pending Applied Excluded (Questions) Excluded (Expired) Exc…" at bounding box center [587, 84] width 105 height 20
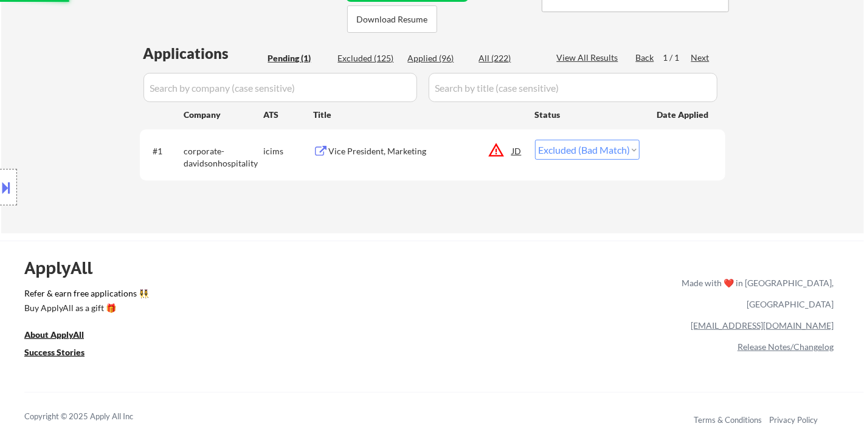
scroll to position [135, 0]
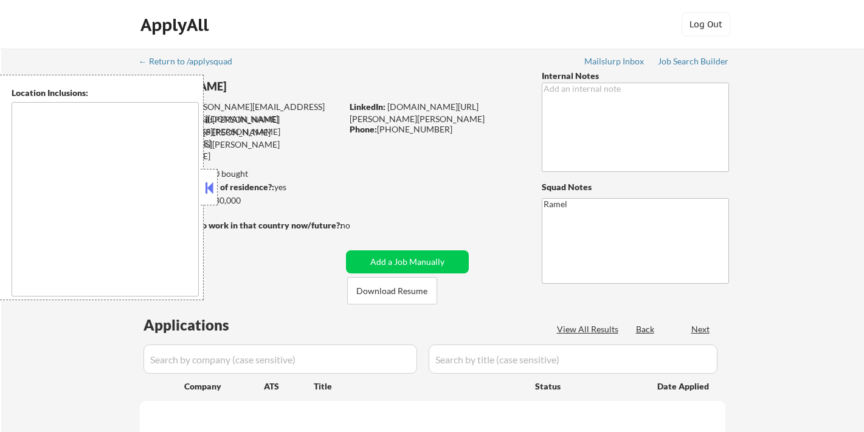
type textarea "[GEOGRAPHIC_DATA], [GEOGRAPHIC_DATA] [GEOGRAPHIC_DATA], [GEOGRAPHIC_DATA], [GEO…"
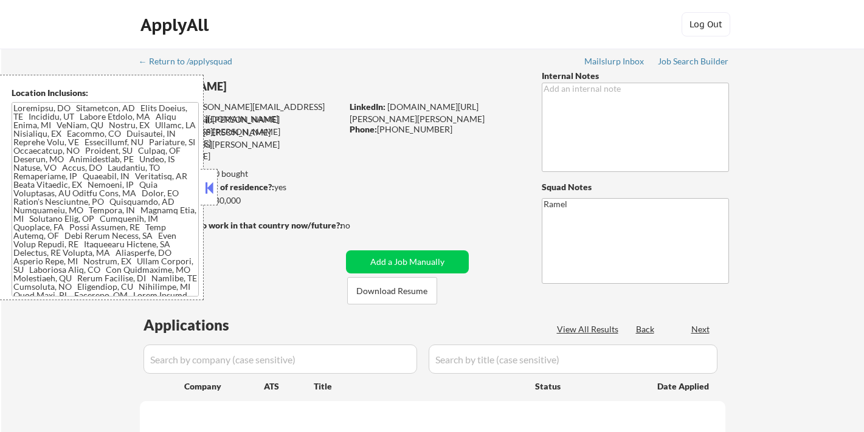
select select ""pending""
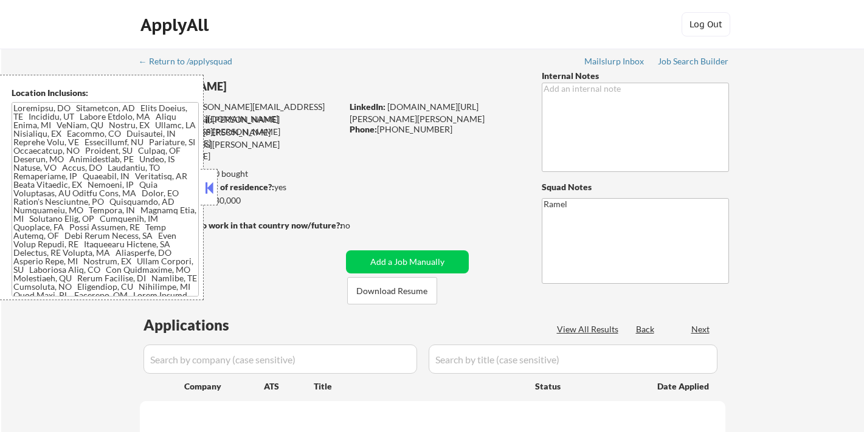
select select ""pending""
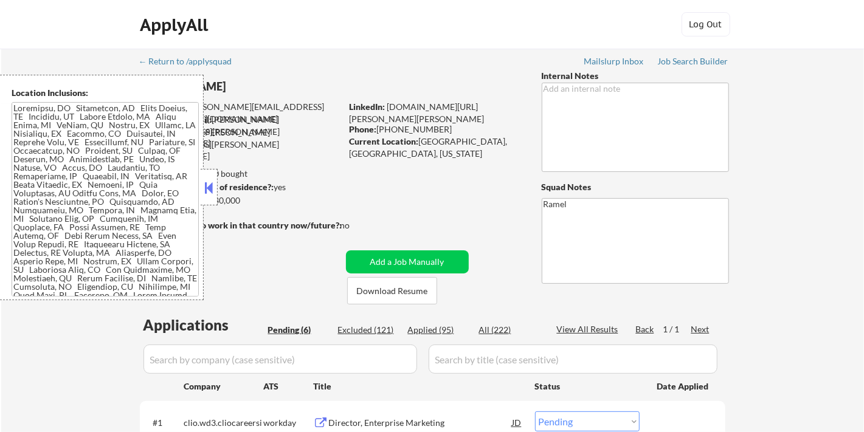
click at [439, 333] on div "Applied (95)" at bounding box center [438, 330] width 61 height 12
select select ""applied""
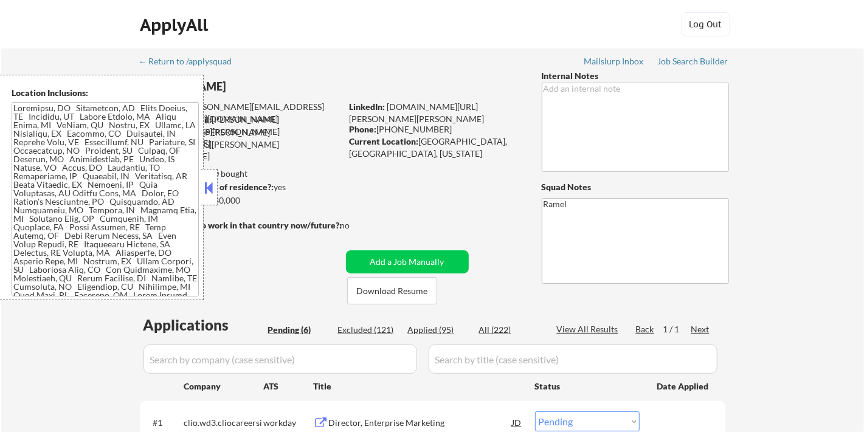
select select ""applied""
click at [210, 185] on button at bounding box center [208, 188] width 13 height 18
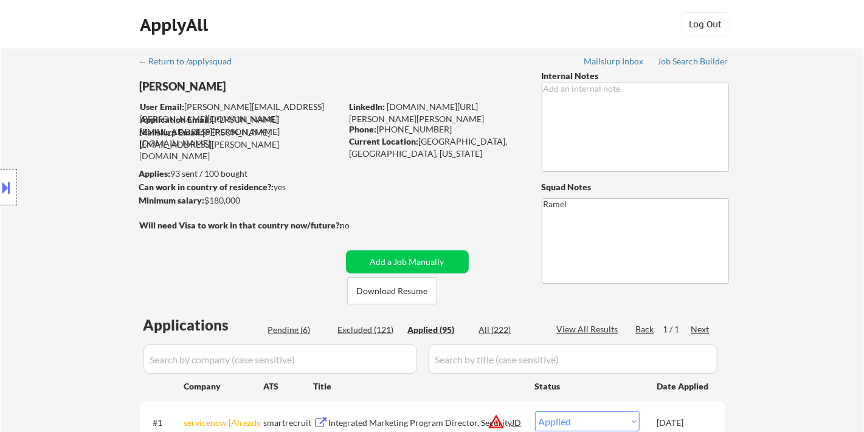
select select ""applied""
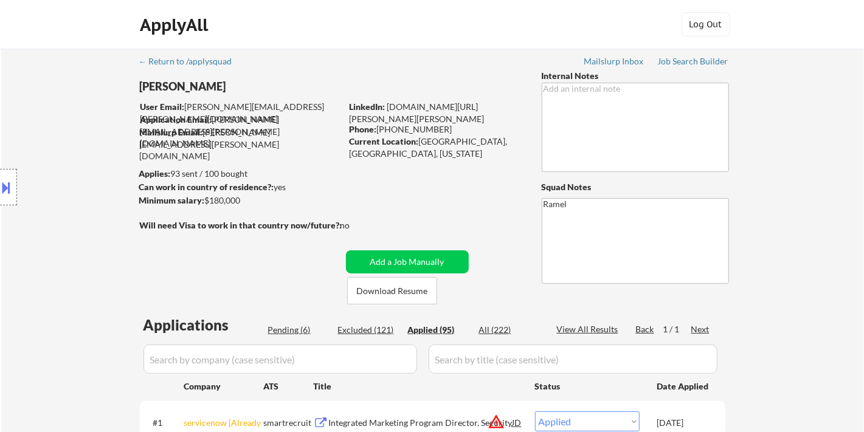
select select ""applied""
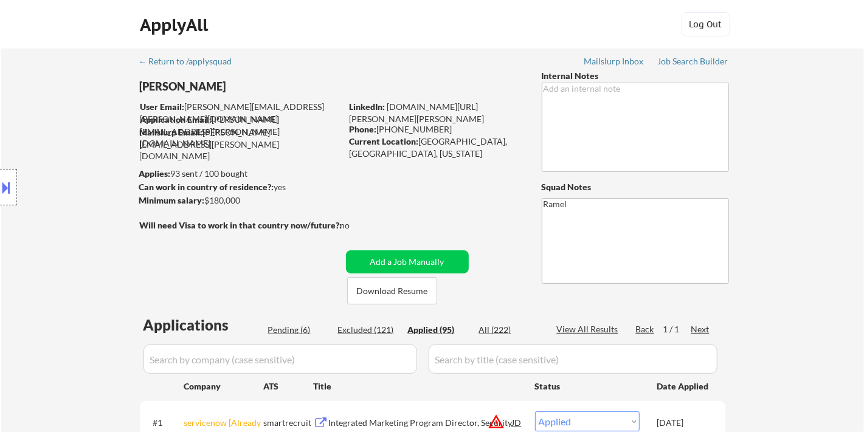
select select ""applied""
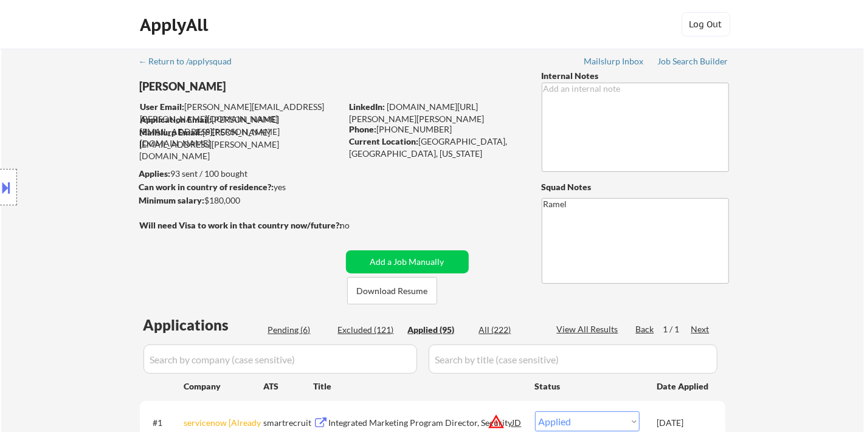
select select ""applied""
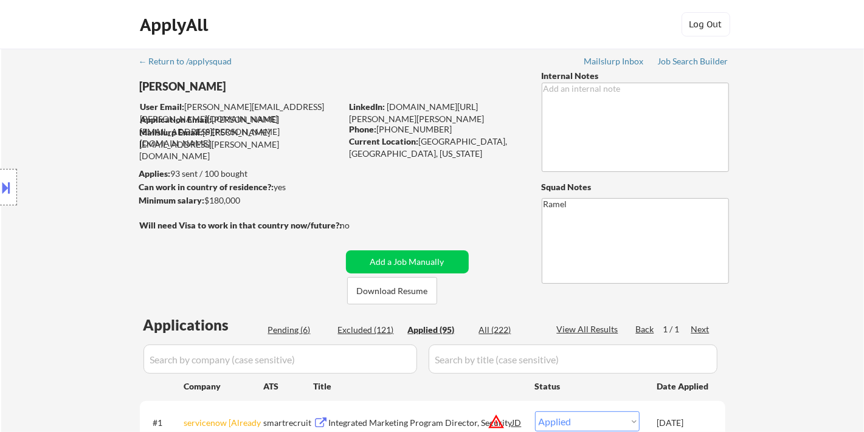
select select ""applied""
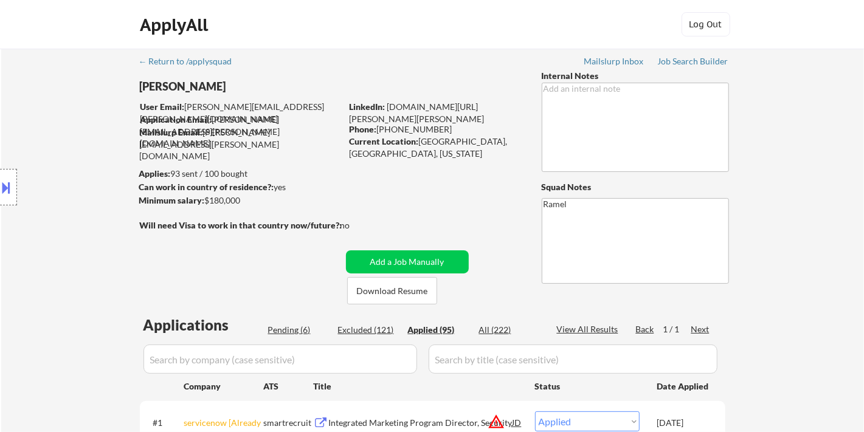
select select ""applied""
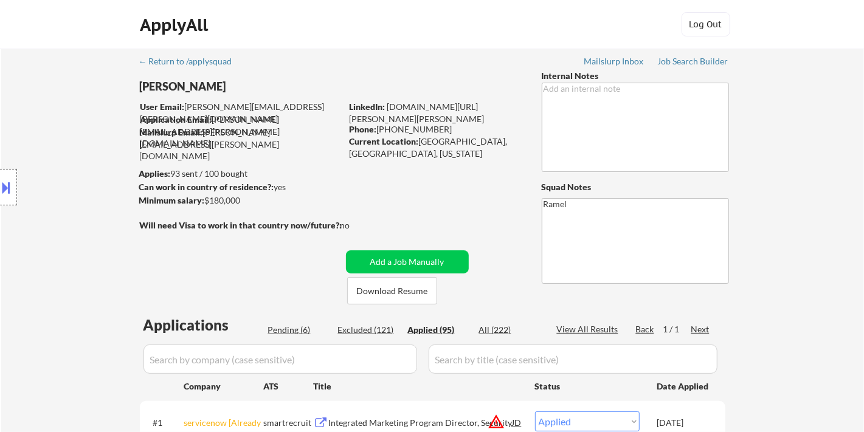
select select ""applied""
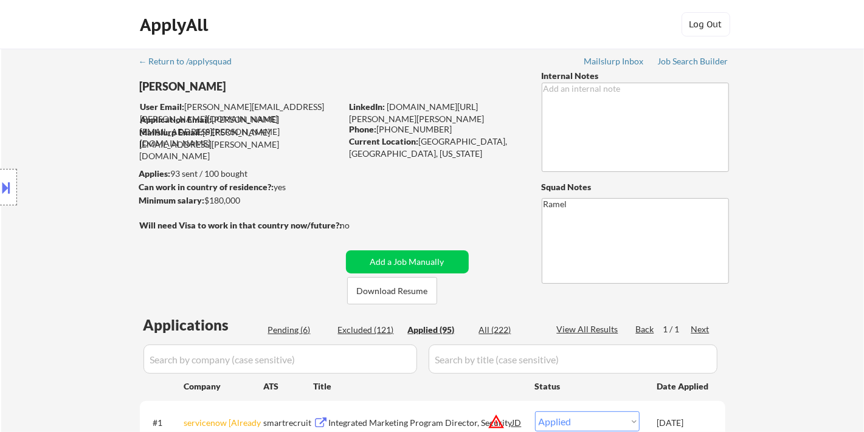
select select ""applied""
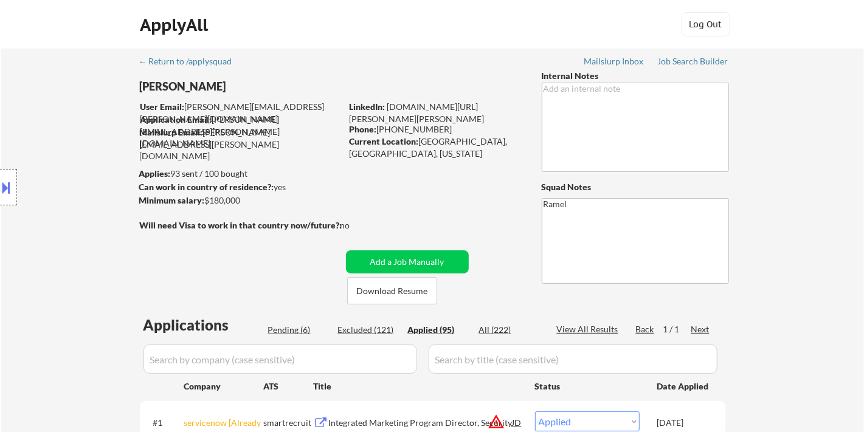
select select ""applied""
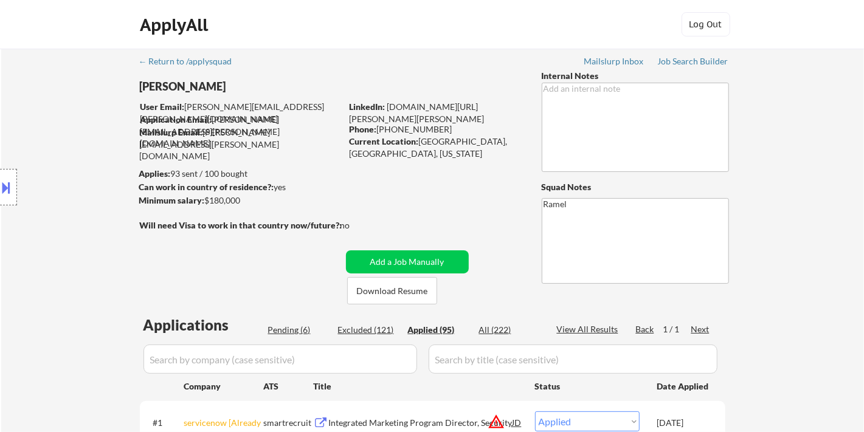
select select ""applied""
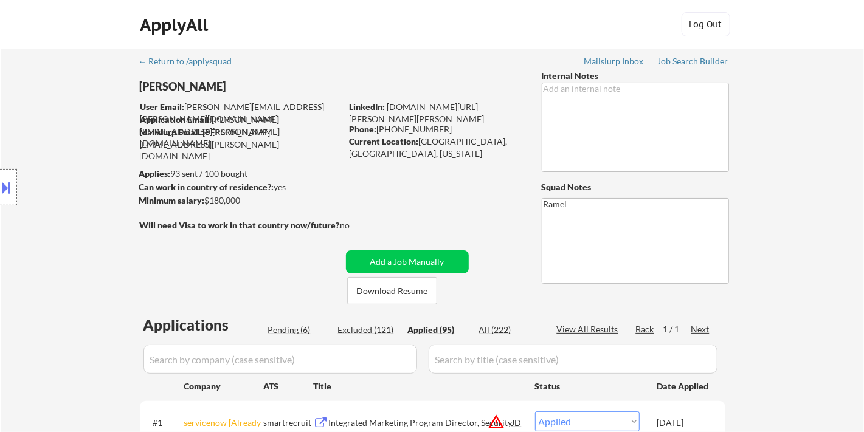
select select ""applied""
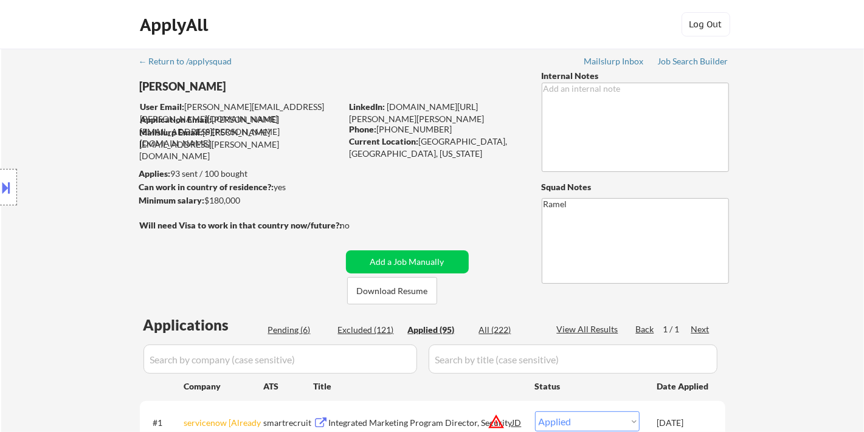
select select ""applied""
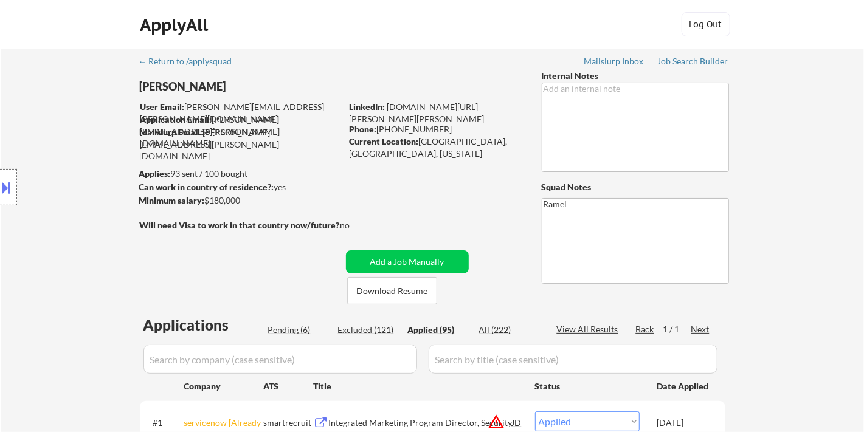
select select ""applied""
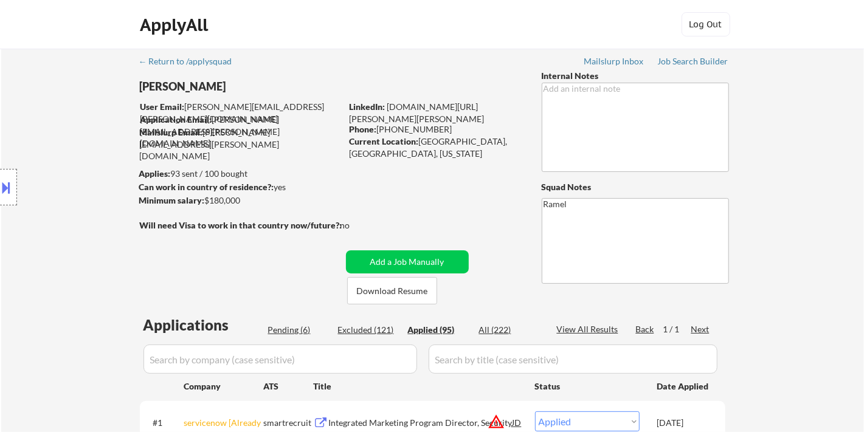
select select ""applied""
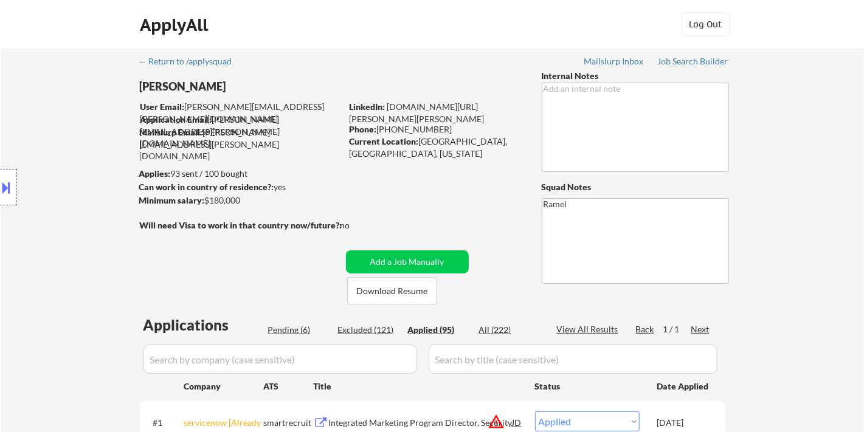
select select ""applied""
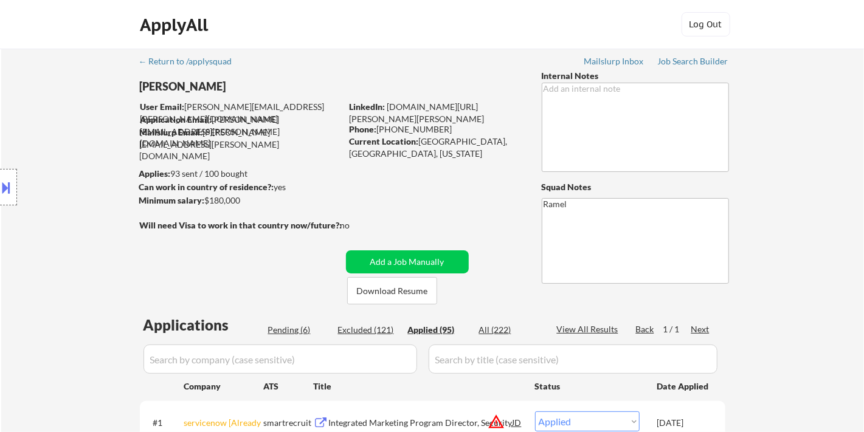
select select ""applied""
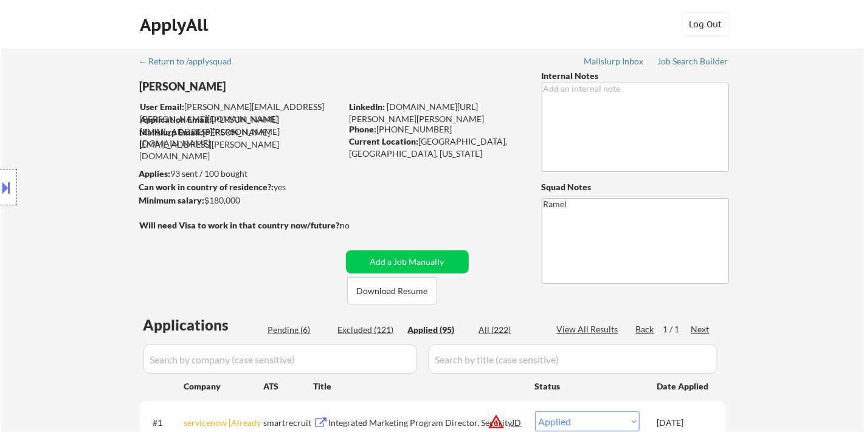
select select ""applied""
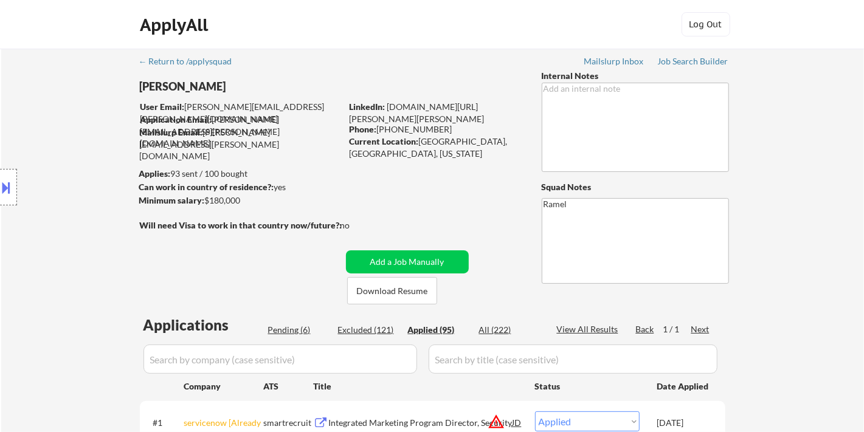
select select ""applied""
drag, startPoint x: 433, startPoint y: 130, endPoint x: 377, endPoint y: 129, distance: 56.5
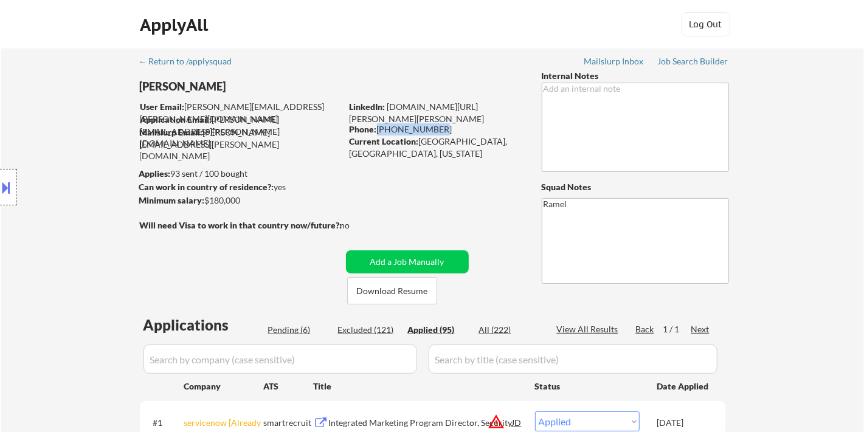
click at [377, 129] on div "Phone: 571-455-0917" at bounding box center [435, 129] width 172 height 12
copy div "571-455-0917"
select select ""applied""
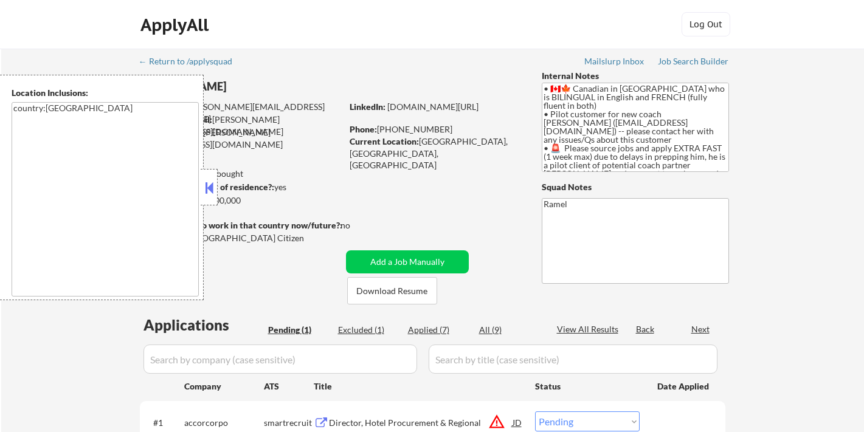
select select ""pending""
click at [212, 183] on button at bounding box center [208, 188] width 13 height 18
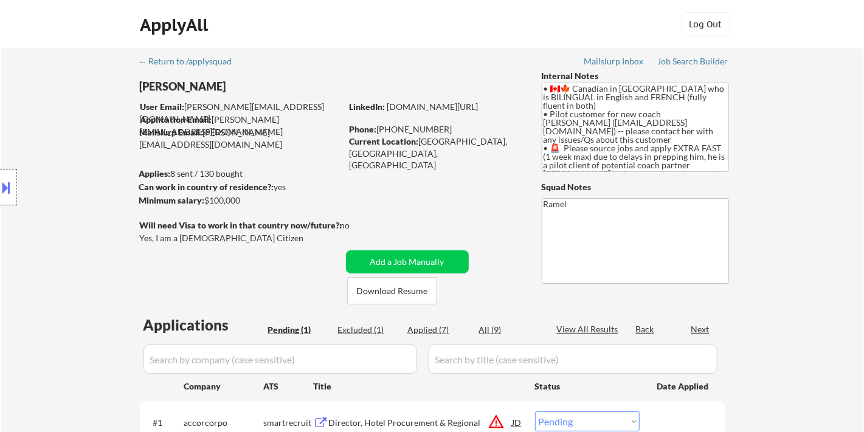
drag, startPoint x: 47, startPoint y: 250, endPoint x: 61, endPoint y: 247, distance: 14.4
click at [49, 248] on div "Location Inclusions: country:[GEOGRAPHIC_DATA]" at bounding box center [109, 187] width 218 height 225
click at [12, 184] on button at bounding box center [6, 187] width 13 height 20
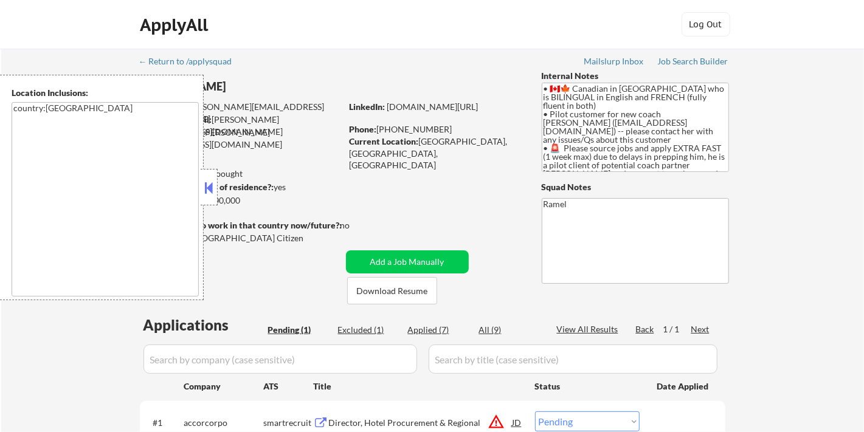
click at [209, 192] on button at bounding box center [208, 188] width 13 height 18
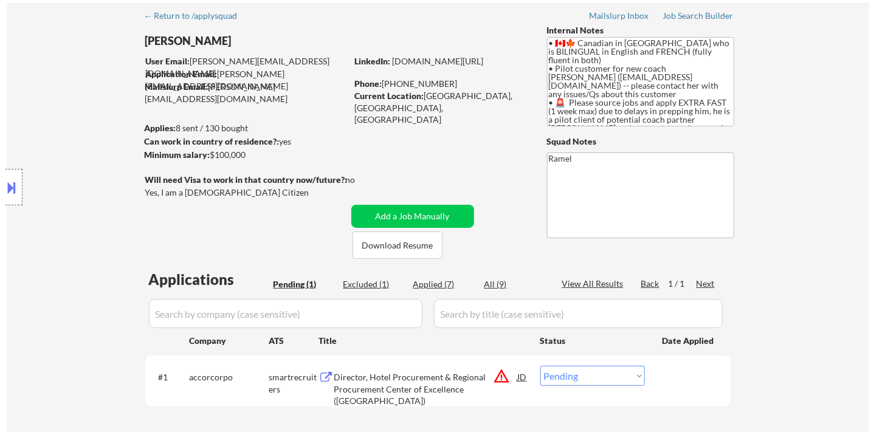
scroll to position [67, 0]
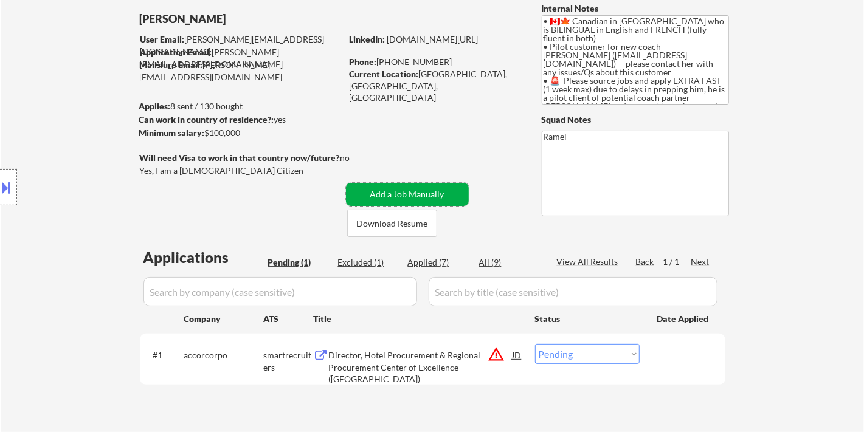
click at [459, 193] on button "Add a Job Manually" at bounding box center [407, 194] width 123 height 23
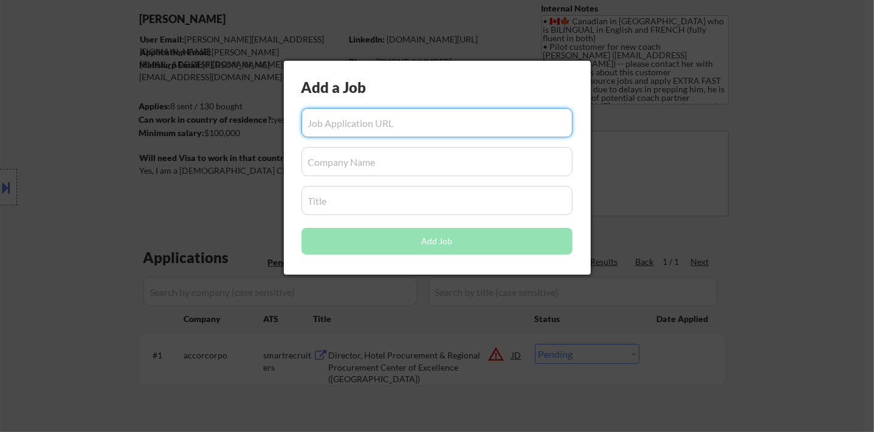
click at [399, 122] on input "input" at bounding box center [436, 122] width 271 height 29
paste input "https://ca.indeed.com/viewjob?jk=84ae843a0847e9cf&tk=1j6k005jnia6u86g&from=serp…"
type input "https://ca.indeed.com/viewjob?jk=84ae843a0847e9cf&tk=1j6k005jnia6u86g&from=serp…"
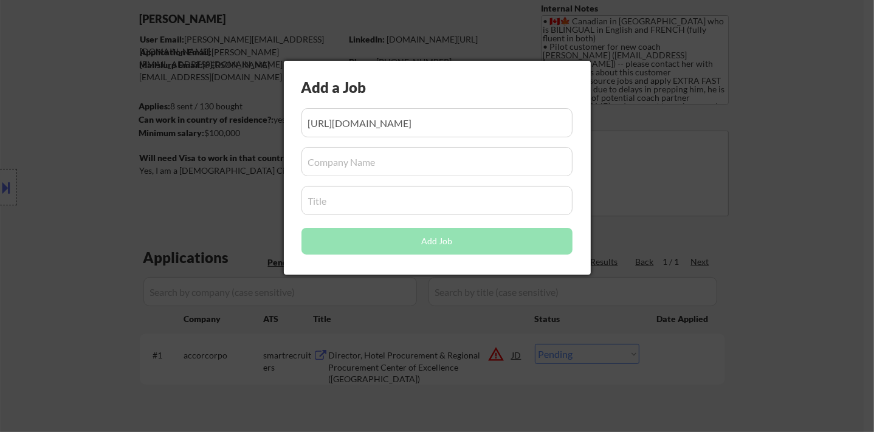
scroll to position [0, 0]
click at [360, 203] on input "input" at bounding box center [436, 200] width 271 height 29
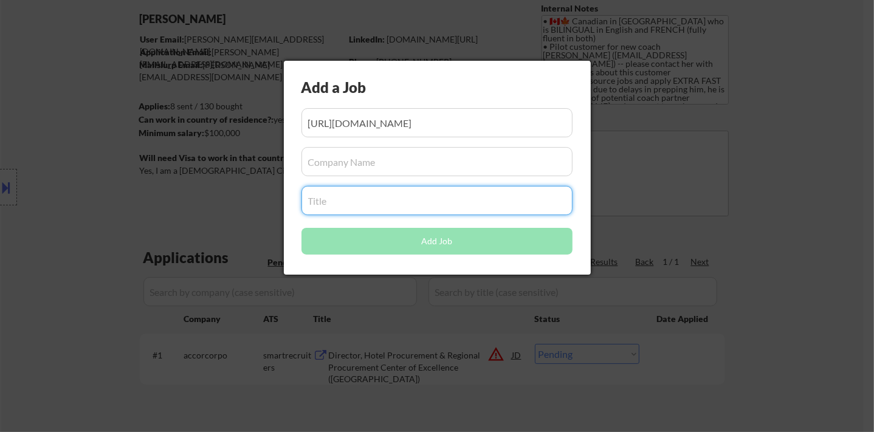
paste input "Hotel Manager"
type input "Hotel Manager"
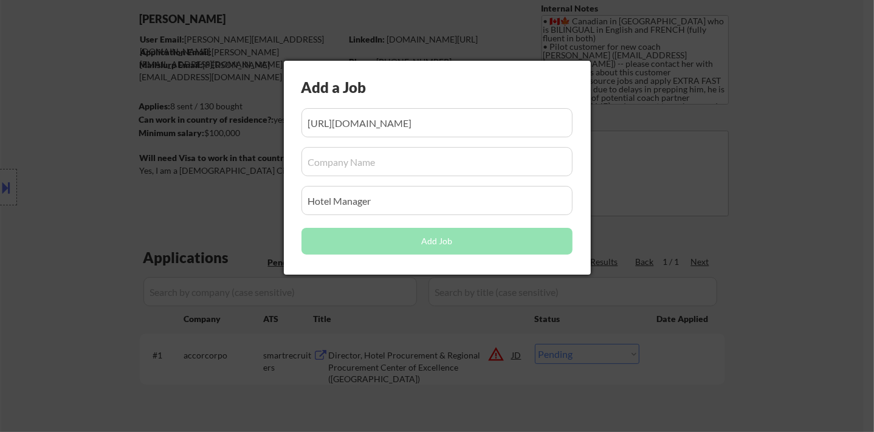
click at [346, 150] on input "input" at bounding box center [436, 161] width 271 height 29
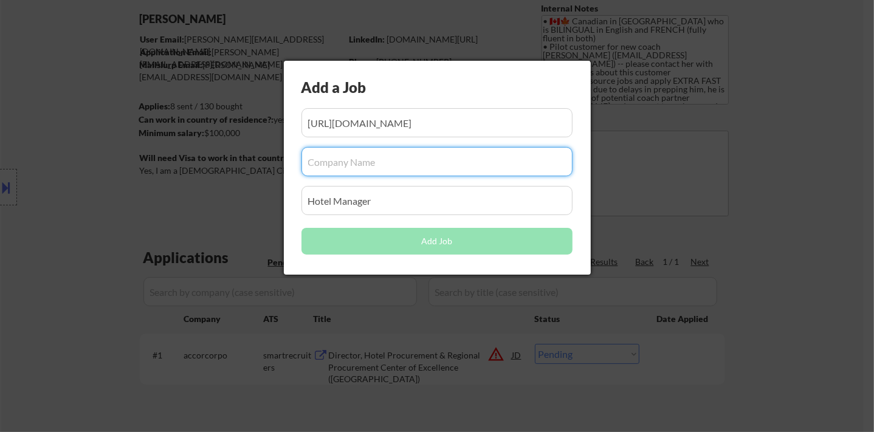
paste input "[GEOGRAPHIC_DATA][US_STATE]"
type input "[GEOGRAPHIC_DATA][US_STATE]"
click at [396, 241] on button "Add Job" at bounding box center [436, 241] width 271 height 27
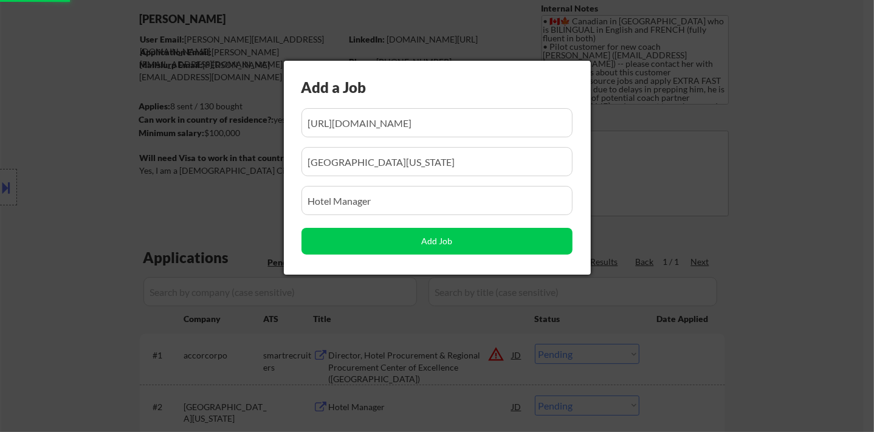
click at [807, 241] on div at bounding box center [437, 216] width 874 height 432
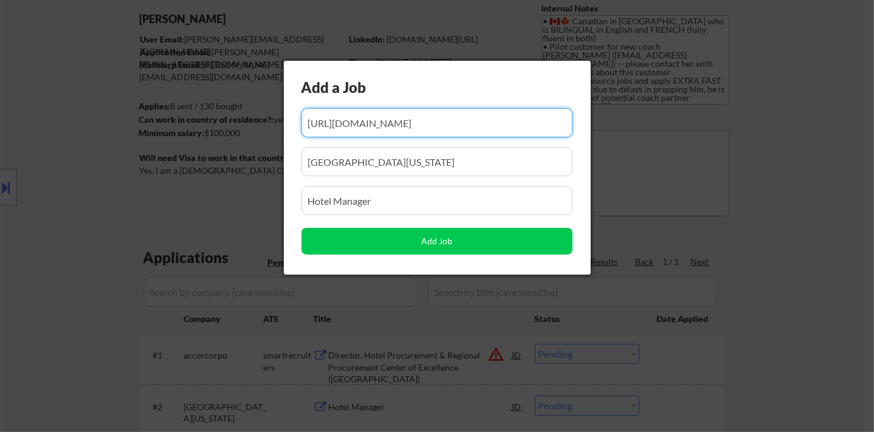
click at [790, 262] on div at bounding box center [437, 216] width 874 height 432
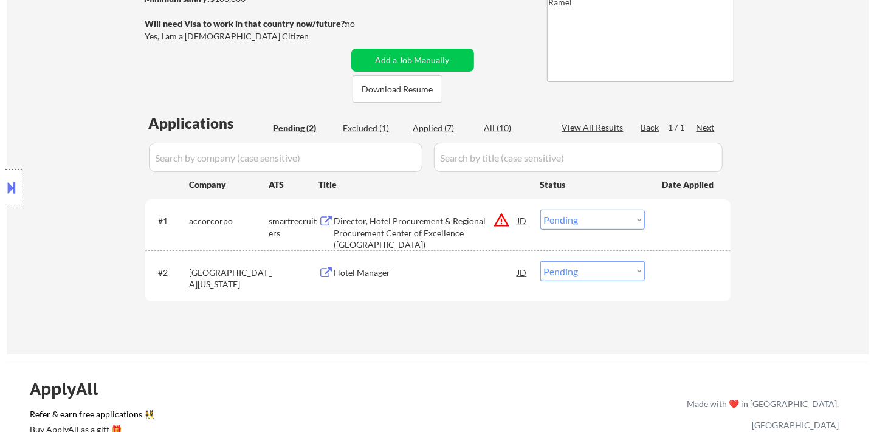
scroll to position [202, 0]
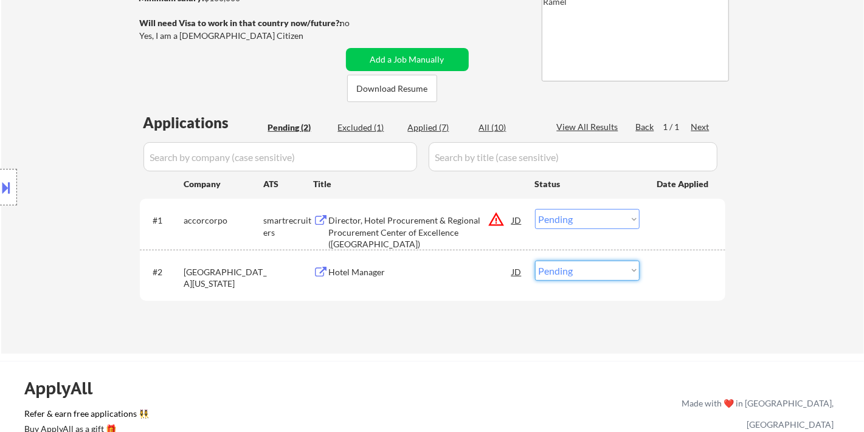
click at [591, 276] on select "Choose an option... Pending Applied Excluded (Questions) Excluded (Expired) Exc…" at bounding box center [587, 271] width 105 height 20
select select ""applied""
click at [535, 261] on select "Choose an option... Pending Applied Excluded (Questions) Excluded (Expired) Exc…" at bounding box center [587, 271] width 105 height 20
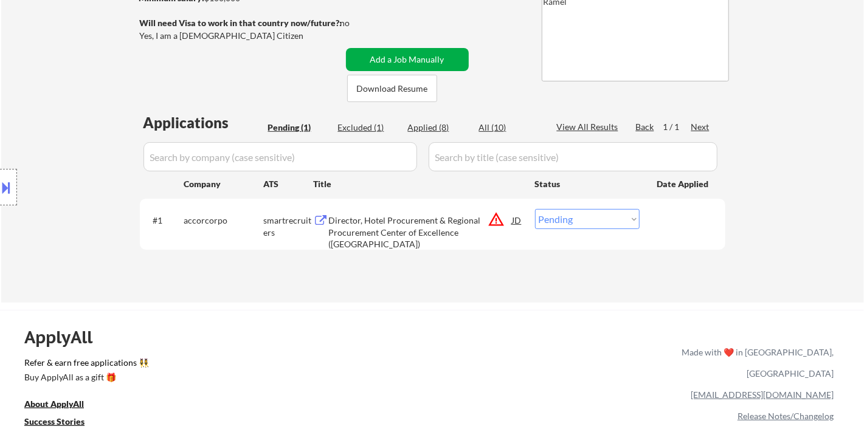
click at [385, 55] on button "Add a Job Manually" at bounding box center [407, 59] width 123 height 23
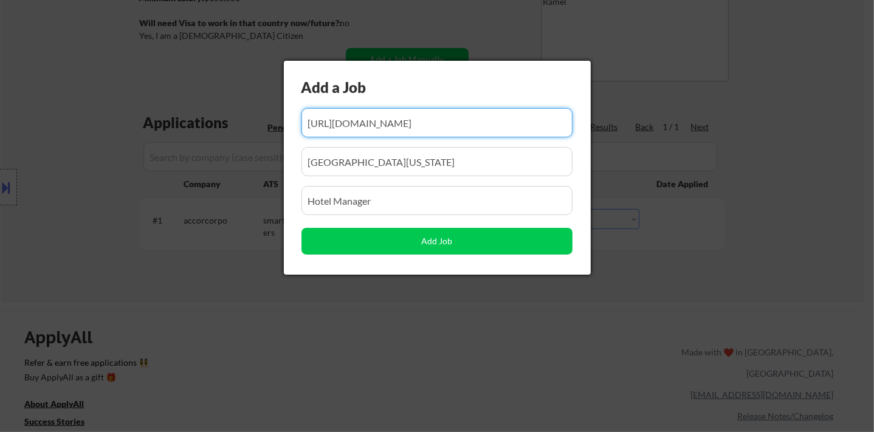
click at [391, 120] on input "input" at bounding box center [436, 122] width 271 height 29
paste input "https://ca.indeed.com/viewjob?jk=fc0137872859e617&tk=1j6k0mu4sgbm4802&from=serp…"
type input "https://ca.indeed.com/viewjob?jk=fc0137872859e617&tk=1j6k0mu4sgbm4802&from=serp…"
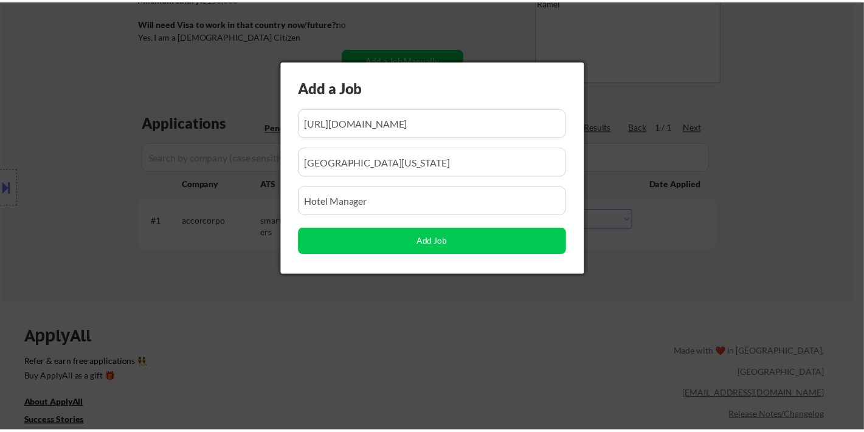
scroll to position [0, 0]
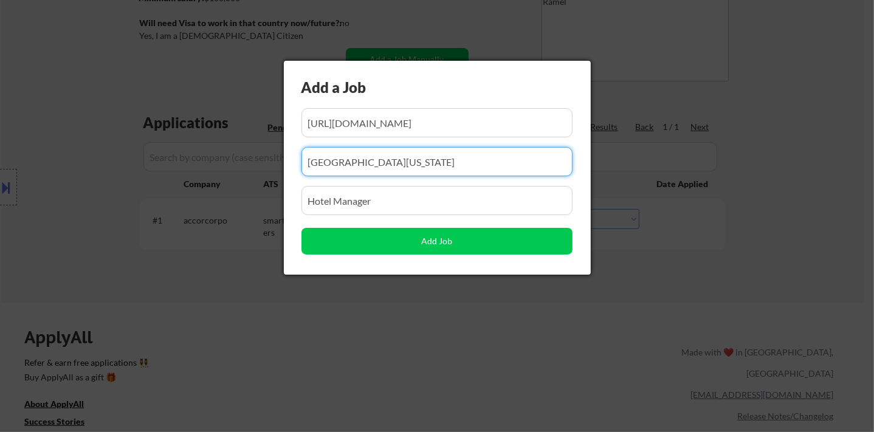
drag, startPoint x: 438, startPoint y: 165, endPoint x: 298, endPoint y: 159, distance: 139.9
click at [298, 159] on div "Add a Job Add Job" at bounding box center [437, 168] width 307 height 214
paste input "4306 Red Mountain Road, Rossland, BC"
type input "4306 Red Mountain Road, Rossland, BC"
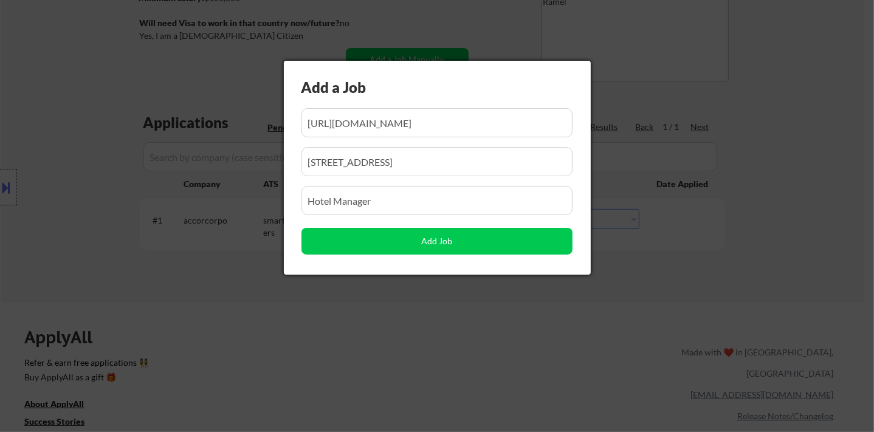
click at [275, 305] on div at bounding box center [437, 216] width 874 height 432
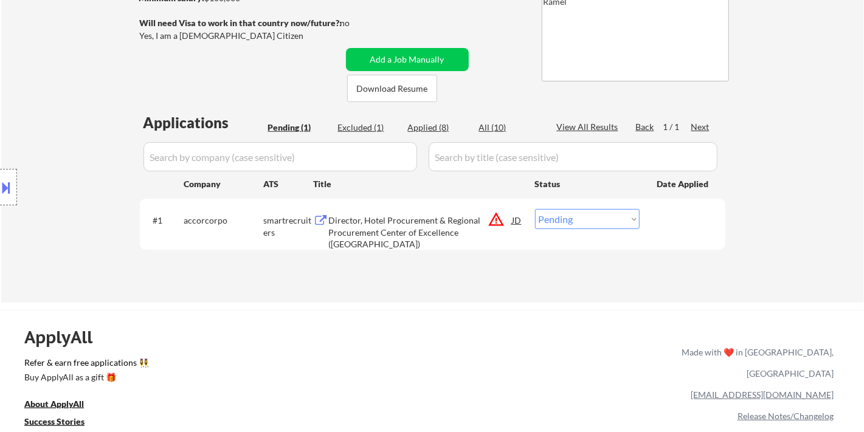
click at [6, 182] on button at bounding box center [6, 187] width 13 height 20
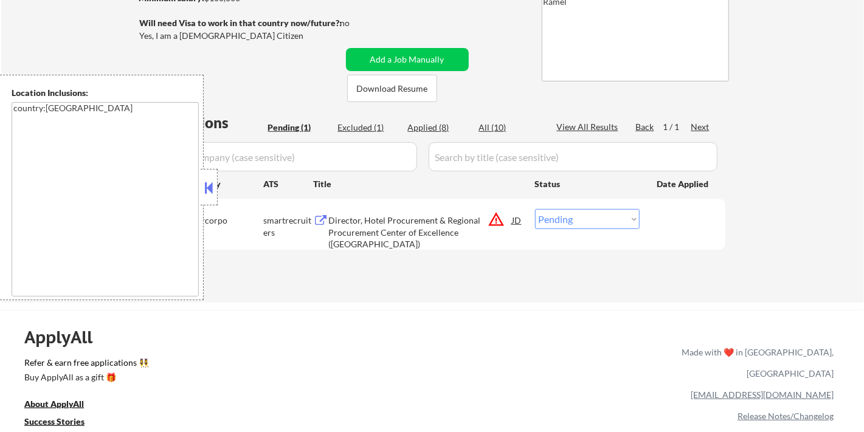
drag, startPoint x: 202, startPoint y: 184, endPoint x: 221, endPoint y: 191, distance: 20.4
click at [202, 184] on button at bounding box center [208, 188] width 13 height 18
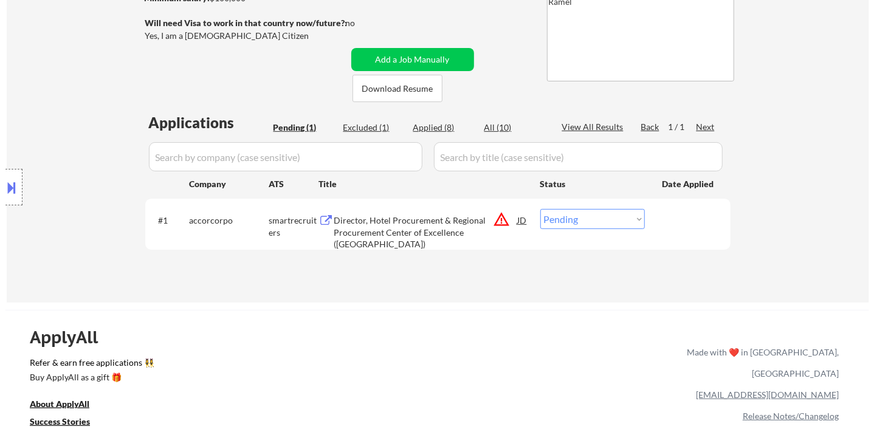
scroll to position [67, 0]
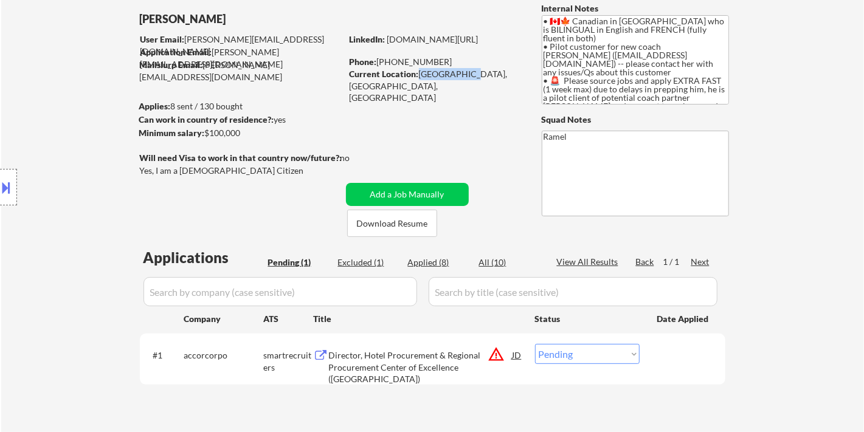
drag, startPoint x: 417, startPoint y: 74, endPoint x: 463, endPoint y: 69, distance: 45.8
click at [463, 69] on div "Current Location: Red Deer, Alberta, Alberta" at bounding box center [435, 86] width 172 height 36
copy div "Red Deer, A"
click at [405, 192] on button "Add a Job Manually" at bounding box center [407, 194] width 123 height 23
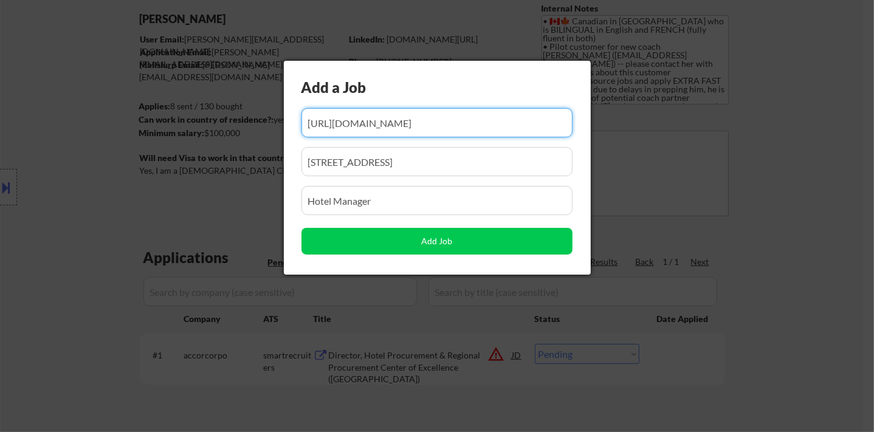
click at [384, 120] on input "input" at bounding box center [436, 122] width 271 height 29
paste input "https://ca.indeed.com/viewjob?jk=96336d128f473be6&tk=1j6k0mu4sgbm4802&from=serp…"
type input "https://ca.indeed.com/viewjob?jk=96336d128f473be6&tk=1j6k0mu4sgbm4802&from=serp…"
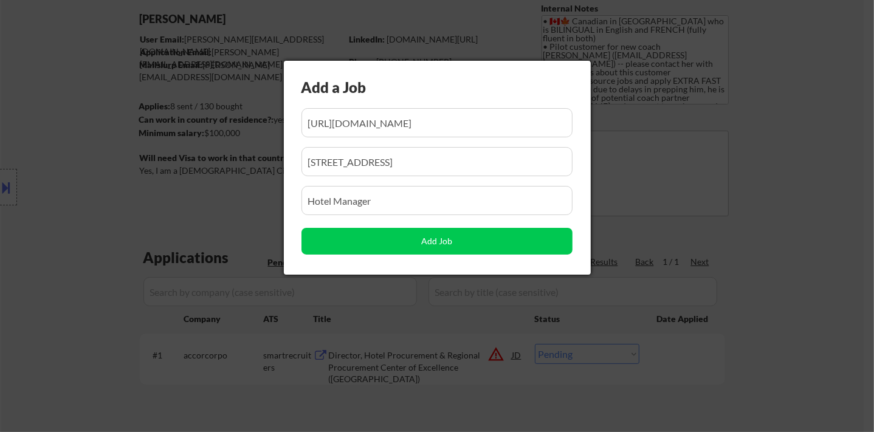
scroll to position [0, 0]
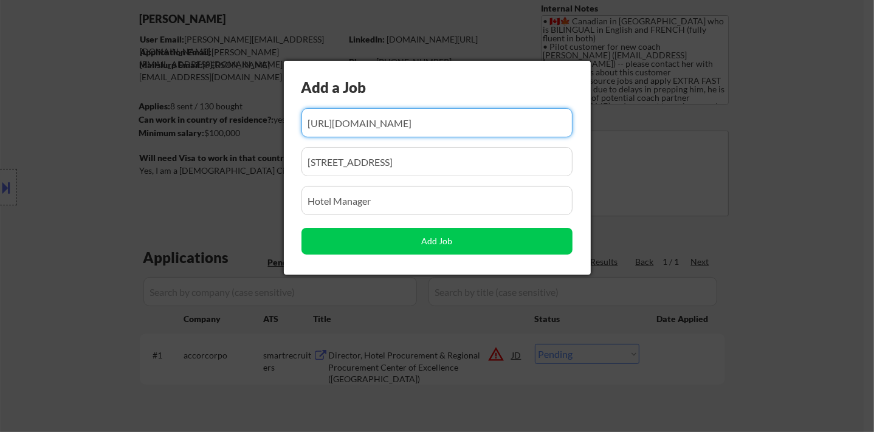
click at [417, 149] on input "input" at bounding box center [436, 161] width 271 height 29
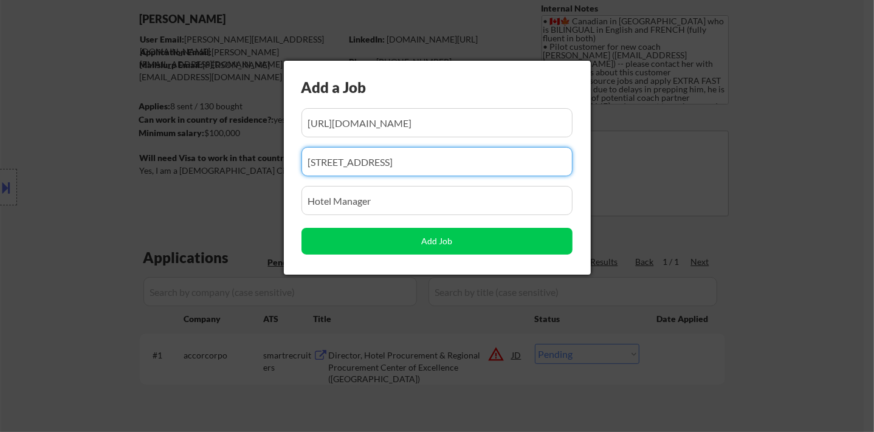
drag, startPoint x: 368, startPoint y: 162, endPoint x: 238, endPoint y: 171, distance: 130.4
click at [238, 171] on body "← Return to /applysquad Mailslurp Inbox Job Search Builder Sylvester Freeman Us…" at bounding box center [437, 149] width 874 height 432
paste input "Marriott International, Inc"
type input "Marriott International, Inc"
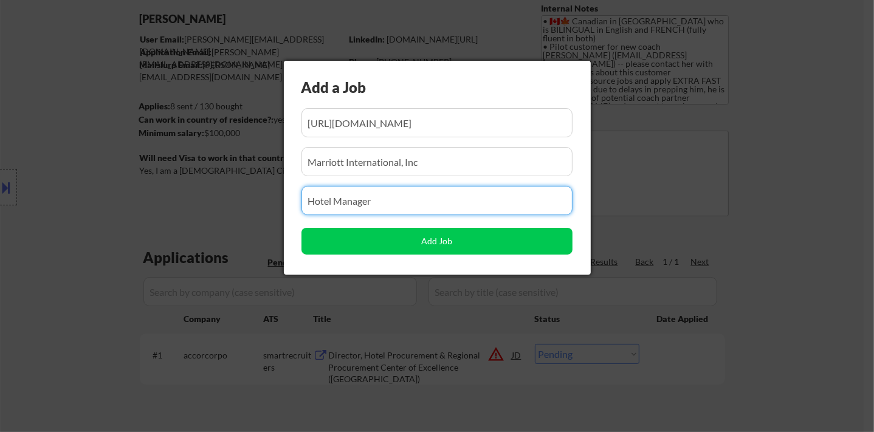
drag, startPoint x: 385, startPoint y: 194, endPoint x: 256, endPoint y: 191, distance: 129.5
click at [256, 191] on body "← Return to /applysquad Mailslurp Inbox Job Search Builder Sylvester Freeman Us…" at bounding box center [437, 149] width 874 height 432
paste input "Director of Operations"
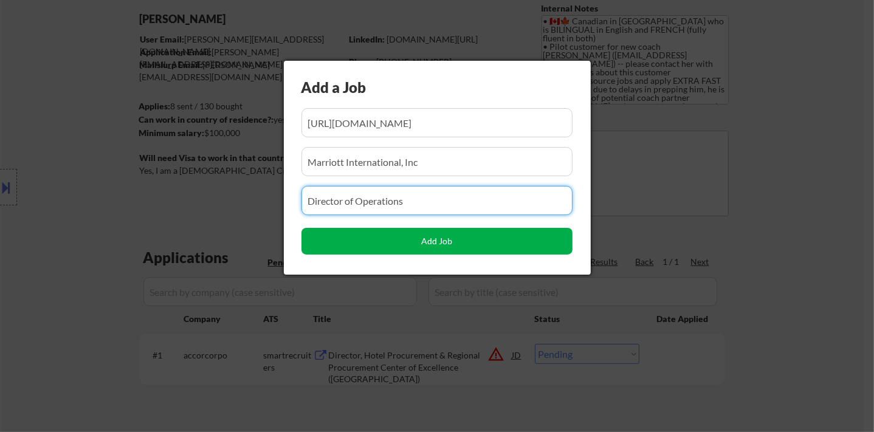
type input "Director of Operations"
click at [332, 235] on button "Add Job" at bounding box center [436, 241] width 271 height 27
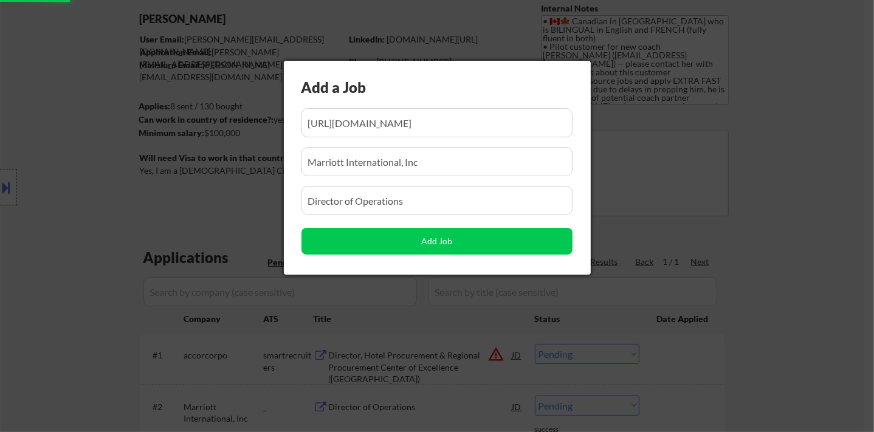
click at [791, 243] on div at bounding box center [437, 216] width 874 height 432
click at [765, 219] on div at bounding box center [437, 216] width 874 height 432
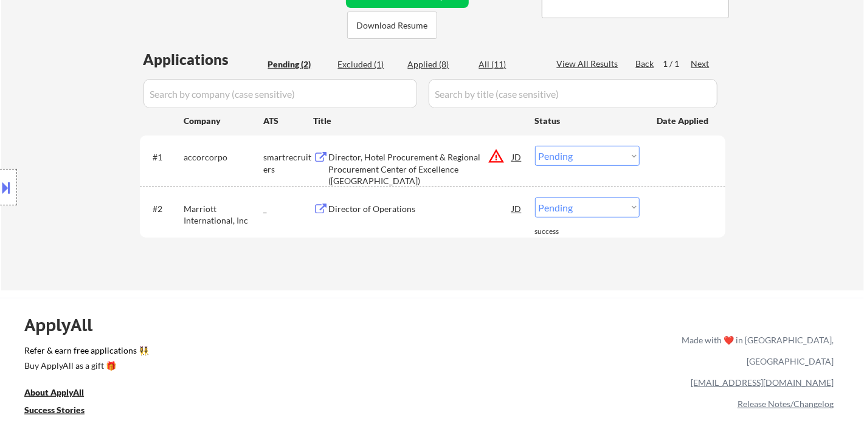
scroll to position [270, 0]
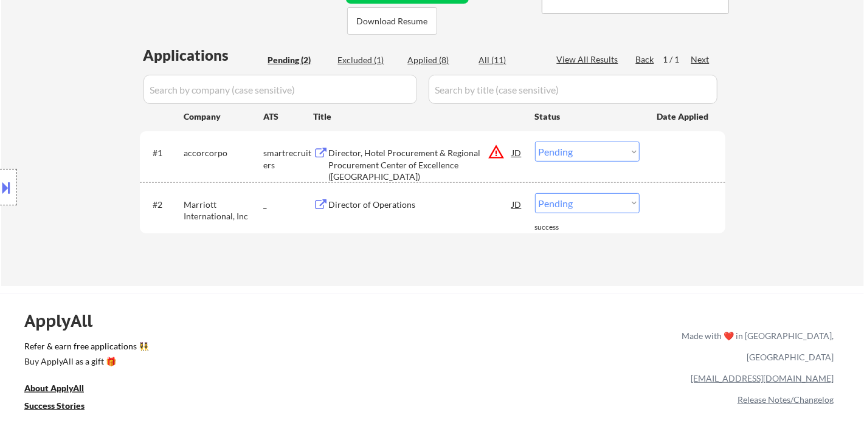
drag, startPoint x: 582, startPoint y: 204, endPoint x: 582, endPoint y: 211, distance: 6.7
click at [582, 204] on select "Choose an option... Pending Applied Excluded (Questions) Excluded (Expired) Exc…" at bounding box center [587, 203] width 105 height 20
select select ""applied""
click at [535, 193] on select "Choose an option... Pending Applied Excluded (Questions) Excluded (Expired) Exc…" at bounding box center [587, 203] width 105 height 20
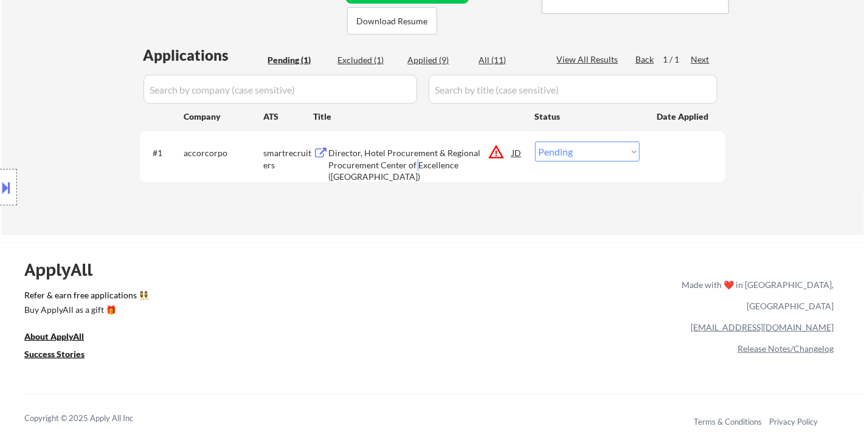
click at [415, 162] on div "Director, Hotel Procurement & Regional Procurement Center of Excellence ([GEOGR…" at bounding box center [421, 165] width 184 height 36
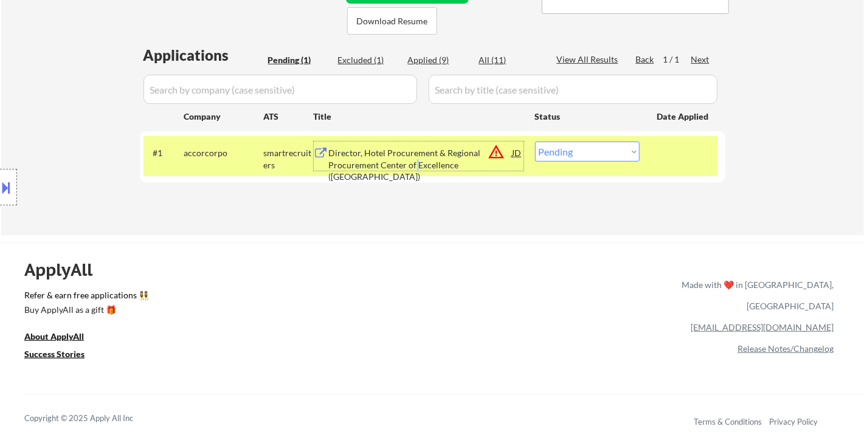
click at [593, 150] on select "Choose an option... Pending Applied Excluded (Questions) Excluded (Expired) Exc…" at bounding box center [587, 152] width 105 height 20
click at [535, 142] on select "Choose an option... Pending Applied Excluded (Questions) Excluded (Expired) Exc…" at bounding box center [587, 152] width 105 height 20
click at [486, 241] on div "← Return to /applysquad Mailslurp Inbox Job Search Builder Sylvester Freeman Us…" at bounding box center [432, 294] width 864 height 1128
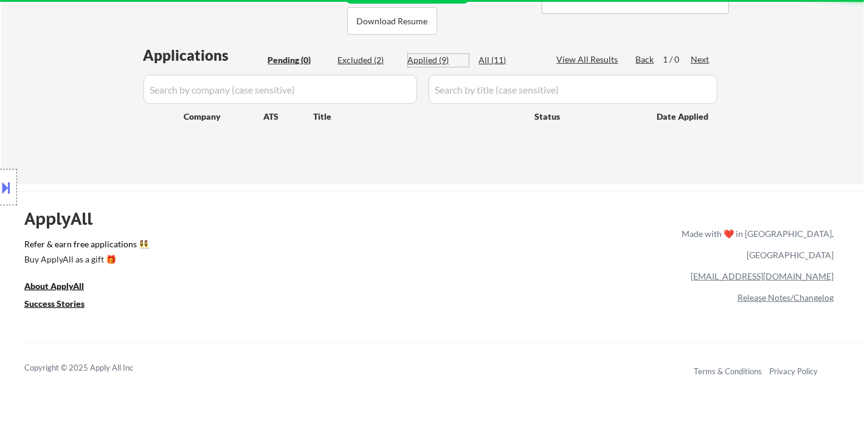
click at [436, 60] on div "Applied (9)" at bounding box center [438, 60] width 61 height 12
select select ""applied""
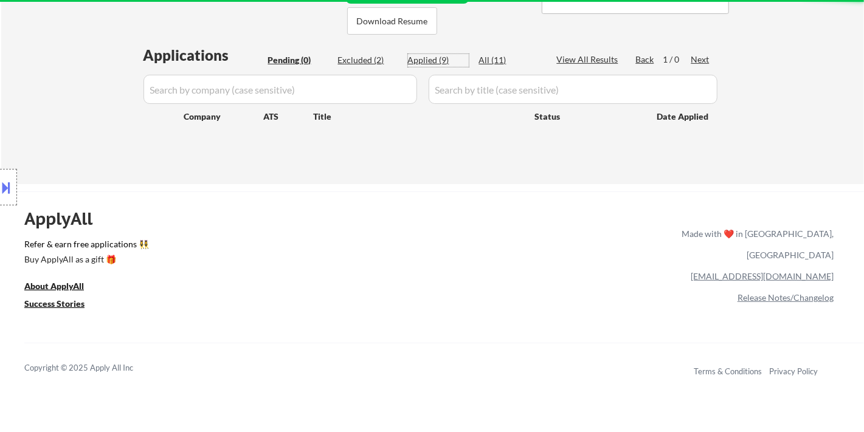
select select ""applied""
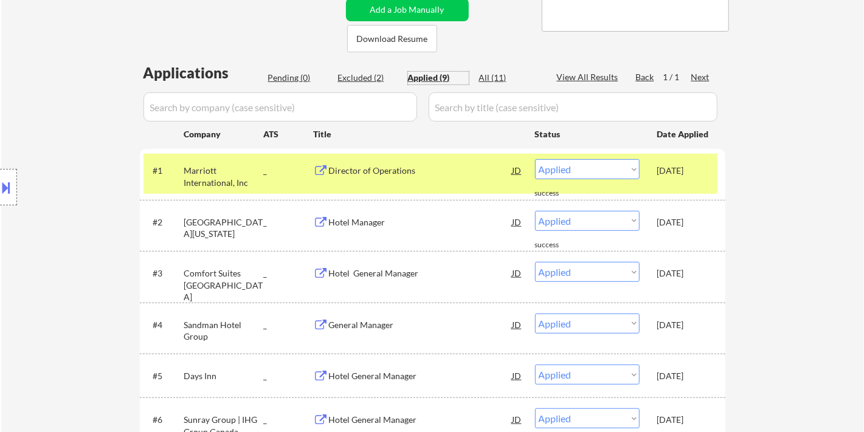
scroll to position [135, 0]
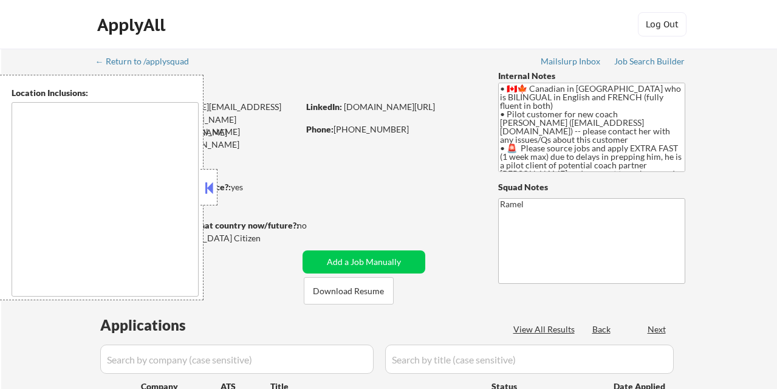
type textarea "country:[GEOGRAPHIC_DATA]"
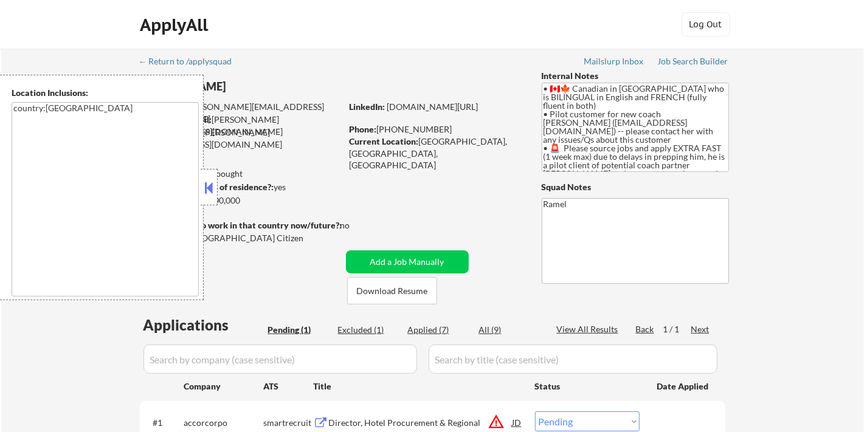
click at [218, 191] on strong "Can work in country of residence?:" at bounding box center [206, 187] width 135 height 10
click at [209, 191] on button at bounding box center [208, 188] width 13 height 18
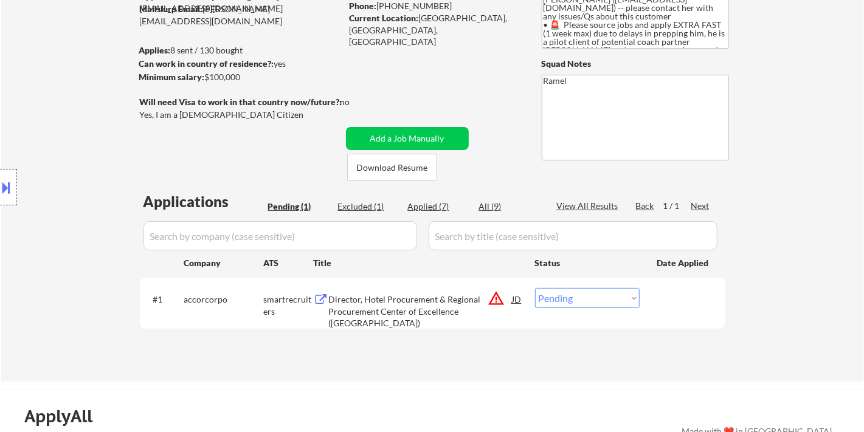
scroll to position [135, 0]
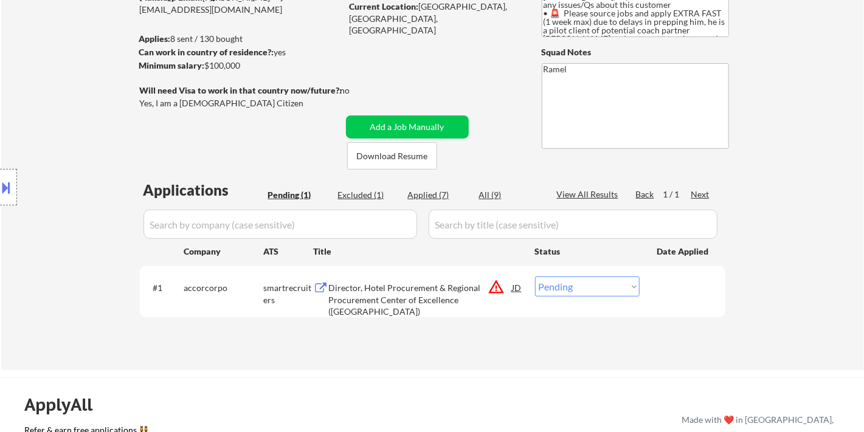
click at [443, 204] on div "Applications Pending (1) Excluded (1) Applied (7) All (9) View All Results Back…" at bounding box center [432, 263] width 585 height 167
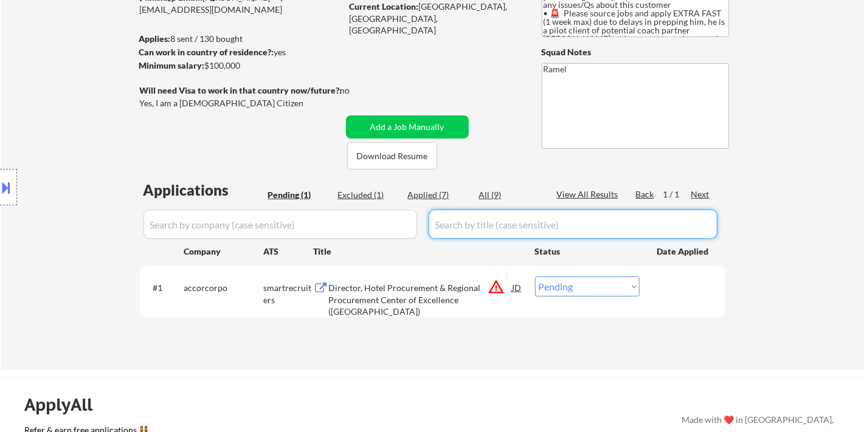
click at [442, 195] on div "Applied (7)" at bounding box center [438, 195] width 61 height 12
select select ""applied""
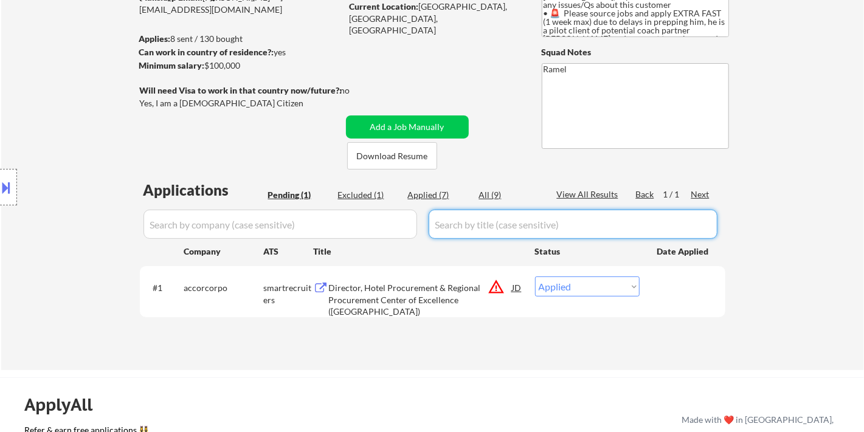
select select ""applied""
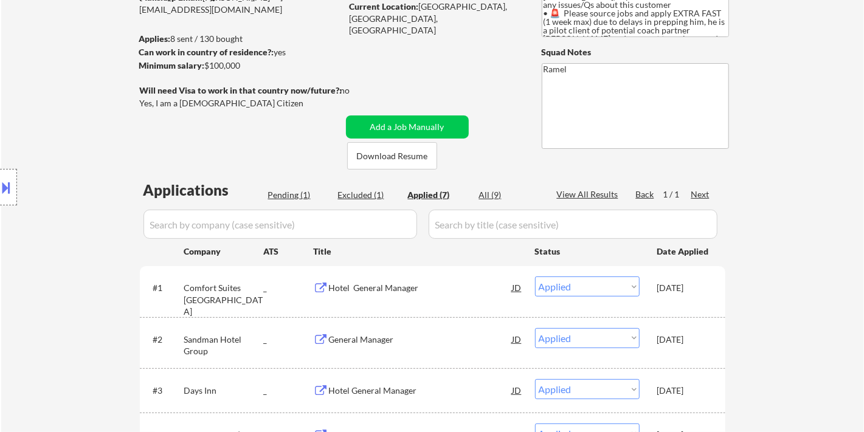
click at [29, 202] on div "Location Inclusions: country:[GEOGRAPHIC_DATA]" at bounding box center [109, 187] width 218 height 225
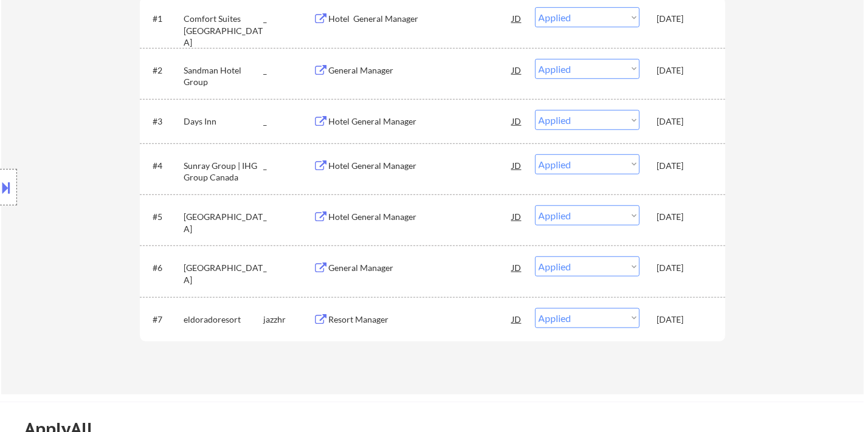
select select ""applied""
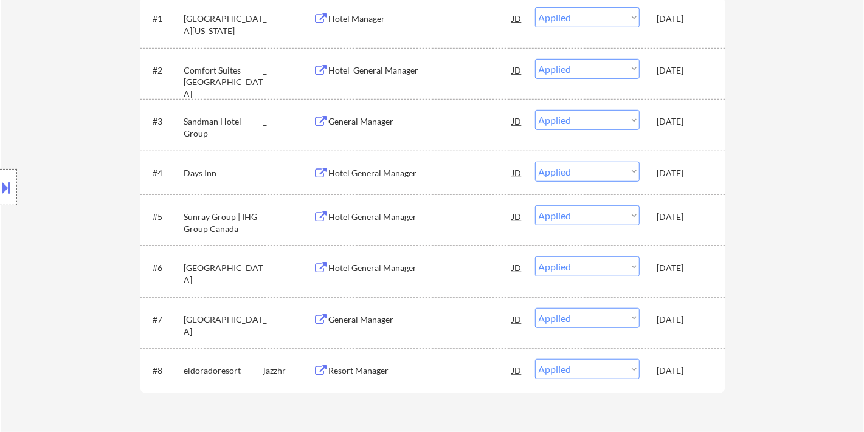
select select ""applied""
